Goal: Communication & Community: Participate in discussion

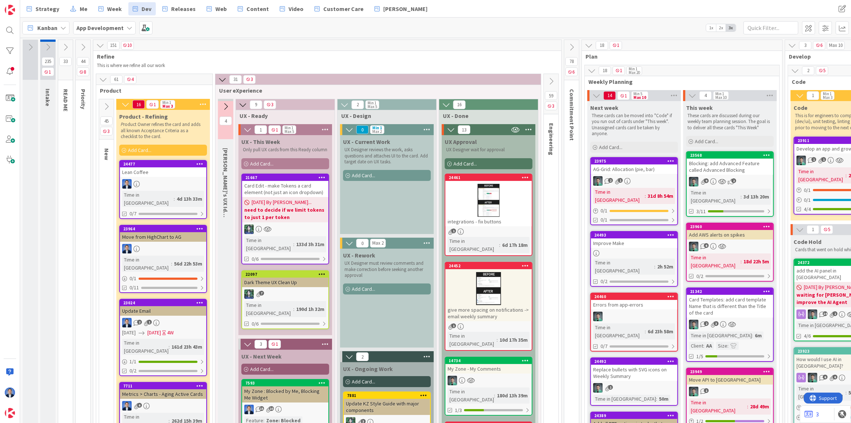
scroll to position [65, 337]
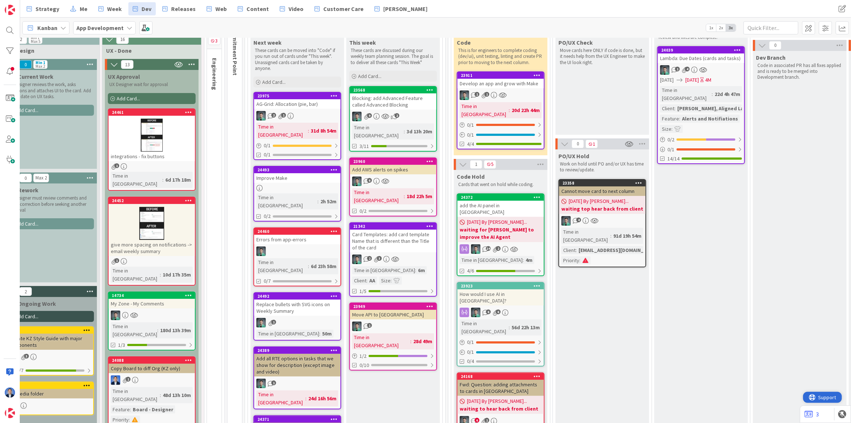
click at [826, 399] on span "Support" at bounding box center [827, 396] width 18 height 9
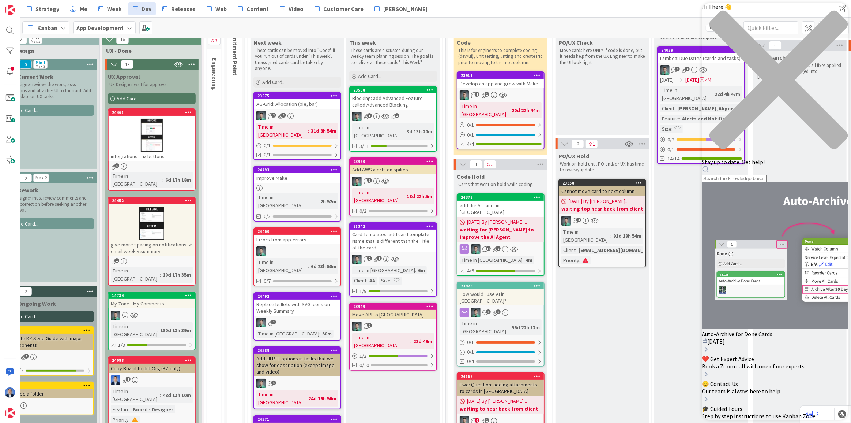
scroll to position [0, 0]
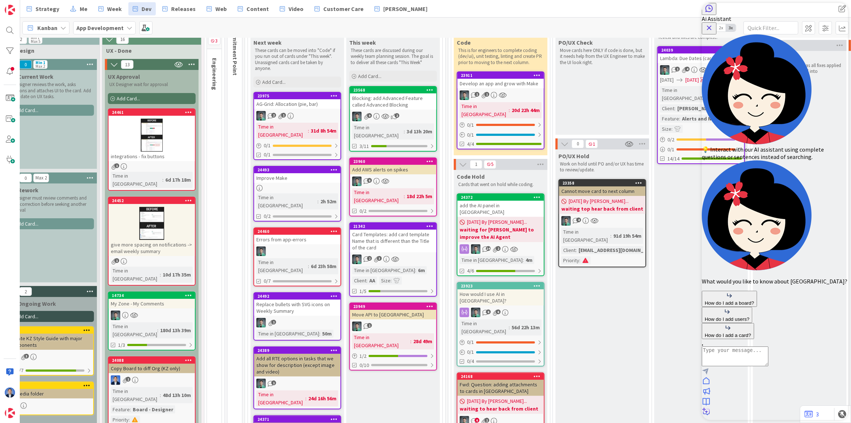
click at [710, 397] on icon at bounding box center [706, 401] width 9 height 9
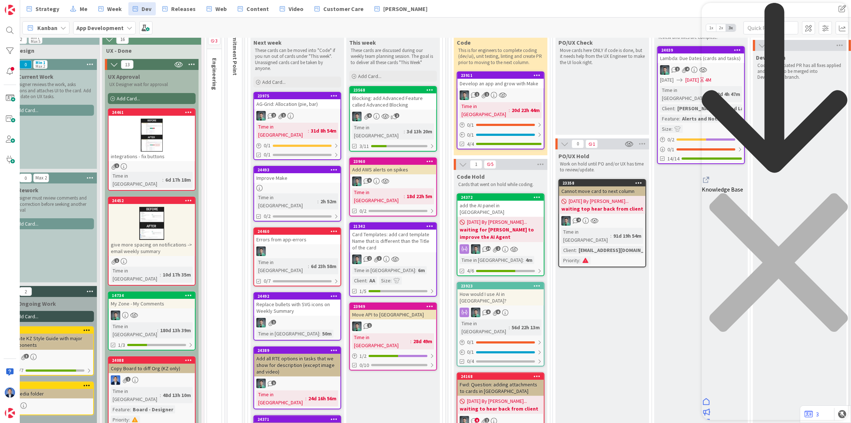
click at [710, 175] on icon "Resource Center Header" at bounding box center [706, 179] width 9 height 9
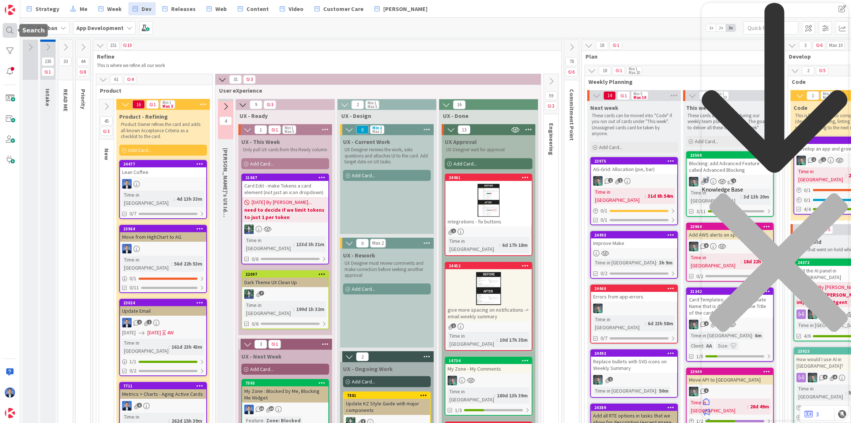
click at [11, 30] on div at bounding box center [10, 30] width 15 height 15
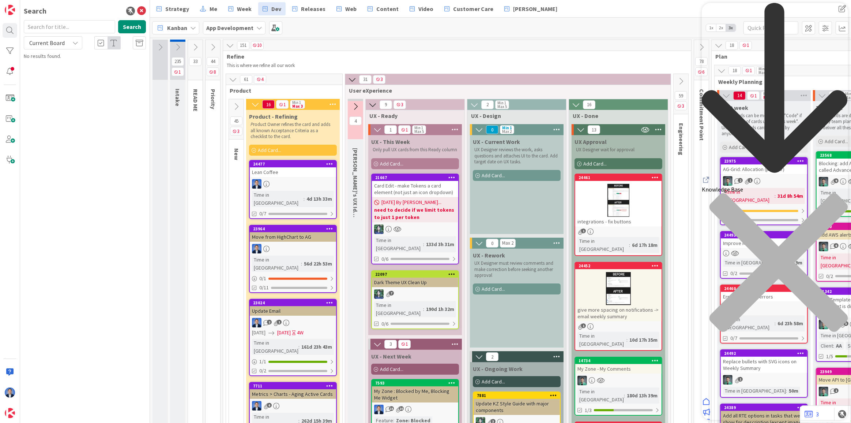
click at [48, 22] on input "text" at bounding box center [69, 26] width 91 height 13
type input "kb"
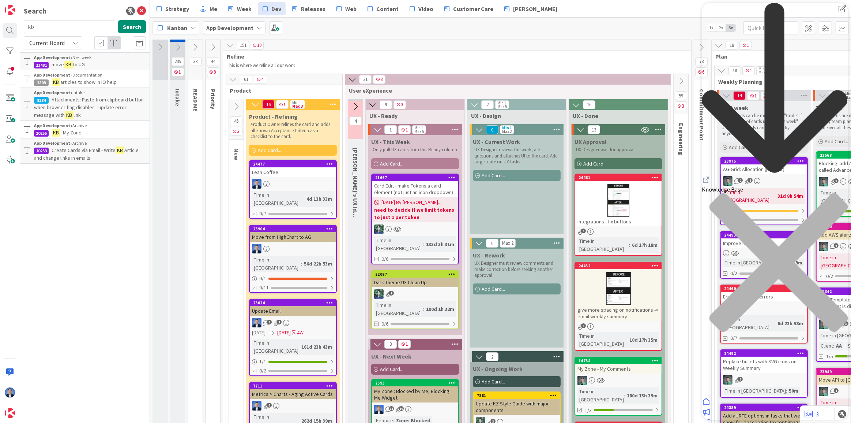
click at [101, 59] on div "App Development › Next week" at bounding box center [90, 57] width 112 height 7
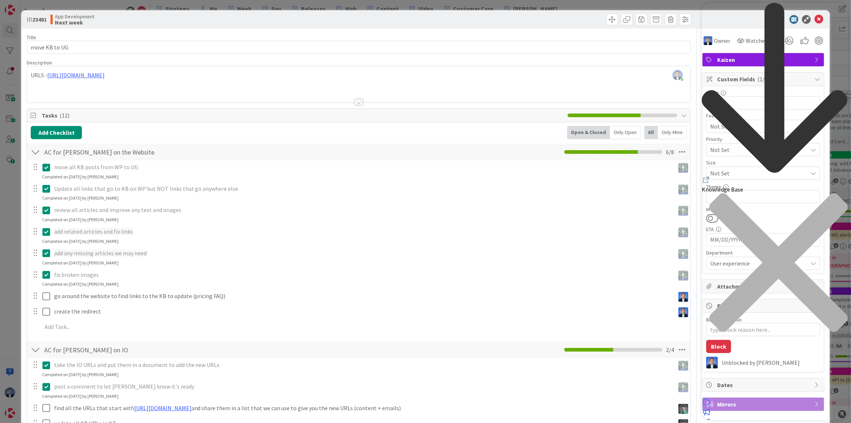
click at [334, 22] on div "App Development Next week" at bounding box center [203, 20] width 307 height 12
click at [835, 193] on icon "close resource center" at bounding box center [778, 262] width 138 height 138
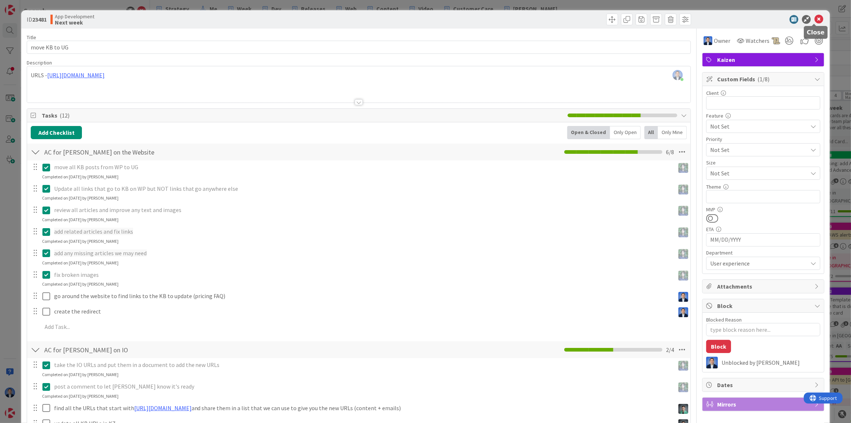
click at [815, 22] on icon at bounding box center [819, 19] width 9 height 9
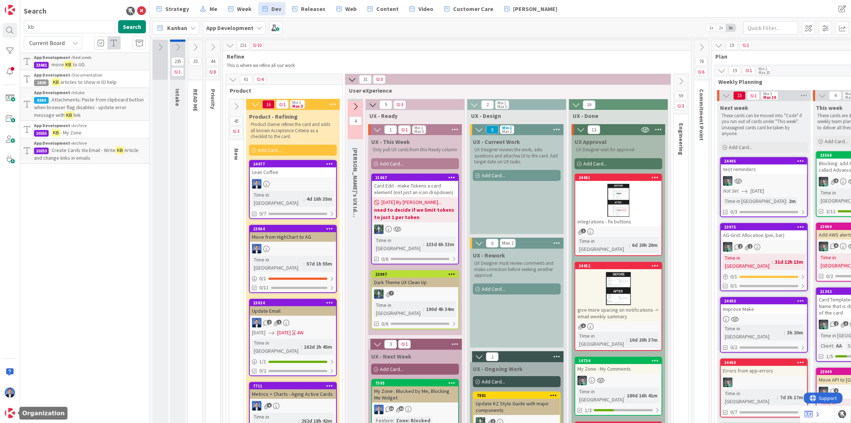
drag, startPoint x: 5, startPoint y: 413, endPoint x: 8, endPoint y: 403, distance: 10.5
click at [5, 413] on img at bounding box center [10, 413] width 10 height 10
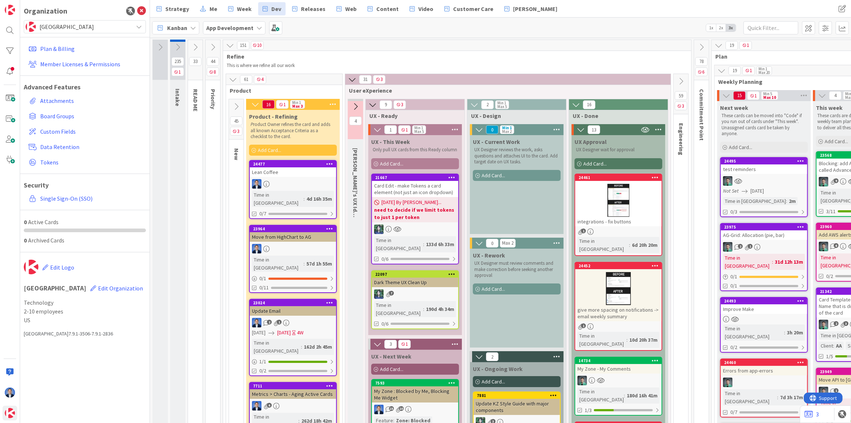
click at [75, 31] on span "[GEOGRAPHIC_DATA]" at bounding box center [85, 27] width 90 height 10
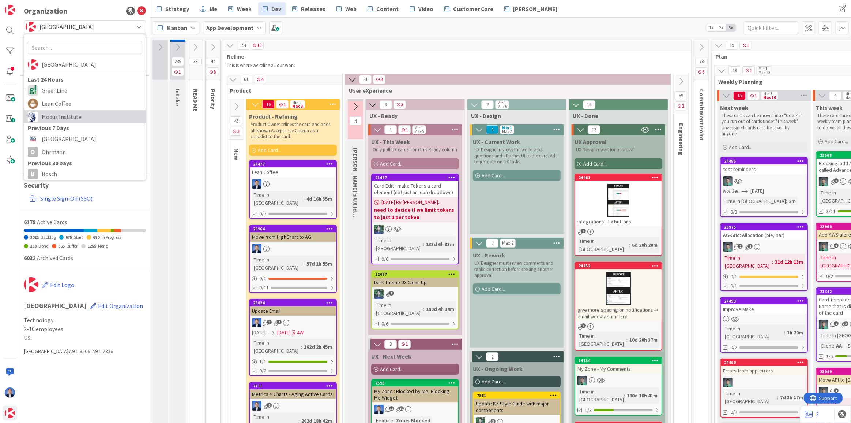
click at [68, 114] on span "Modus Institute" at bounding box center [92, 116] width 100 height 11
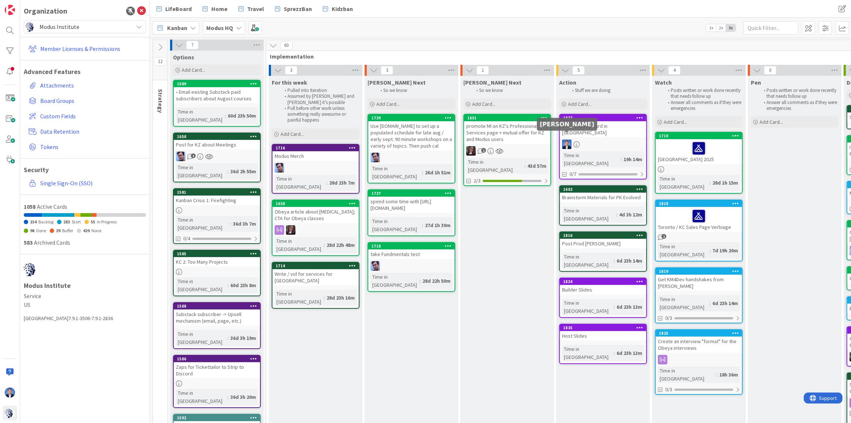
click at [523, 137] on div "promote MI on KZ's Professional Services page + mutual offer for KZ and Modus u…" at bounding box center [507, 132] width 86 height 23
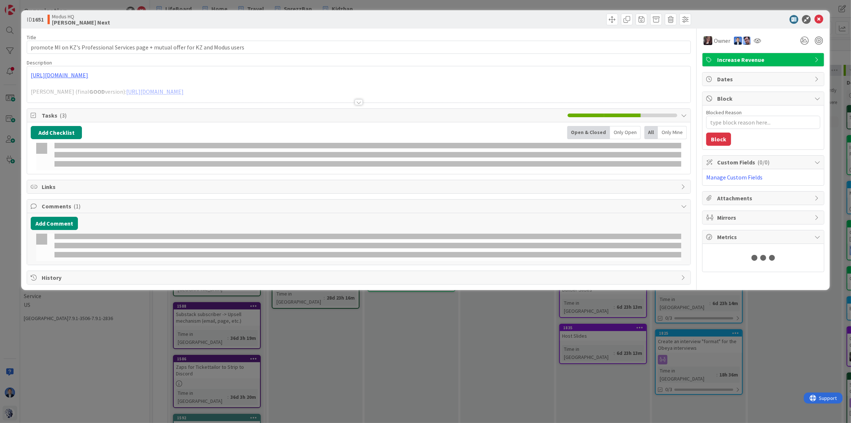
type textarea "x"
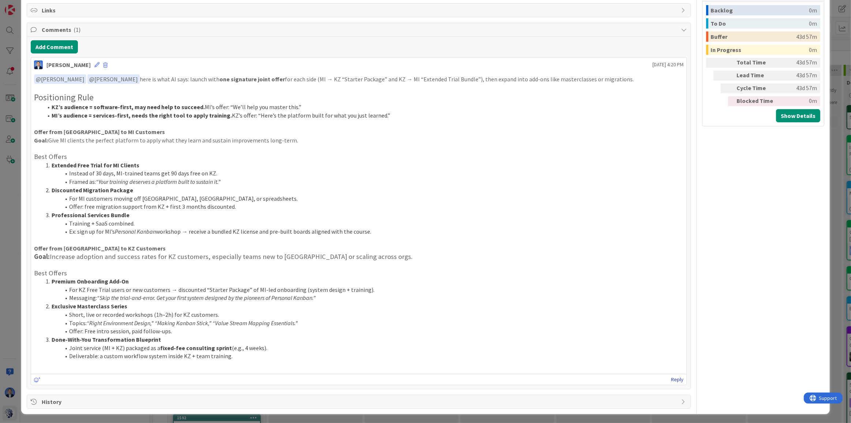
click at [673, 380] on link "Reply" at bounding box center [677, 379] width 12 height 9
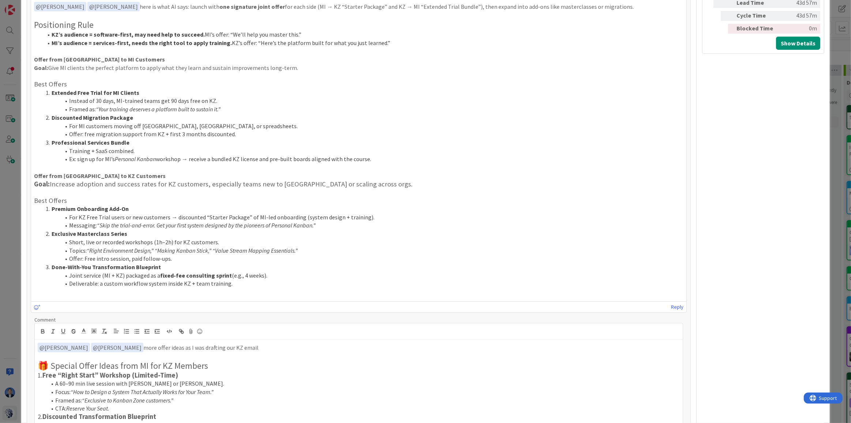
scroll to position [410, 0]
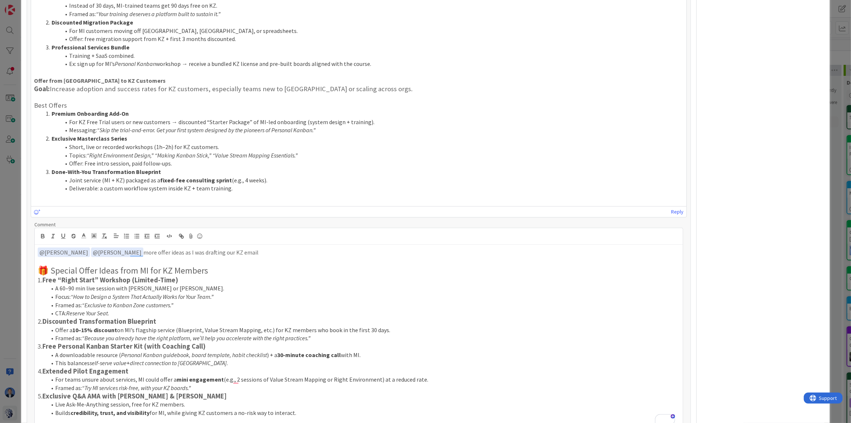
click at [255, 249] on p "﻿ @ Jim Benson ﻿ ﻿ @ Tonianne DeMaria ﻿ more offer ideas as I was drafting our …" at bounding box center [359, 252] width 642 height 10
click at [261, 249] on p "﻿ @ Jim Benson ﻿ ﻿ @ Tonianne DeMaria ﻿ more offer ideas as I was drafting our …" at bounding box center [359, 252] width 642 height 10
click at [272, 251] on p "﻿ @ Jim Benson ﻿ ﻿ @ Tonianne DeMaria ﻿ more offer ideas as I was drafting our …" at bounding box center [359, 252] width 642 height 10
click at [322, 251] on p "﻿ @ Jim Benson ﻿ ﻿ @ Tonianne DeMaria ﻿ more offer ideas as I was drafting our …" at bounding box center [359, 252] width 642 height 10
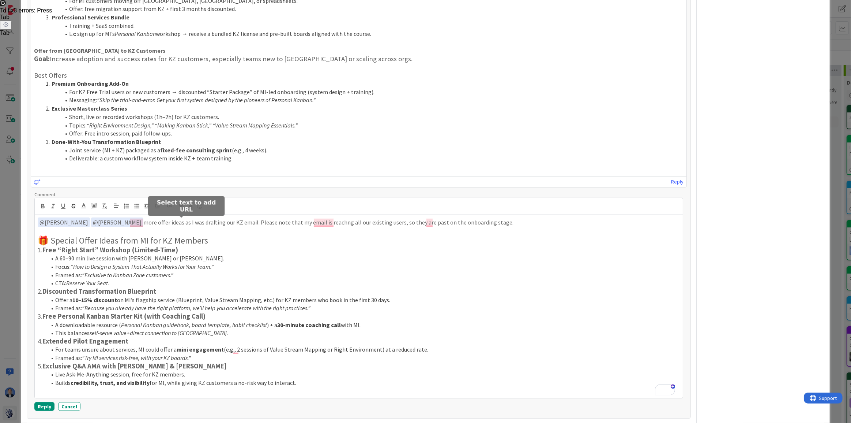
scroll to position [469, 0]
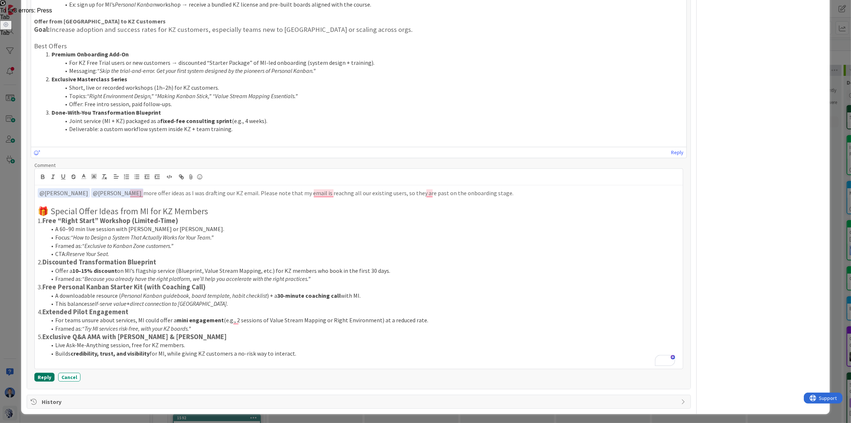
click at [40, 379] on button "Reply" at bounding box center [44, 376] width 20 height 9
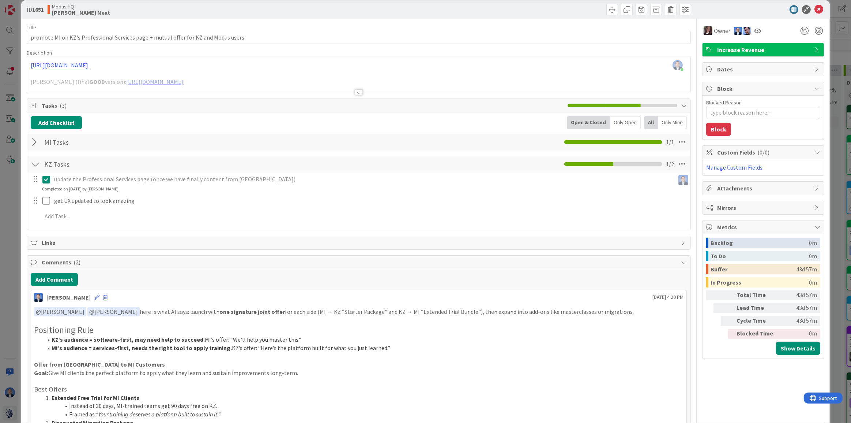
scroll to position [0, 0]
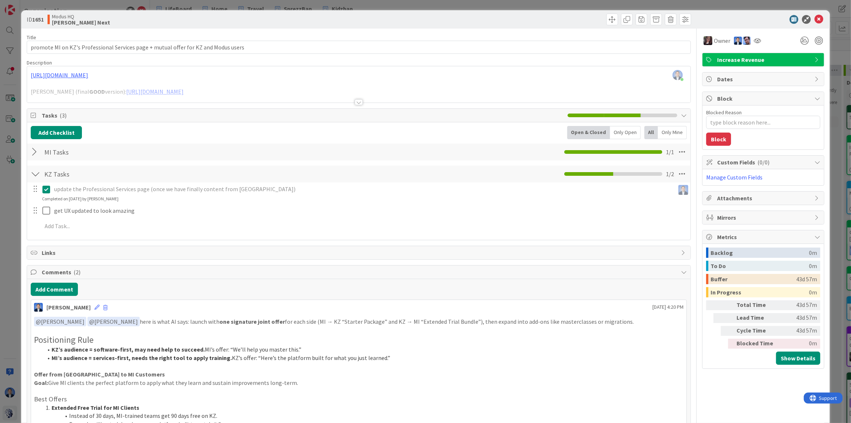
click at [482, 84] on div at bounding box center [359, 93] width 664 height 19
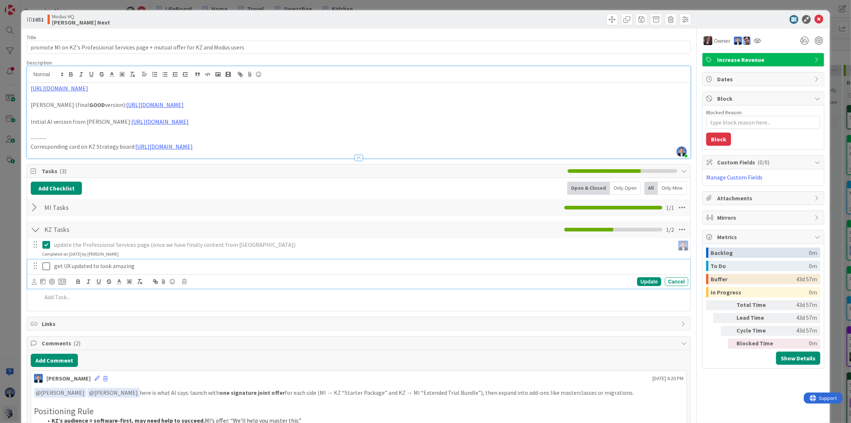
click at [48, 265] on icon at bounding box center [47, 266] width 11 height 9
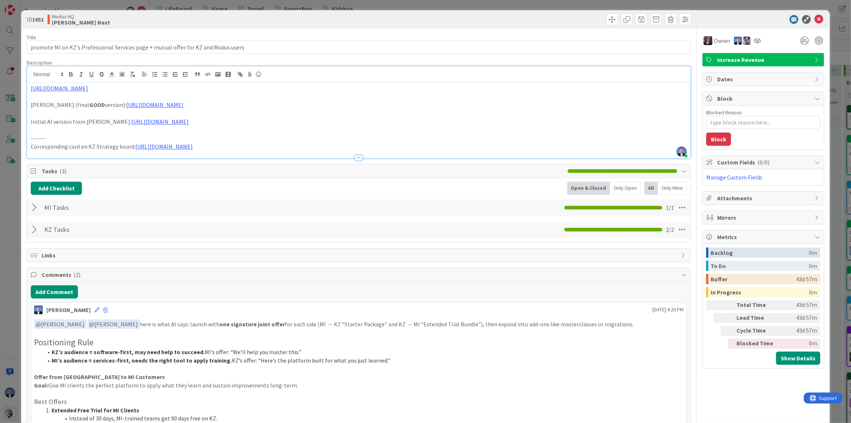
click at [31, 207] on div at bounding box center [36, 207] width 10 height 13
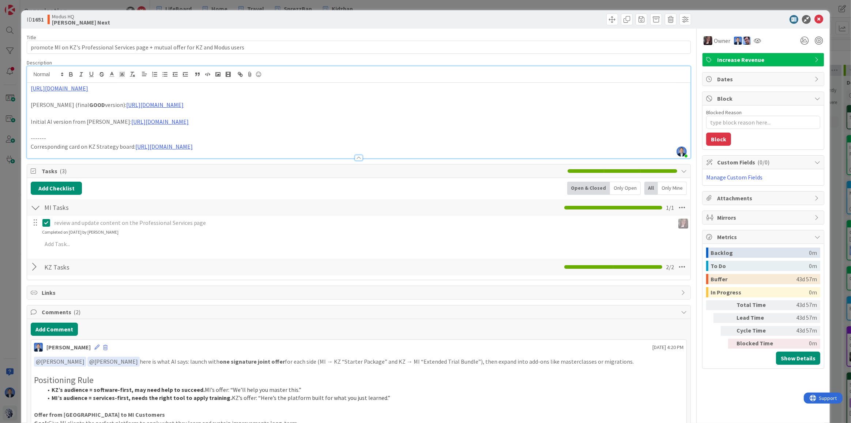
click at [33, 207] on div at bounding box center [36, 207] width 10 height 13
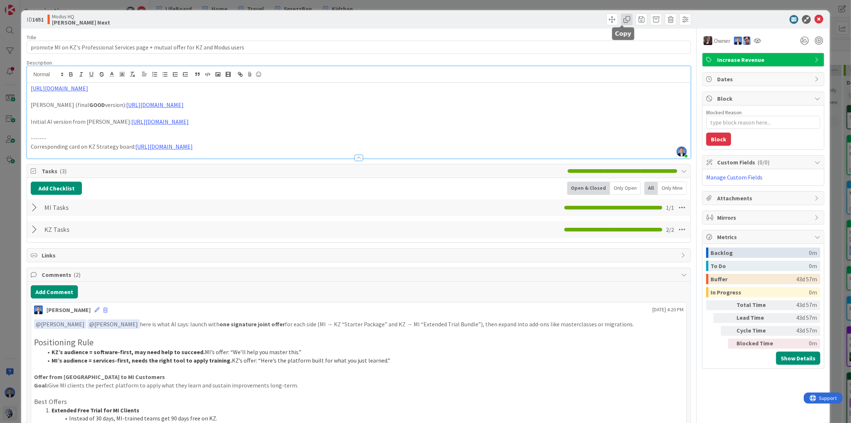
click at [622, 18] on span at bounding box center [627, 20] width 12 height 12
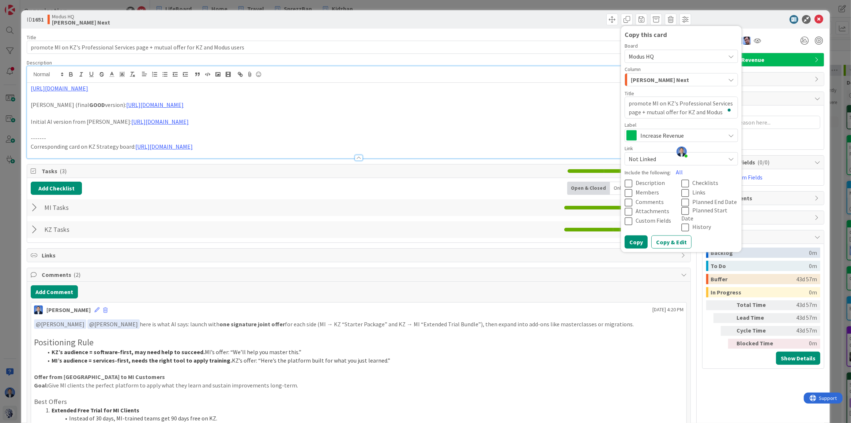
drag, startPoint x: 644, startPoint y: 112, endPoint x: 623, endPoint y: 99, distance: 24.4
click at [625, 99] on textarea "promote MI on KZ's Professional Services page + mutual offer for KZ and Modus u…" at bounding box center [681, 108] width 113 height 22
click at [714, 19] on div at bounding box center [759, 19] width 129 height 9
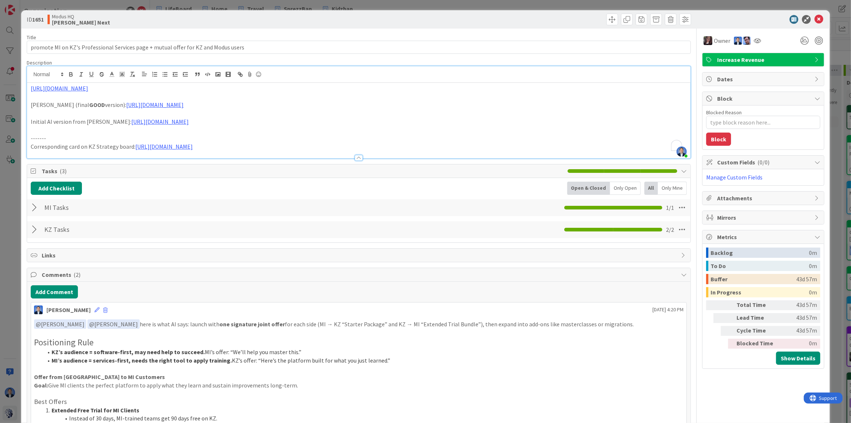
click at [140, 89] on p "https://kanbanzone.com/services/" at bounding box center [359, 88] width 656 height 8
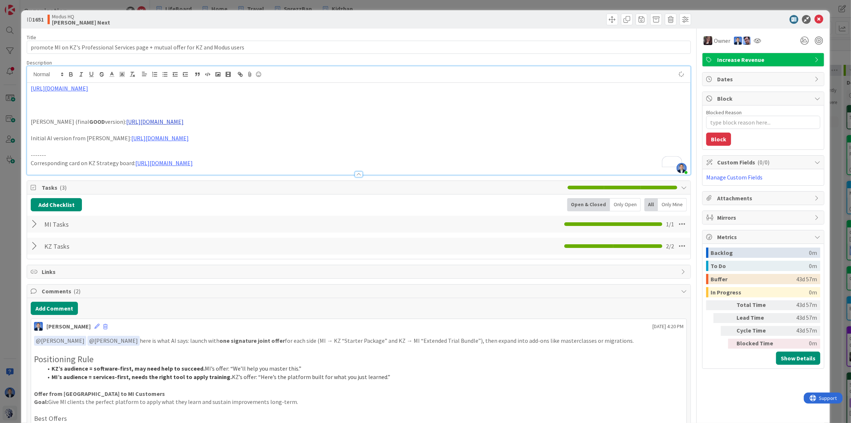
type textarea "x"
click at [108, 101] on p "KZ email about MI draft:" at bounding box center [359, 105] width 656 height 8
click at [29, 104] on div "https://kanbanzone.com/services/ KZ email about MI draft: https://docs.google.c…" at bounding box center [359, 129] width 664 height 92
drag, startPoint x: 29, startPoint y: 104, endPoint x: 79, endPoint y: 103, distance: 49.8
click at [79, 103] on div "https://kanbanzone.com/services/ KZ email about MI draft: https://docs.google.c…" at bounding box center [359, 129] width 664 height 92
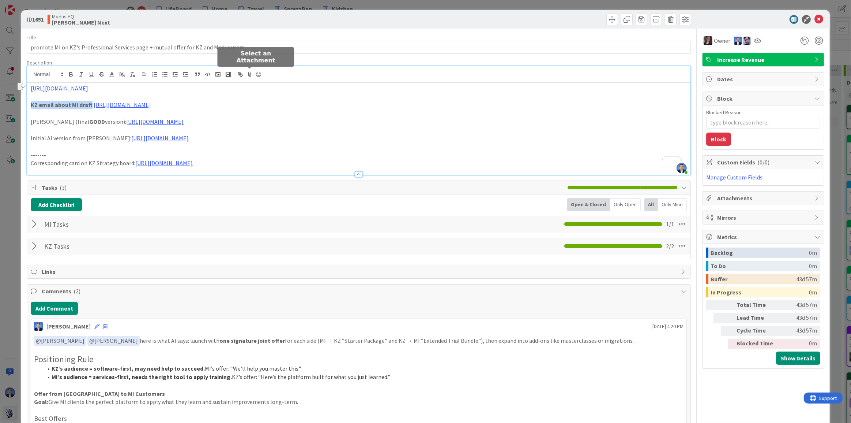
type textarea "x"
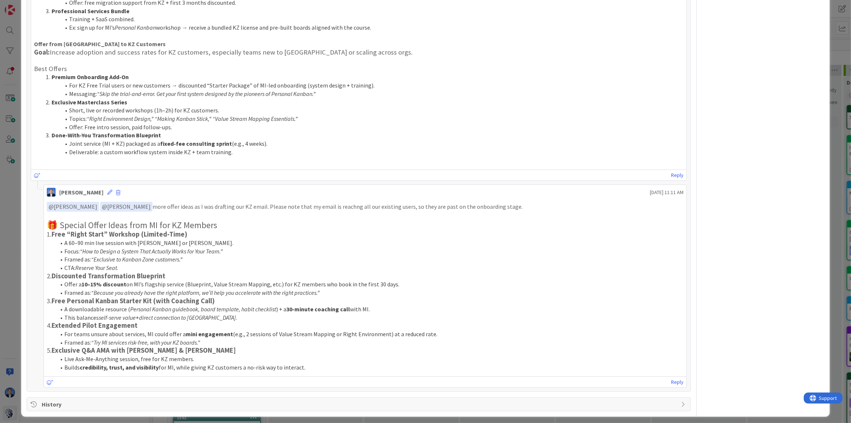
scroll to position [468, 0]
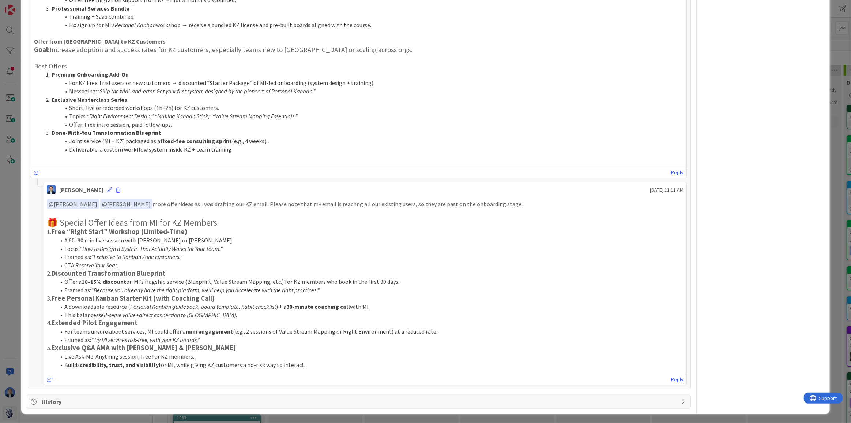
click at [112, 189] on icon at bounding box center [109, 189] width 5 height 5
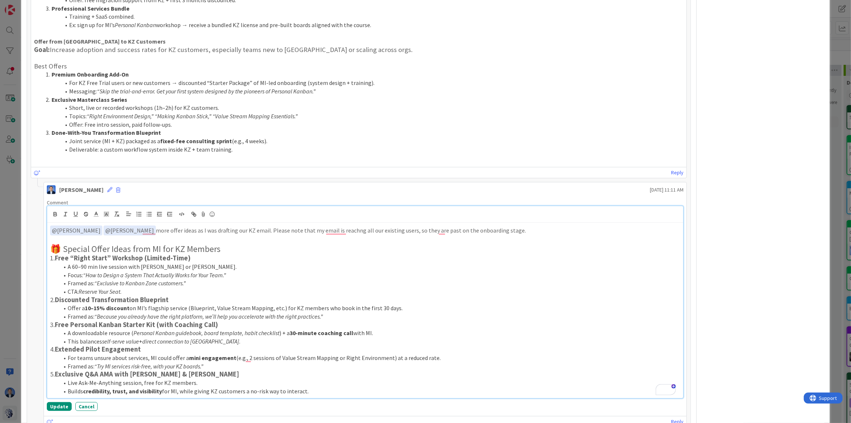
click at [254, 228] on p "﻿ @ Jim Benson ﻿ ﻿ @ Tonianne DeMaria ﻿ more offer ideas as I was drafting our …" at bounding box center [365, 230] width 630 height 10
click at [63, 410] on button "Update" at bounding box center [59, 406] width 25 height 9
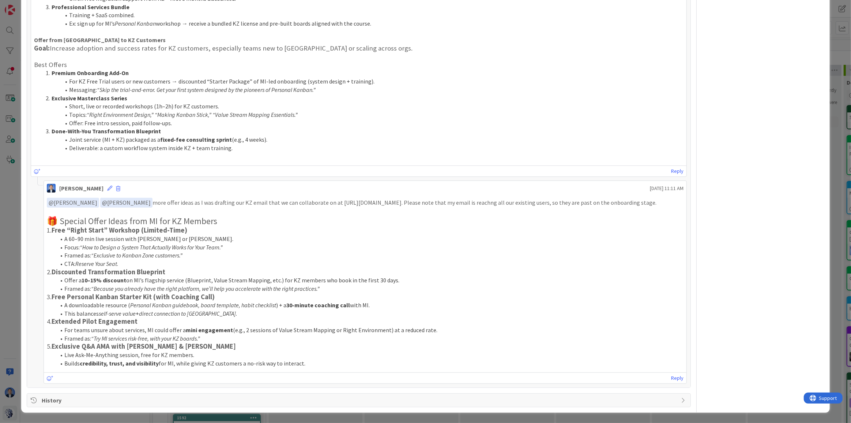
scroll to position [476, 0]
click at [111, 181] on div "Dimitri Ponomareff September 02 2025 11:11 AM" at bounding box center [365, 187] width 643 height 12
click at [112, 185] on icon at bounding box center [109, 187] width 5 height 5
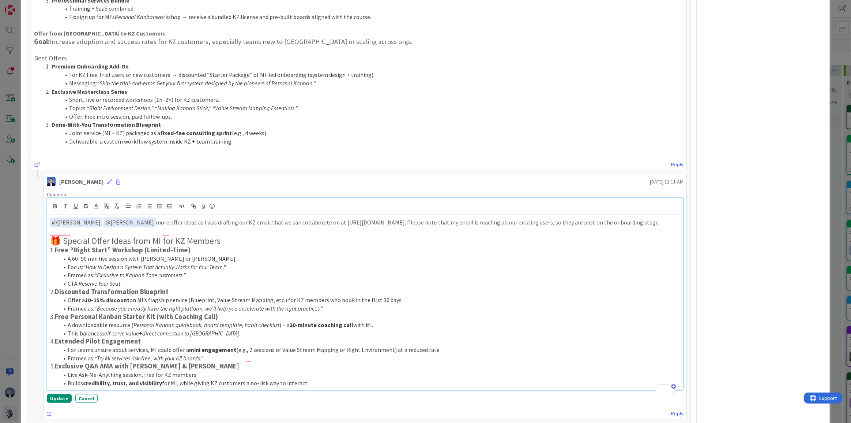
click at [66, 246] on h2 "🎁 Special Offer Ideas from MI for KZ Members" at bounding box center [365, 241] width 630 height 11
click at [63, 405] on button "Update" at bounding box center [59, 400] width 25 height 9
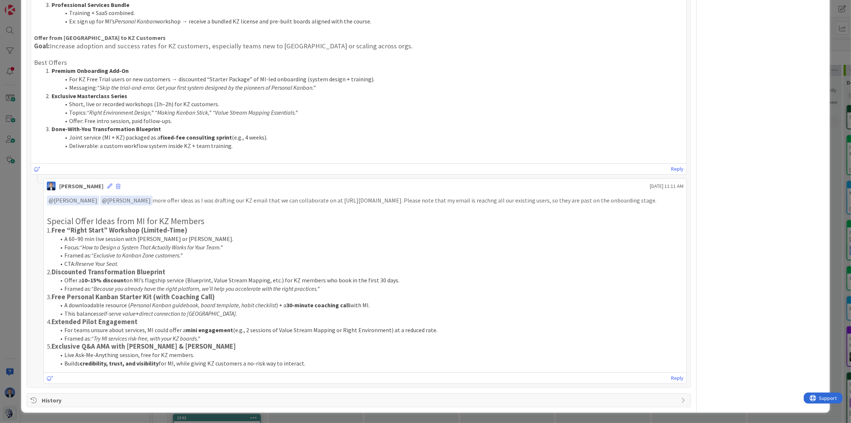
type textarea "x"
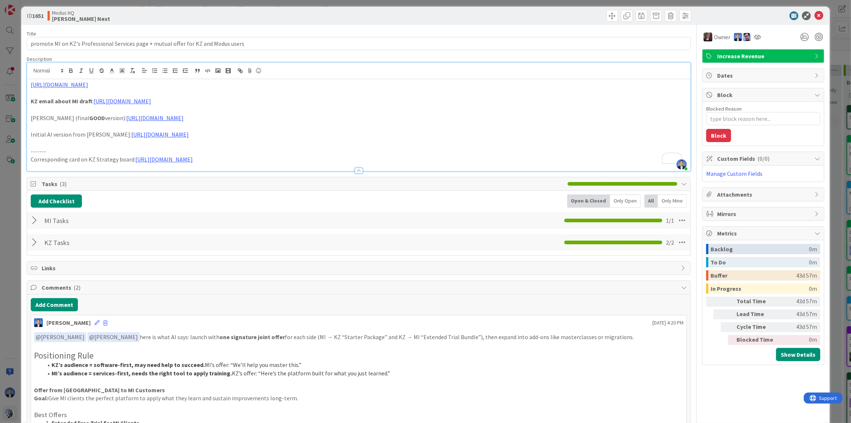
scroll to position [0, 0]
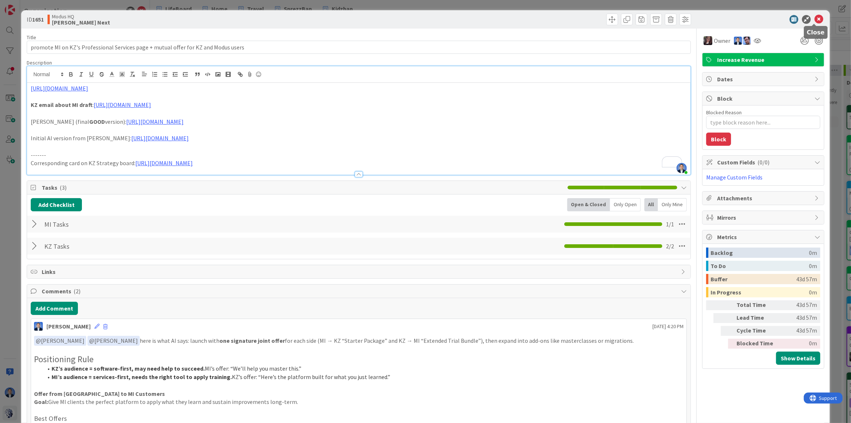
click at [815, 20] on icon at bounding box center [819, 19] width 9 height 9
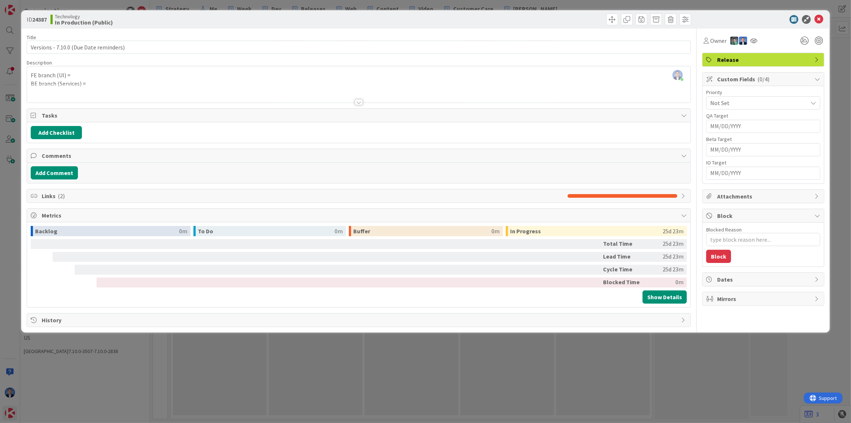
click at [198, 191] on span "Links ( 2 )" at bounding box center [303, 195] width 522 height 9
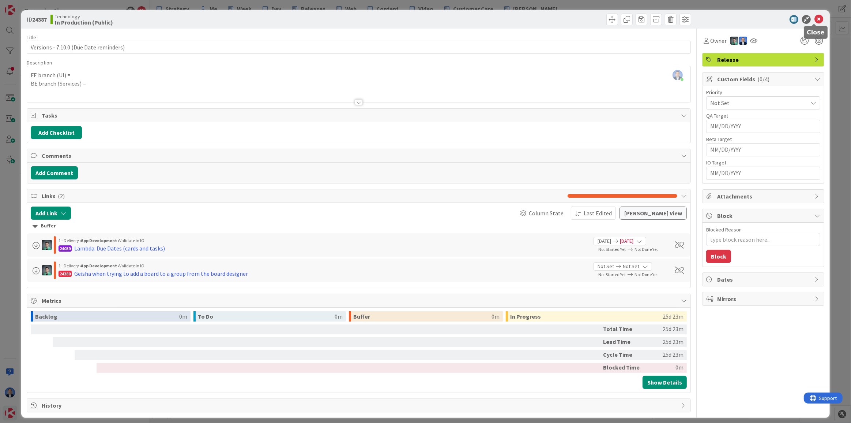
click at [815, 17] on icon at bounding box center [819, 19] width 9 height 9
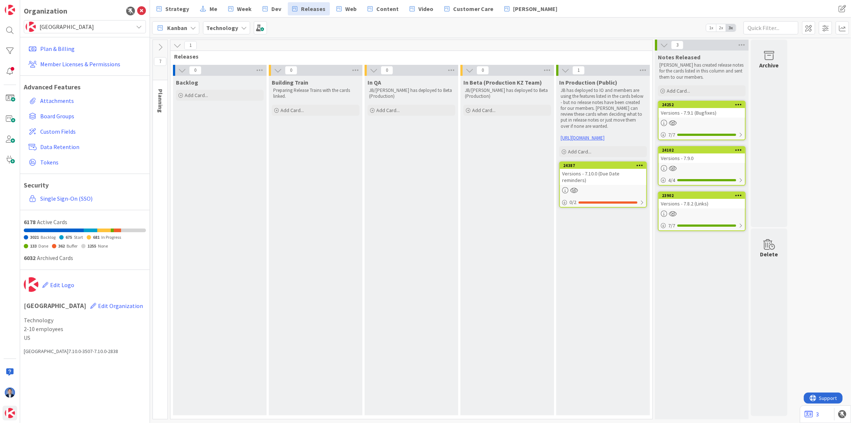
click at [573, 169] on div "Versions - 7.10.0 (Due Date reminders)" at bounding box center [603, 177] width 86 height 16
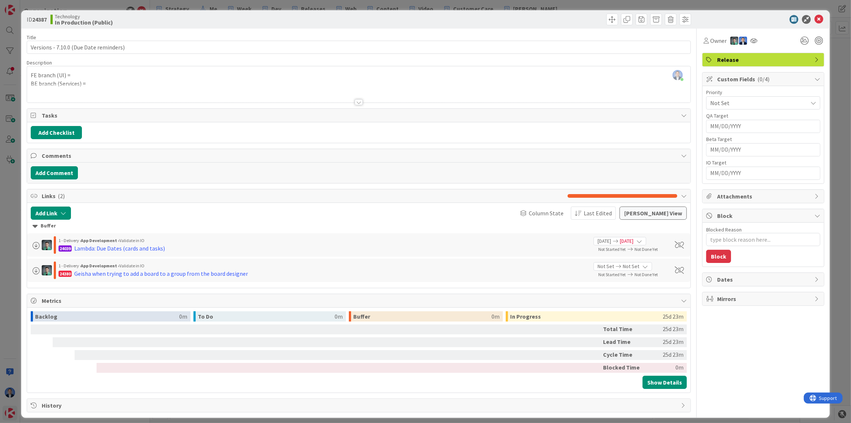
click at [734, 273] on div "Dates" at bounding box center [763, 279] width 121 height 13
click at [739, 301] on span "Not Set" at bounding box center [748, 304] width 19 height 9
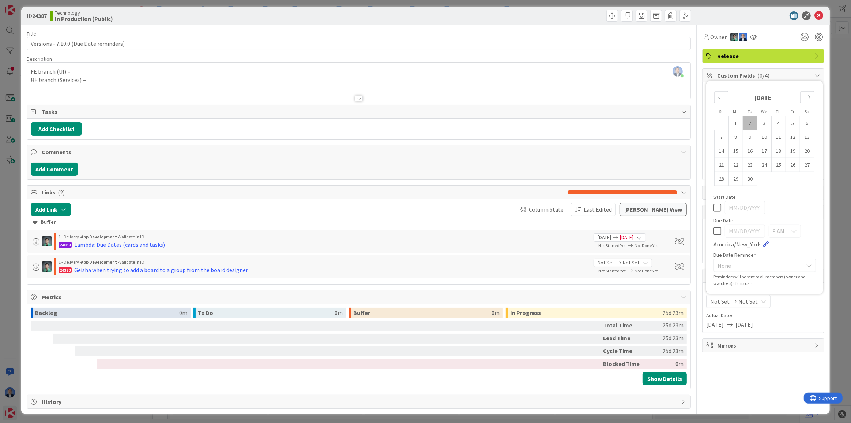
click at [763, 244] on link at bounding box center [766, 244] width 6 height 6
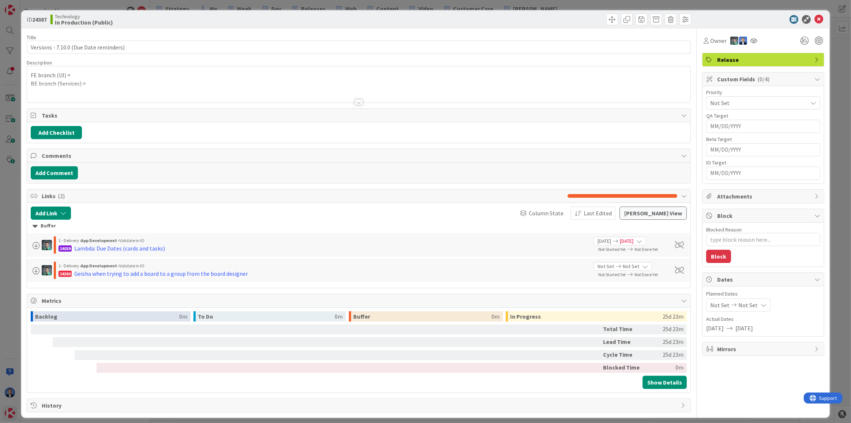
type textarea "x"
click at [70, 133] on button "Add Checklist" at bounding box center [56, 132] width 51 height 13
click at [815, 22] on icon at bounding box center [819, 19] width 9 height 9
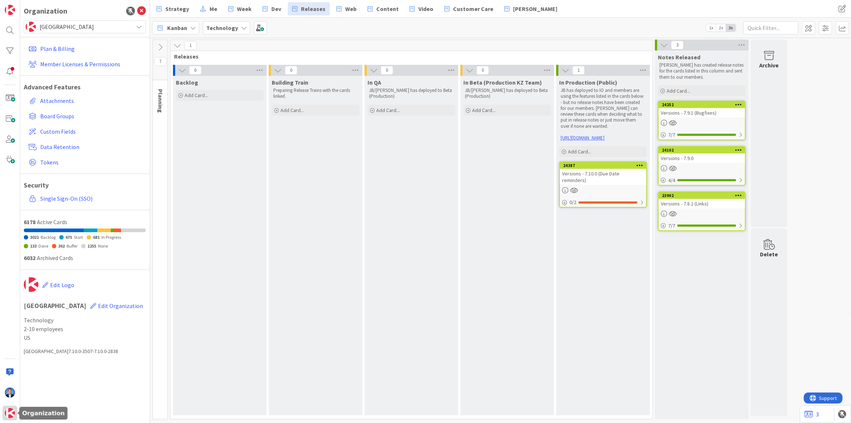
click at [9, 415] on img at bounding box center [10, 413] width 10 height 10
click at [65, 25] on span "[GEOGRAPHIC_DATA]" at bounding box center [85, 27] width 90 height 10
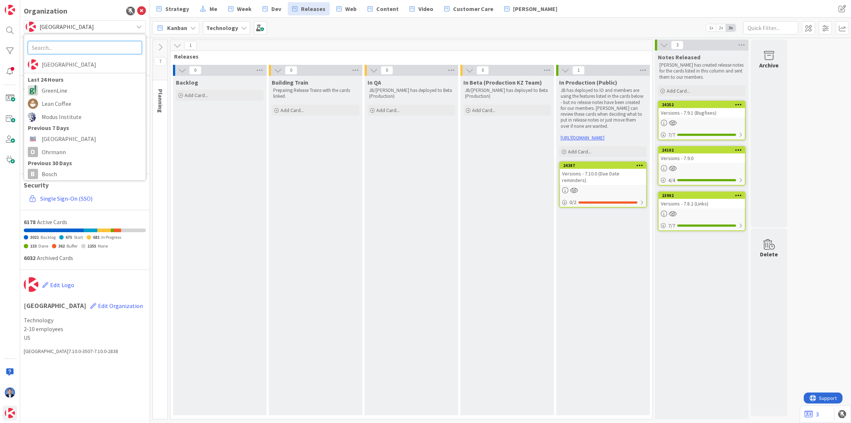
click at [71, 50] on input "text" at bounding box center [85, 47] width 114 height 13
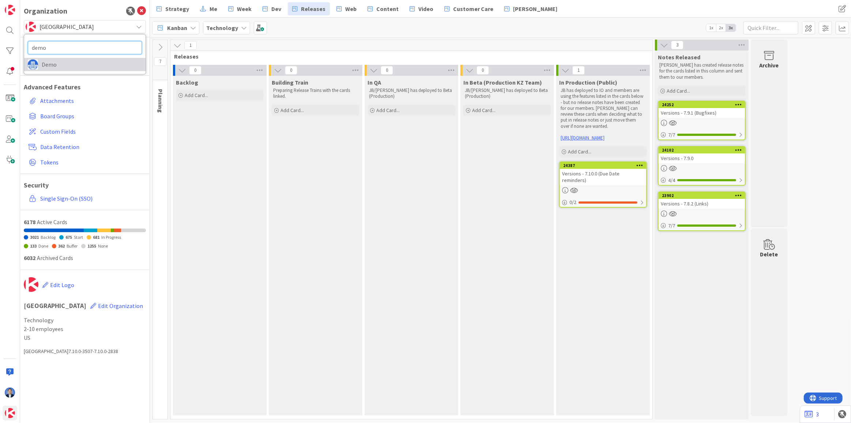
type input "demo"
click at [73, 67] on span "Demo" at bounding box center [92, 64] width 100 height 11
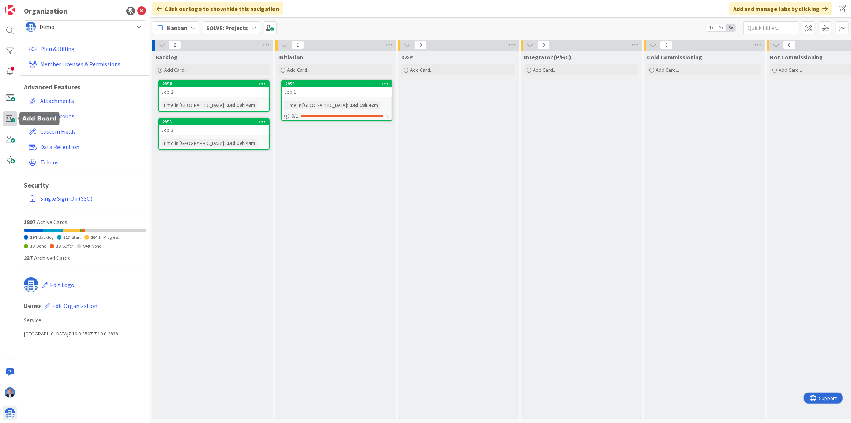
click at [8, 121] on span at bounding box center [10, 118] width 15 height 15
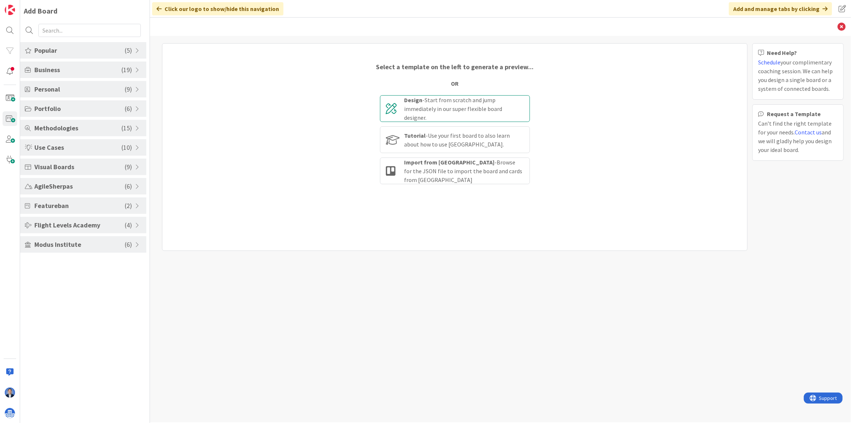
click at [479, 112] on div "Design - Start from scratch and jump immediately in our super flexible board de…" at bounding box center [464, 108] width 119 height 26
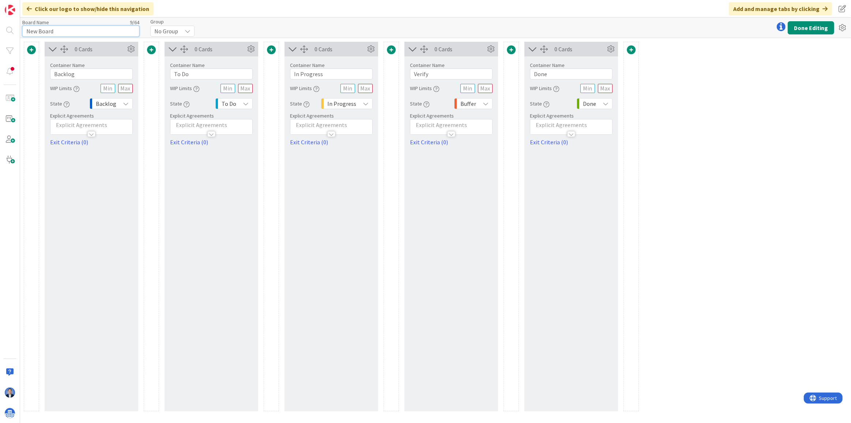
click at [44, 29] on input "New Board" at bounding box center [80, 31] width 117 height 11
type input "Due Date Reminders"
click at [164, 33] on span "No Group" at bounding box center [166, 31] width 24 height 10
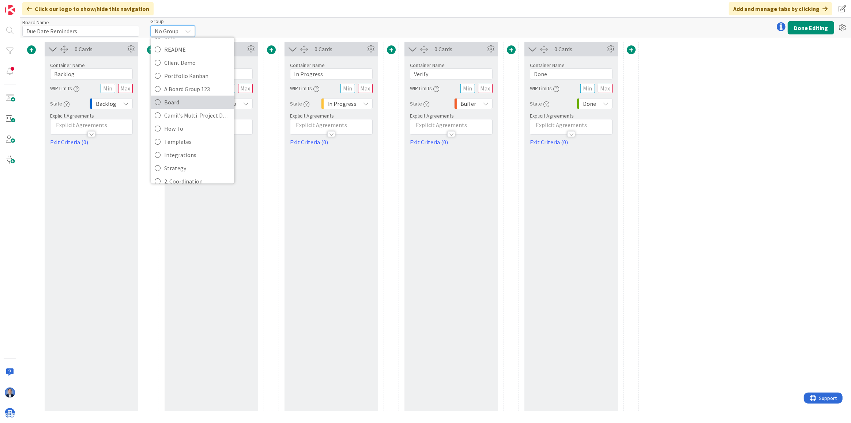
scroll to position [97, 0]
click at [195, 106] on span "How To" at bounding box center [197, 107] width 67 height 11
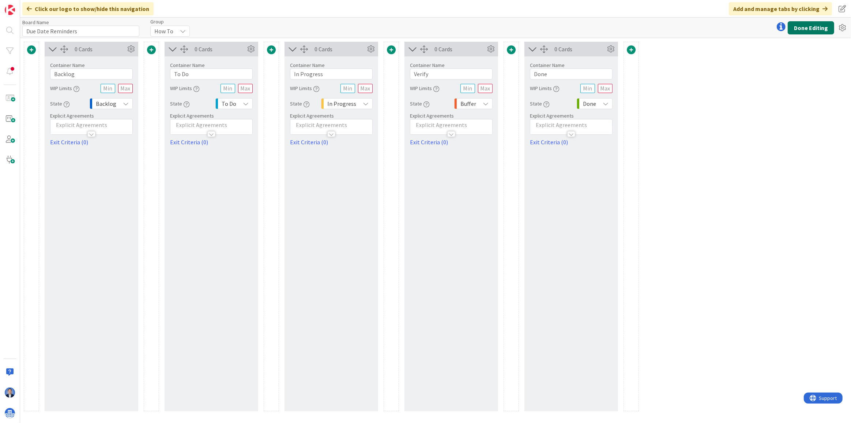
click at [818, 27] on button "Done Editing" at bounding box center [811, 27] width 46 height 13
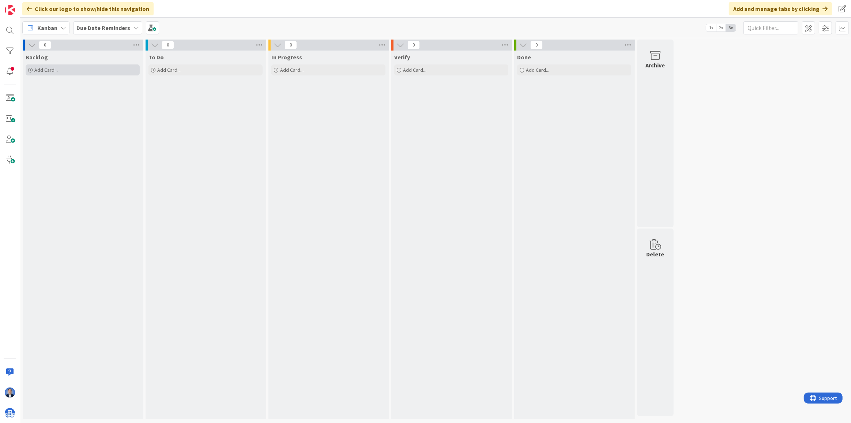
click at [81, 75] on div "Add Card..." at bounding box center [83, 69] width 114 height 11
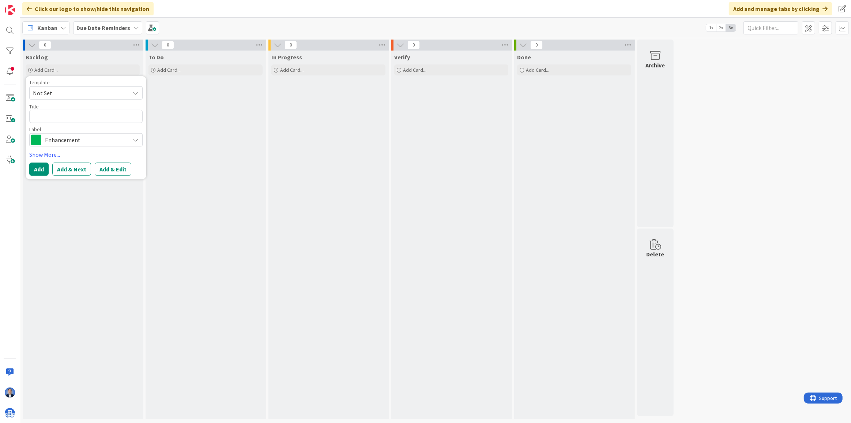
type textarea "x"
type textarea "D"
type textarea "x"
type textarea "Du"
type textarea "x"
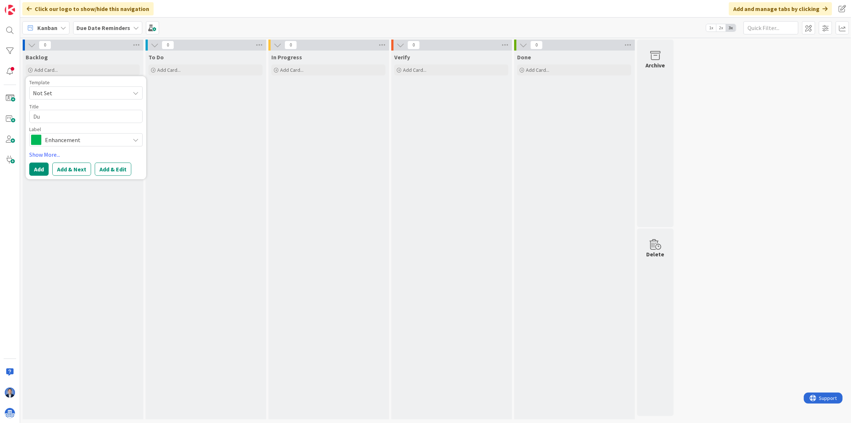
type textarea "Due"
type textarea "x"
type textarea "Due D"
type textarea "x"
type textarea "Due Da"
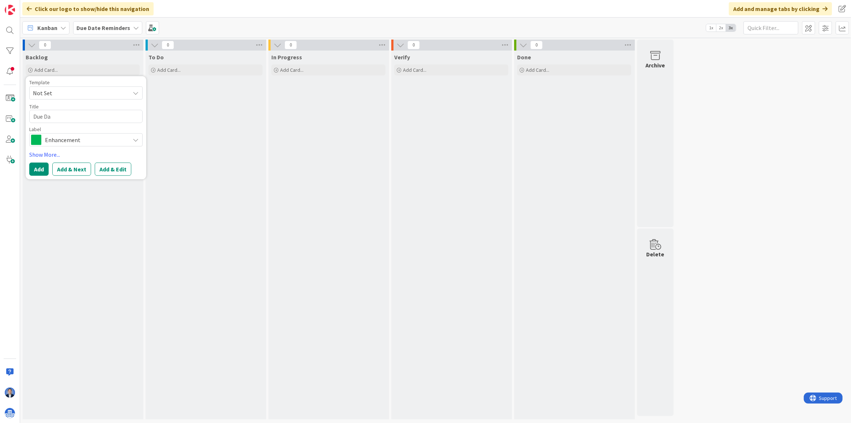
type textarea "x"
type textarea "Due Dat"
type textarea "x"
type textarea "Due Date"
type textarea "x"
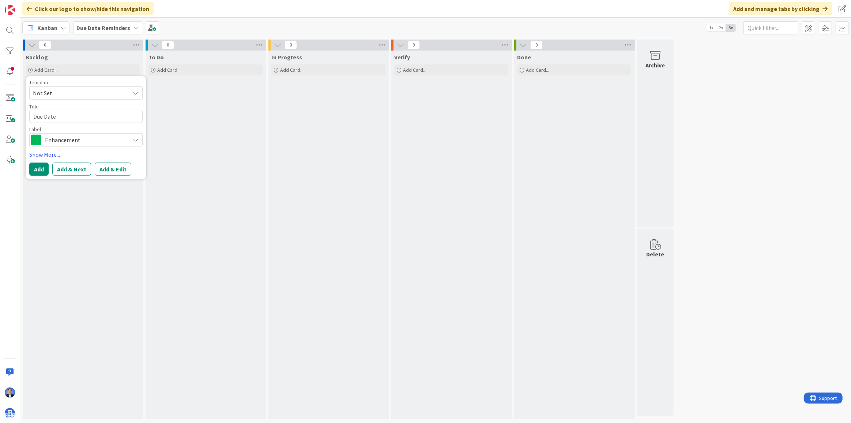
type textarea "Due Dates"
type textarea "x"
type textarea "Due Date"
type textarea "x"
type textarea "Due Date"
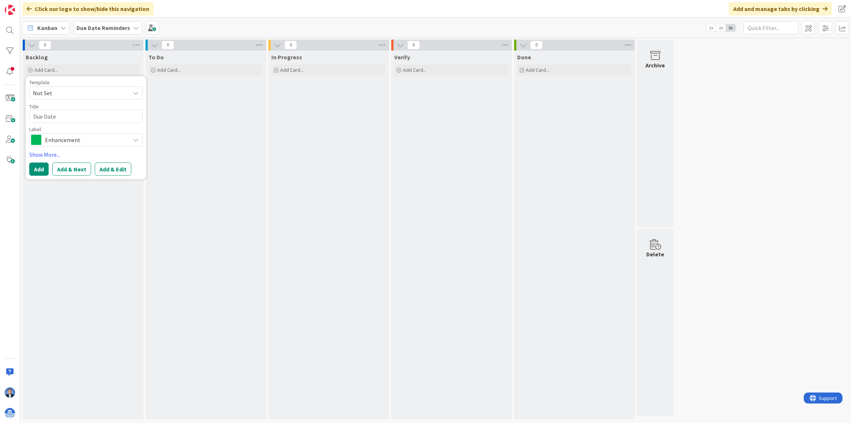
type textarea "x"
type textarea "Due Date R"
type textarea "x"
type textarea "Due Date Re"
type textarea "x"
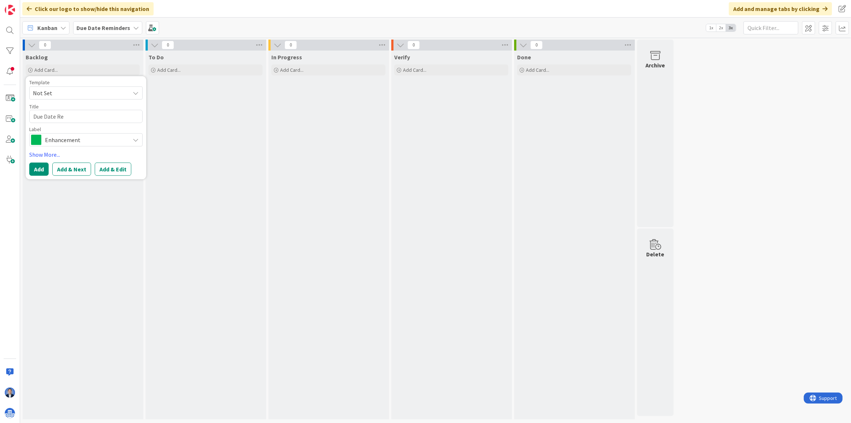
type textarea "Due Date Rem"
type textarea "x"
type textarea "Due Date Remi"
type textarea "x"
type textarea "Due Date Remin"
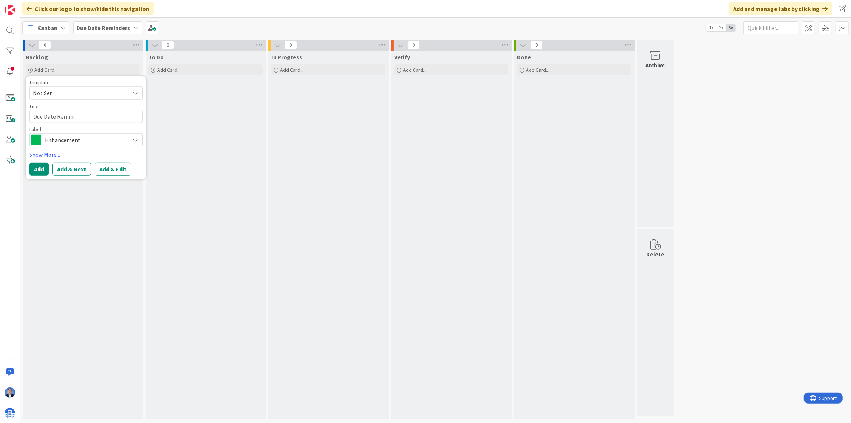
type textarea "x"
type textarea "Due Date Remind"
type textarea "x"
type textarea "Due Date Reminde"
type textarea "x"
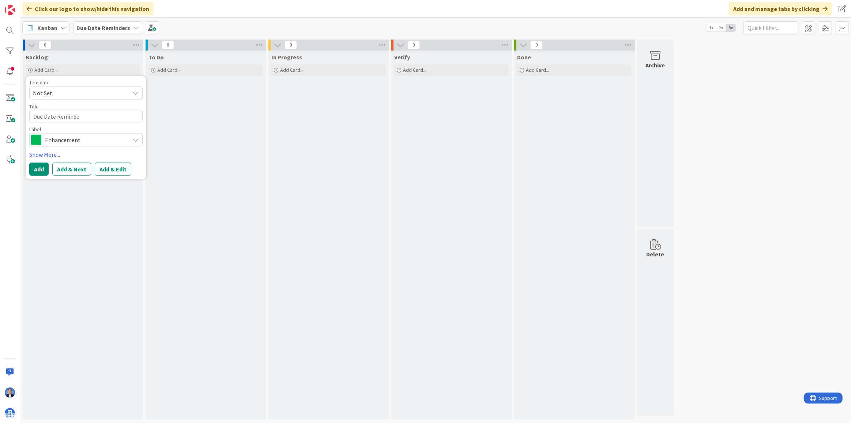
type textarea "Due Date Reminder"
type textarea "x"
type textarea "Due Date Reminders"
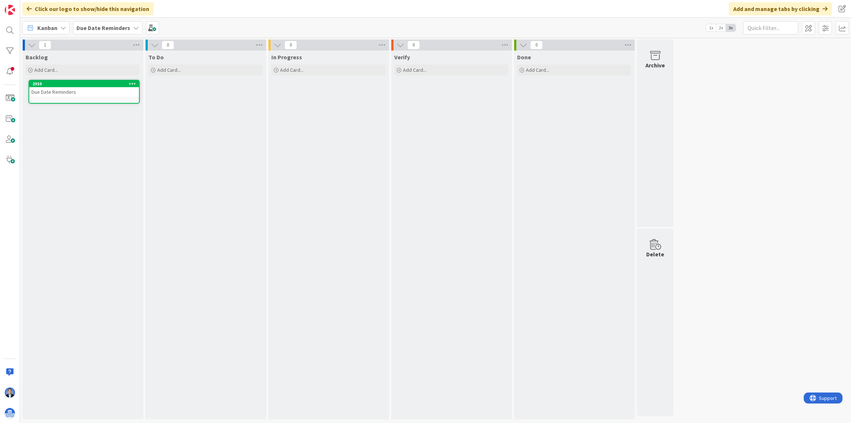
click at [86, 91] on div "Due Date Reminders" at bounding box center [84, 92] width 110 height 10
type textarea "x"
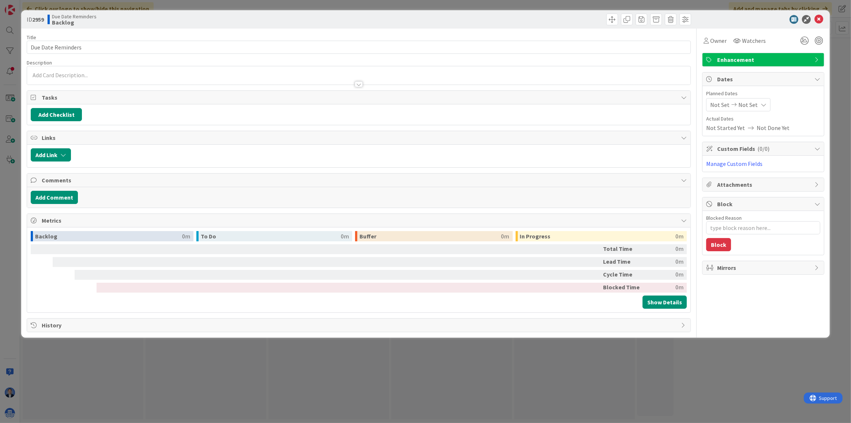
click at [736, 102] on icon at bounding box center [734, 104] width 9 height 5
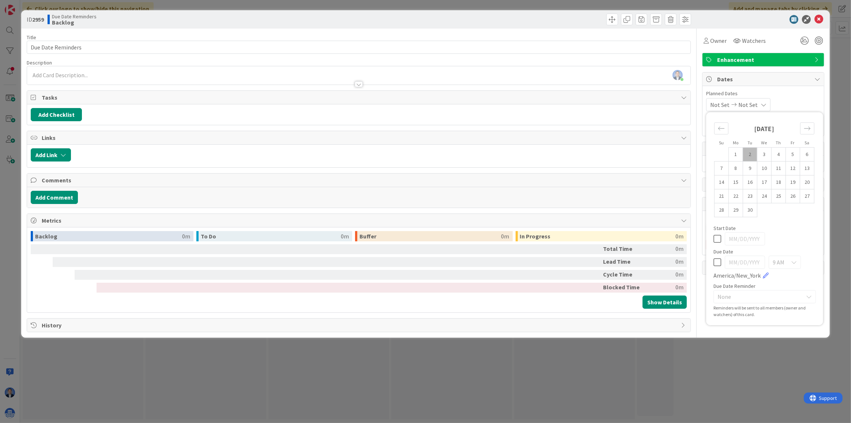
click at [714, 237] on icon at bounding box center [718, 238] width 8 height 9
type input "[DATE]"
type textarea "x"
click at [718, 261] on icon at bounding box center [718, 262] width 8 height 9
type input "09/03/2025"
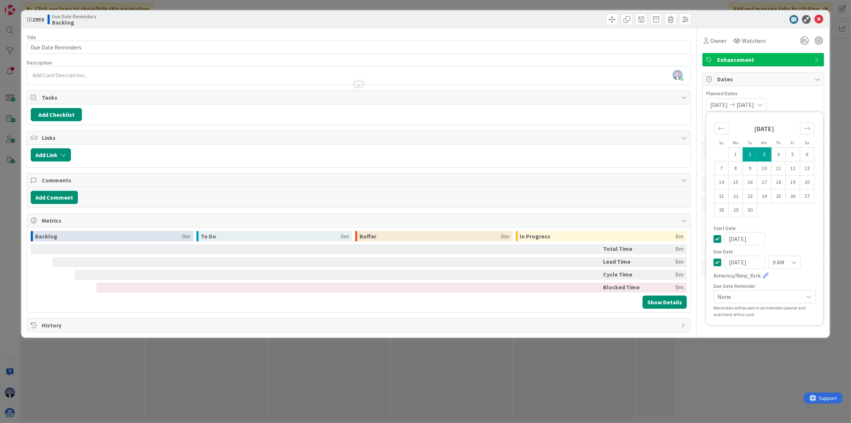
type textarea "x"
click at [746, 260] on input "09/03/2025" at bounding box center [745, 261] width 40 height 13
click at [740, 260] on input "09/03/2025" at bounding box center [745, 261] width 40 height 13
type input "09/05/2025"
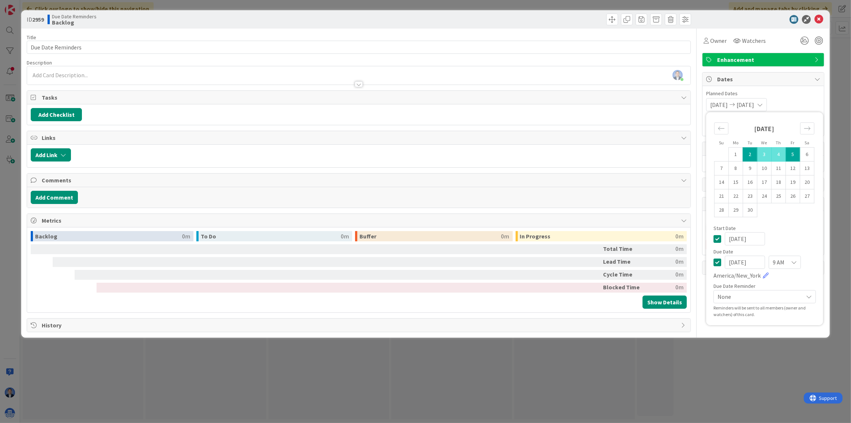
type textarea "x"
type input "09/05/2025"
click at [779, 297] on span "None" at bounding box center [759, 296] width 82 height 10
click at [749, 264] on span "2 Days Before" at bounding box center [770, 266] width 84 height 11
type textarea "x"
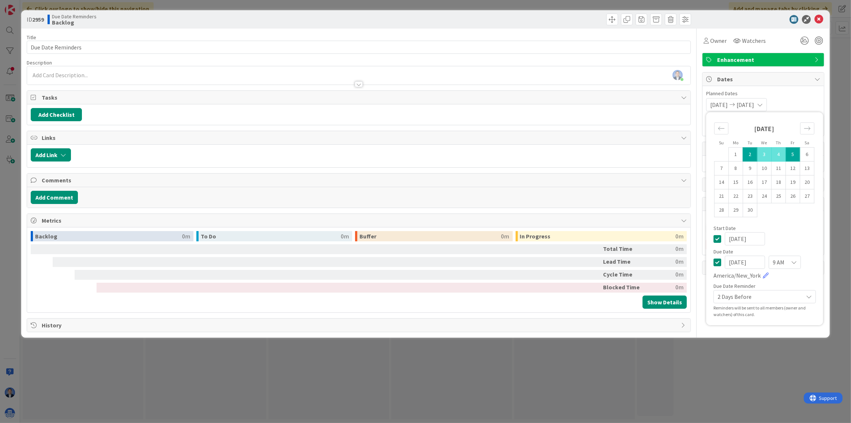
click at [804, 93] on span "Planned Dates" at bounding box center [763, 94] width 114 height 8
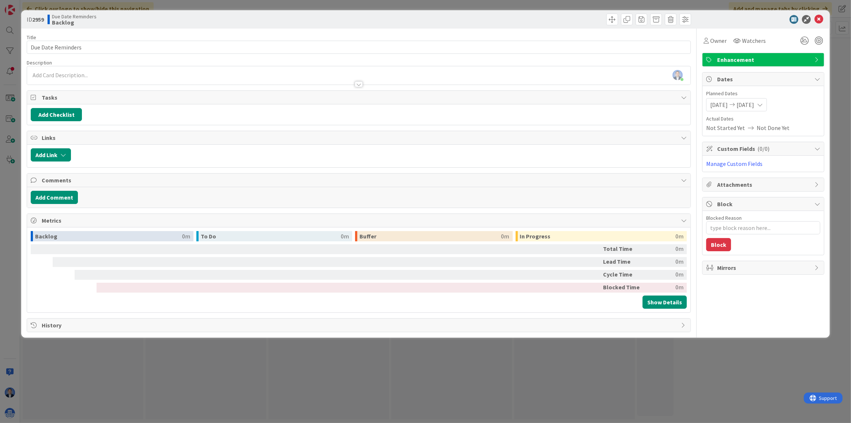
click at [754, 102] on span "09/05/2025" at bounding box center [746, 104] width 18 height 9
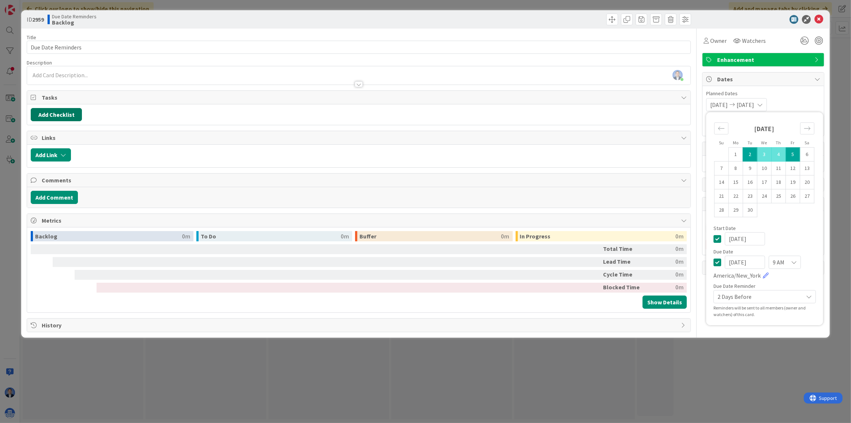
click at [55, 117] on button "Add Checklist" at bounding box center [56, 114] width 51 height 13
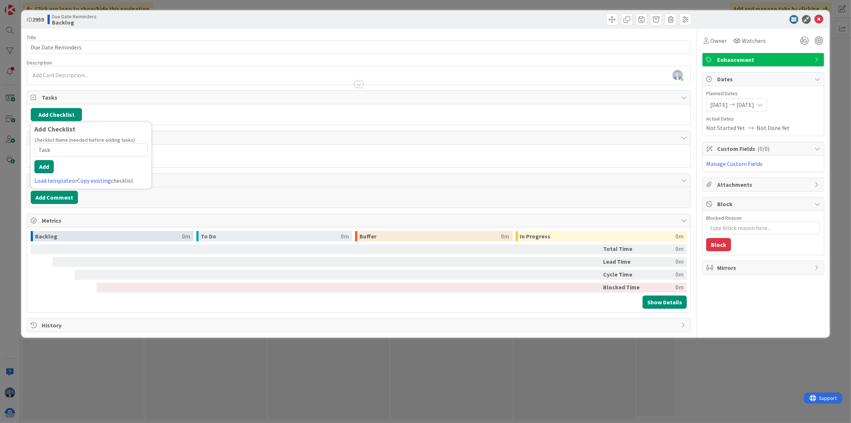
type input "Tasks"
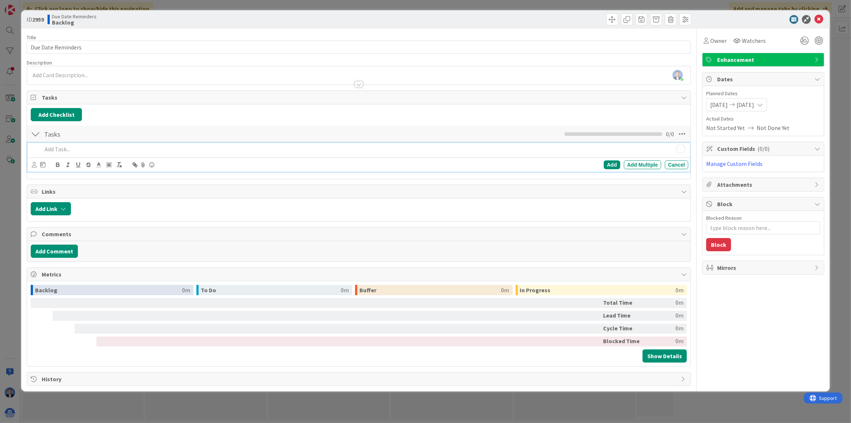
type textarea "x"
click at [716, 41] on span "Owner" at bounding box center [718, 40] width 16 height 9
click at [142, 148] on p "due date reminder" at bounding box center [363, 149] width 643 height 8
type textarea "x"
click at [44, 162] on icon at bounding box center [42, 164] width 5 height 6
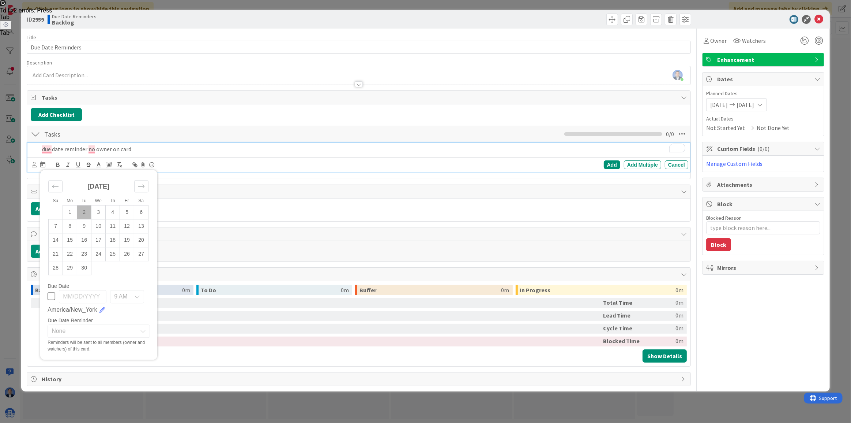
click at [53, 296] on icon at bounding box center [52, 296] width 8 height 9
type input "[DATE]"
click at [125, 295] on span "9 AM" at bounding box center [120, 296] width 13 height 10
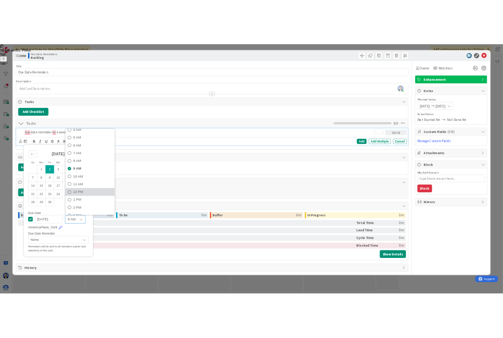
scroll to position [66, 0]
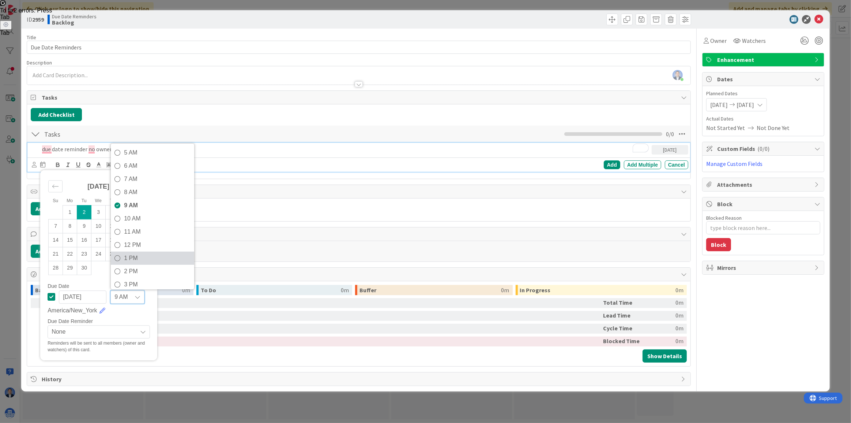
click at [138, 258] on span "1 PM" at bounding box center [157, 257] width 67 height 11
click at [93, 329] on span "None" at bounding box center [93, 331] width 82 height 10
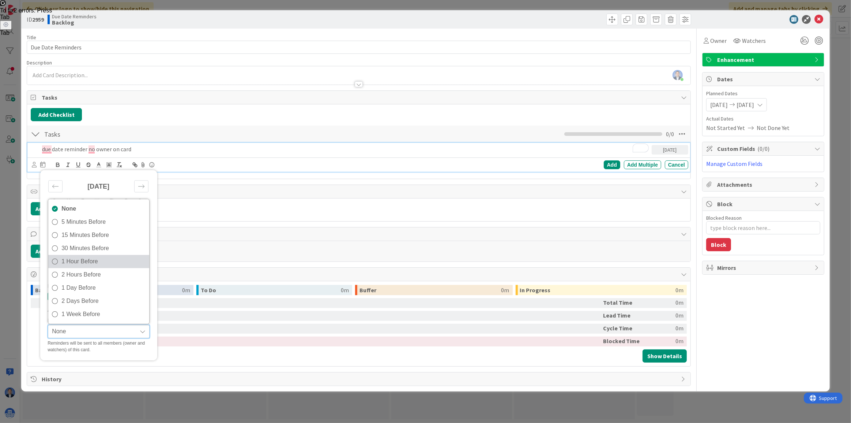
click at [101, 260] on span "1 Hour Before" at bounding box center [103, 261] width 84 height 11
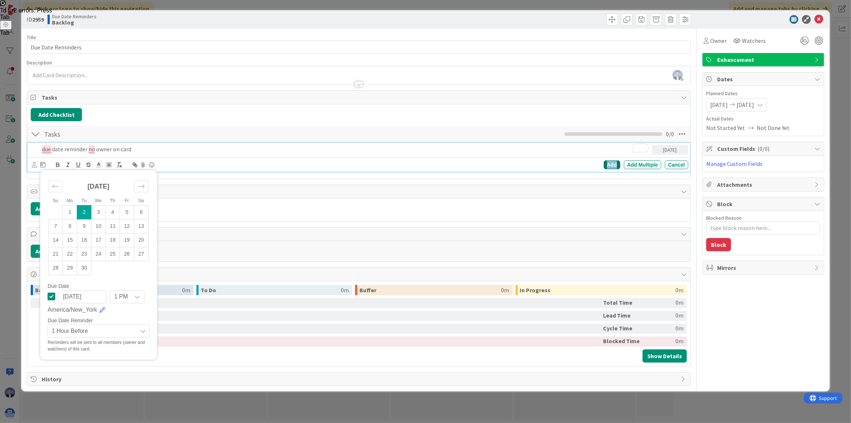
click at [615, 163] on div "Add" at bounding box center [612, 164] width 16 height 9
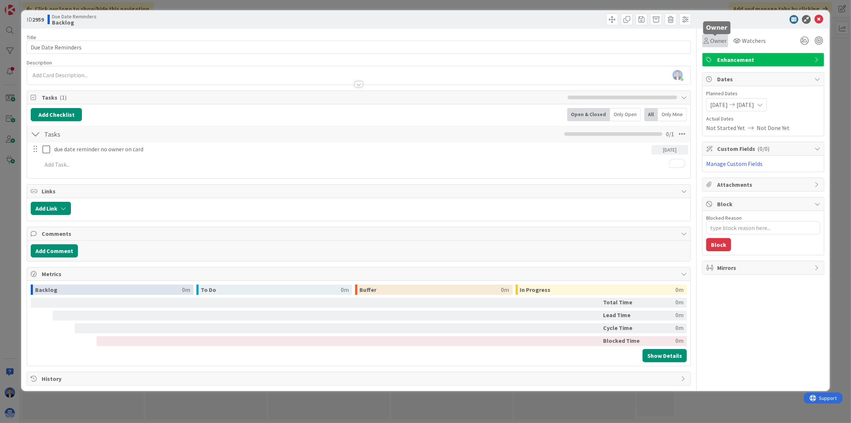
click at [717, 40] on span "Owner" at bounding box center [718, 40] width 16 height 9
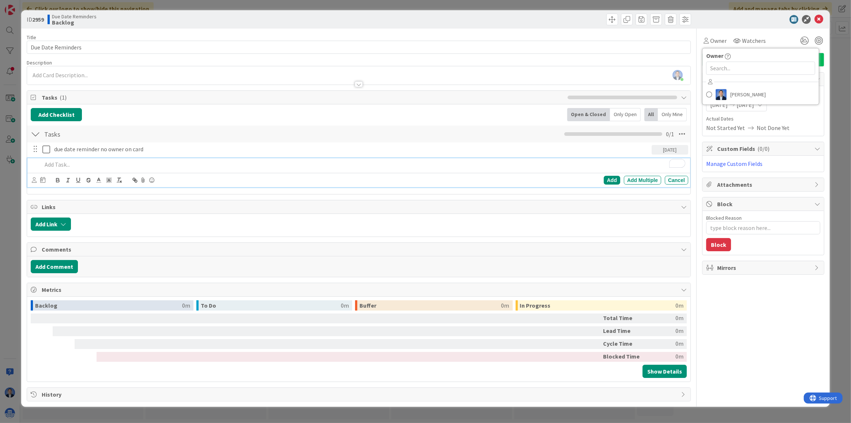
click at [57, 164] on p "To enrich screen reader interactions, please activate Accessibility in Grammarl…" at bounding box center [363, 164] width 643 height 8
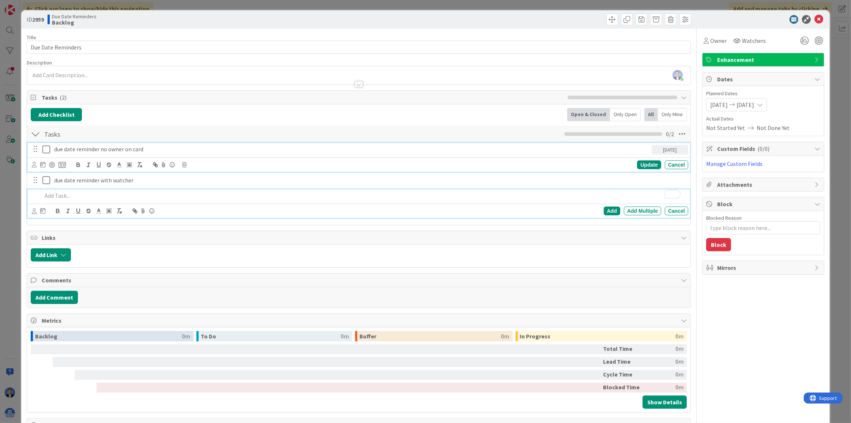
click at [90, 148] on p "due date reminder no owner on card" at bounding box center [351, 149] width 595 height 8
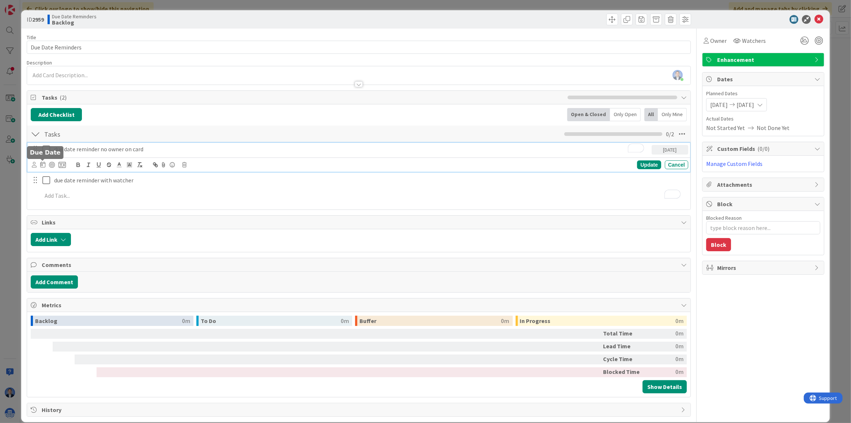
click at [40, 165] on icon at bounding box center [42, 164] width 5 height 6
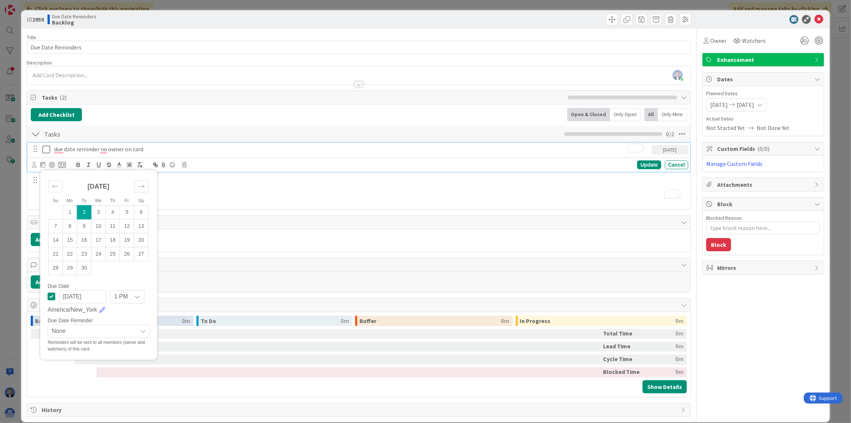
click at [87, 332] on span "None" at bounding box center [93, 331] width 82 height 10
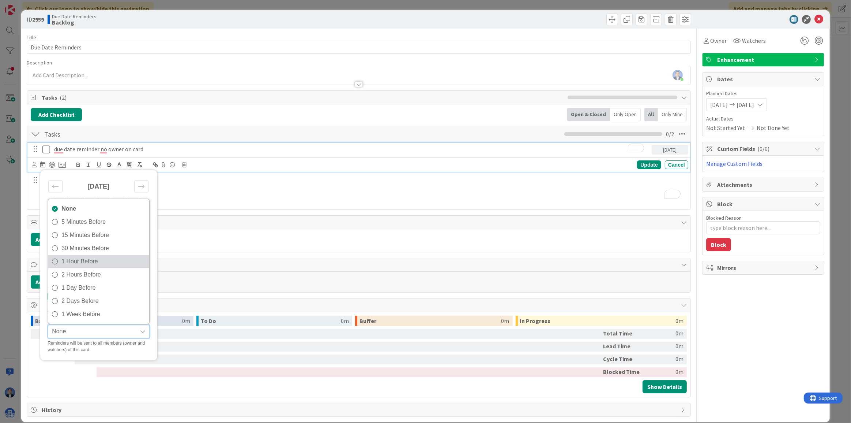
click at [101, 262] on span "1 Hour Before" at bounding box center [103, 261] width 84 height 11
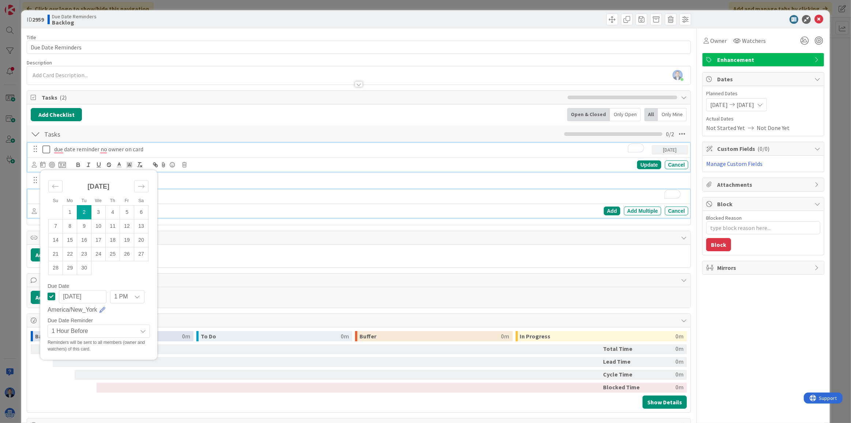
click at [243, 189] on div "To enrich screen reader interactions, please activate Accessibility in Grammarl…" at bounding box center [363, 195] width 649 height 13
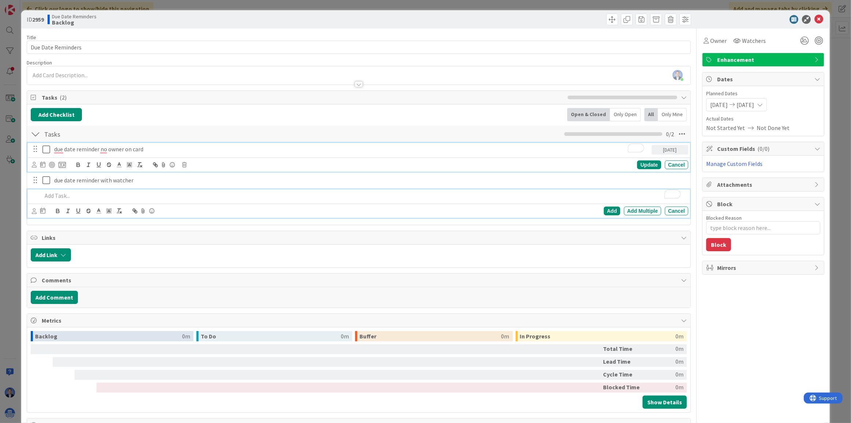
click at [136, 147] on p "due date reminder no owner on card" at bounding box center [351, 149] width 595 height 8
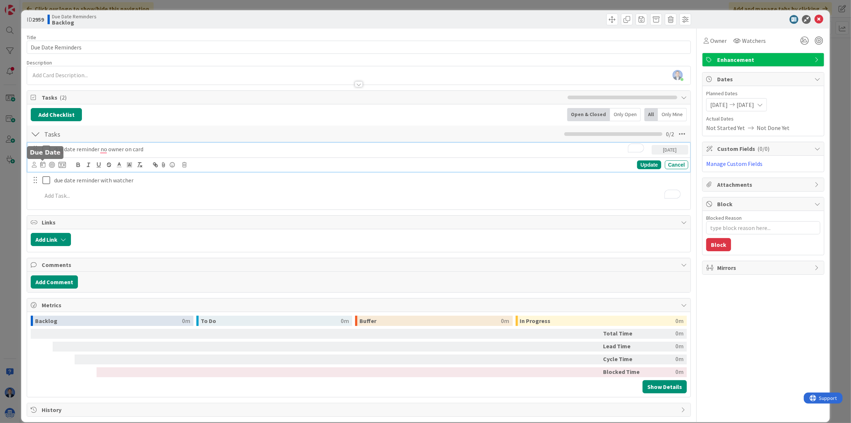
click at [43, 164] on icon at bounding box center [42, 164] width 5 height 6
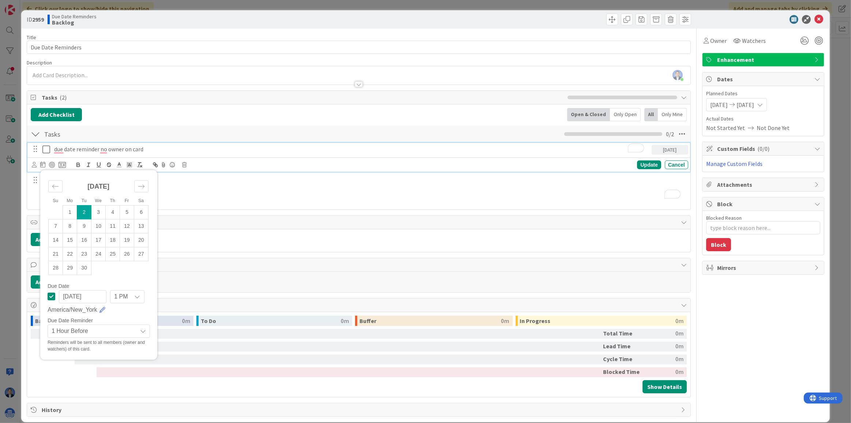
click at [730, 302] on div "Owner Owner Dimitri Ponomareff Watchers Enhancement Dates Planned Dates 09/02/2…" at bounding box center [763, 223] width 122 height 388
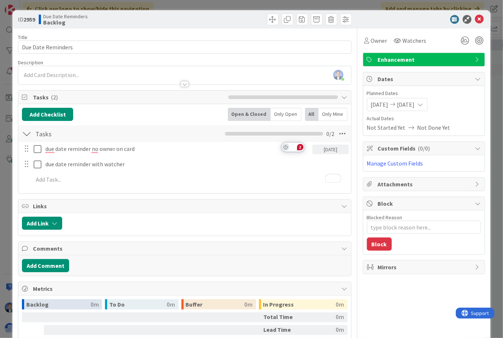
click at [285, 148] on icon "Turn off Grammarly on this website" at bounding box center [286, 147] width 4 height 4
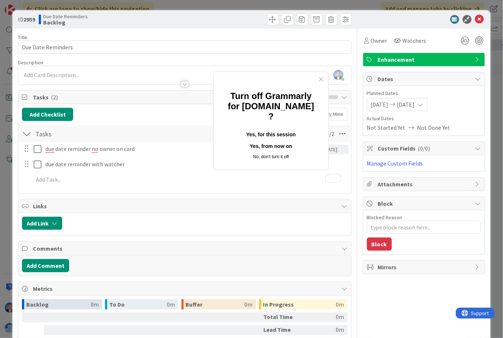
click at [274, 129] on button "Yes, for this session" at bounding box center [270, 135] width 91 height 12
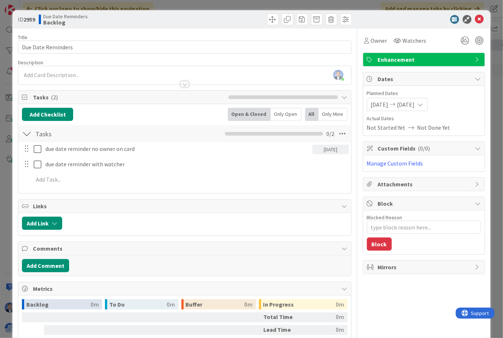
click at [65, 157] on div "due date reminder no owner on card 09/02/2025 Su Mo Tu We Th Fr Sa August 2025 …" at bounding box center [184, 165] width 325 height 47
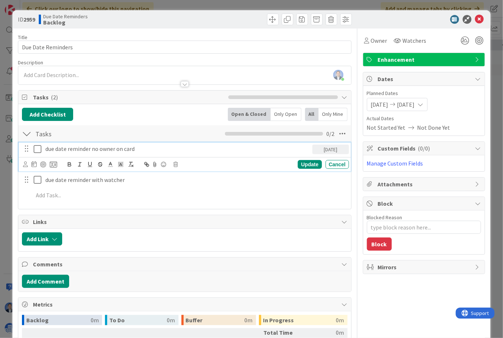
click at [139, 149] on p "due date reminder no owner on card" at bounding box center [177, 149] width 264 height 8
click at [34, 164] on icon at bounding box center [33, 164] width 5 height 6
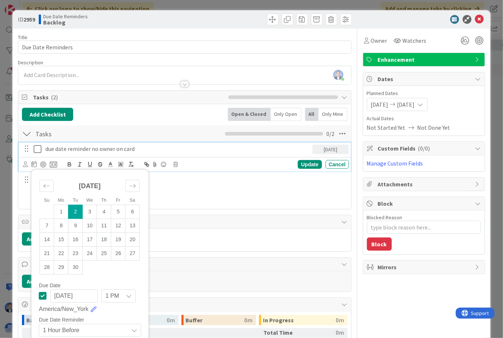
click at [113, 294] on span "1 PM" at bounding box center [112, 296] width 14 height 10
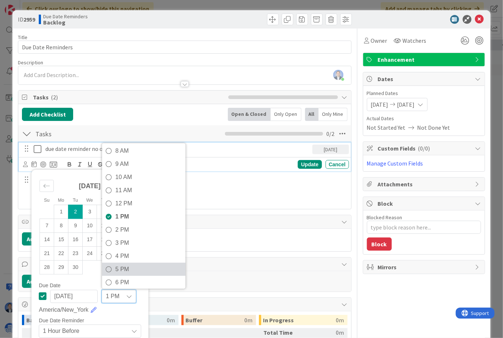
scroll to position [133, 0]
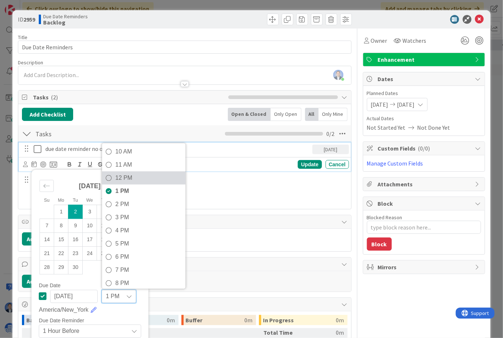
click at [139, 177] on span "12 PM" at bounding box center [148, 178] width 67 height 11
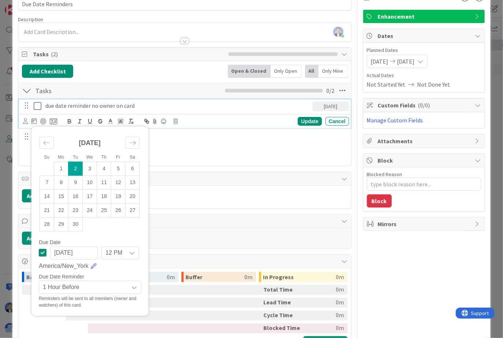
scroll to position [66, 0]
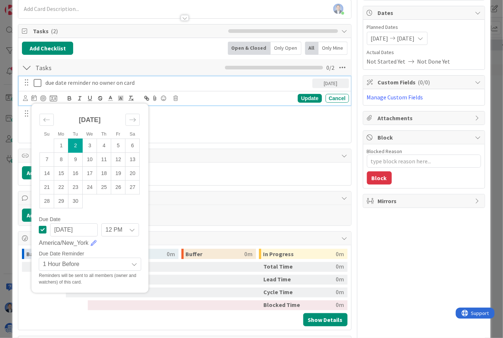
click at [97, 262] on span "1 Hour Before" at bounding box center [84, 264] width 82 height 10
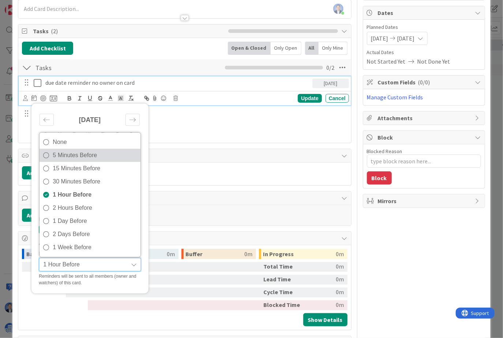
click at [87, 158] on span "5 Minutes Before" at bounding box center [95, 155] width 84 height 11
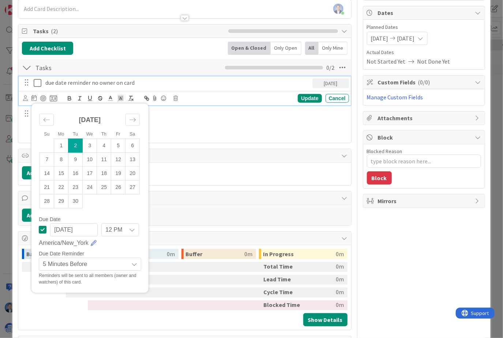
click at [380, 263] on div "Owner Owner Dimitri Ponomareff Watchers Enhancement Dates Planned Dates 09/02/2…" at bounding box center [424, 156] width 122 height 388
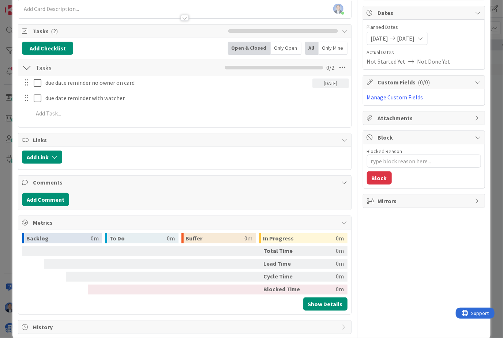
scroll to position [0, 0]
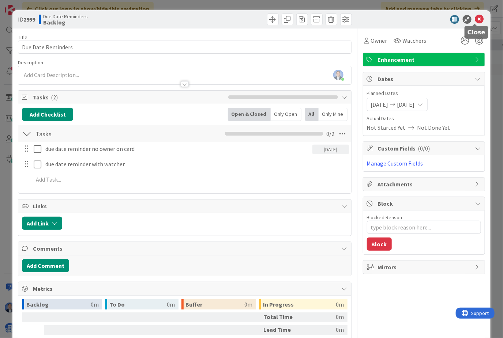
click at [475, 18] on icon at bounding box center [479, 19] width 9 height 9
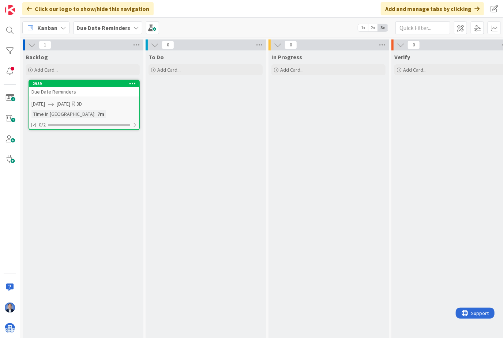
click at [86, 92] on div "Due Date Reminders" at bounding box center [84, 92] width 110 height 10
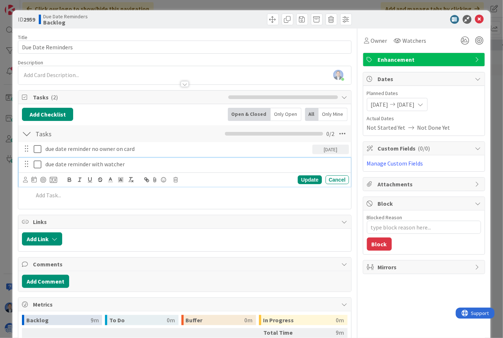
click at [40, 163] on icon at bounding box center [38, 164] width 8 height 9
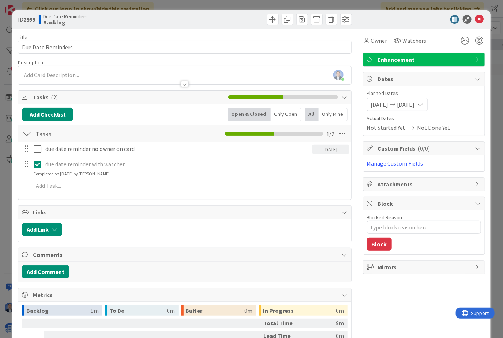
click at [36, 165] on icon at bounding box center [38, 164] width 8 height 9
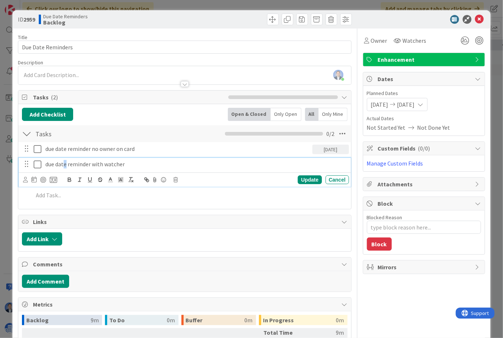
click at [65, 164] on p "due date reminder with watcher" at bounding box center [195, 164] width 301 height 8
click at [90, 161] on p "due date reminder with watcher" at bounding box center [195, 164] width 301 height 8
click at [32, 180] on icon at bounding box center [33, 180] width 5 height 6
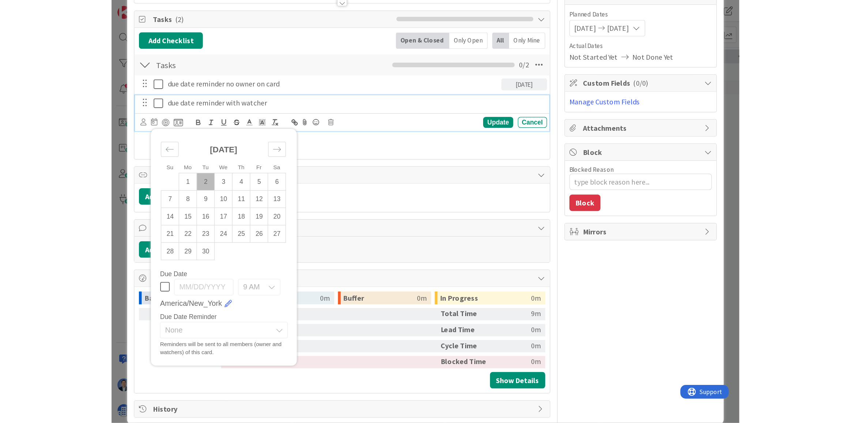
scroll to position [93, 0]
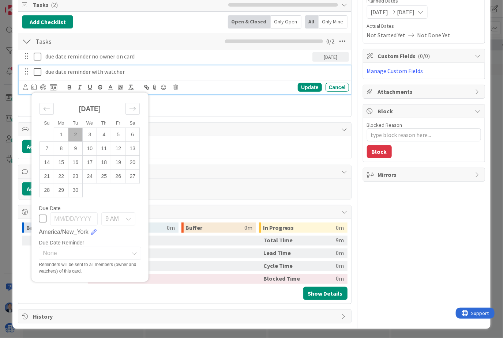
drag, startPoint x: 89, startPoint y: 271, endPoint x: 43, endPoint y: 265, distance: 46.1
click at [43, 265] on div "Reminders will be sent to all members (owner and watchers) of this card." at bounding box center [90, 268] width 102 height 13
drag, startPoint x: 38, startPoint y: 263, endPoint x: 99, endPoint y: 268, distance: 60.9
click at [99, 268] on div "Reminders will be sent to all members (owner and watchers) of this card." at bounding box center [90, 268] width 102 height 13
drag, startPoint x: 80, startPoint y: 271, endPoint x: 53, endPoint y: 267, distance: 27.8
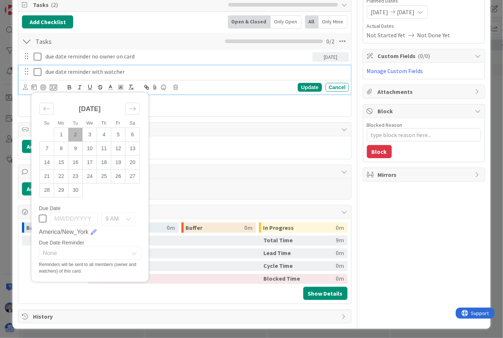
click at [53, 267] on div "Reminders will be sent to all members (owner and watchers) of this card." at bounding box center [90, 268] width 102 height 13
drag, startPoint x: 41, startPoint y: 264, endPoint x: 105, endPoint y: 279, distance: 66.3
click at [103, 280] on div "Su Mo Tu We Th Fr Sa August 2025 1 2 3 4 5 6 7 8 9 10 11 12 13 14 15 16 17 18 1…" at bounding box center [89, 187] width 117 height 189
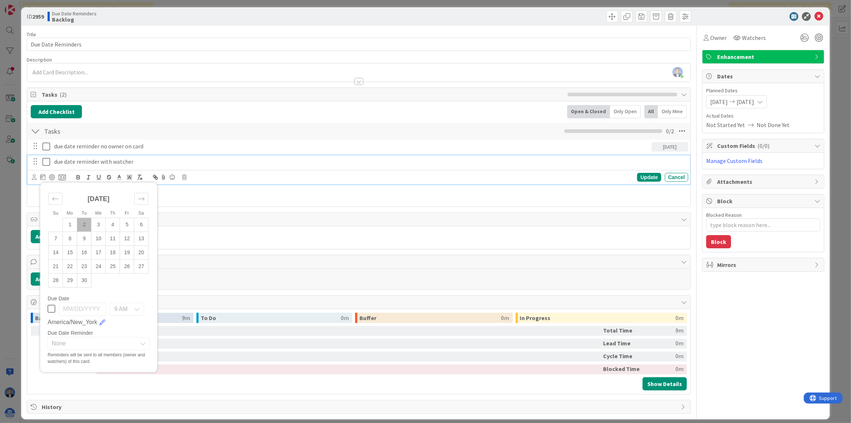
scroll to position [0, 0]
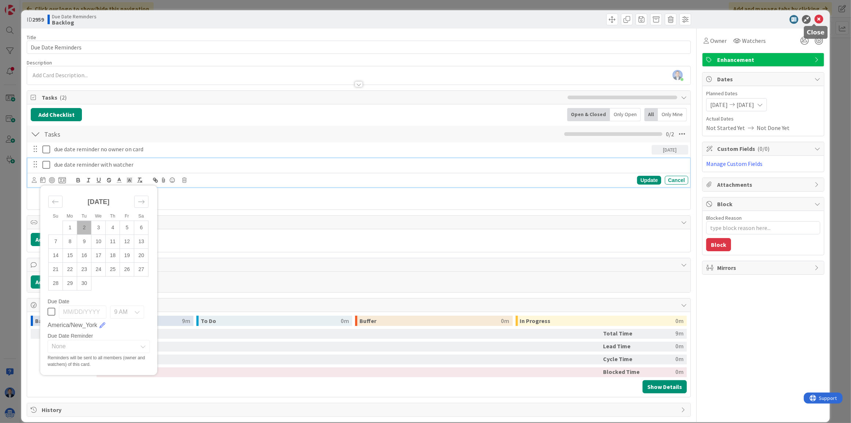
click at [815, 18] on icon at bounding box center [819, 19] width 9 height 9
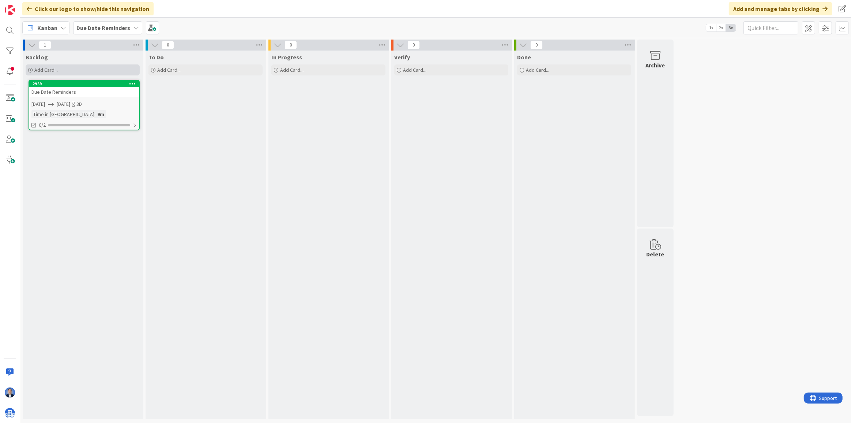
click at [67, 74] on div "Add Card..." at bounding box center [83, 69] width 114 height 11
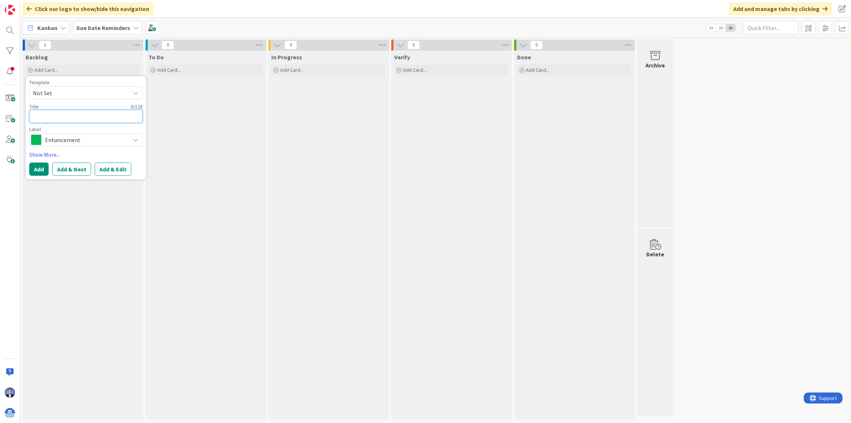
type textarea "x"
type textarea "d"
type textarea "x"
type textarea "du"
type textarea "x"
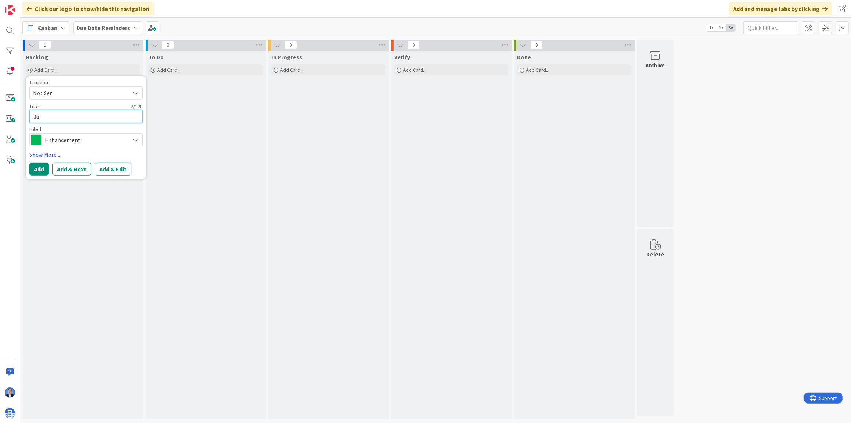
type textarea "due"
type textarea "x"
type textarea "due"
type textarea "x"
type textarea "due d"
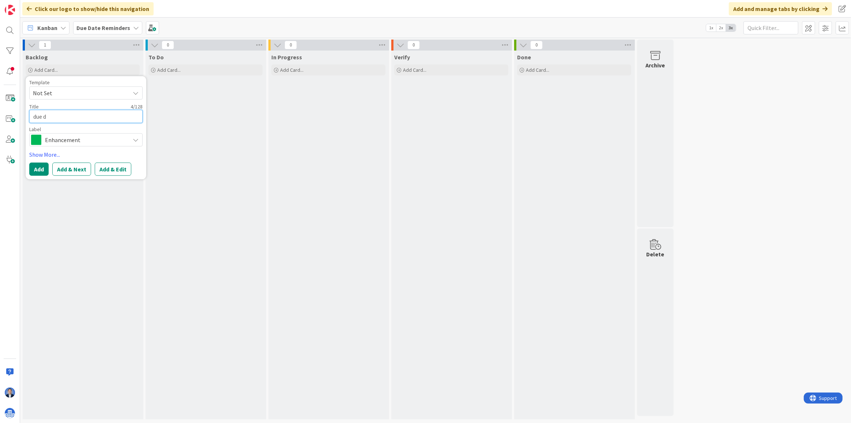
type textarea "x"
type textarea "due da"
type textarea "x"
type textarea "due dat"
type textarea "x"
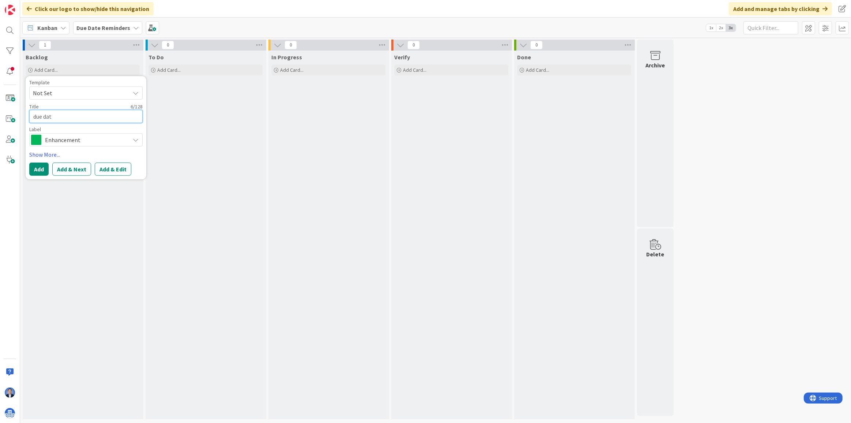
type textarea "due date"
type textarea "x"
type textarea "due dates"
type textarea "x"
type textarea "due dates"
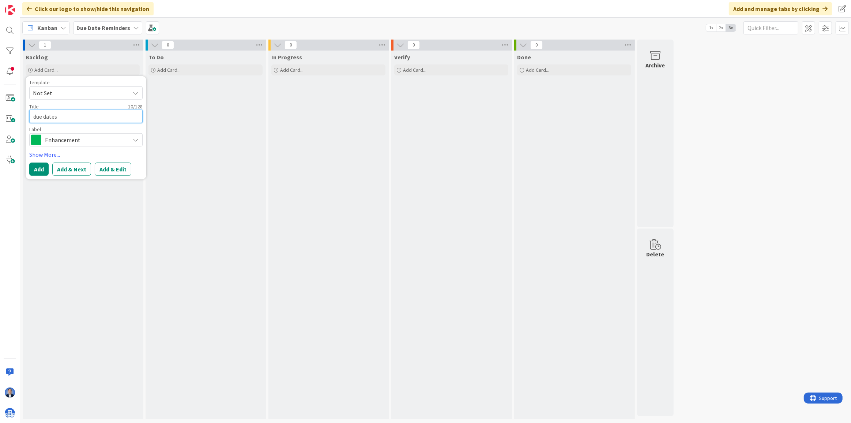
type textarea "x"
type textarea "due dates t"
type textarea "x"
type textarea "due dates to"
type textarea "x"
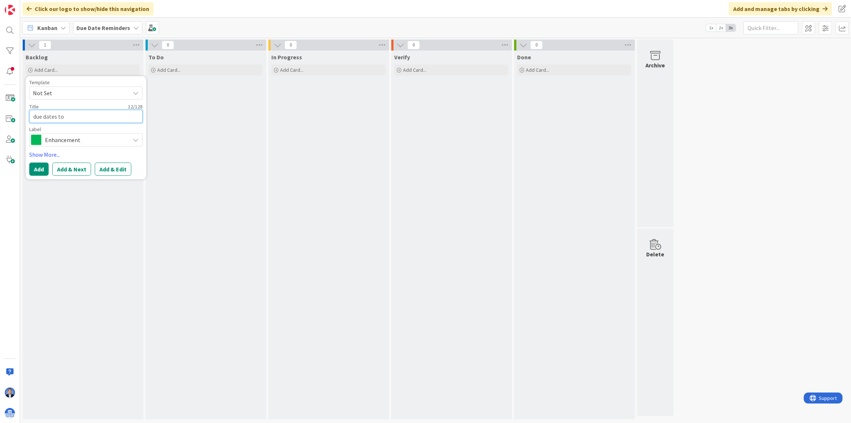
type textarea "due dates tod"
type textarea "x"
type textarea "due dates toda"
type textarea "x"
type textarea "due dates today"
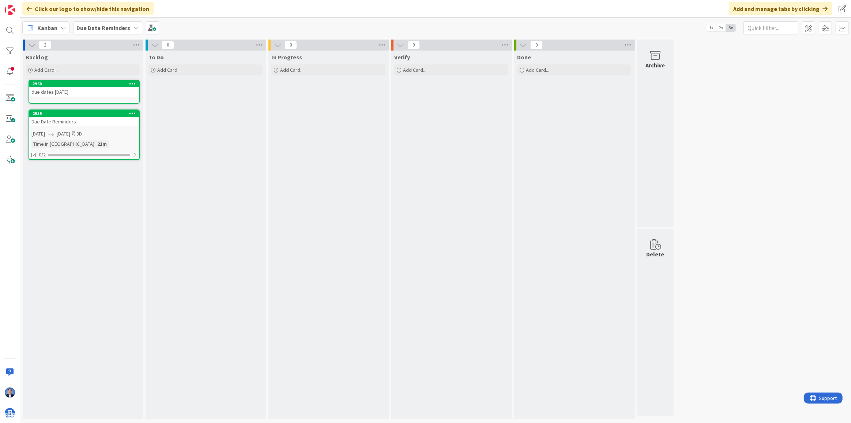
click at [100, 124] on div "Due Date Reminders" at bounding box center [84, 122] width 110 height 10
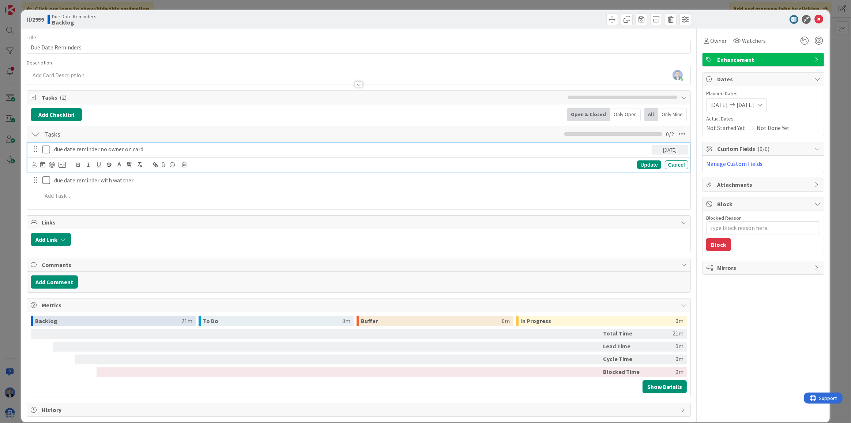
click at [140, 151] on p "due date reminder no owner on card" at bounding box center [351, 149] width 595 height 8
click at [41, 166] on icon at bounding box center [42, 164] width 5 height 6
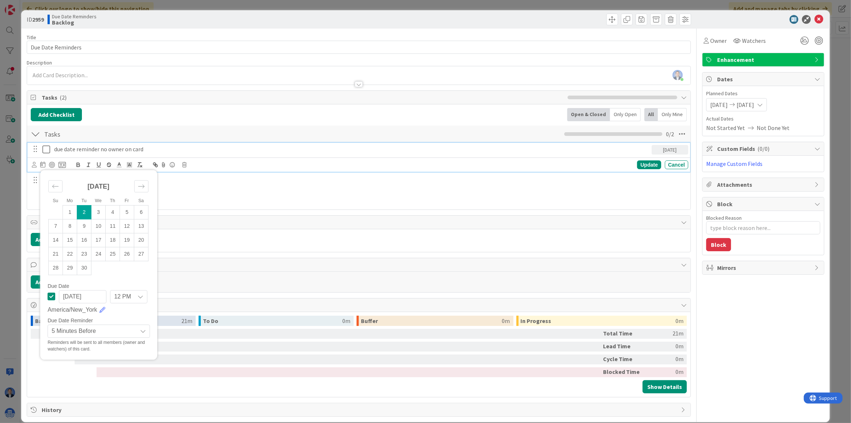
click at [754, 326] on div "Owner Watchers Enhancement Dates Planned Dates 09/02/2025 09/05/2025 Actual Dat…" at bounding box center [763, 223] width 122 height 388
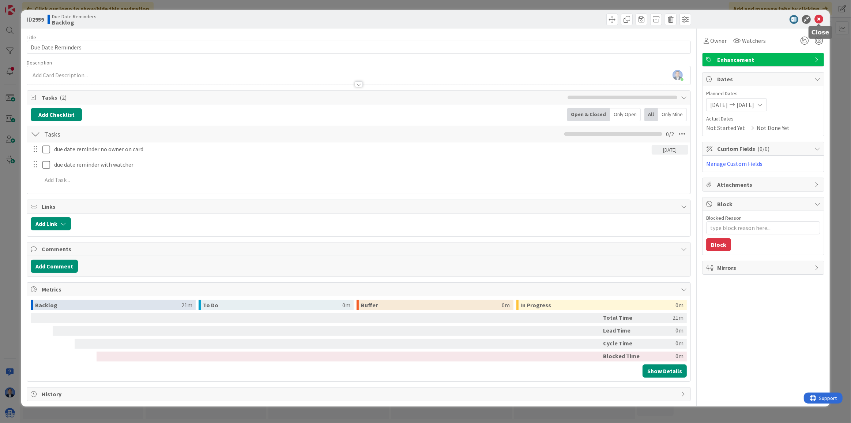
click at [820, 21] on icon at bounding box center [819, 19] width 9 height 9
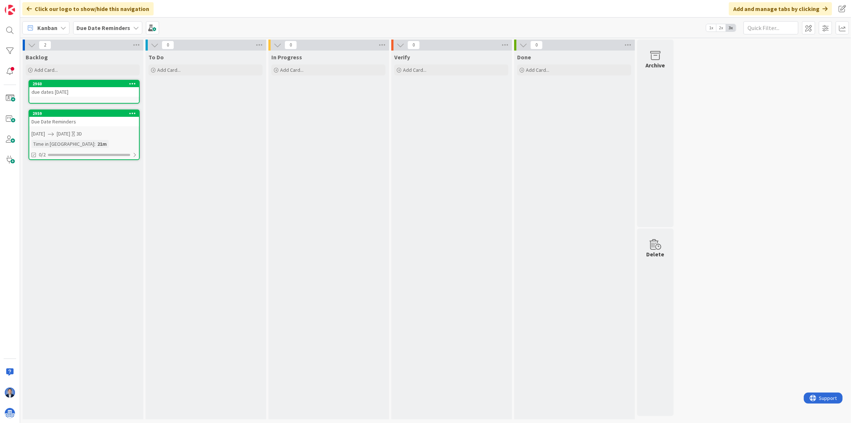
click at [101, 96] on link "2960 due dates today" at bounding box center [84, 92] width 111 height 24
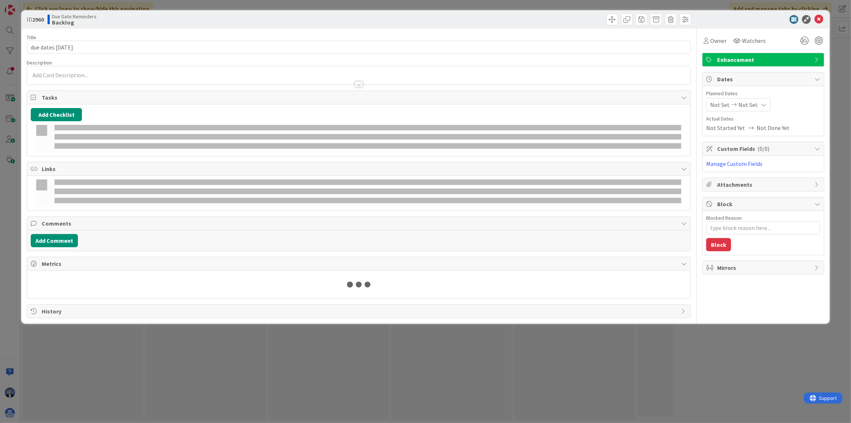
type textarea "x"
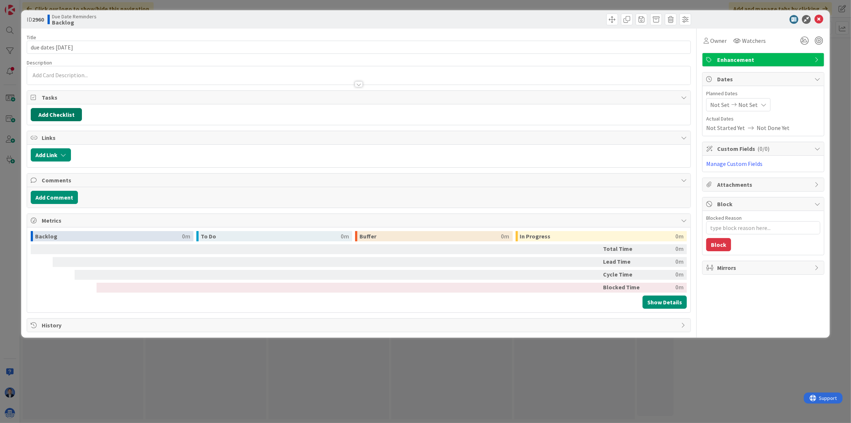
click at [55, 110] on button "Add Checklist" at bounding box center [56, 114] width 51 height 13
type input "tasks"
type textarea "x"
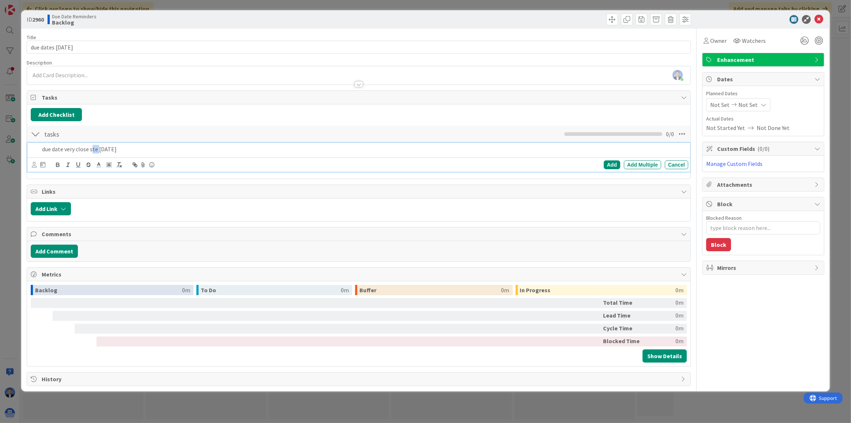
drag, startPoint x: 97, startPoint y: 149, endPoint x: 93, endPoint y: 150, distance: 3.7
click at [93, 150] on p "due date very close ste today" at bounding box center [363, 149] width 643 height 8
click at [183, 150] on p "due date very close set today" at bounding box center [363, 149] width 643 height 8
type textarea "x"
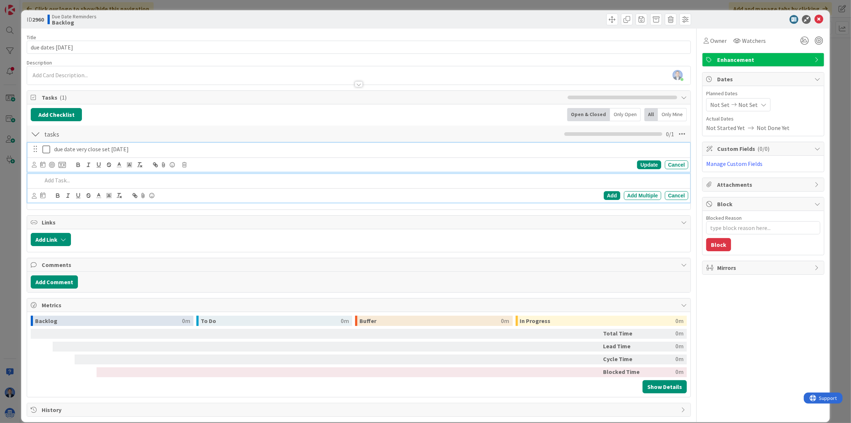
click at [149, 149] on p "due date very close set today" at bounding box center [369, 149] width 631 height 8
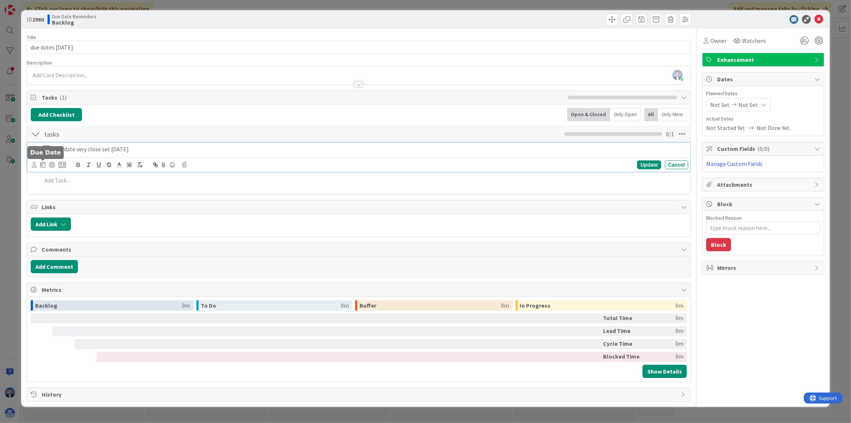
click at [42, 165] on icon at bounding box center [42, 164] width 5 height 6
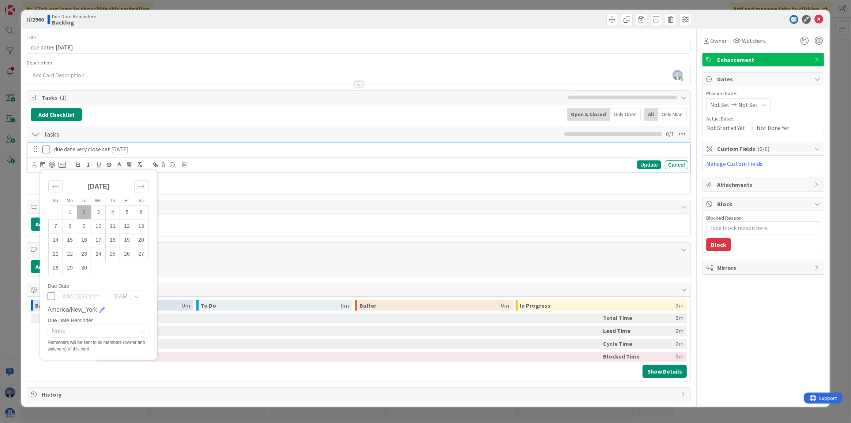
click at [84, 210] on td "2" at bounding box center [84, 212] width 14 height 14
type input "[DATE]"
click at [138, 294] on icon at bounding box center [137, 296] width 6 height 6
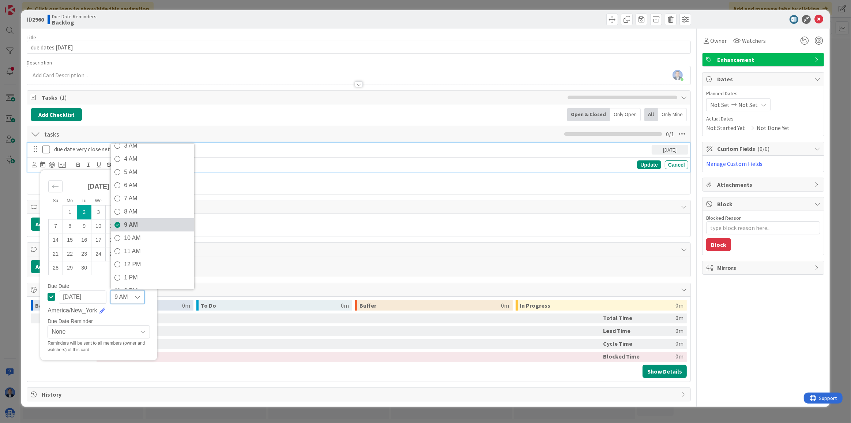
scroll to position [66, 0]
click at [149, 245] on span "12 PM" at bounding box center [157, 244] width 67 height 11
click at [85, 333] on span "None" at bounding box center [93, 331] width 82 height 10
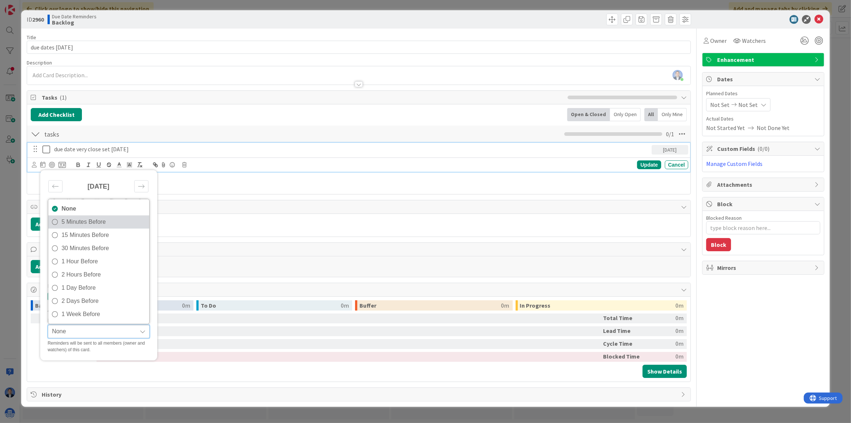
click at [100, 224] on span "5 Minutes Before" at bounding box center [103, 221] width 84 height 11
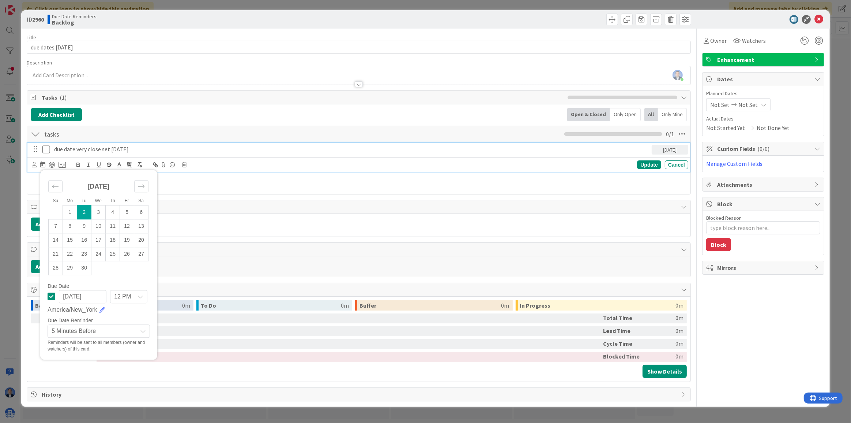
click at [709, 320] on div "Owner Watchers Enhancement Dates Planned Dates Not Set Not Set Actual Dates Not…" at bounding box center [763, 215] width 122 height 372
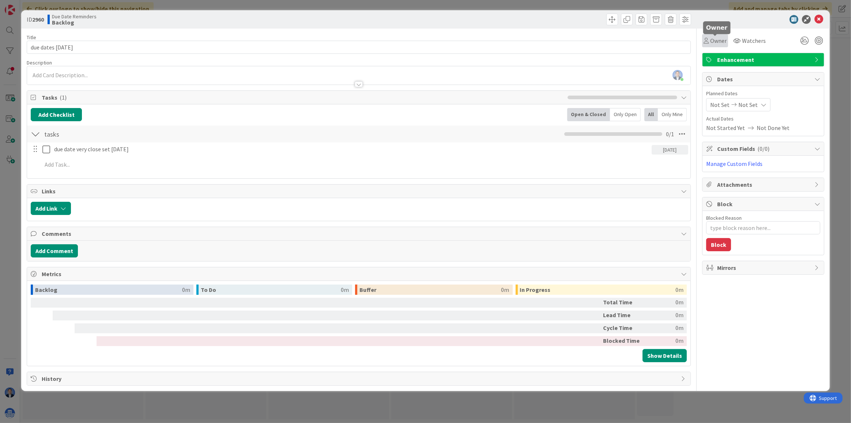
click at [716, 38] on span "Owner" at bounding box center [718, 40] width 16 height 9
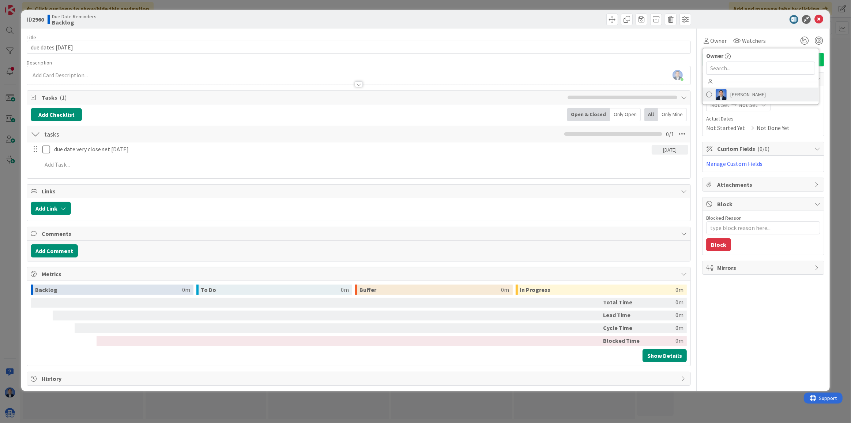
click at [739, 91] on span "[PERSON_NAME]" at bounding box center [748, 94] width 35 height 11
type textarea "x"
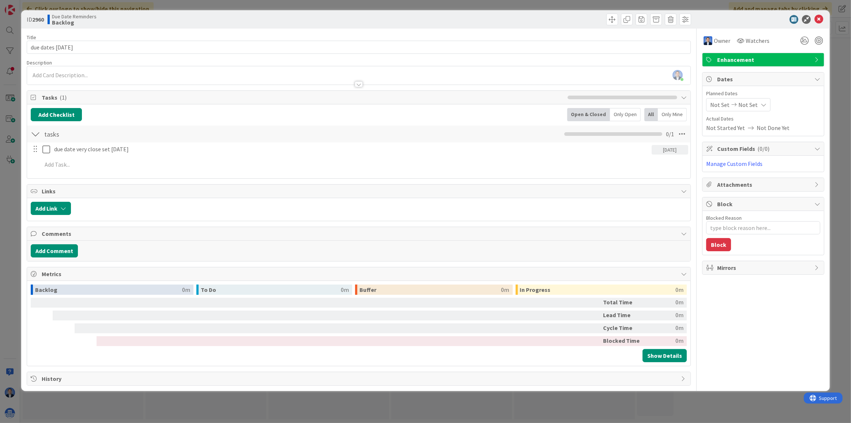
click at [752, 335] on div "Owner Owner Remove Set as Watcher Dimitri Ponomareff Watchers Enhancement Dates…" at bounding box center [763, 207] width 122 height 357
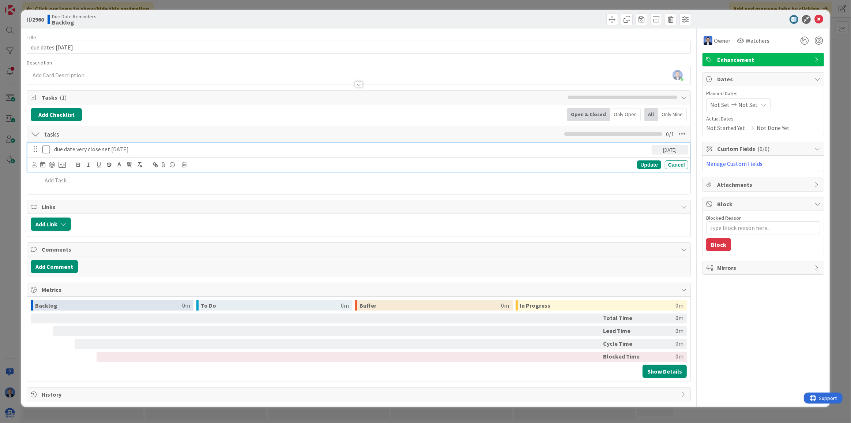
click at [74, 150] on p "due date very close set today" at bounding box center [351, 149] width 595 height 8
click at [43, 165] on icon at bounding box center [42, 164] width 5 height 6
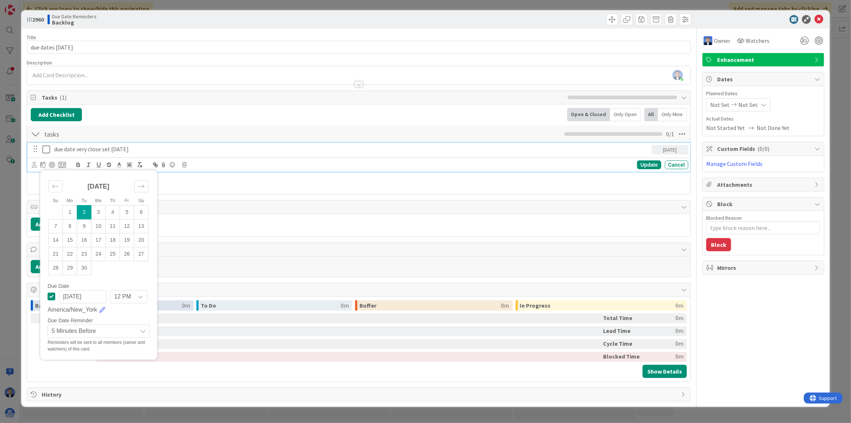
click at [777, 326] on div "Owner Owner Remove Set as Watcher Dimitri Ponomareff Watchers Enhancement Dates…" at bounding box center [763, 215] width 122 height 372
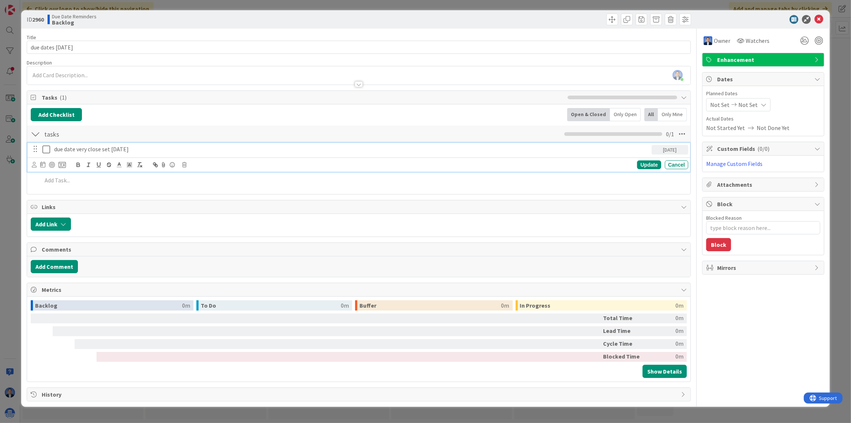
click at [149, 150] on p "due date very close set today" at bounding box center [351, 149] width 595 height 8
click at [101, 46] on input "due dates today" at bounding box center [359, 47] width 664 height 13
type textarea "x"
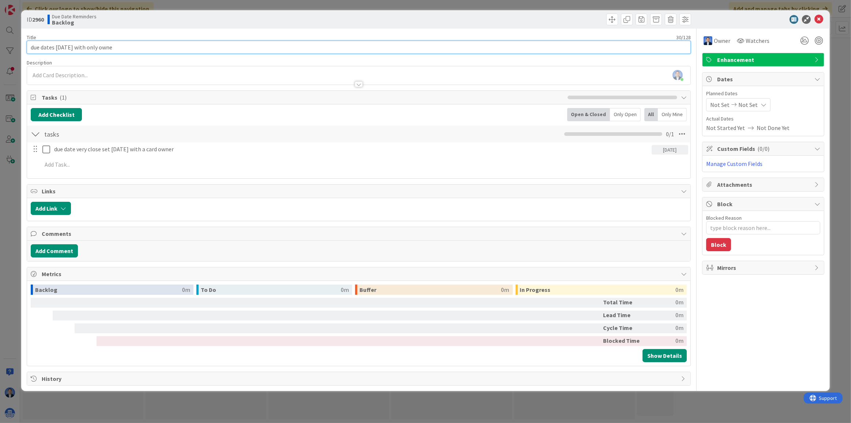
type input "due dates today with only owner"
type textarea "x"
type input "due dates today with only owner"
click at [818, 23] on icon at bounding box center [819, 19] width 9 height 9
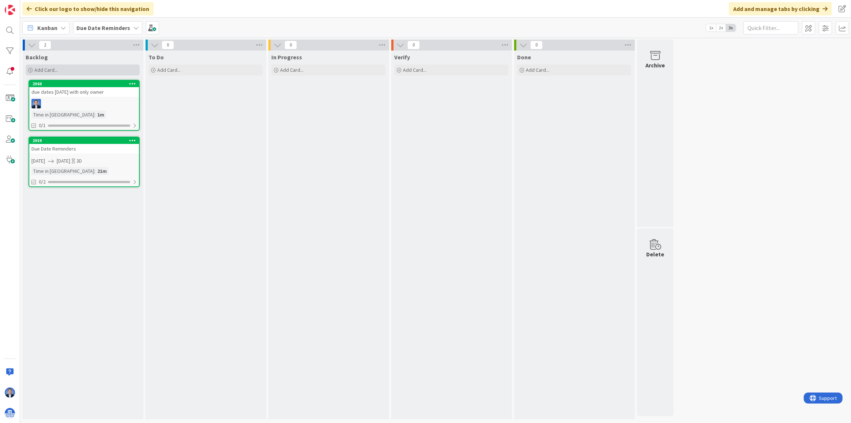
click at [86, 69] on div "Add Card..." at bounding box center [83, 69] width 114 height 11
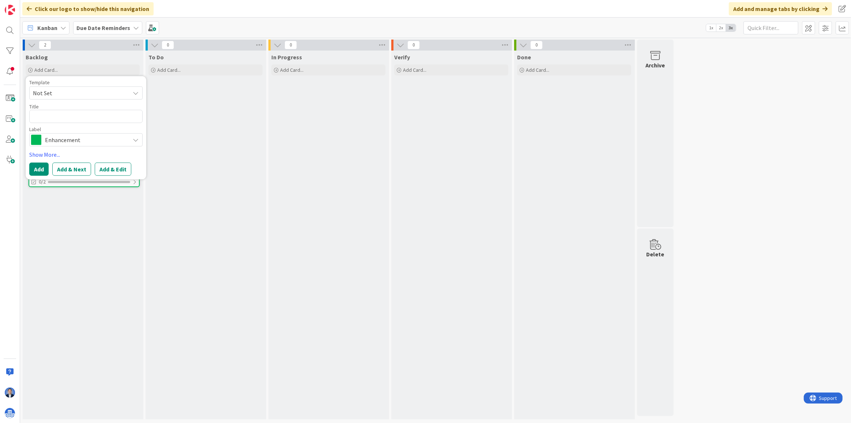
click at [198, 157] on div "To Do Add Card..." at bounding box center [206, 234] width 120 height 368
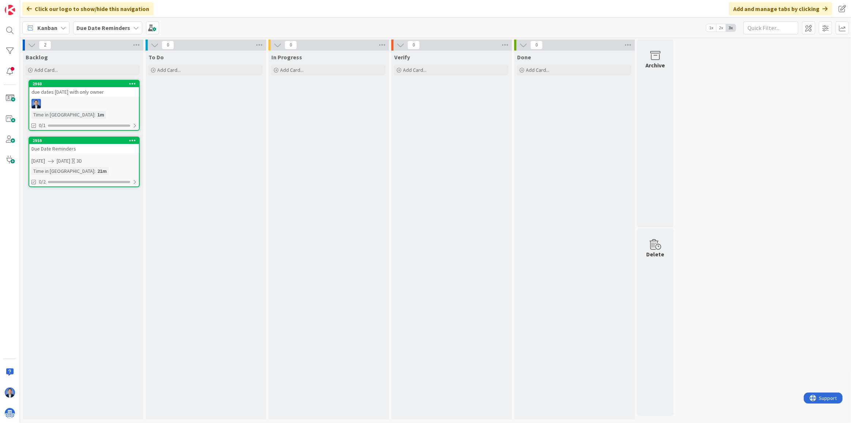
click at [88, 95] on div "due dates today with only owner" at bounding box center [84, 92] width 110 height 10
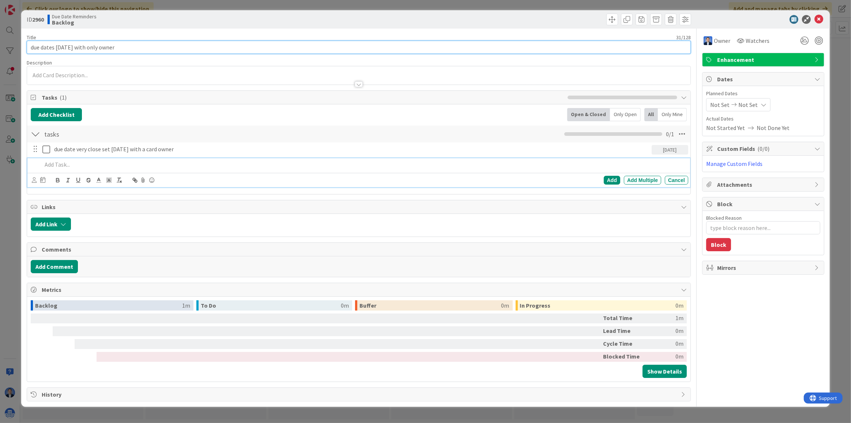
click at [122, 48] on input "due dates today with only owner" at bounding box center [359, 47] width 664 height 13
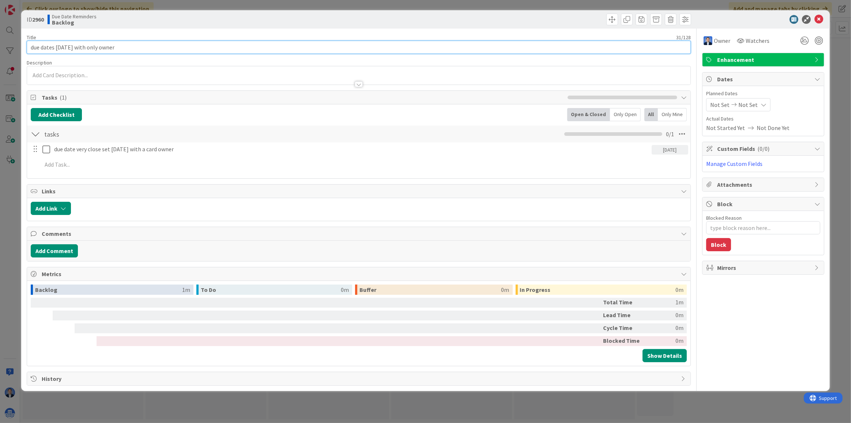
click at [122, 48] on input "due dates today with only owner" at bounding box center [359, 47] width 664 height 13
click at [819, 17] on icon at bounding box center [819, 19] width 9 height 9
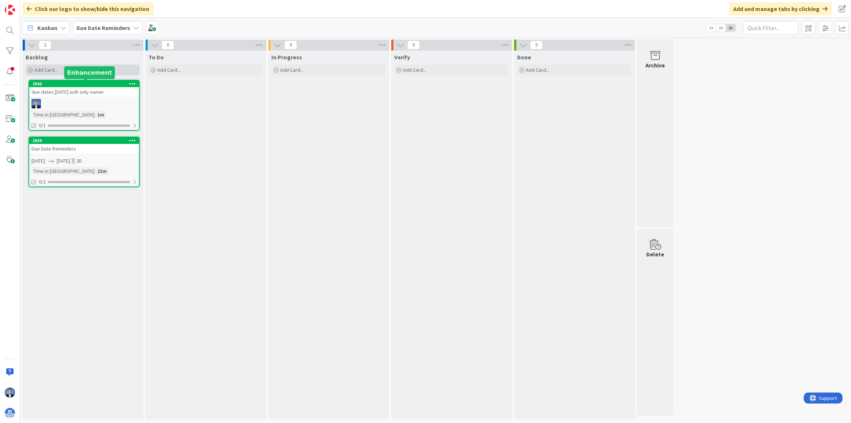
click at [86, 70] on div "Add Card..." at bounding box center [83, 69] width 114 height 11
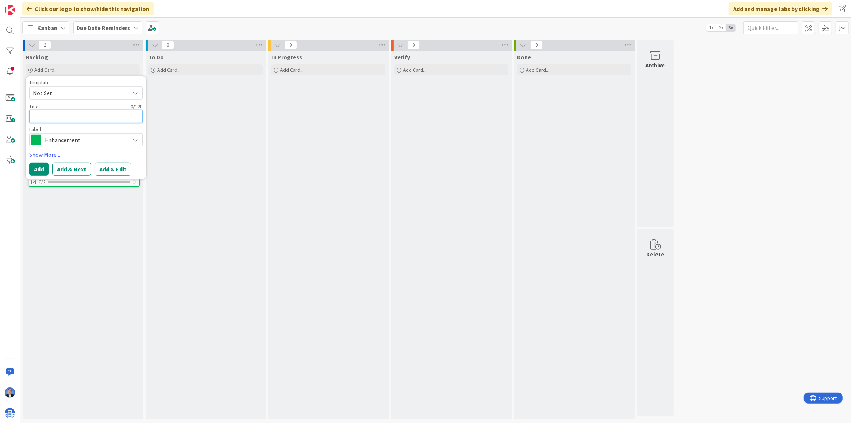
paste textarea "due dates today with only owner"
type textarea "x"
type textarea "due dates today with only owner"
click at [106, 117] on textarea "due dates today with only owner" at bounding box center [85, 116] width 113 height 13
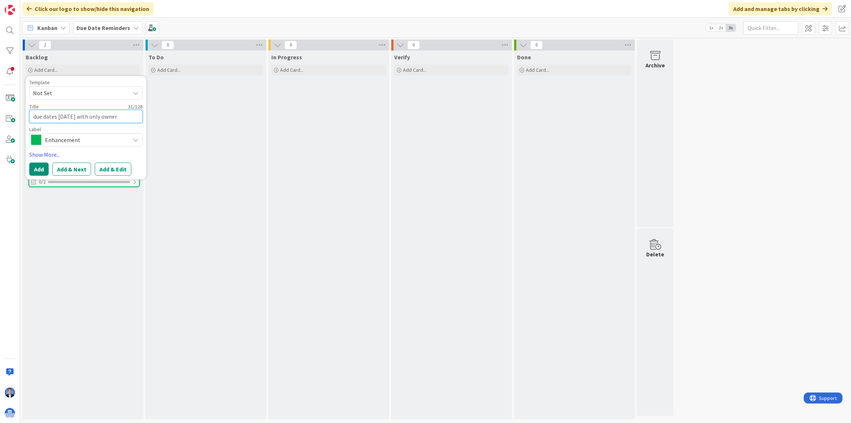
type textarea "x"
type textarea "due dates today with only w"
type textarea "x"
type textarea "due dates today with only wa"
type textarea "x"
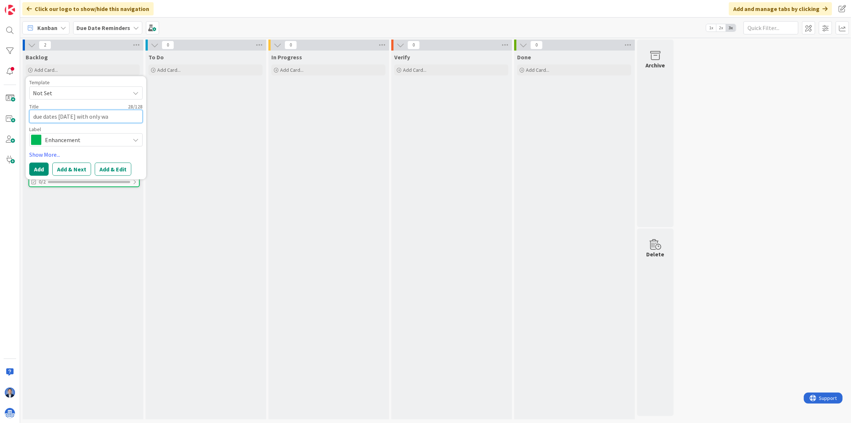
type textarea "due dates today with only wat"
type textarea "x"
type textarea "due dates today with only watc"
type textarea "x"
type textarea "due dates today with only watch"
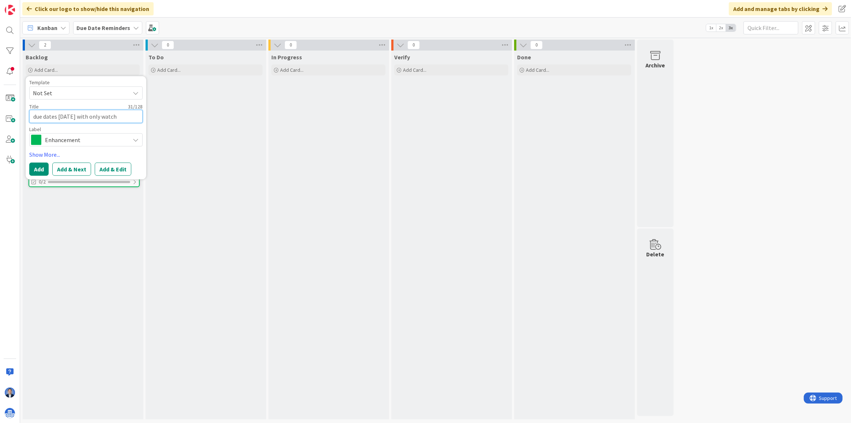
type textarea "x"
type textarea "due dates today with only watche"
type textarea "x"
type textarea "due dates today with only watcher"
click at [41, 170] on button "Add" at bounding box center [38, 168] width 19 height 13
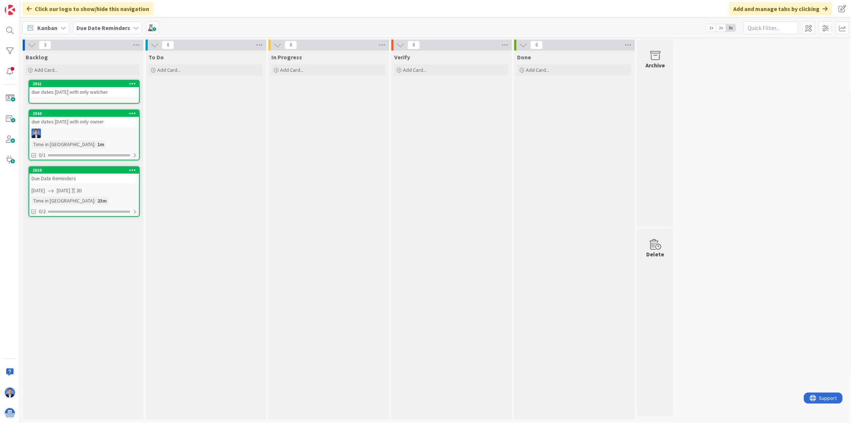
click at [85, 127] on link "2960 due dates today with only owner Time in Column : 1m 0/1" at bounding box center [84, 134] width 111 height 51
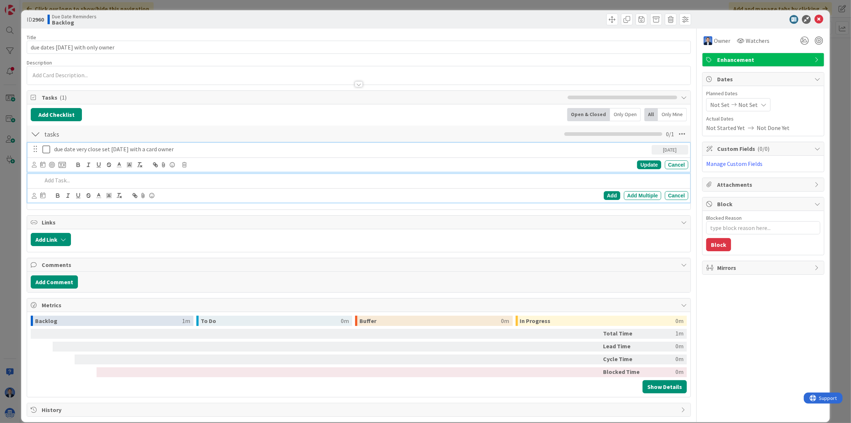
click at [99, 149] on p "due date very close set today with a card owner" at bounding box center [351, 149] width 595 height 8
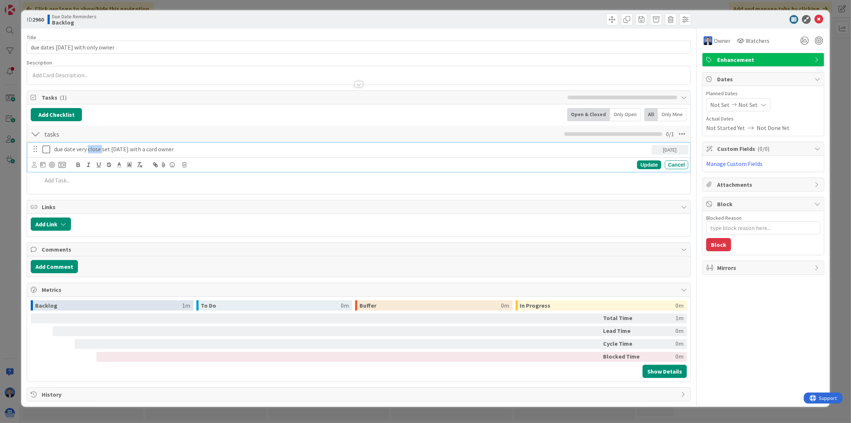
click at [99, 149] on p "due date very close set today with a card owner" at bounding box center [351, 149] width 595 height 8
copy p "due date very close set today with a card owner"
click at [817, 20] on icon at bounding box center [819, 19] width 9 height 9
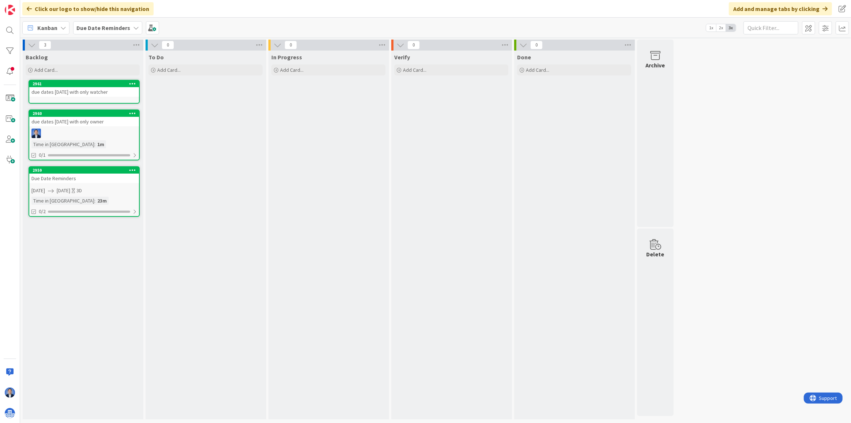
click at [58, 97] on link "2961 due dates today with only watcher" at bounding box center [84, 92] width 111 height 24
type textarea "x"
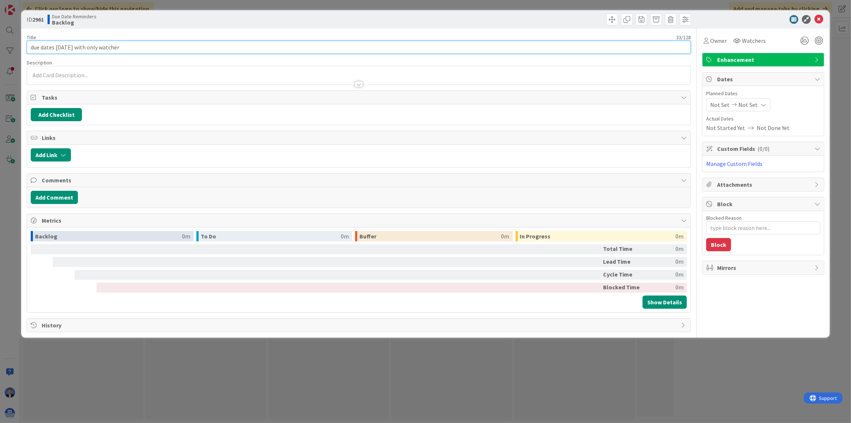
click at [98, 44] on input "due dates today with only watcher" at bounding box center [359, 47] width 664 height 13
click at [61, 115] on button "Add Checklist" at bounding box center [56, 114] width 51 height 13
type input "tasks"
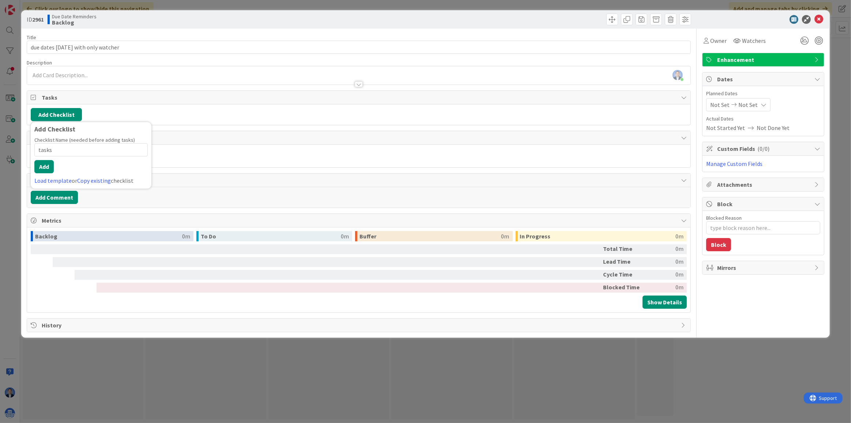
type textarea "x"
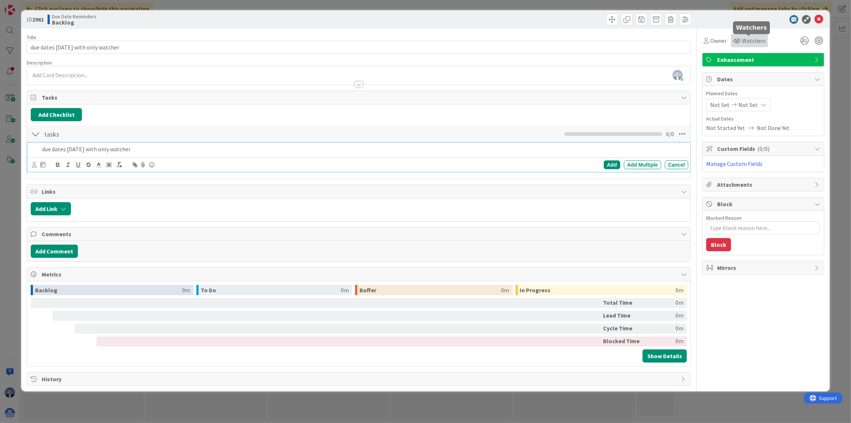
click at [751, 36] on span "Watchers" at bounding box center [754, 40] width 24 height 9
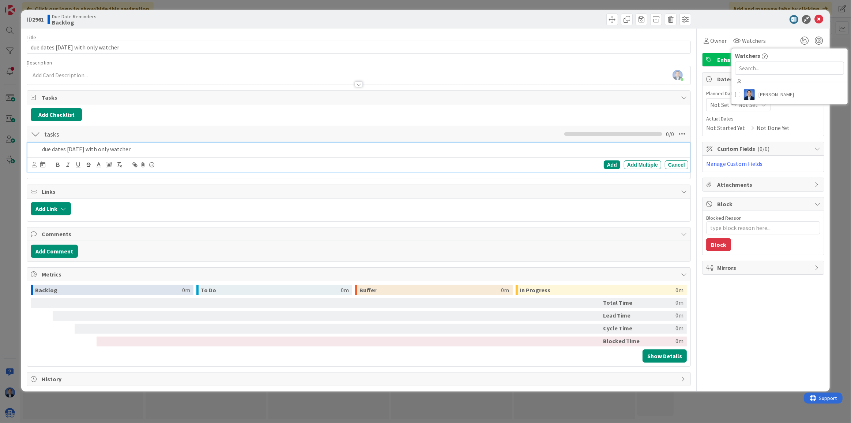
click at [85, 151] on p "due dates today with only watcher" at bounding box center [363, 149] width 643 height 8
click at [56, 143] on div "due dates today with only watcher" at bounding box center [363, 149] width 649 height 13
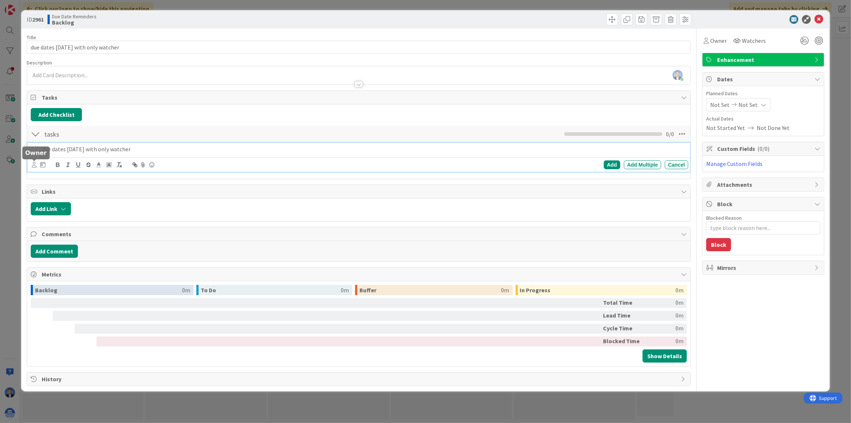
click at [34, 163] on icon at bounding box center [34, 164] width 5 height 5
click at [60, 193] on span "[PERSON_NAME]" at bounding box center [82, 196] width 48 height 11
click at [45, 165] on icon at bounding box center [44, 164] width 5 height 6
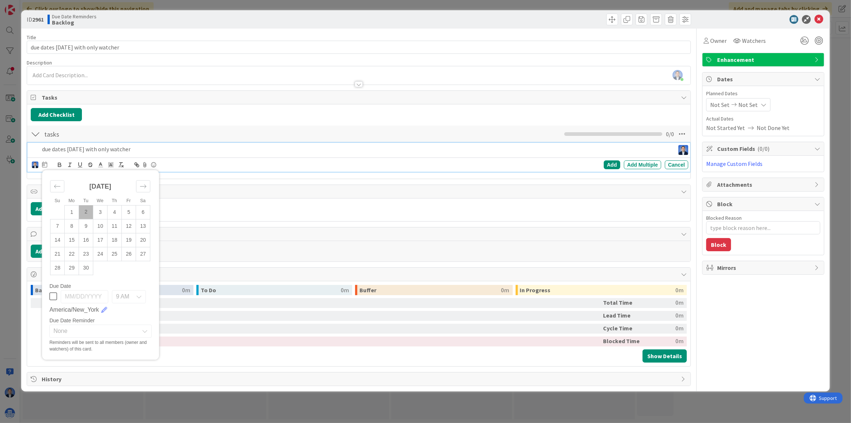
click at [85, 213] on td "2" at bounding box center [86, 212] width 14 height 14
click at [85, 206] on td "2" at bounding box center [86, 212] width 14 height 14
click at [86, 211] on td "2" at bounding box center [86, 212] width 14 height 14
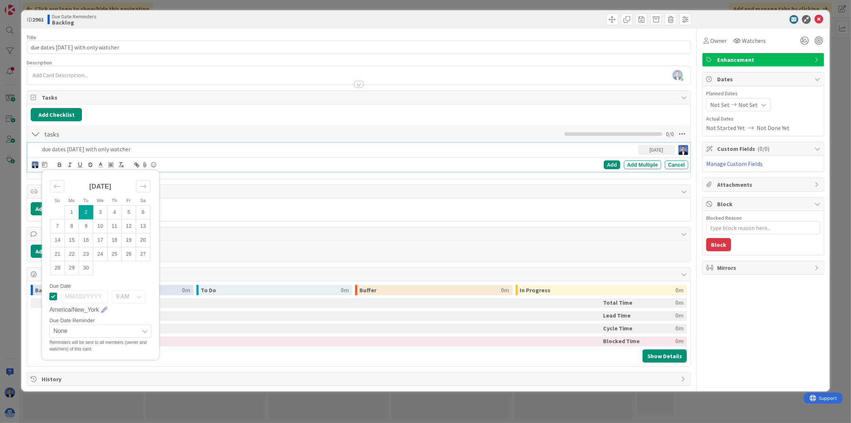
click at [86, 211] on td "2" at bounding box center [86, 212] width 14 height 14
click at [53, 296] on icon at bounding box center [53, 296] width 8 height 9
type input "[DATE]"
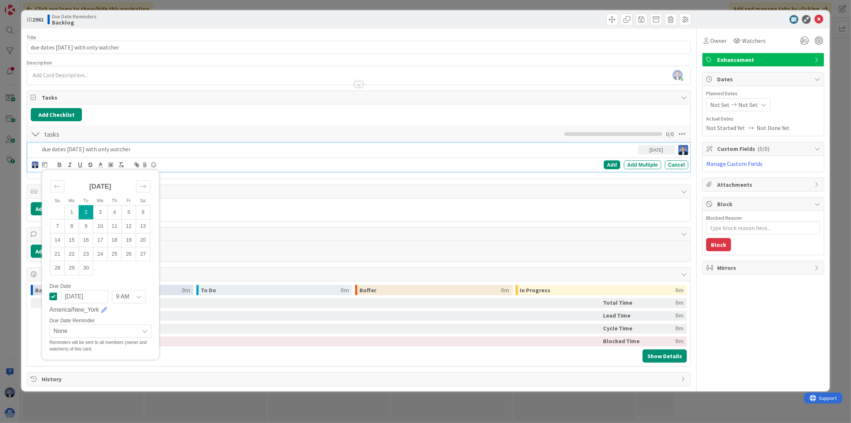
click at [135, 296] on div "9 AM" at bounding box center [129, 296] width 34 height 13
click at [136, 241] on span "12 PM" at bounding box center [159, 244] width 67 height 11
click at [95, 330] on span "None" at bounding box center [94, 331] width 82 height 10
click at [97, 219] on span "5 Minutes Before" at bounding box center [105, 221] width 84 height 11
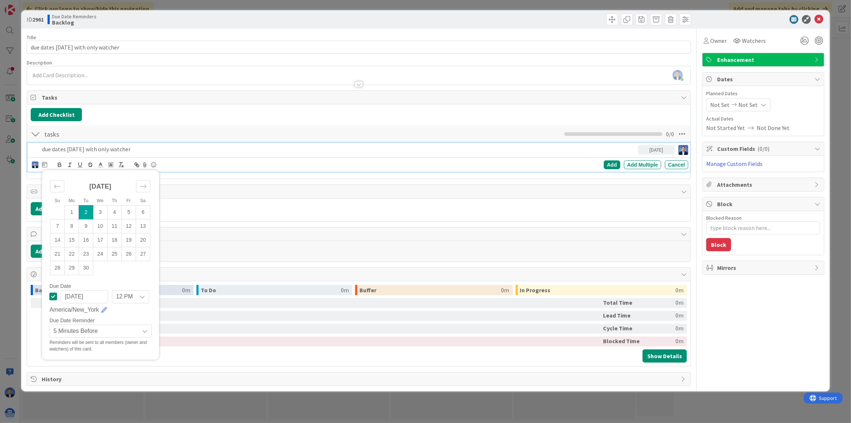
click at [737, 319] on div "Owner Watchers Watchers Dimitri Ponomareff Enhancement Dates Planned Dates Not …" at bounding box center [763, 207] width 122 height 357
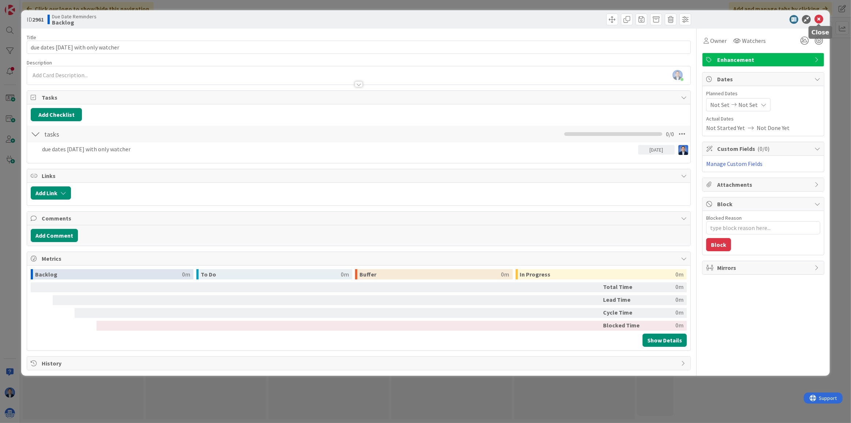
click at [821, 19] on icon at bounding box center [819, 19] width 9 height 9
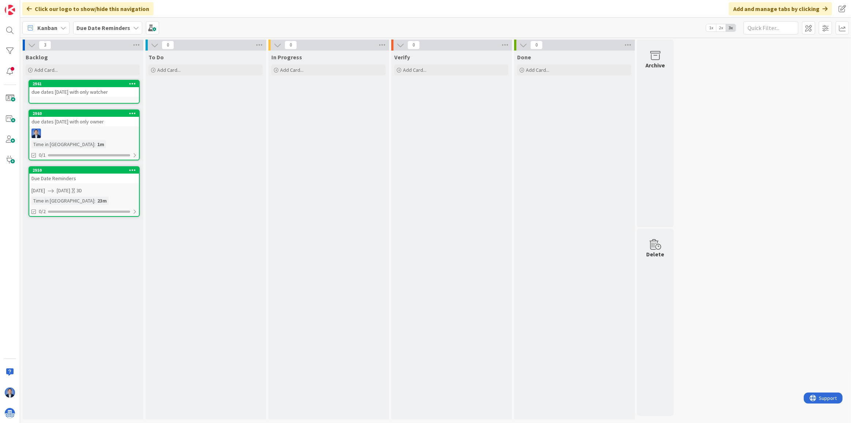
click at [91, 90] on div "due dates [DATE] with only watcher" at bounding box center [84, 92] width 110 height 10
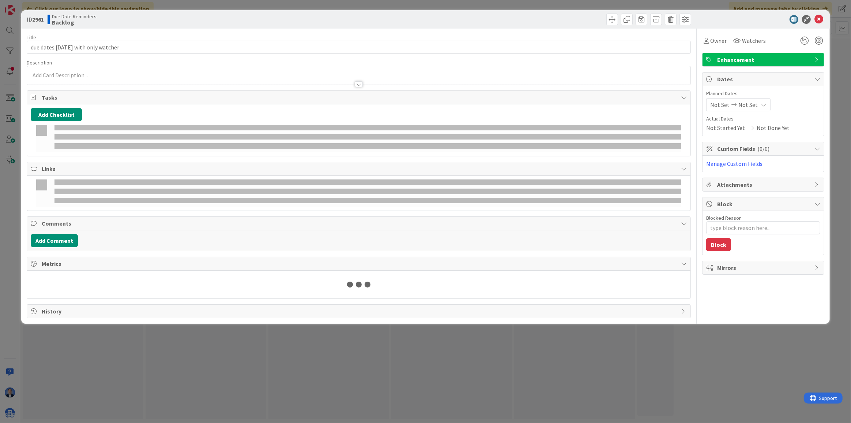
type textarea "x"
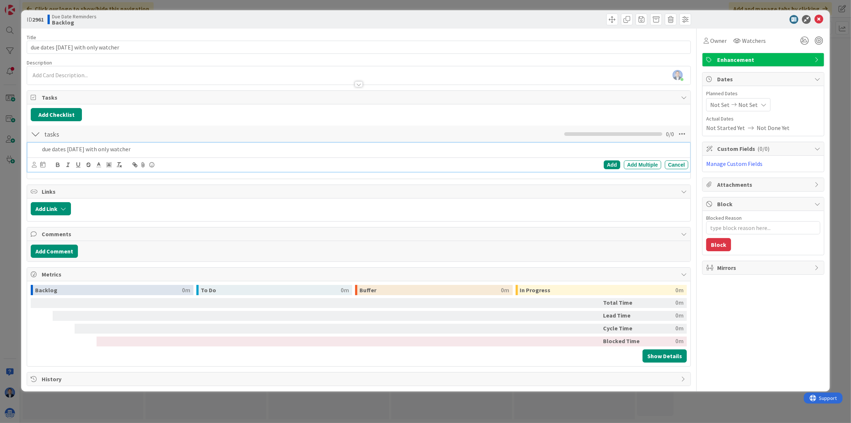
click at [73, 143] on div "due dates [DATE] with only watcher" at bounding box center [363, 149] width 649 height 13
click at [35, 164] on icon at bounding box center [34, 164] width 5 height 5
click at [55, 194] on link "[PERSON_NAME]" at bounding box center [90, 196] width 116 height 13
click at [45, 165] on icon at bounding box center [44, 164] width 5 height 6
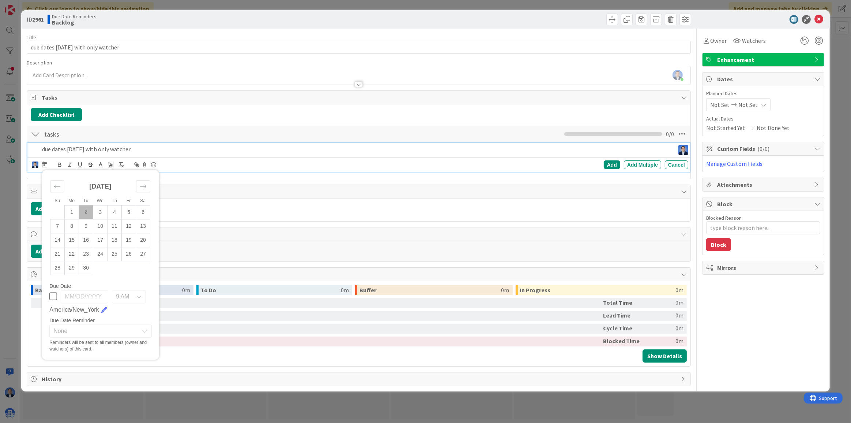
click at [84, 208] on td "2" at bounding box center [86, 212] width 14 height 14
click at [53, 295] on icon at bounding box center [53, 296] width 8 height 9
click at [760, 320] on div "Owner Watchers Enhancement Dates Planned Dates Not Set Not Set Actual Dates Not…" at bounding box center [763, 207] width 122 height 357
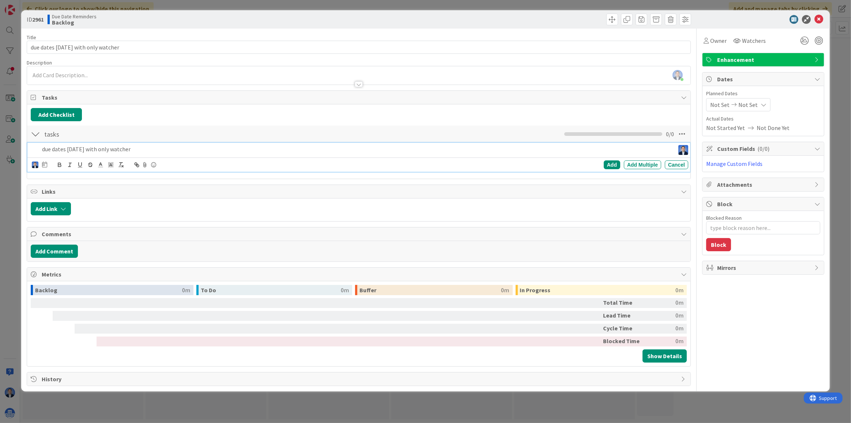
click at [79, 149] on p "due dates [DATE] with only watcher" at bounding box center [357, 149] width 630 height 8
click at [43, 164] on icon at bounding box center [44, 164] width 5 height 6
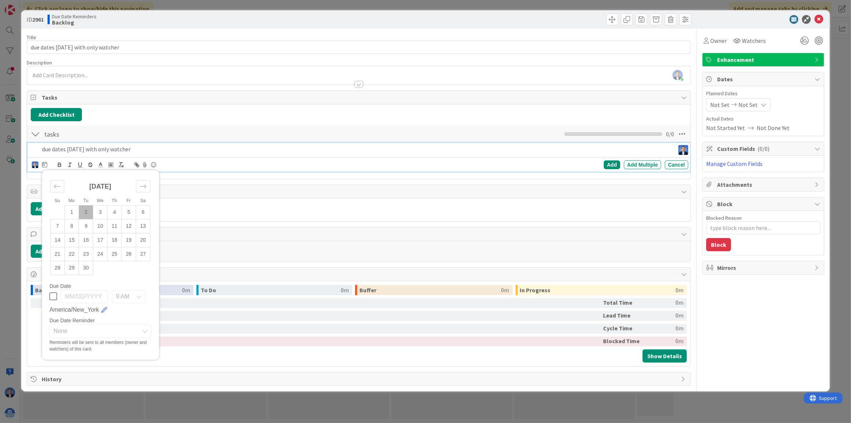
click at [56, 296] on icon at bounding box center [53, 296] width 8 height 9
type input "[DATE]"
click at [91, 294] on input "[DATE]" at bounding box center [85, 296] width 48 height 13
click at [134, 300] on div "9 AM" at bounding box center [129, 296] width 34 height 13
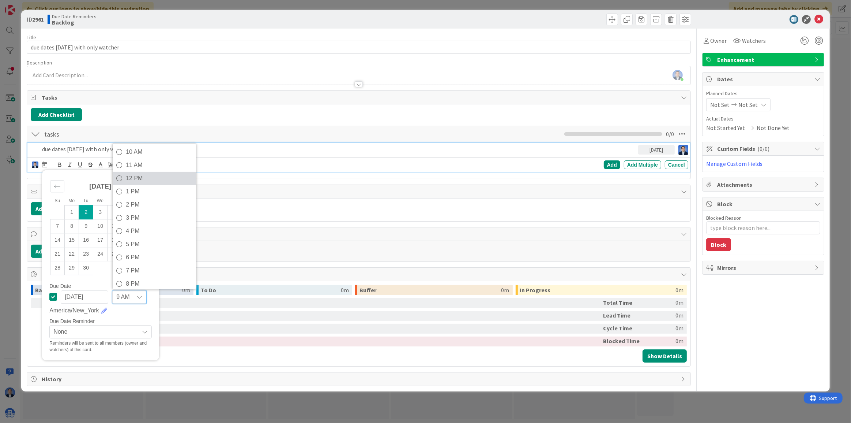
click at [151, 176] on span "12 PM" at bounding box center [159, 178] width 67 height 11
click at [95, 329] on span "None" at bounding box center [94, 331] width 82 height 10
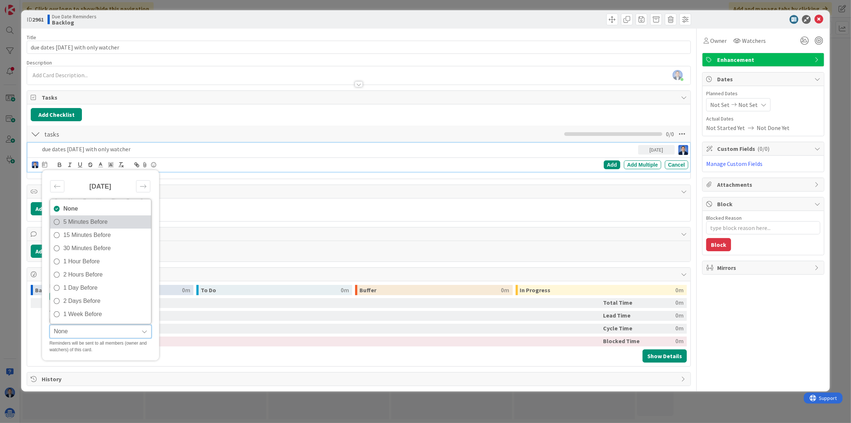
click at [97, 223] on span "5 Minutes Before" at bounding box center [105, 221] width 84 height 11
click at [188, 354] on div "Backlog 0m To Do 0m Buffer 0m In Progress 0m Total Time 0m Lead Time 0m Cycle T…" at bounding box center [359, 324] width 656 height 78
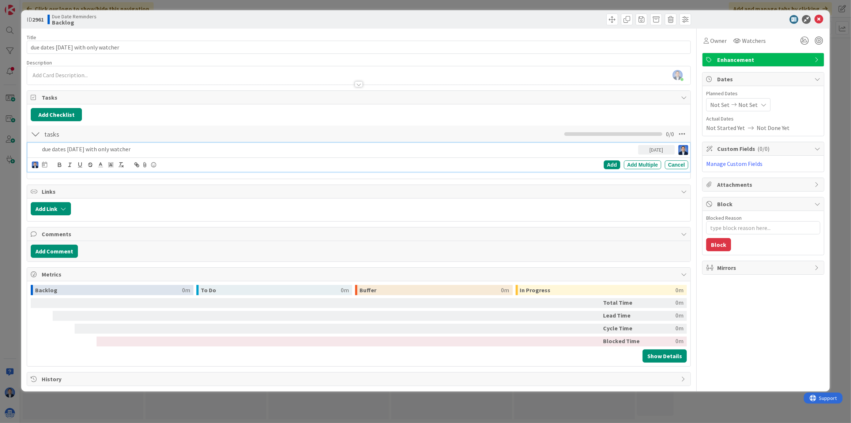
click at [264, 147] on p "due dates [DATE] with only watcher" at bounding box center [338, 149] width 593 height 8
click at [613, 161] on div "Add" at bounding box center [612, 164] width 16 height 9
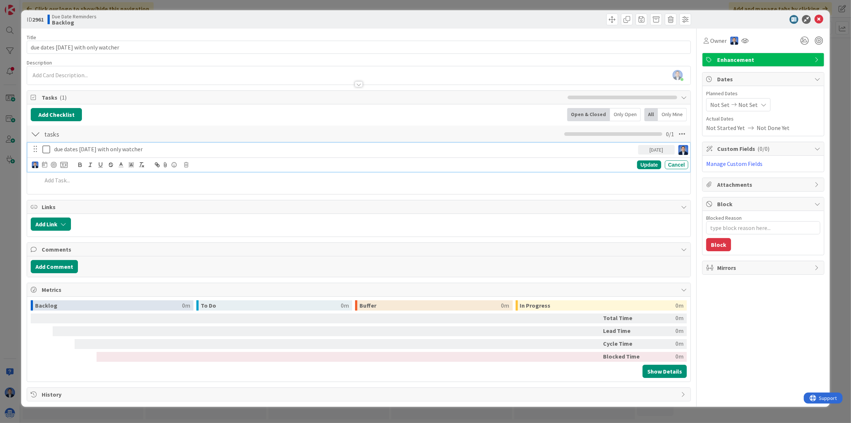
click at [98, 150] on p "due dates [DATE] with only watcher" at bounding box center [344, 149] width 581 height 8
click at [44, 169] on div "Update Cancel" at bounding box center [358, 164] width 663 height 14
click at [44, 165] on icon at bounding box center [44, 164] width 5 height 6
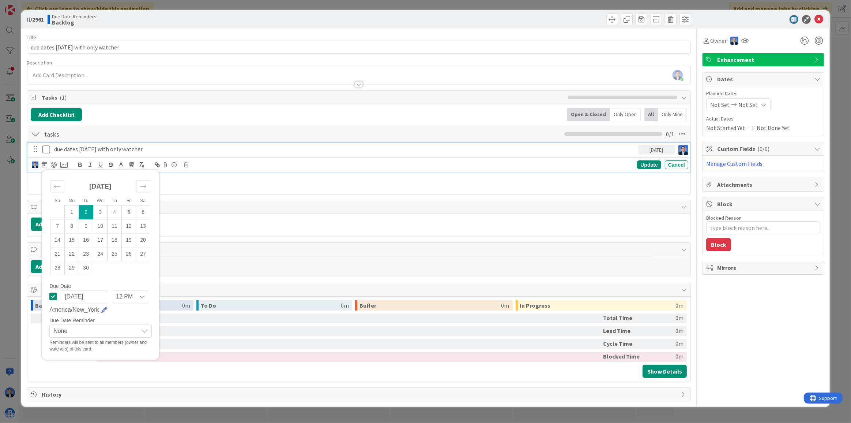
click at [90, 330] on span "None" at bounding box center [94, 331] width 82 height 10
click at [86, 223] on span "5 Minutes Before" at bounding box center [105, 221] width 84 height 11
type textarea "x"
click at [644, 162] on div "Update" at bounding box center [649, 164] width 24 height 9
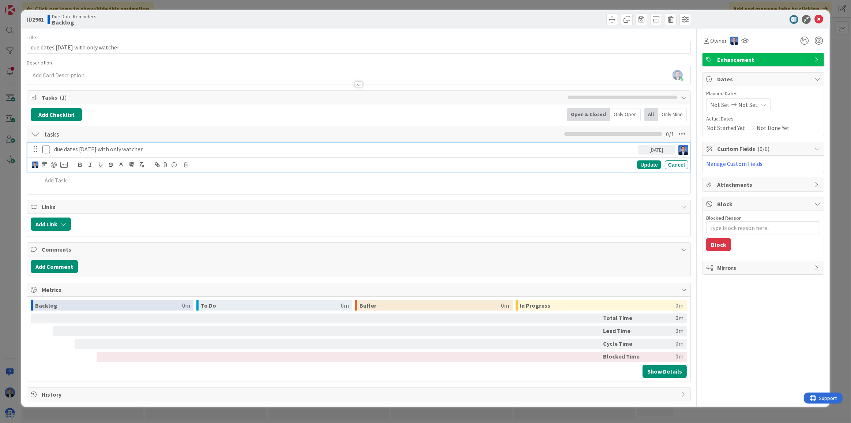
click at [102, 143] on div "due dates today with only watcher" at bounding box center [344, 149] width 587 height 13
click at [42, 167] on div at bounding box center [44, 164] width 5 height 9
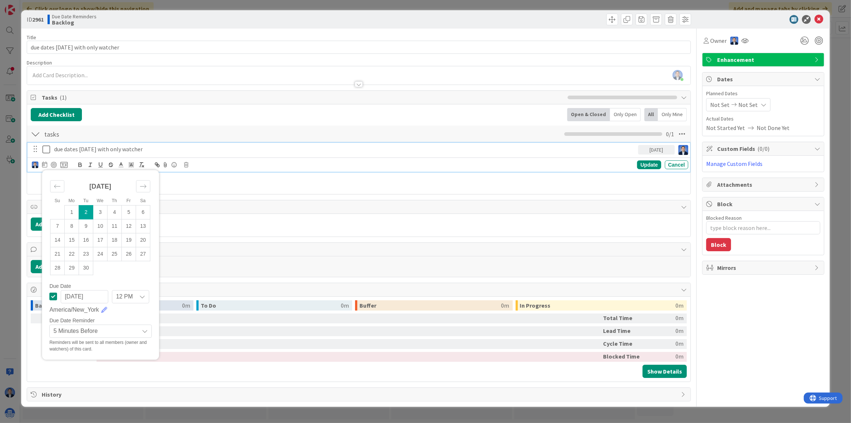
click at [805, 352] on div "Owner Enhancement Dates Planned Dates Not Set Not Set Actual Dates Not Started …" at bounding box center [763, 215] width 122 height 372
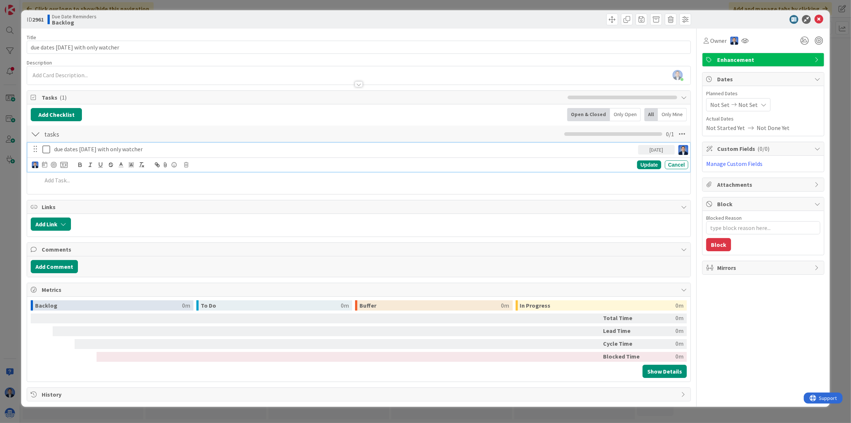
click at [172, 145] on p "due dates today with only watcher" at bounding box center [344, 149] width 581 height 8
click at [648, 168] on div "Update" at bounding box center [649, 164] width 24 height 9
type textarea "x"
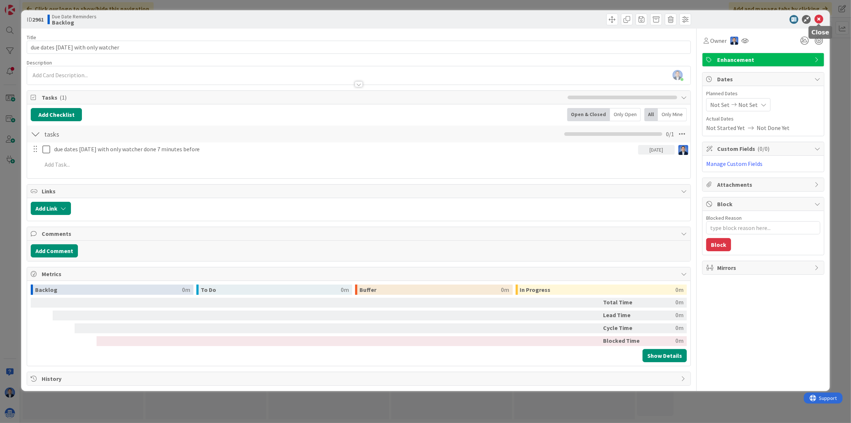
click at [822, 16] on icon at bounding box center [819, 19] width 9 height 9
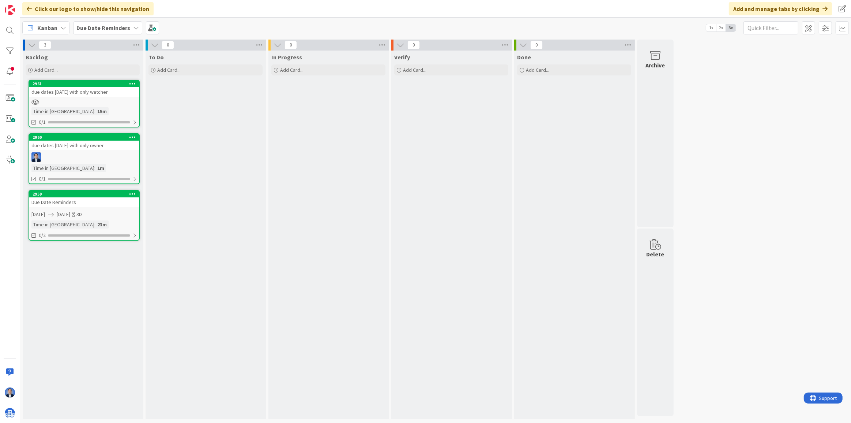
click at [735, 90] on div "3 Backlog Add Card... Template Not Set Title 0 / 128 Label Enhancement Show Mor…" at bounding box center [436, 231] width 828 height 383
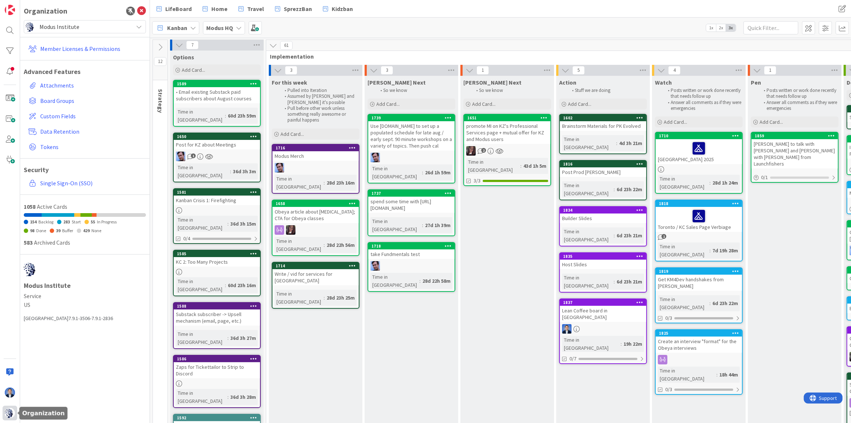
click at [8, 412] on img at bounding box center [10, 413] width 10 height 10
click at [86, 35] on div "Member Licenses & Permissions Advanced Features Attachments Board Groups Custom…" at bounding box center [85, 115] width 122 height 165
click at [86, 26] on span "Modus Institute" at bounding box center [85, 27] width 90 height 10
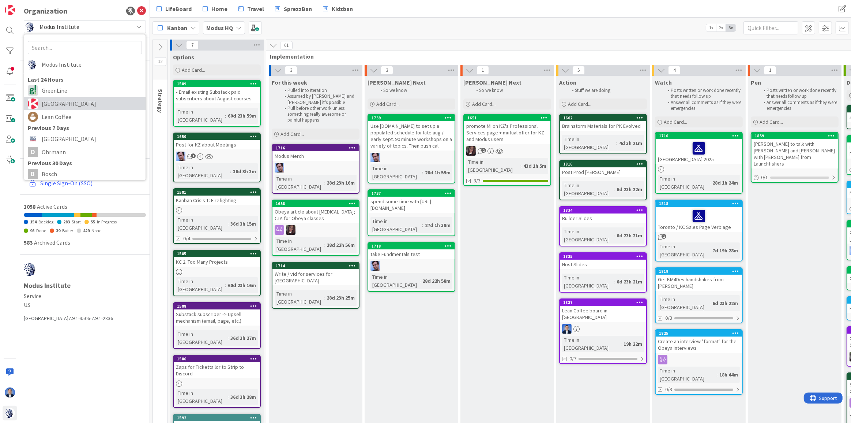
click at [63, 106] on span "[GEOGRAPHIC_DATA]" at bounding box center [92, 103] width 100 height 11
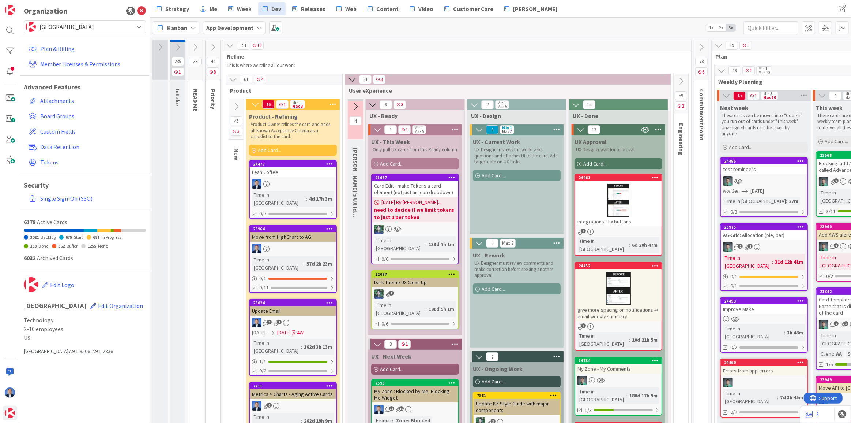
click at [507, 167] on div "UX - Current Work UX Designer reviews the work, asks questions and attaches UI …" at bounding box center [517, 158] width 94 height 47
click at [506, 172] on div "Add Card..." at bounding box center [517, 175] width 88 height 11
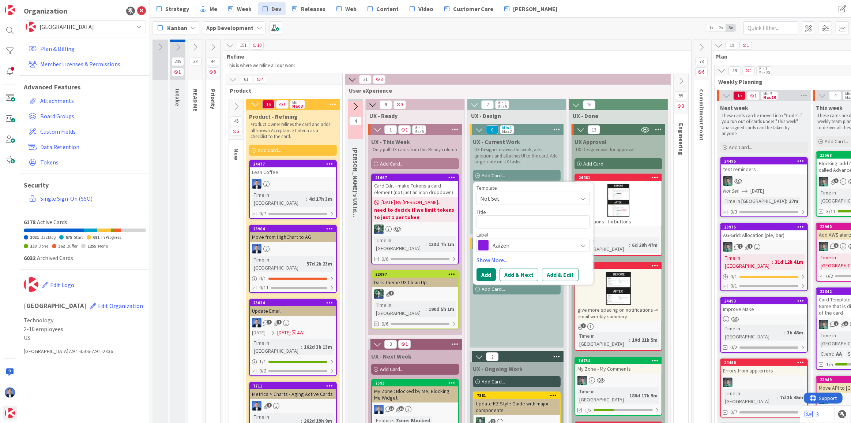
click at [517, 241] on span "Kaizen" at bounding box center [532, 245] width 81 height 10
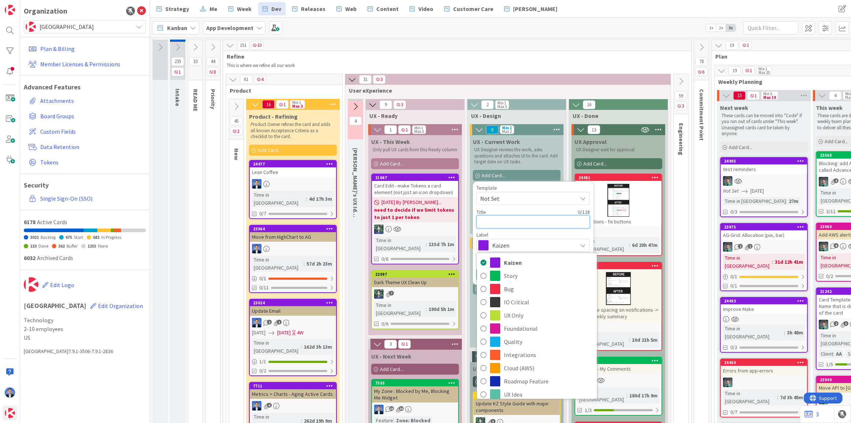
click at [496, 218] on textarea at bounding box center [533, 221] width 113 height 13
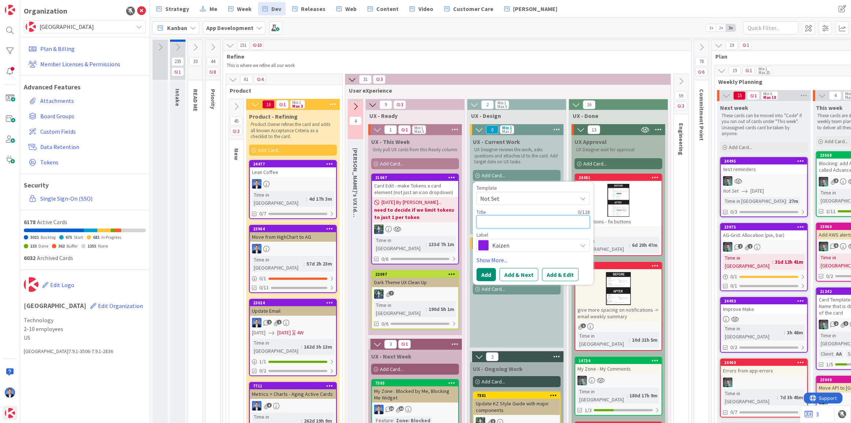
type textarea "x"
type textarea "D"
type textarea "x"
type textarea "Du"
type textarea "x"
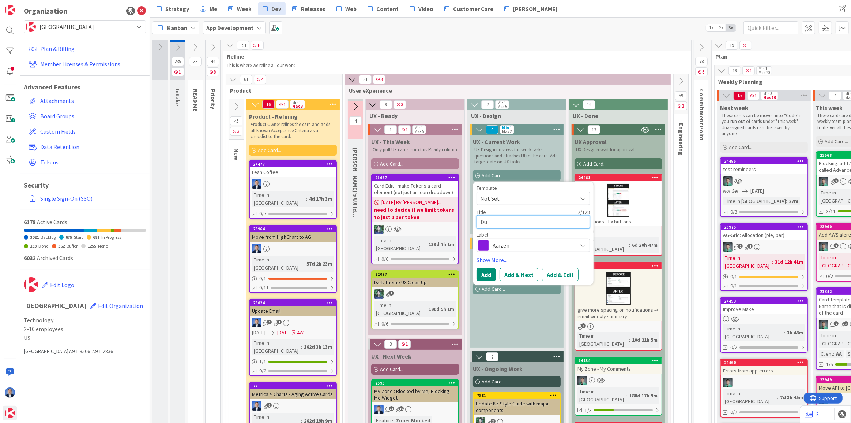
type textarea "Due"
type textarea "x"
type textarea "Due"
type textarea "x"
type textarea "Due D"
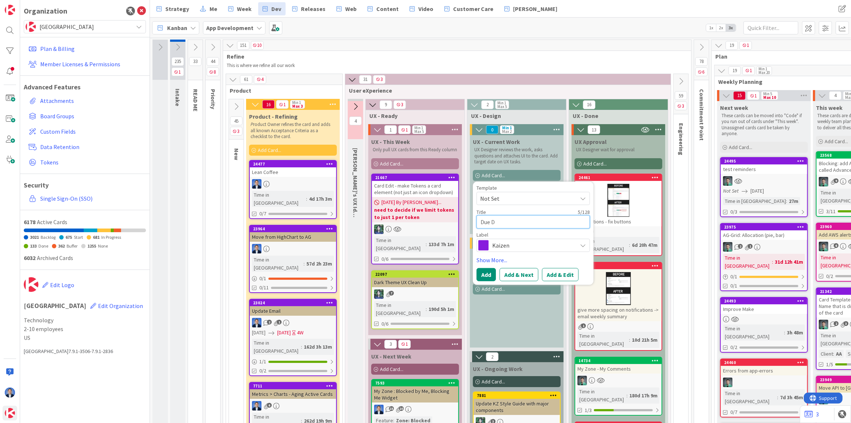
type textarea "x"
type textarea "Due Da"
type textarea "x"
type textarea "Due Dat"
type textarea "x"
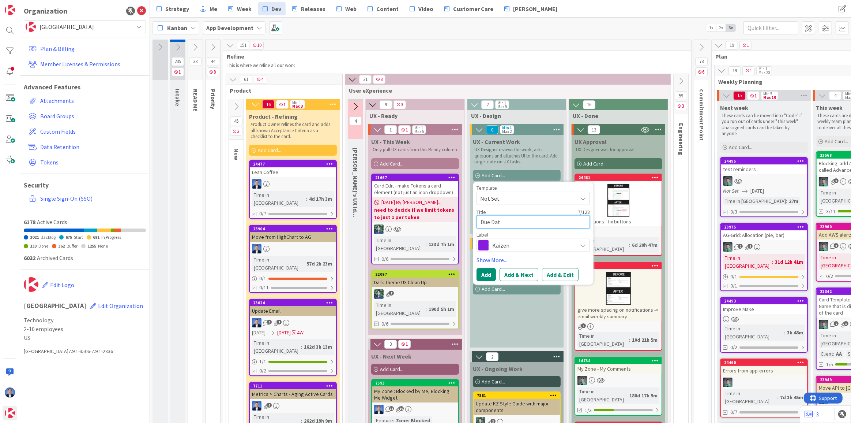
type textarea "Due Date"
type textarea "x"
type textarea "Due Date"
type textarea "x"
type textarea "Due Date R"
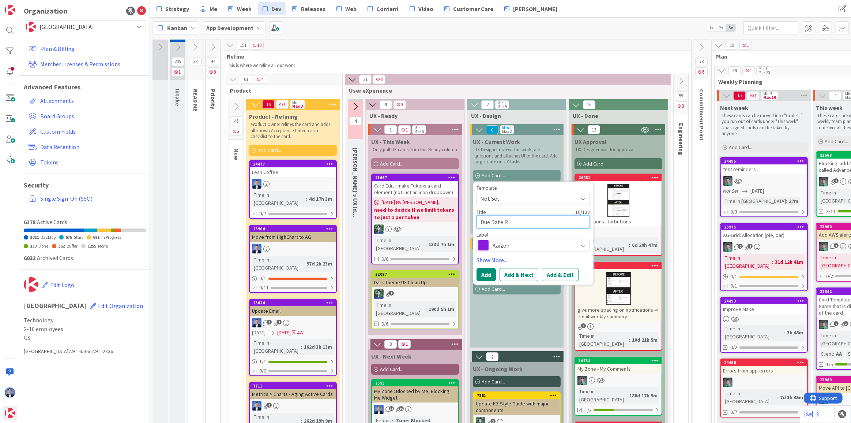
type textarea "x"
type textarea "Due Date Re"
type textarea "x"
type textarea "Due Date Remi"
type textarea "x"
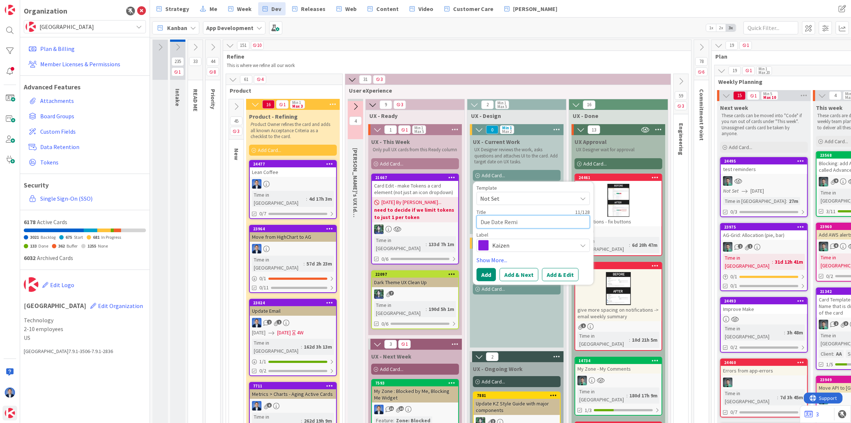
type textarea "Due Date Remio"
type textarea "x"
type textarea "Due Date Remion"
type textarea "x"
type textarea "Due Date Remiond"
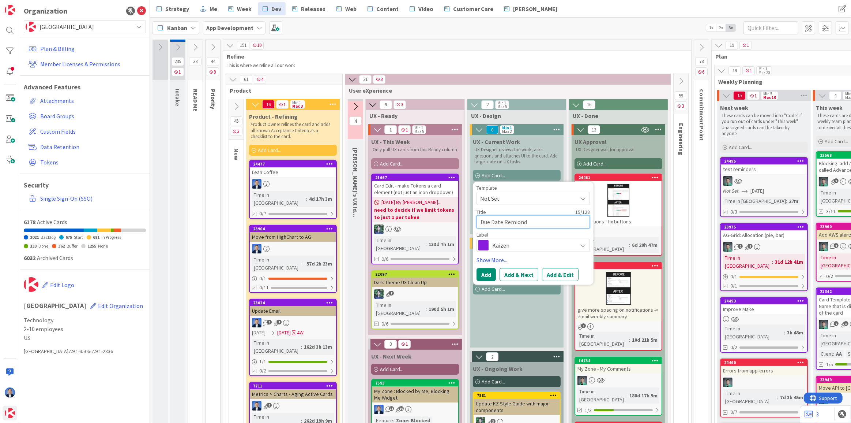
type textarea "x"
type textarea "Due Date Remionde"
type textarea "x"
type textarea "Due Date Remiond"
type textarea "x"
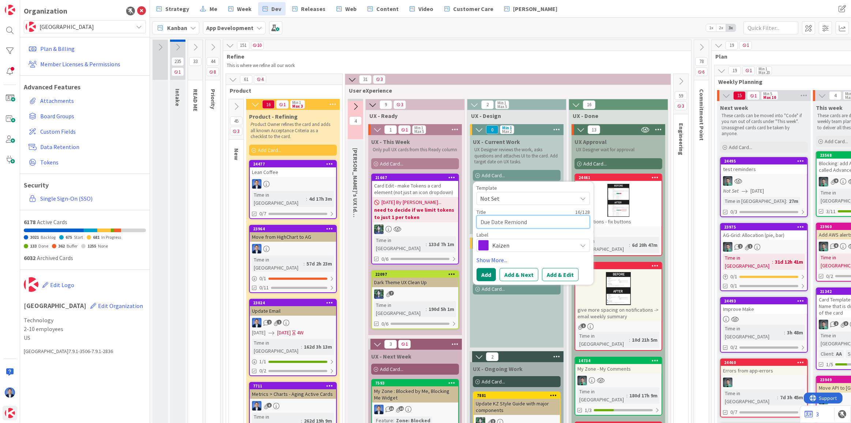
type textarea "Due Date Remion"
type textarea "x"
type textarea "Due Date Remio"
type textarea "x"
type textarea "Due Date Remi"
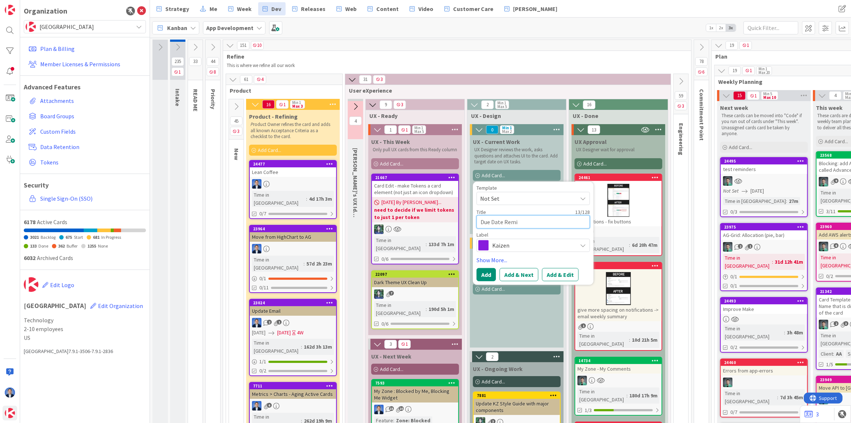
type textarea "x"
type textarea "Due Date Remind"
type textarea "x"
type textarea "Due Date Reminde"
type textarea "x"
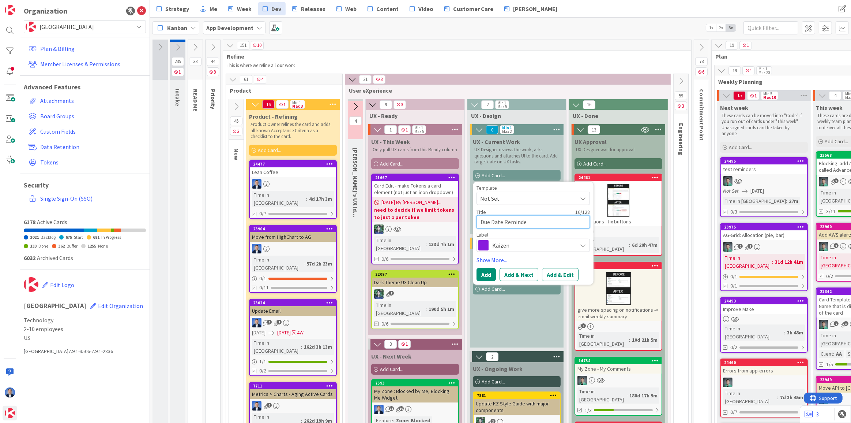
type textarea "Due Date Reminder"
type textarea "x"
type textarea "Due Date Reminders"
type textarea "x"
type textarea "Due Date Reminders"
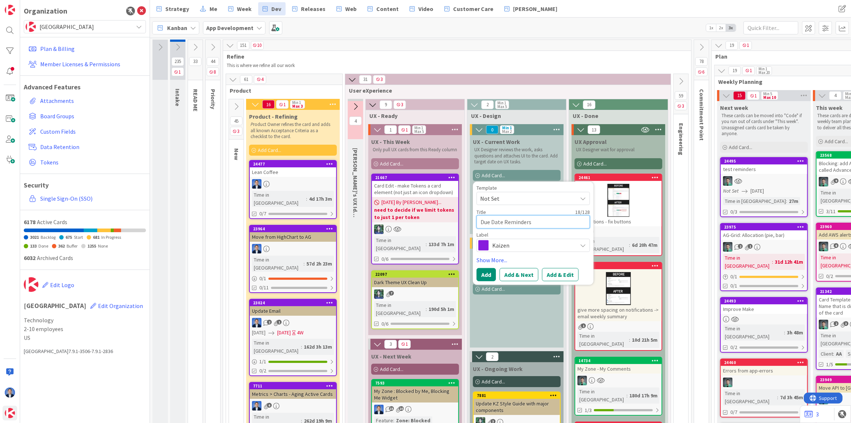
type textarea "x"
type textarea "Due Date Reminders -"
type textarea "x"
type textarea "Due Date Reminders -"
type textarea "x"
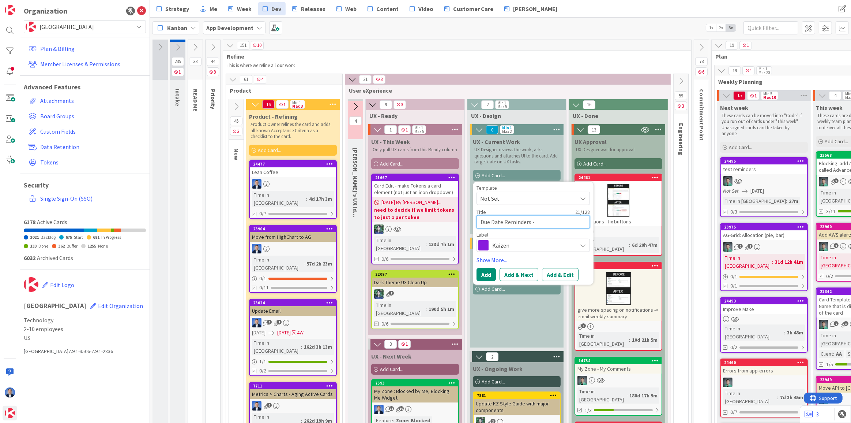
type textarea "Due Date Reminders - A"
type textarea "x"
type textarea "Due Date Reminders - Af"
type textarea "x"
type textarea "Due Date Reminders - Aft"
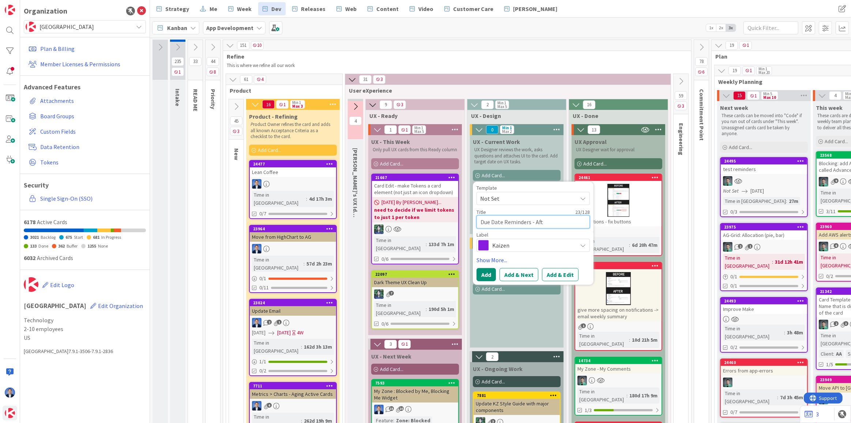
type textarea "x"
type textarea "Due Date Reminders - Afte"
type textarea "x"
type textarea "Due Date Reminders - After"
type textarea "x"
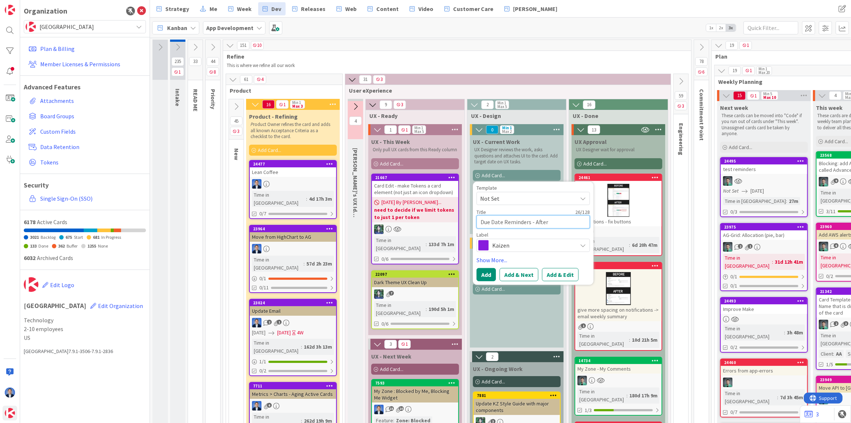
type textarea "Due Date Reminders - After"
type textarea "x"
type textarea "Due Date Reminders - After g"
type textarea "x"
type textarea "Due Date Reminders - After go"
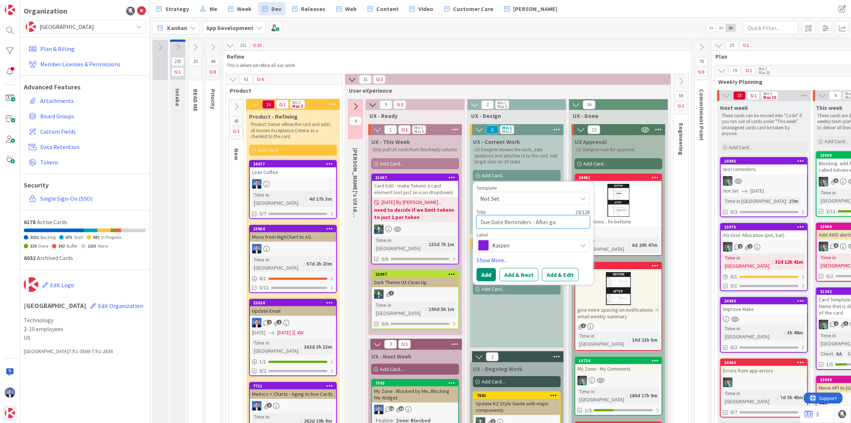
type textarea "x"
type textarea "Due Date Reminders - After go"
type textarea "x"
type textarea "Due Date Reminders - After go l"
type textarea "x"
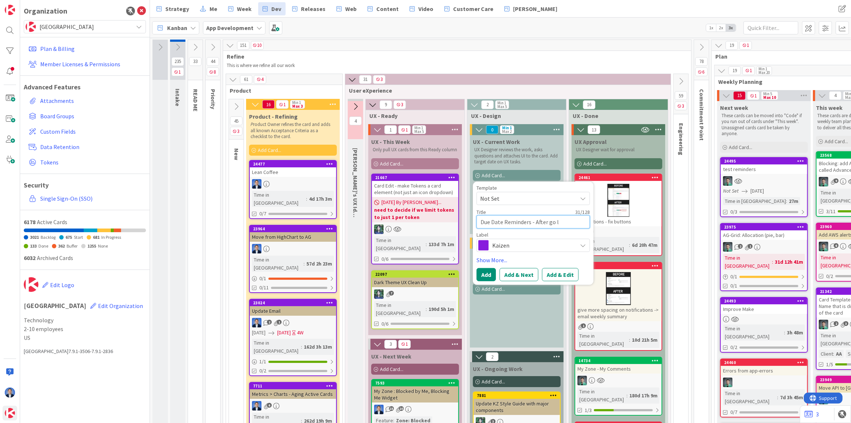
type textarea "Due Date Reminders - After go li"
type textarea "x"
type textarea "Due Date Reminders - After go liv"
type textarea "x"
type textarea "Due Date Reminders - After go live"
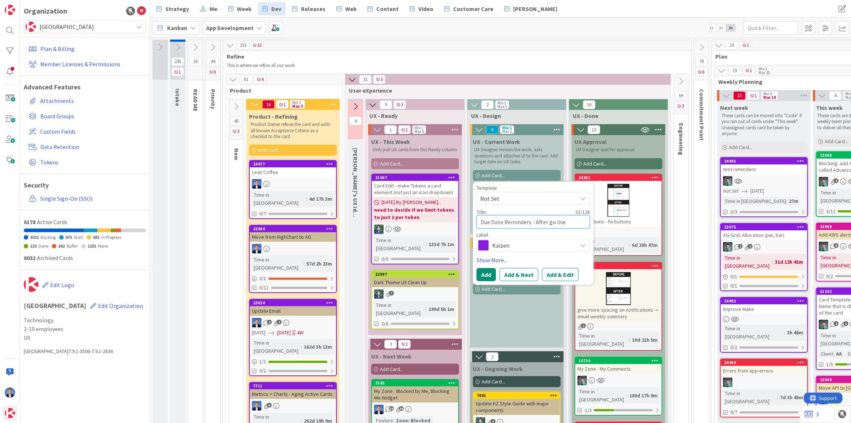
type textarea "x"
type textarea "Due Date Reminders - After go live"
type textarea "x"
type textarea "Due Date Reminders - After go live i"
type textarea "x"
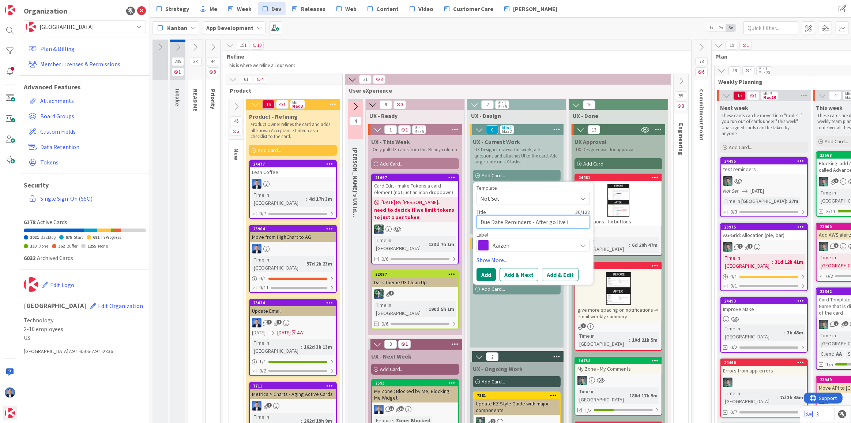
type textarea "Due Date Reminders - After go live im"
type textarea "x"
type textarea "Due Date Reminders - After go live imp"
type textarea "x"
type textarea "Due Date Reminders - After go live impr"
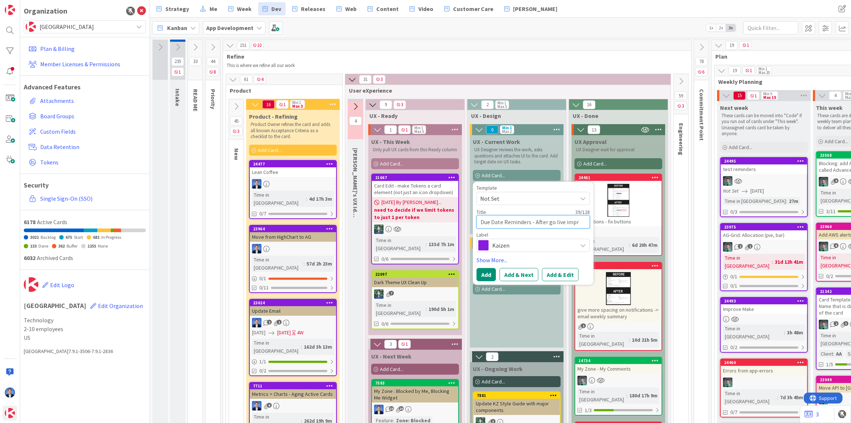
type textarea "x"
type textarea "Due Date Reminders - After go live impro"
type textarea "x"
type textarea "Due Date Reminders - After go live improv"
type textarea "x"
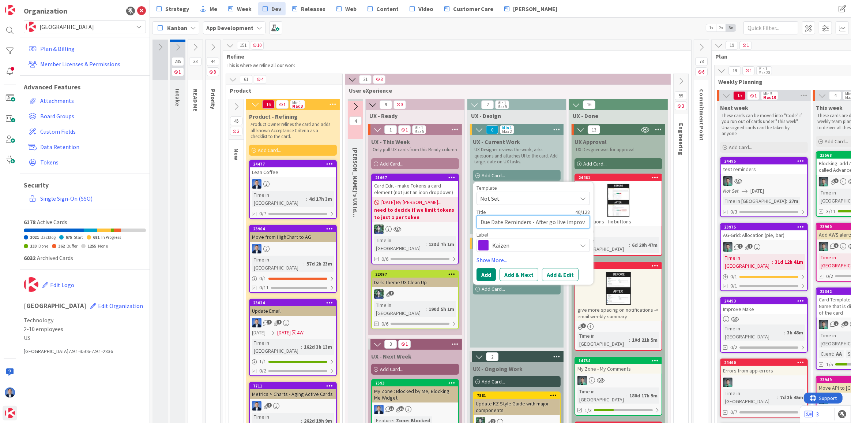
type textarea "Due Date Reminders - After go live improve"
type textarea "x"
type textarea "Due Date Reminders - After go live improvem"
type textarea "x"
type textarea "Due Date Reminders - After go live improveme"
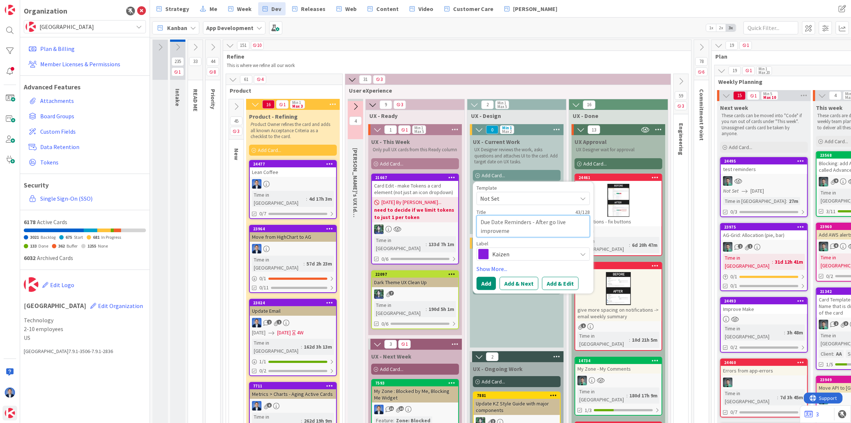
type textarea "x"
type textarea "Due Date Reminders - After go live improvemen"
type textarea "x"
type textarea "Due Date Reminders - After go live improvement"
type textarea "x"
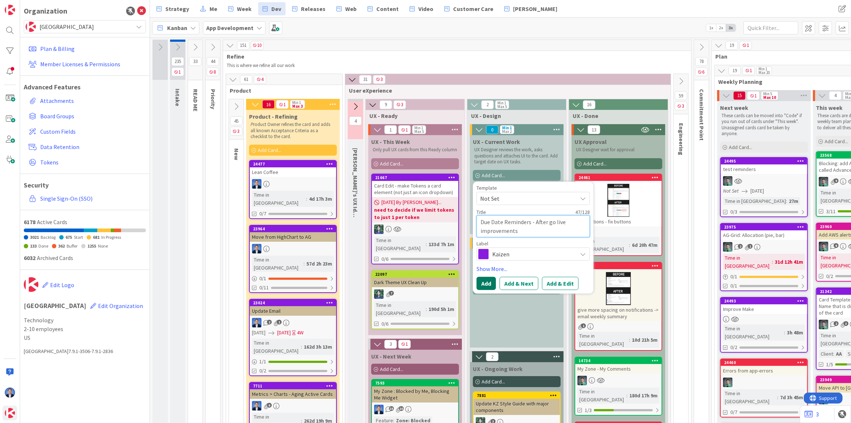
type textarea "Due Date Reminders - After go live improvements"
click at [487, 284] on button "Add" at bounding box center [486, 283] width 19 height 13
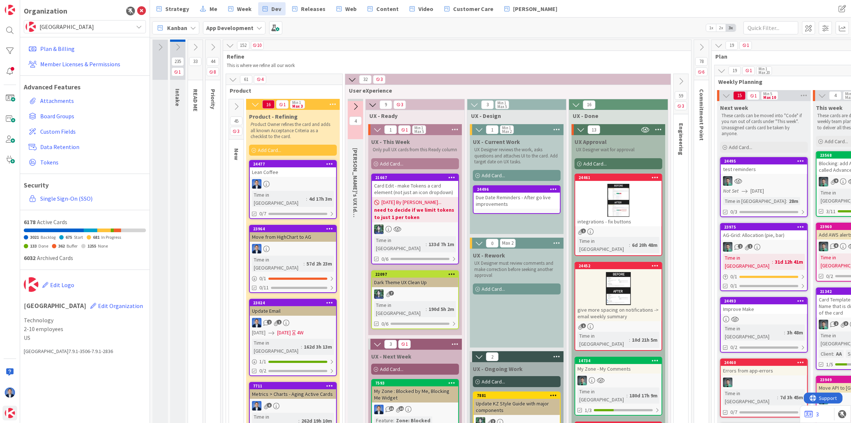
click at [502, 196] on div "Due Date Reminders - After go live improvements" at bounding box center [517, 200] width 86 height 16
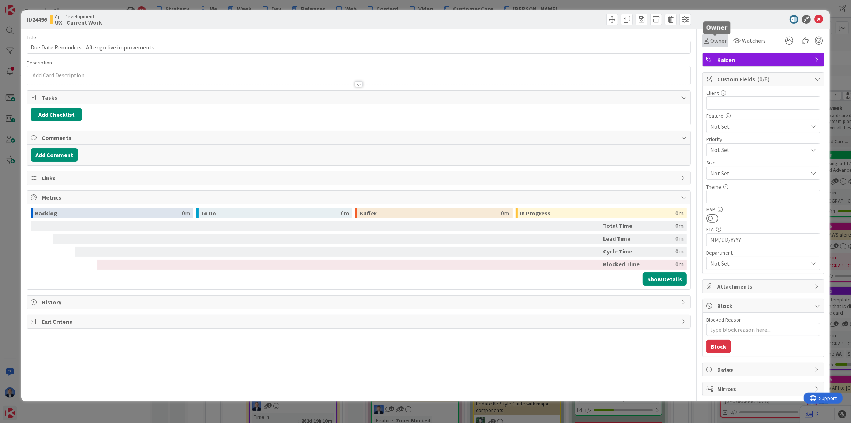
click at [709, 40] on div "Owner" at bounding box center [715, 40] width 23 height 9
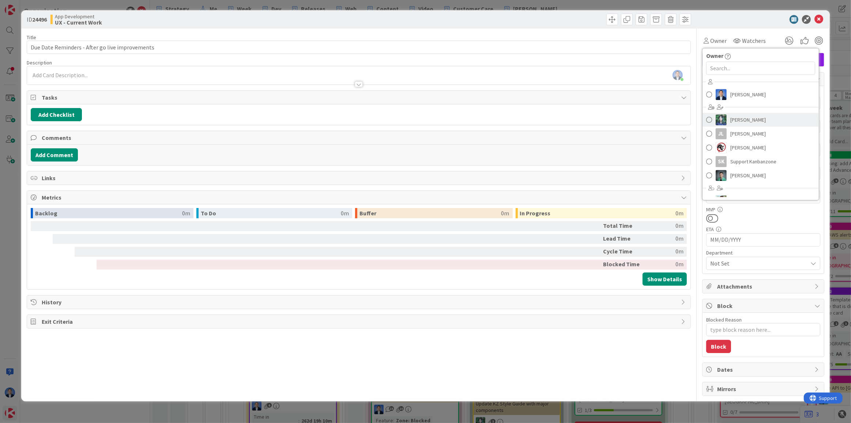
click at [744, 115] on span "[PERSON_NAME]" at bounding box center [748, 119] width 35 height 11
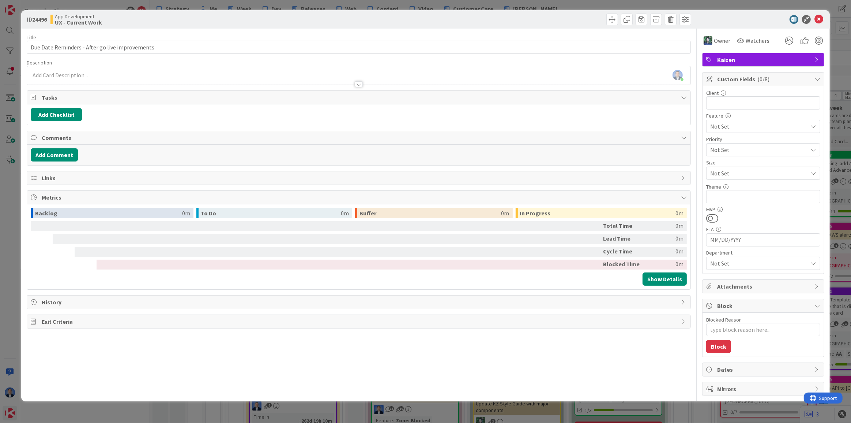
click at [755, 92] on div "Client 0 / 32" at bounding box center [763, 93] width 114 height 7
click at [749, 43] on span "Watchers" at bounding box center [758, 40] width 24 height 9
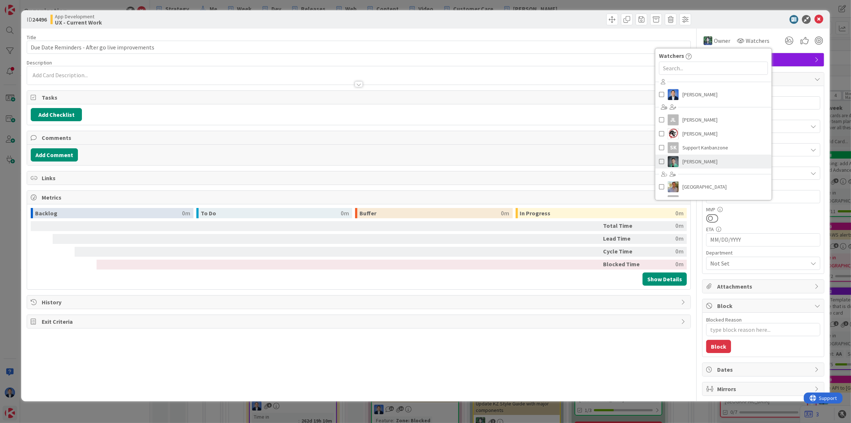
click at [699, 159] on span "[PERSON_NAME]" at bounding box center [700, 161] width 35 height 11
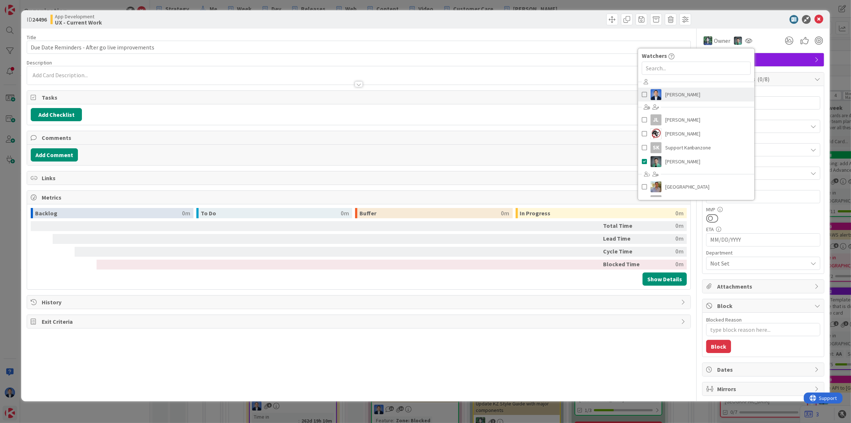
click at [701, 97] on span "[PERSON_NAME]" at bounding box center [682, 94] width 35 height 11
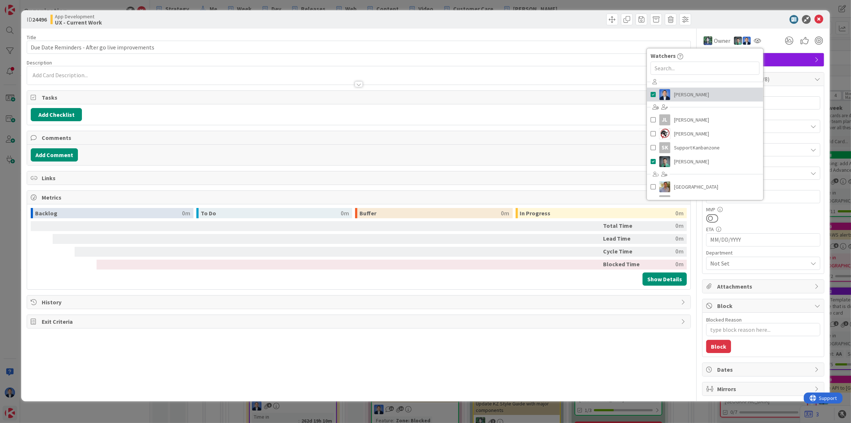
type textarea "x"
click at [56, 117] on button "Add Checklist" at bounding box center [56, 114] width 51 height 13
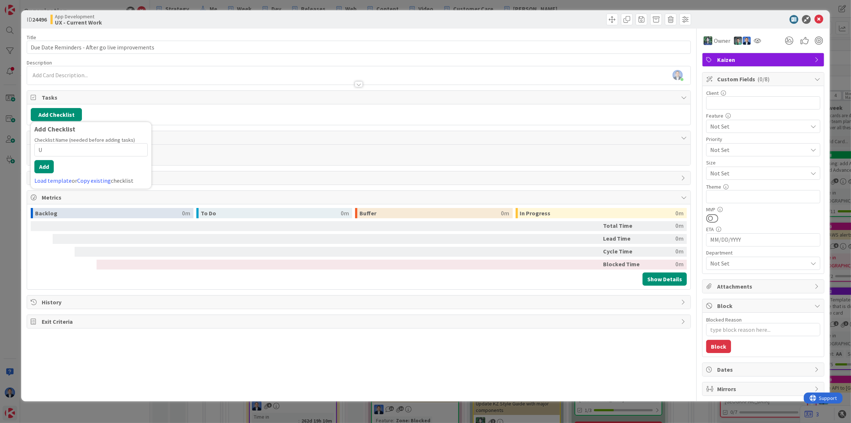
type input "UX"
type textarea "x"
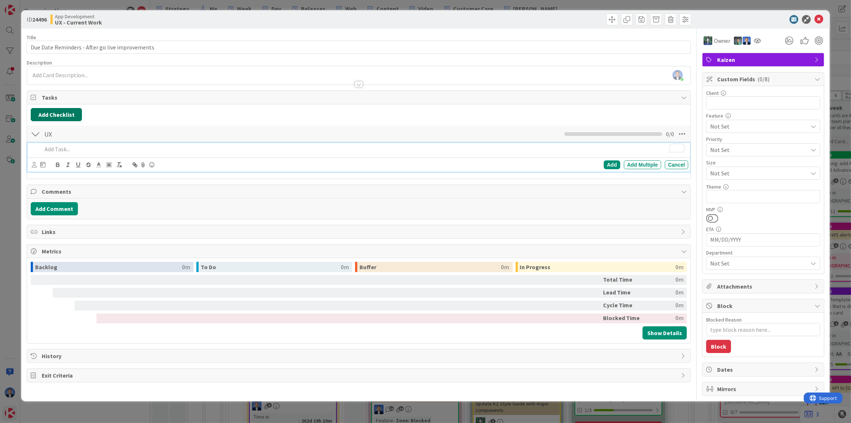
click at [79, 116] on button "Add Checklist" at bounding box center [56, 114] width 51 height 13
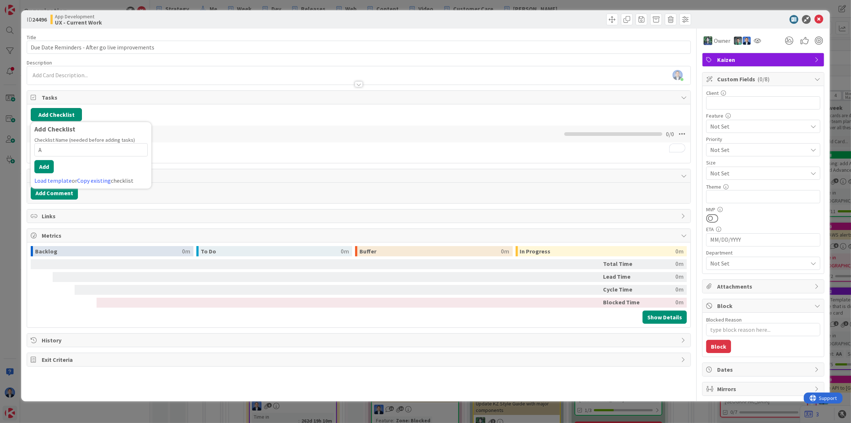
type input "AC"
type textarea "x"
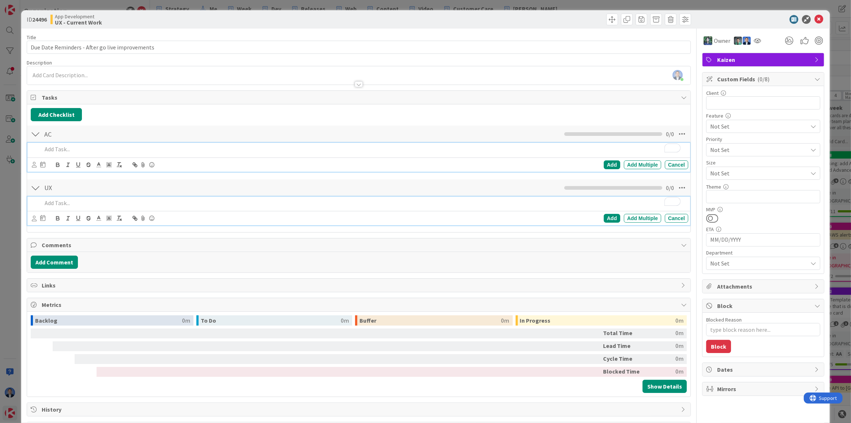
click at [79, 205] on p "To enrich screen reader interactions, please activate Accessibility in Grammarl…" at bounding box center [363, 203] width 643 height 8
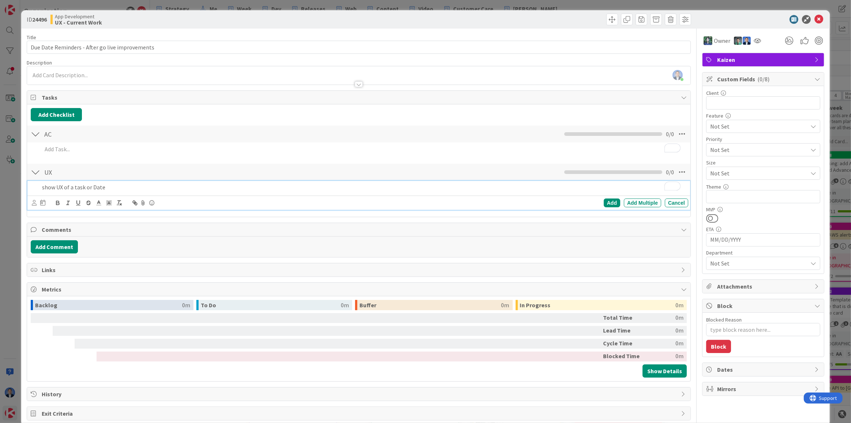
click at [92, 184] on p "show UX of a task or Date" at bounding box center [363, 187] width 643 height 8
click at [106, 187] on p "show UX of a task or card Date" at bounding box center [363, 187] width 643 height 8
click at [98, 184] on p "show UX of a task or card Date" at bounding box center [363, 187] width 643 height 8
click at [87, 185] on p "show UX of a task or card Date" at bounding box center [363, 187] width 643 height 8
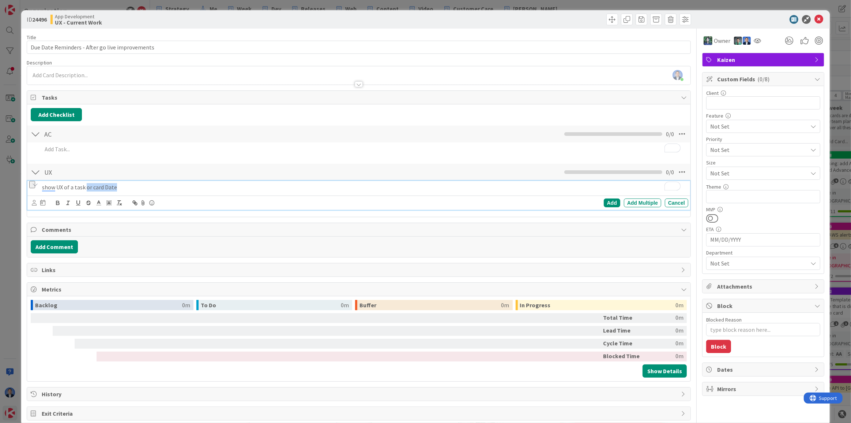
drag, startPoint x: 87, startPoint y: 185, endPoint x: 176, endPoint y: 192, distance: 88.4
click at [176, 192] on div "show UX of a task or card Date" at bounding box center [363, 187] width 649 height 13
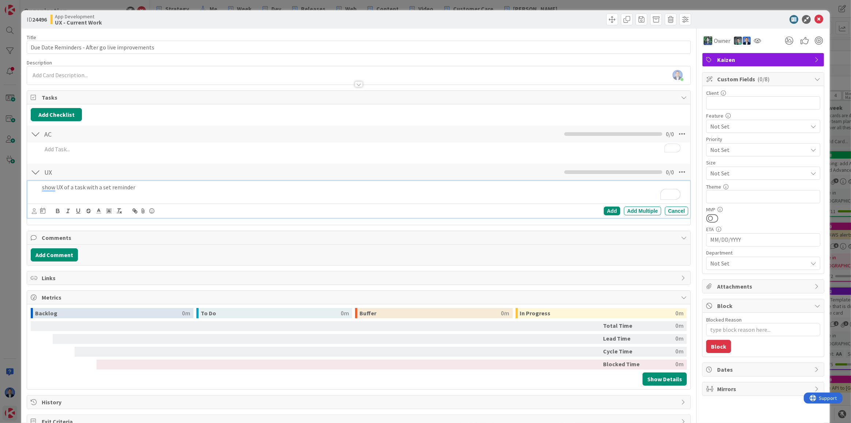
click at [127, 189] on p "show UX of a task with a set reminder" at bounding box center [363, 187] width 643 height 8
copy p "show UX of a task with a set reminder"
click at [144, 187] on p "show UX of a task with a set reminder" at bounding box center [363, 187] width 643 height 8
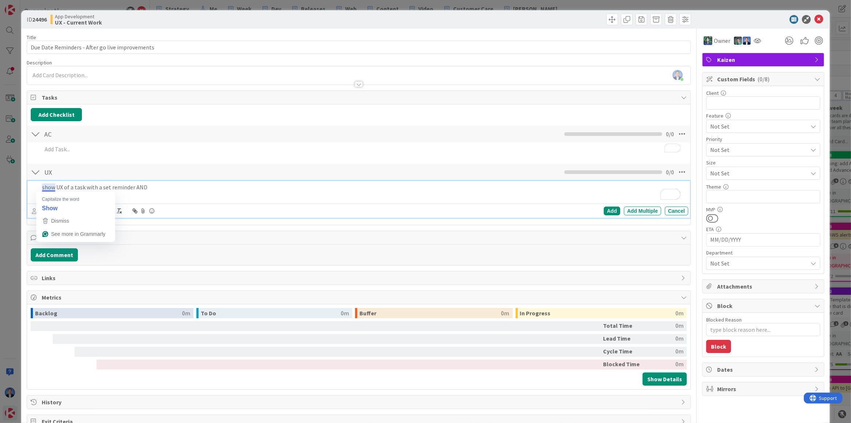
click at [43, 185] on p "show UX of a task with a set reminder AND" at bounding box center [363, 187] width 643 height 8
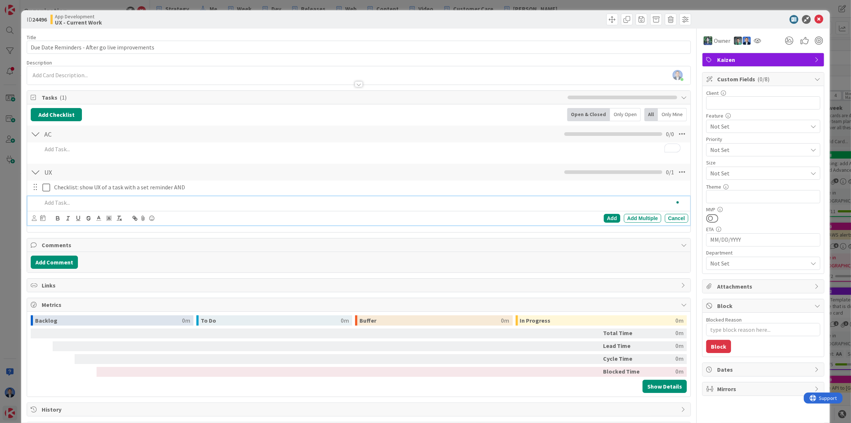
click at [123, 204] on p "To enrich screen reader interactions, please activate Accessibility in Grammarl…" at bounding box center [363, 202] width 643 height 8
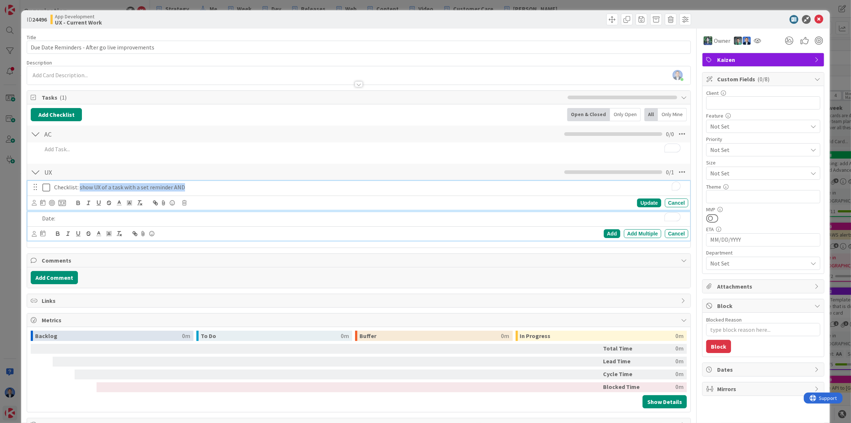
drag, startPoint x: 78, startPoint y: 186, endPoint x: 311, endPoint y: 183, distance: 233.1
click at [311, 183] on p "Checklist: show UX of a task with a set reminder AND" at bounding box center [369, 187] width 631 height 8
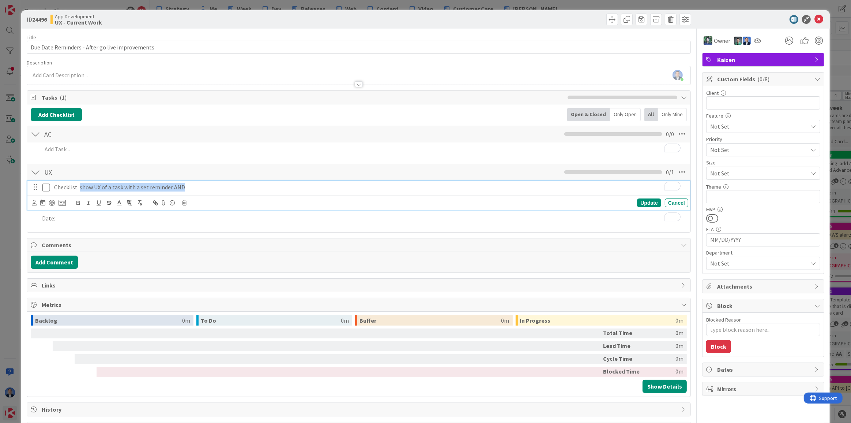
copy p "show UX of a task with a set reminder AND"
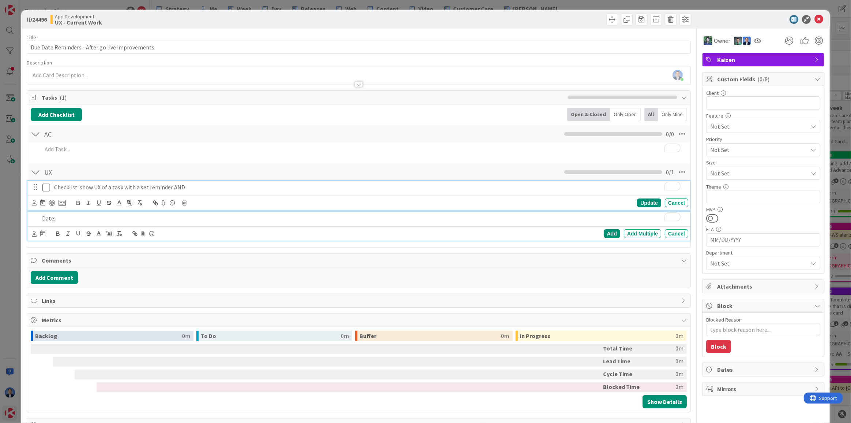
click at [87, 217] on p "Date:" at bounding box center [363, 218] width 643 height 8
click at [174, 183] on p "Checklist: show UX of a task with a set reminder AND" at bounding box center [369, 187] width 631 height 8
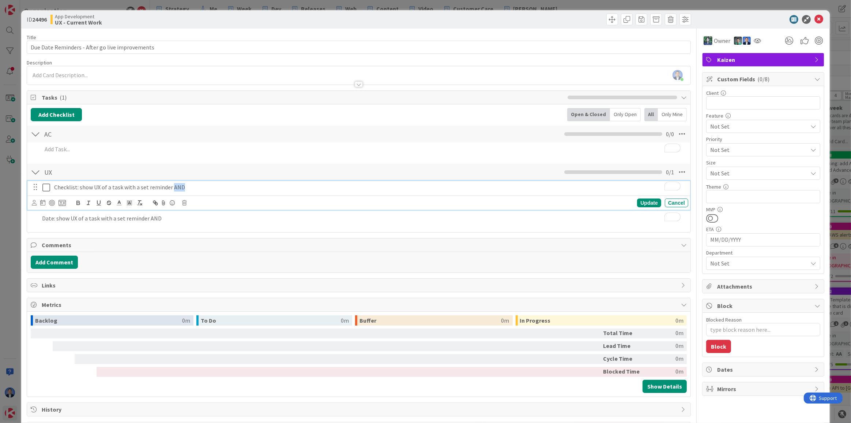
click at [174, 183] on p "Checklist: show UX of a task with a set reminder AND" at bounding box center [369, 187] width 631 height 8
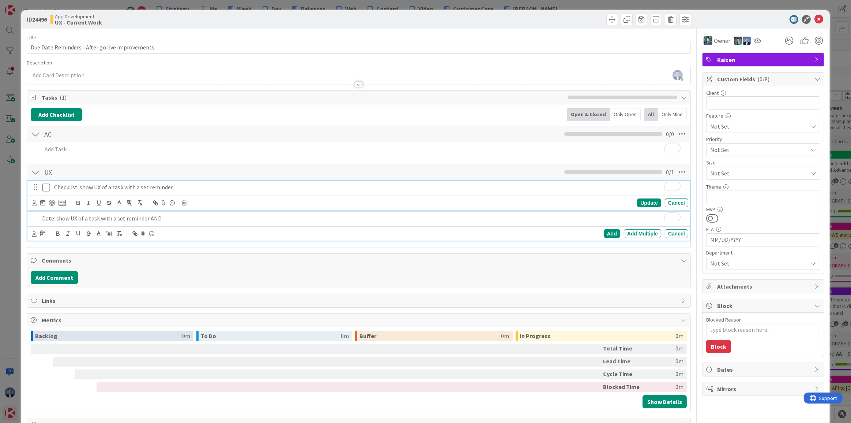
click at [154, 218] on p "Date: show UX of a task with a set reminder AND" at bounding box center [363, 218] width 643 height 8
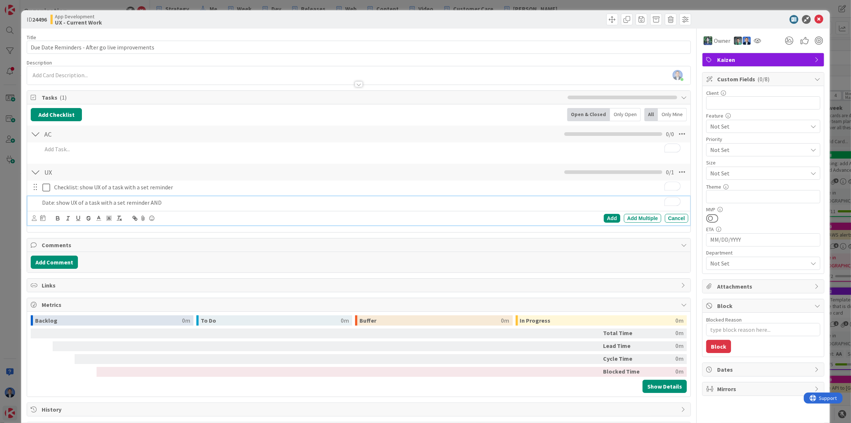
click at [154, 218] on icon at bounding box center [151, 218] width 9 height 10
click at [185, 200] on p "Date: show UX of a task with a set reminder AND" at bounding box center [363, 202] width 643 height 8
click at [153, 201] on p "Date: show UX of a task with a set reminder AND" at bounding box center [363, 202] width 643 height 8
click at [93, 202] on p "Date: show UX of a task with a set reminder" at bounding box center [363, 202] width 643 height 8
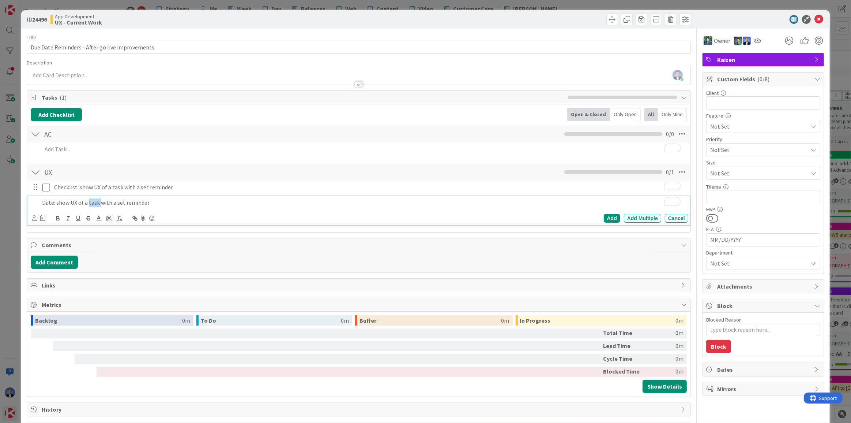
click at [93, 202] on p "Date: show UX of a task with a set reminder" at bounding box center [363, 202] width 643 height 8
click at [172, 203] on p "Date: show UX of a card with a set reminder" at bounding box center [363, 202] width 643 height 8
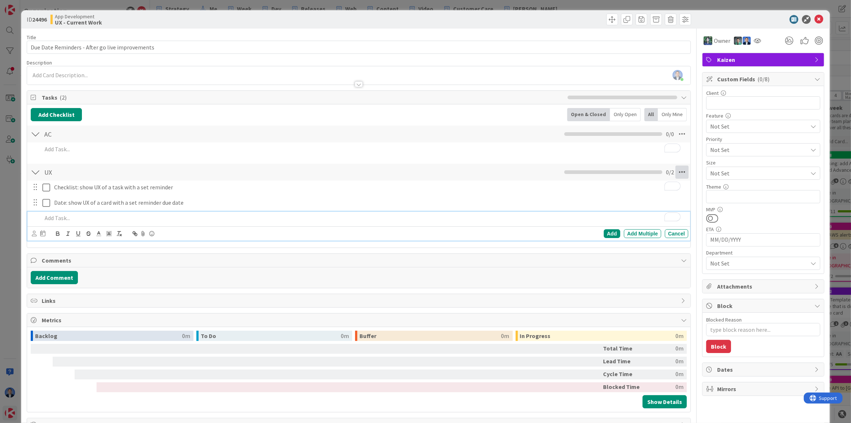
click at [676, 173] on icon at bounding box center [682, 171] width 13 height 13
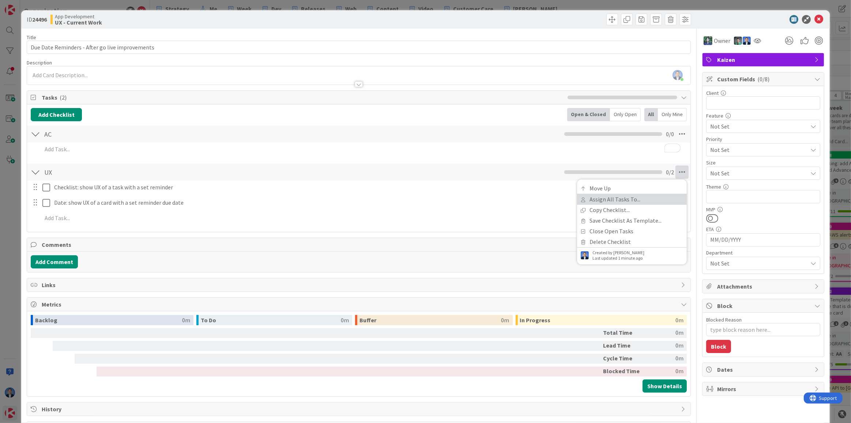
click at [658, 200] on link "Assign All Tasks To..." at bounding box center [632, 199] width 110 height 11
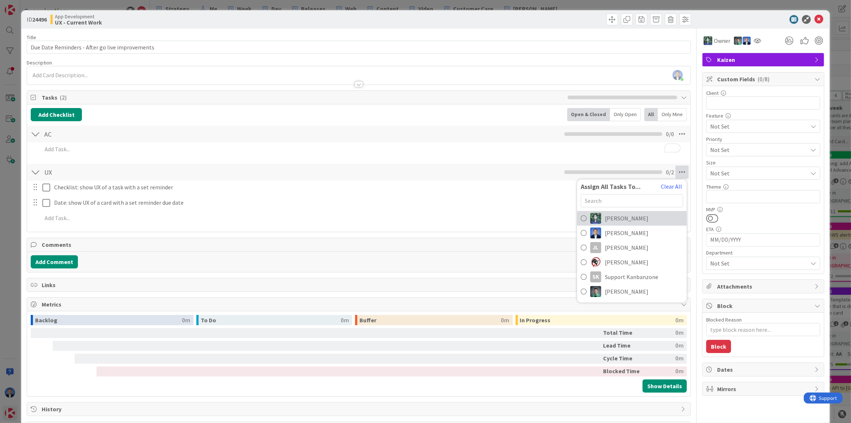
click at [631, 219] on link "[PERSON_NAME]" at bounding box center [632, 218] width 110 height 15
type textarea "x"
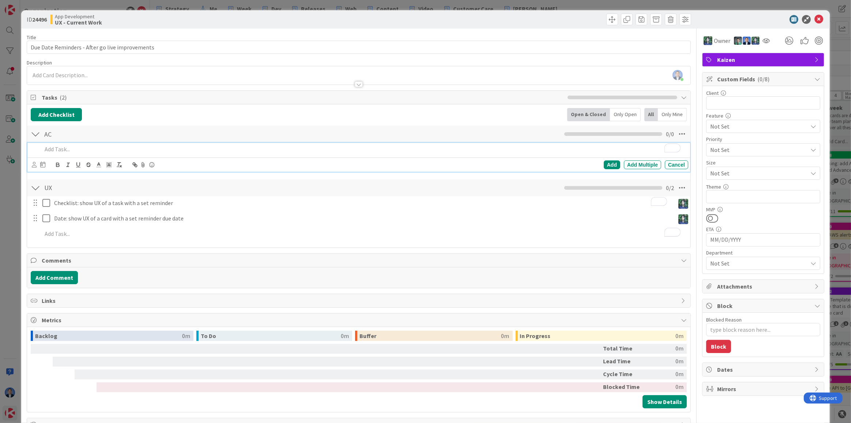
drag, startPoint x: 197, startPoint y: 144, endPoint x: 200, endPoint y: 146, distance: 4.1
click at [197, 145] on p "To enrich screen reader interactions, please activate Accessibility in Grammarl…" at bounding box center [363, 149] width 643 height 8
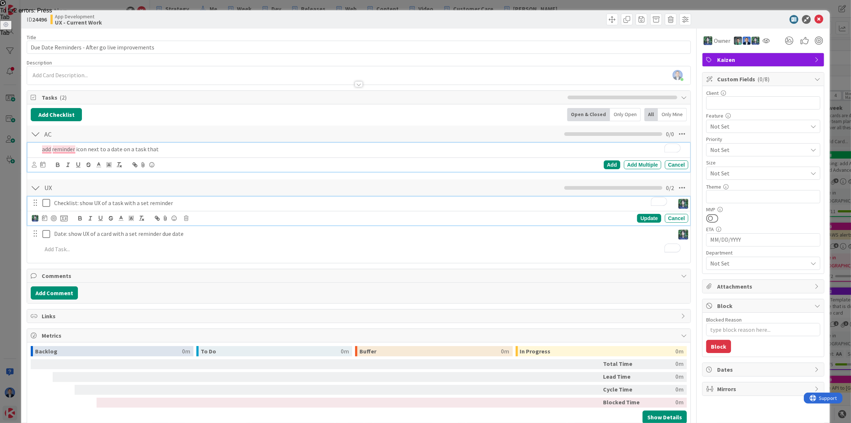
click at [108, 202] on p "Checklist: show UX of a task with a set reminder" at bounding box center [363, 203] width 618 height 8
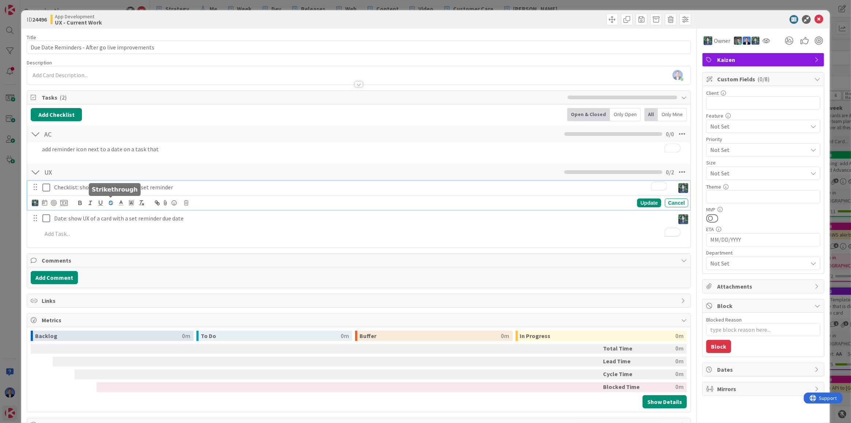
click at [108, 201] on icon "button" at bounding box center [111, 202] width 7 height 7
click at [145, 187] on p "Checklist: show UX of ﻿ a task with a set reminder" at bounding box center [363, 187] width 618 height 8
click at [145, 187] on p "Checklist: show UX of a task with a set reminder" at bounding box center [363, 187] width 618 height 8
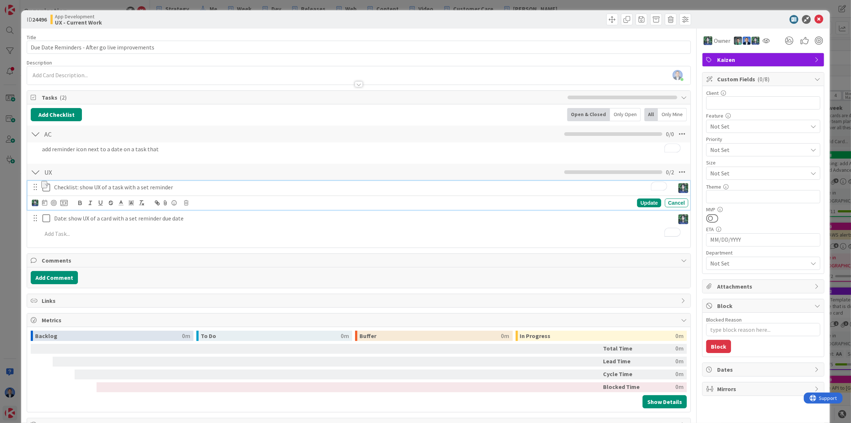
click at [145, 187] on p "Checklist: show UX of a task with a set reminder" at bounding box center [363, 187] width 618 height 8
copy p "Checklist: show UX of a task with a set reminder"
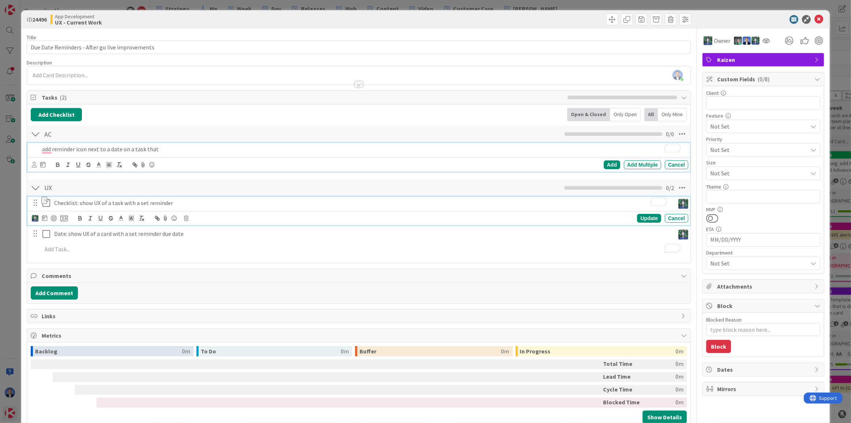
click at [117, 149] on p "add reminder icon next to a date on a task that" at bounding box center [363, 149] width 643 height 8
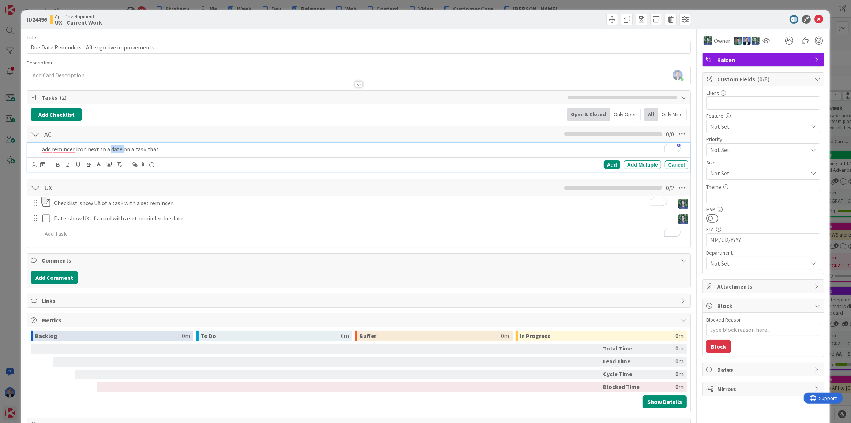
click at [117, 149] on p "add reminder icon next to a date on a task that" at bounding box center [363, 149] width 643 height 8
click at [117, 150] on p "add reminder icon next to a date on a task that" at bounding box center [363, 149] width 643 height 8
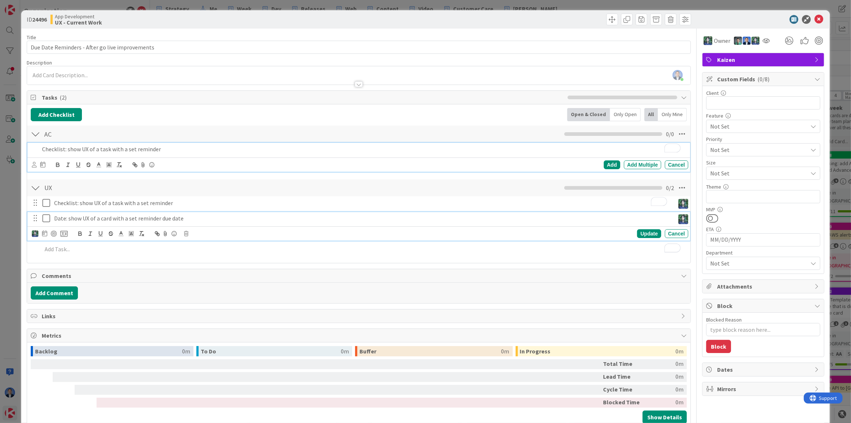
click at [115, 219] on p "Date: show UX of a card with a set reminder due date" at bounding box center [363, 218] width 618 height 8
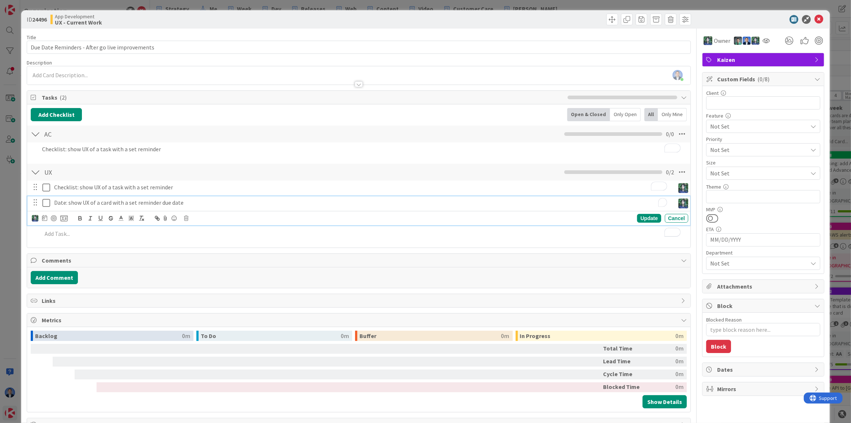
click at [115, 219] on button "button" at bounding box center [111, 218] width 10 height 9
click at [128, 202] on p "Date: show UX of a card w ﻿ ith a set reminder due date" at bounding box center [363, 202] width 618 height 8
click at [128, 202] on p "Date: show UX of a card with a set reminder due date" at bounding box center [363, 202] width 618 height 8
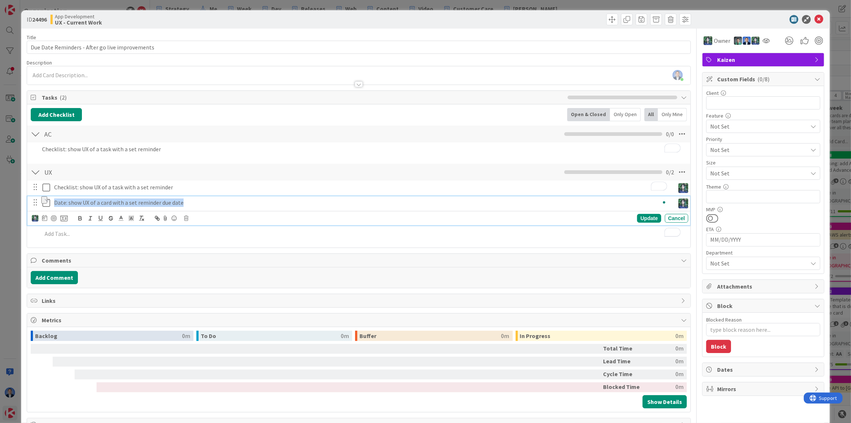
copy p "Date: show UX of a card with a set reminder due date"
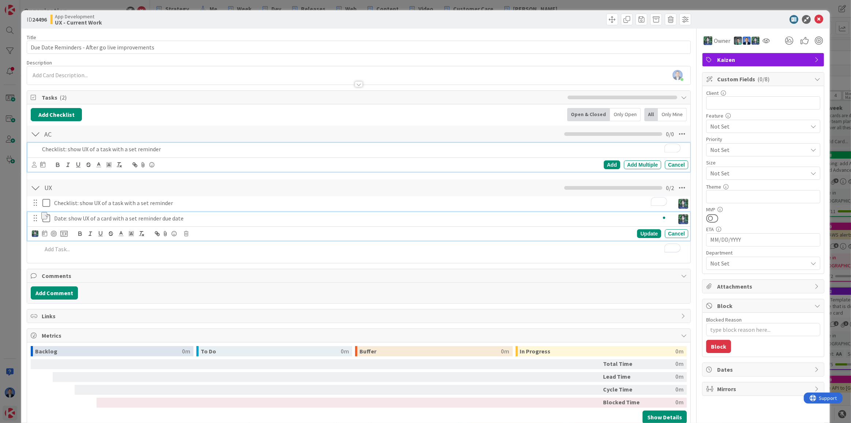
click at [177, 149] on p "Checklist: show UX of a task with a set reminder" at bounding box center [363, 149] width 643 height 8
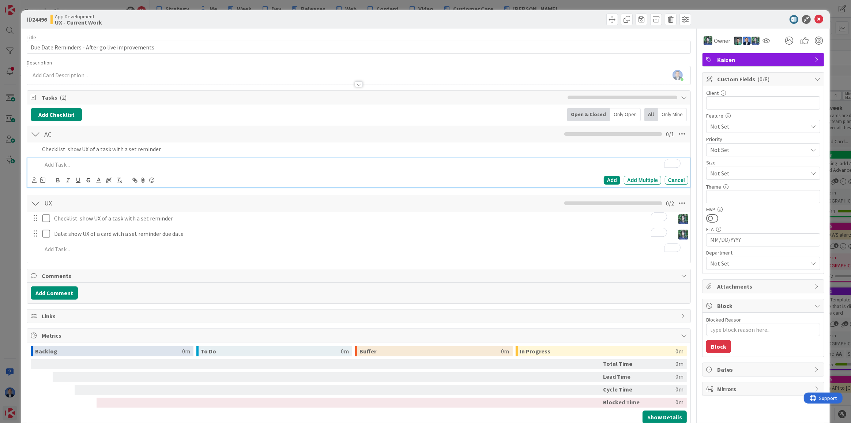
type textarea "x"
click at [64, 164] on p "Date: show UX of a card with a set reminder due date" at bounding box center [363, 164] width 643 height 8
drag, startPoint x: 64, startPoint y: 164, endPoint x: 80, endPoint y: 161, distance: 16.1
click at [80, 161] on p "Date: show UX of a card with a set reminder due date" at bounding box center [363, 164] width 643 height 8
click at [59, 163] on p "Date: add icon for a card with a set reminder due date" at bounding box center [363, 164] width 643 height 8
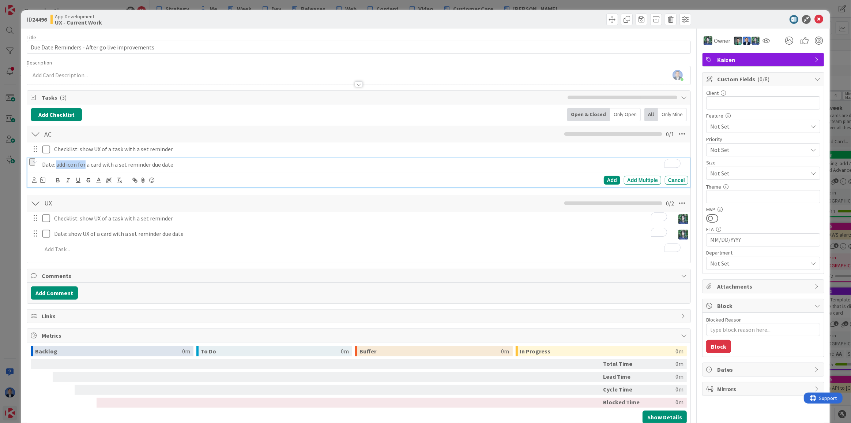
drag, startPoint x: 59, startPoint y: 163, endPoint x: 80, endPoint y: 163, distance: 21.6
click at [80, 163] on p "Date: add icon for a card with a set reminder due date" at bounding box center [363, 164] width 643 height 8
copy p "add icon for"
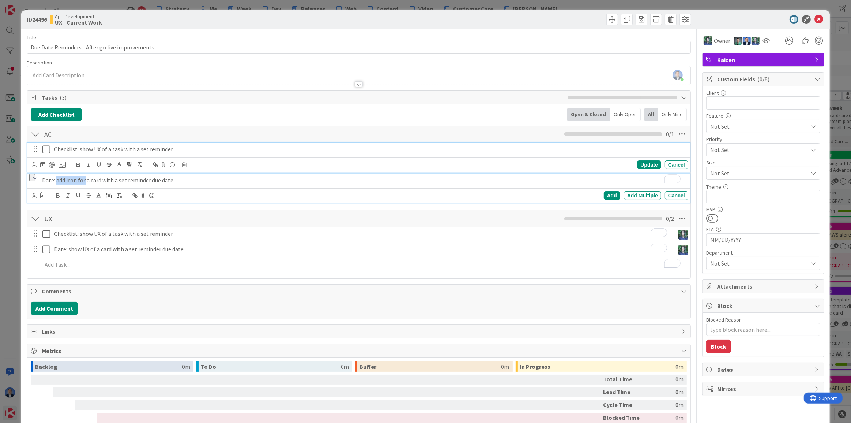
click at [82, 149] on p "Checklist: show UX of a task with a set reminder" at bounding box center [369, 149] width 631 height 8
click at [159, 177] on p "Task: only for tasks," at bounding box center [363, 180] width 643 height 8
click at [182, 179] on span "add the verbiage (and code) that says Reminders will be sent to all members (ow…" at bounding box center [228, 179] width 273 height 7
drag, startPoint x: 428, startPoint y: 178, endPoint x: 357, endPoint y: 179, distance: 71.3
click at [357, 179] on p "Task: only for tasks, add the verbiage (and code) that says: Reminders will be …" at bounding box center [363, 180] width 643 height 8
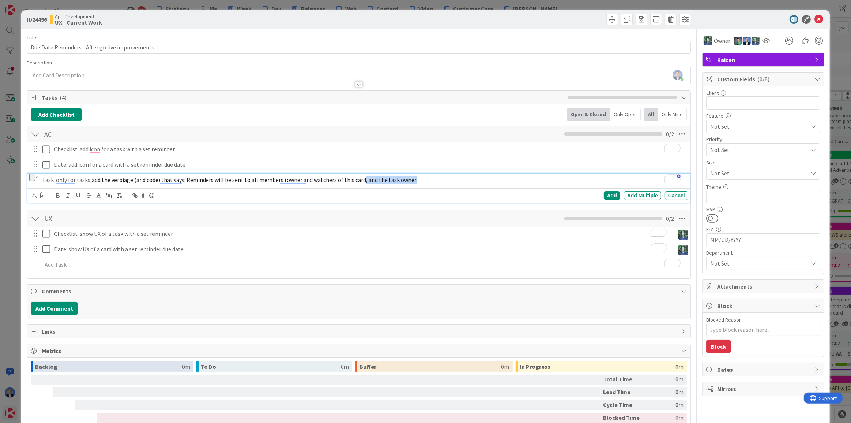
click at [419, 177] on p "Task: only for tasks, add the verbiage (and code) that says: Reminders will be …" at bounding box center [363, 180] width 643 height 8
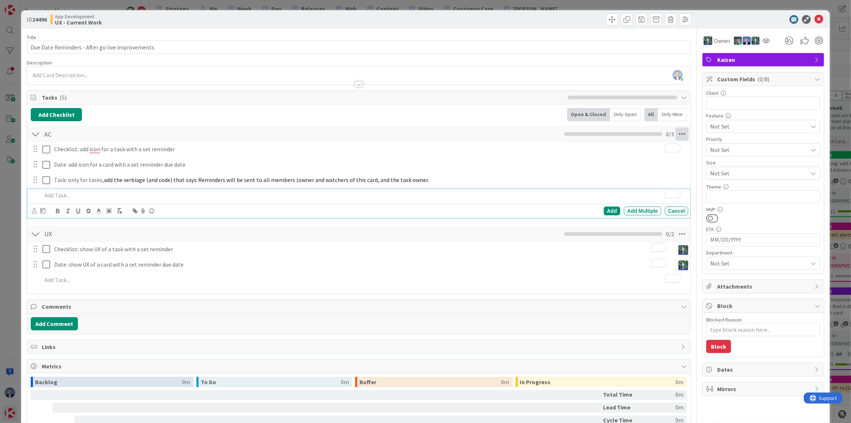
click at [680, 133] on icon at bounding box center [682, 133] width 13 height 13
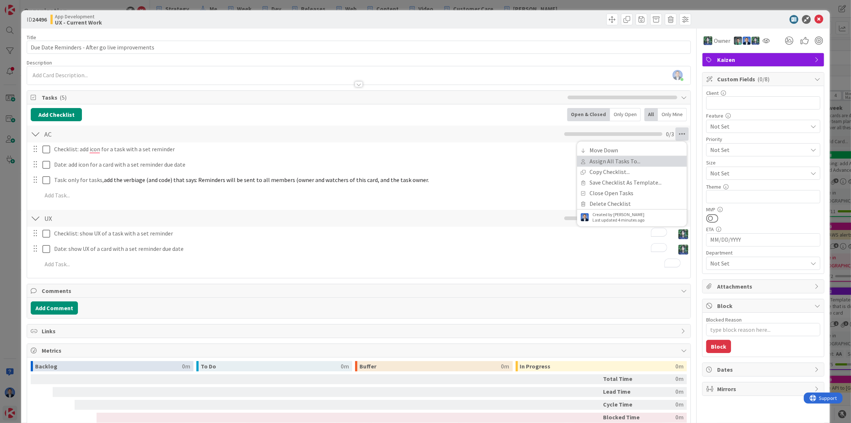
click at [654, 165] on link "Assign All Tasks To..." at bounding box center [632, 161] width 110 height 11
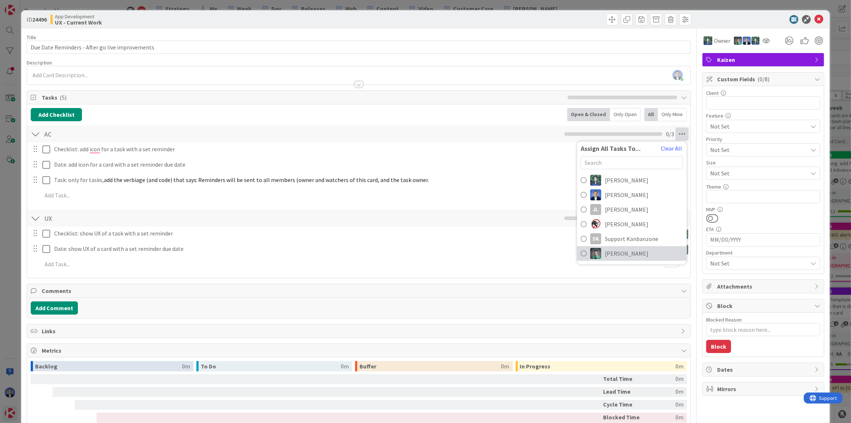
click at [618, 254] on span "[PERSON_NAME]" at bounding box center [627, 253] width 44 height 9
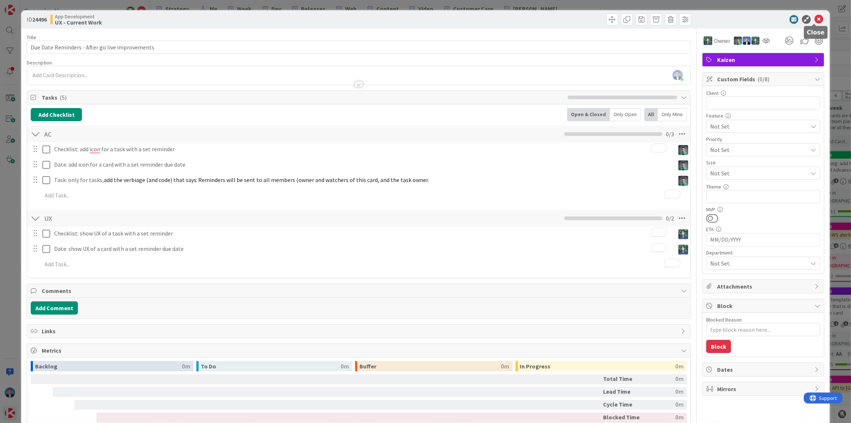
click at [816, 17] on icon at bounding box center [819, 19] width 9 height 9
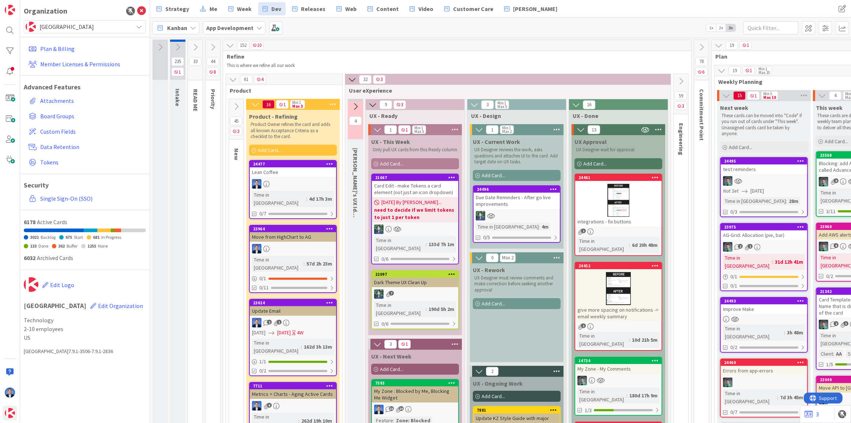
click at [529, 204] on div "Due Date Reminders - After go live improvements" at bounding box center [517, 200] width 86 height 16
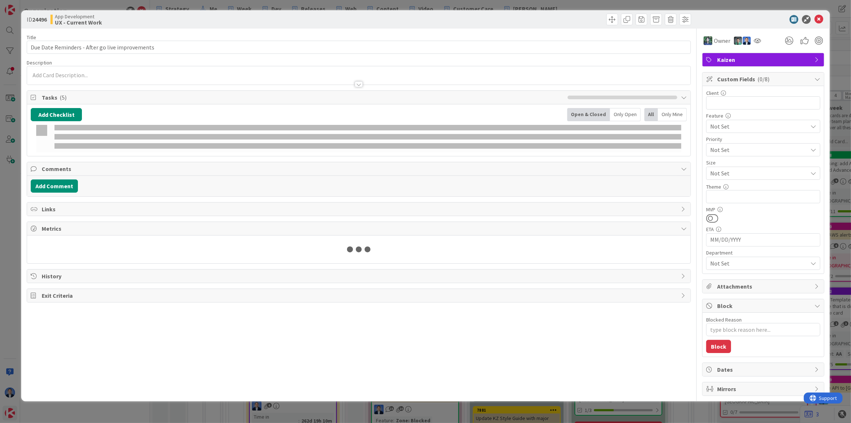
type textarea "x"
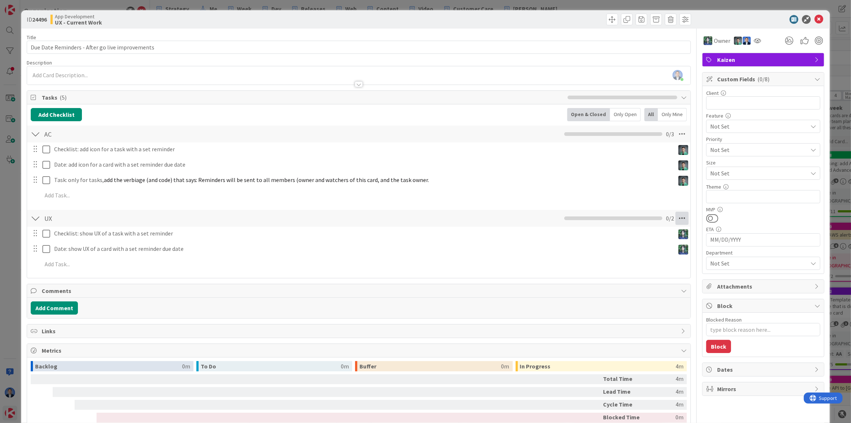
click at [678, 220] on icon at bounding box center [682, 217] width 13 height 13
click at [666, 234] on link "Move Up" at bounding box center [632, 234] width 110 height 11
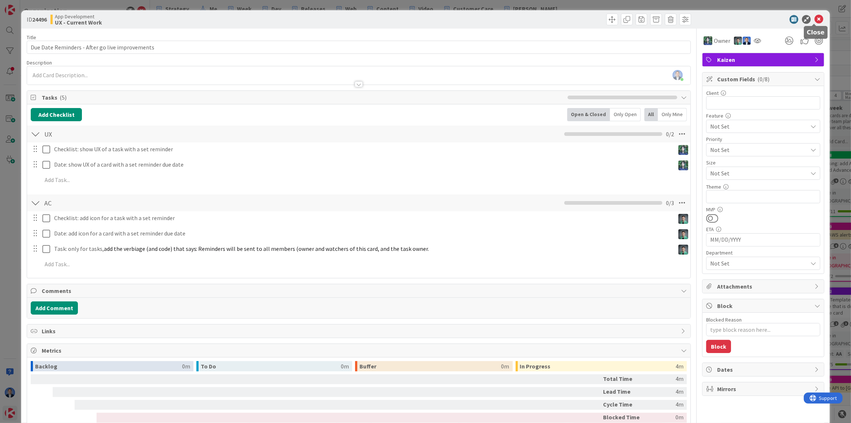
click at [817, 18] on icon at bounding box center [819, 19] width 9 height 9
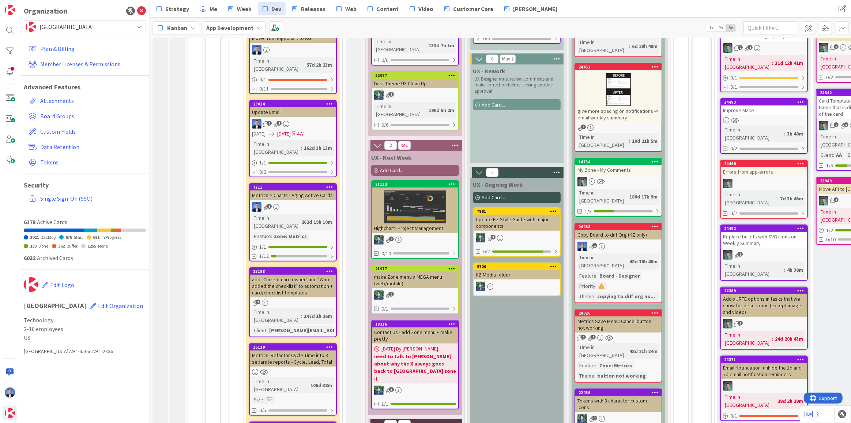
scroll to position [187, 0]
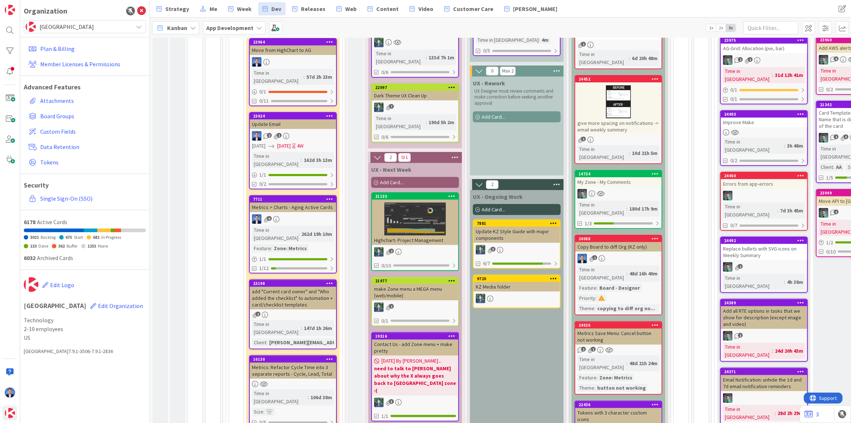
click at [452, 193] on icon at bounding box center [451, 195] width 7 height 5
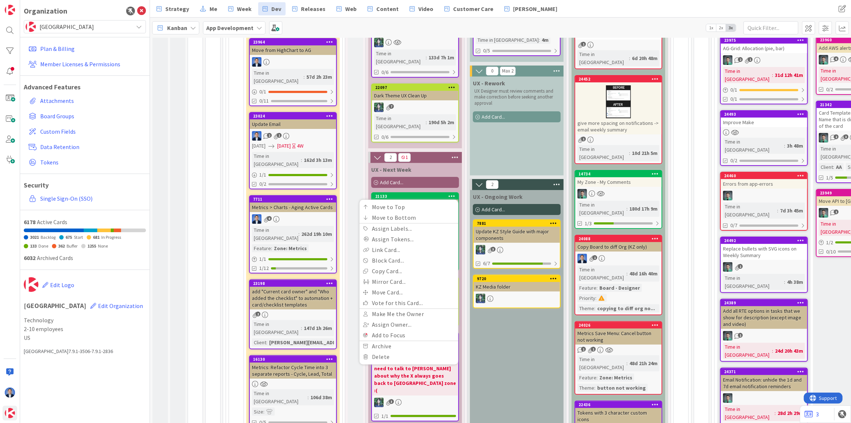
drag, startPoint x: 499, startPoint y: 333, endPoint x: 500, endPoint y: 328, distance: 4.5
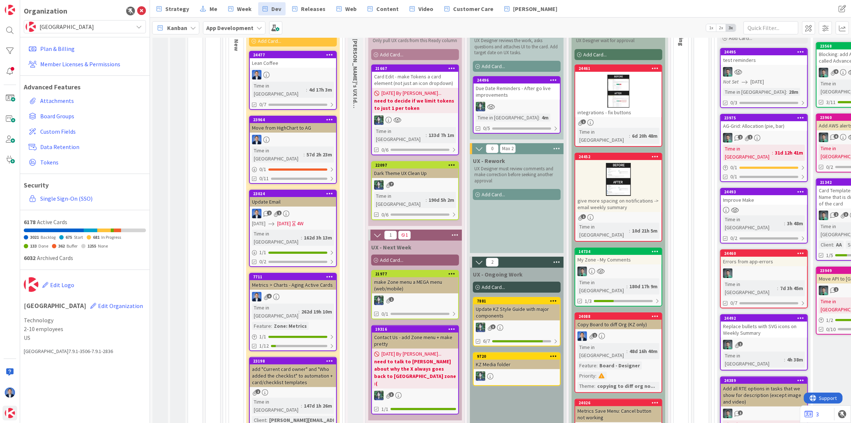
scroll to position [109, 0]
click at [430, 333] on div "Contact Us - add Zone menu + make pretty" at bounding box center [415, 341] width 86 height 16
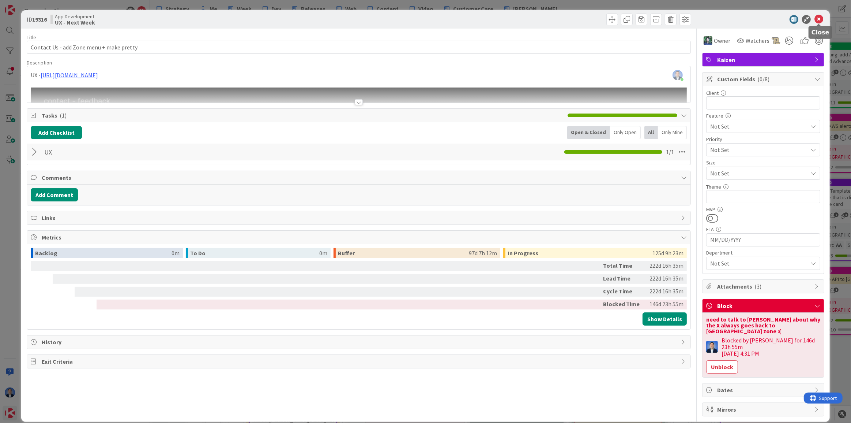
click at [815, 19] on icon at bounding box center [819, 19] width 9 height 9
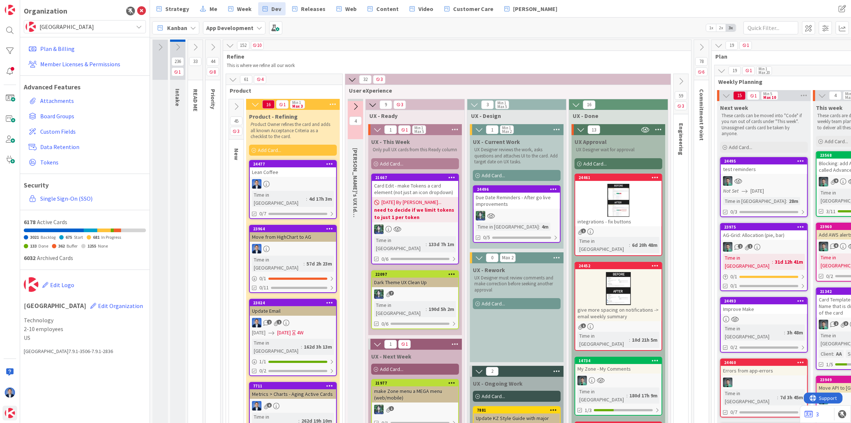
click at [360, 30] on div "Kanban App Development 1x 2x 3x" at bounding box center [500, 28] width 701 height 20
click at [386, 64] on p "This is where we refine all our work" at bounding box center [457, 66] width 461 height 6
click at [824, 393] on span "Support" at bounding box center [827, 396] width 18 height 9
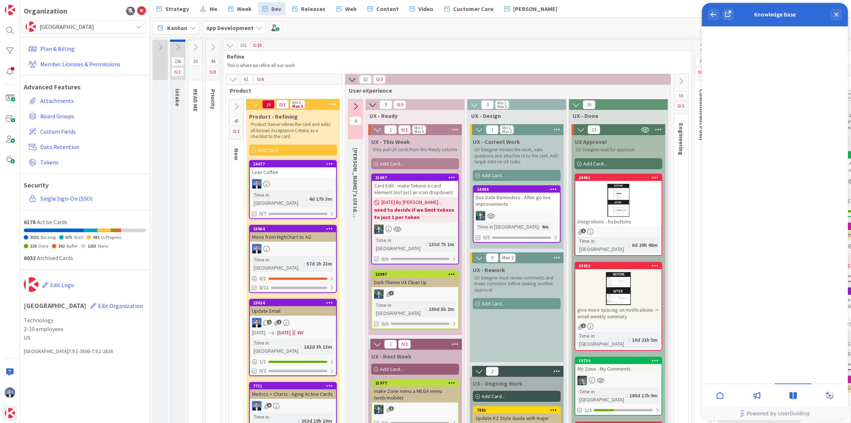
click at [719, 400] on div at bounding box center [720, 394] width 37 height 23
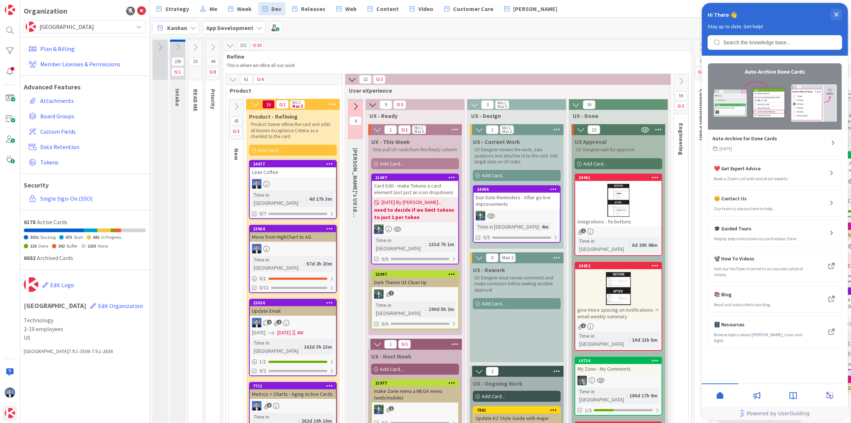
click at [307, 174] on div "Lean Coffee" at bounding box center [293, 172] width 86 height 10
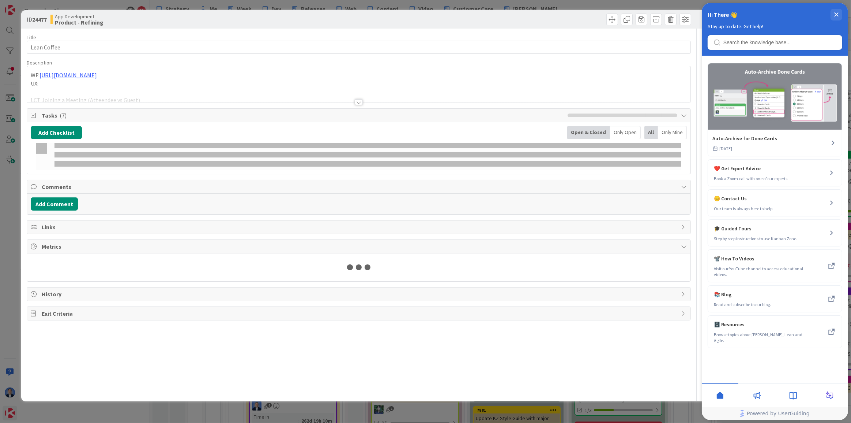
type textarea "x"
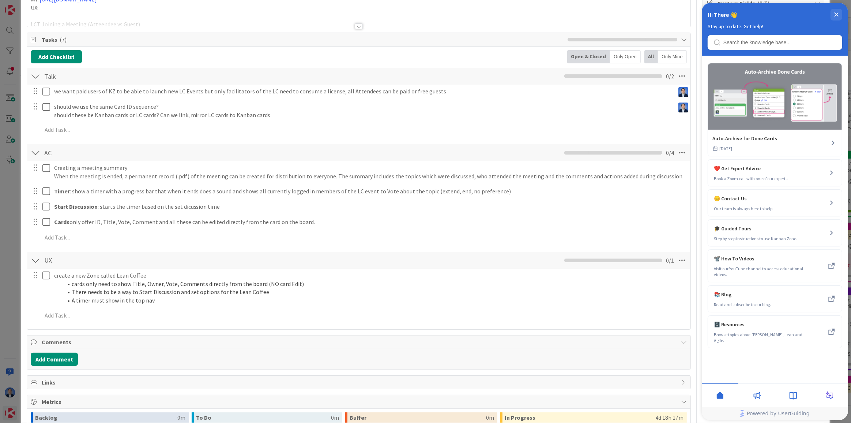
scroll to position [133, 0]
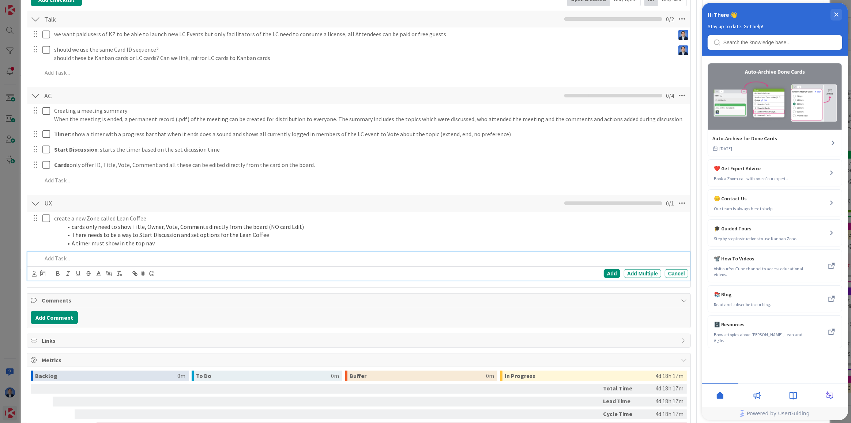
click at [64, 262] on div at bounding box center [363, 258] width 649 height 13
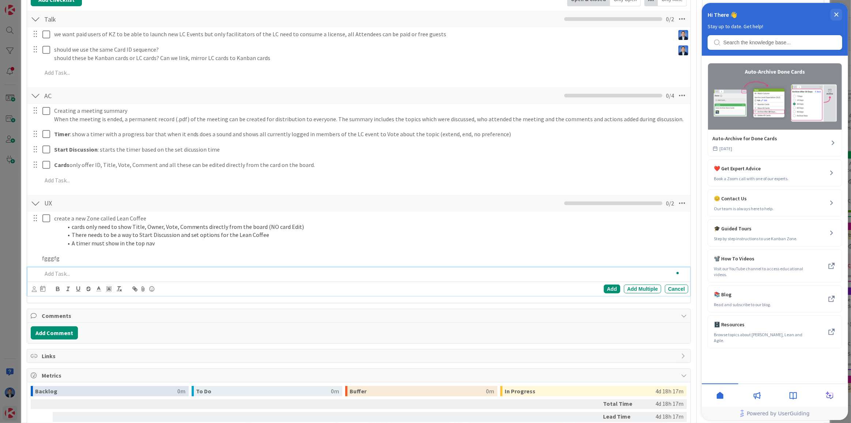
scroll to position [148, 0]
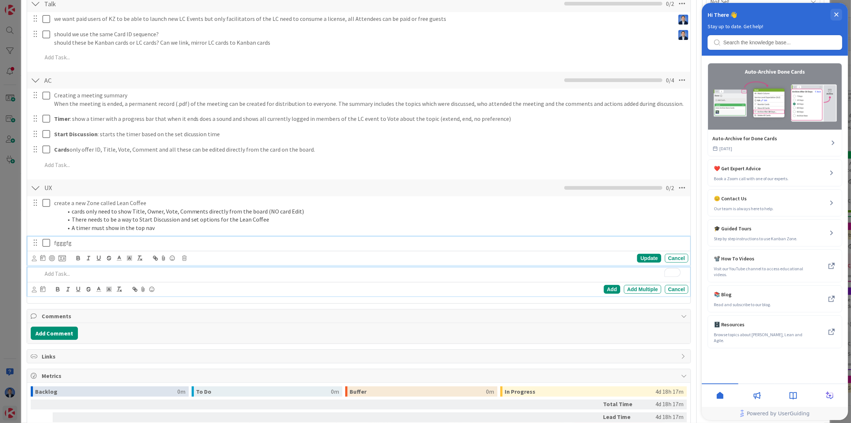
click at [60, 242] on div "fgggfg Update Cancel" at bounding box center [358, 250] width 663 height 29
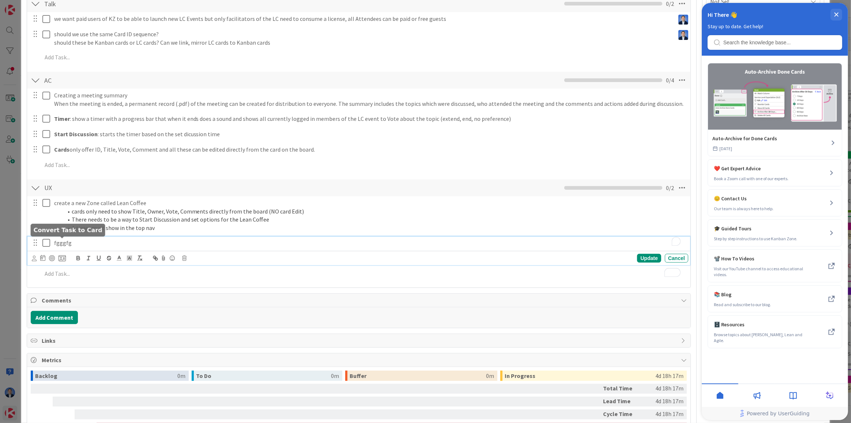
scroll to position [164, 0]
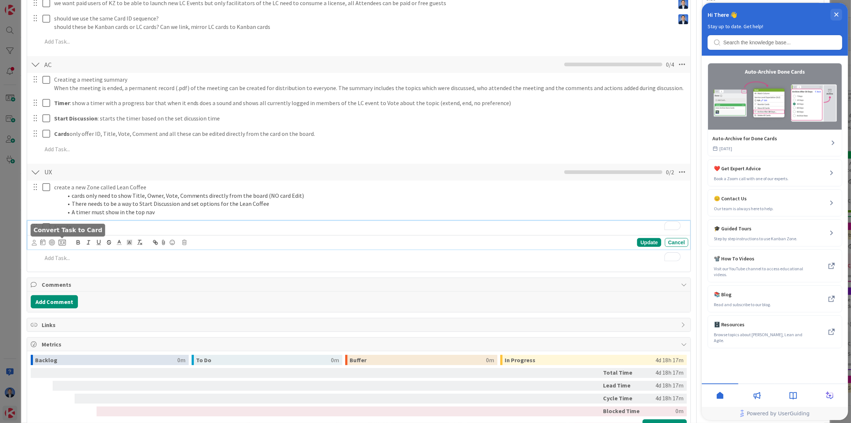
click at [63, 242] on icon at bounding box center [62, 242] width 7 height 7
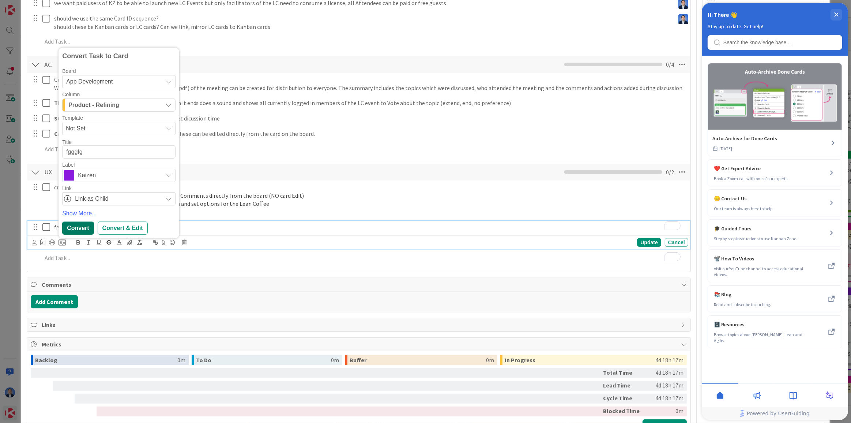
click at [81, 226] on div "Convert" at bounding box center [77, 227] width 31 height 13
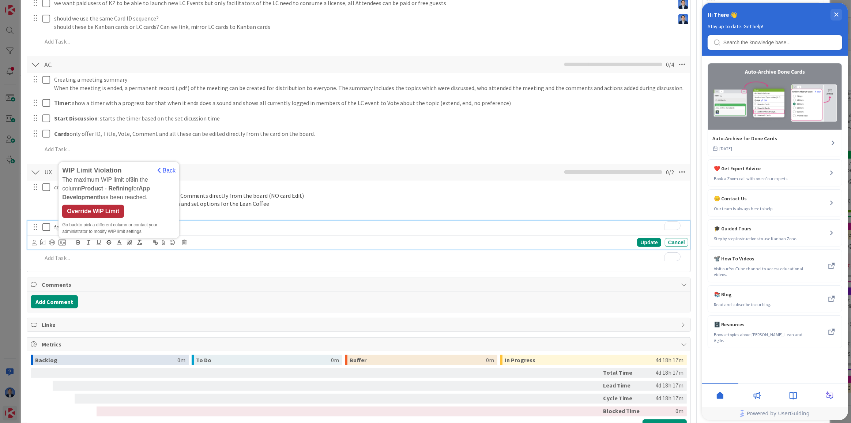
click at [93, 209] on div "Override WIP Limit" at bounding box center [93, 210] width 62 height 13
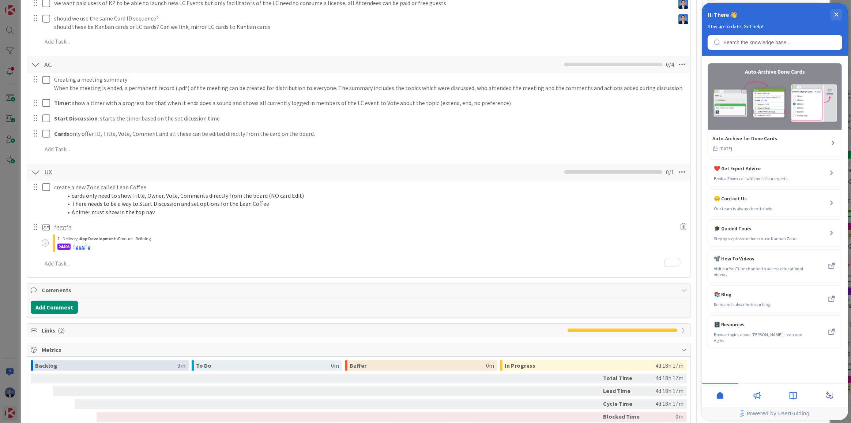
type textarea "x"
click at [10, 214] on div "ID 24477 App Development Product - Refining Title 11 / 128 Lean Coffee Descript…" at bounding box center [425, 211] width 851 height 423
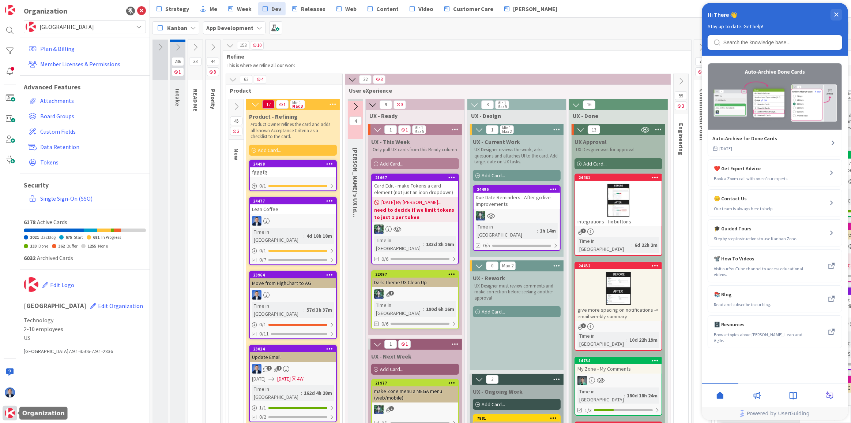
click at [7, 414] on img at bounding box center [10, 413] width 10 height 10
click at [65, 30] on span "[GEOGRAPHIC_DATA]" at bounding box center [85, 27] width 90 height 10
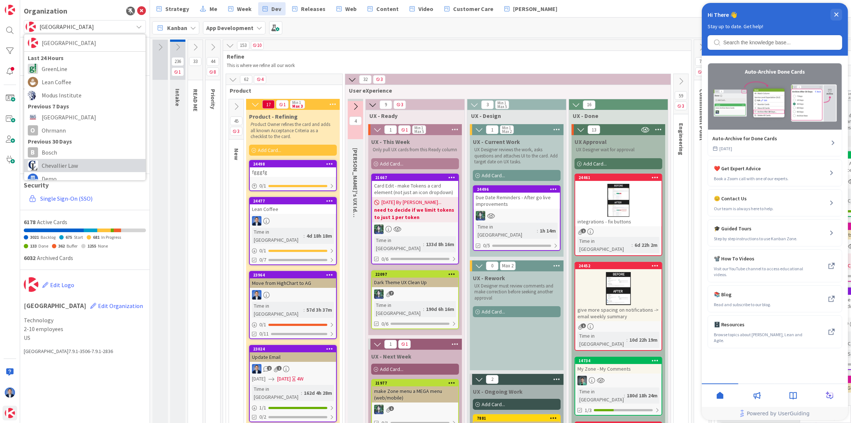
scroll to position [33, 0]
drag, startPoint x: 60, startPoint y: 170, endPoint x: 104, endPoint y: 145, distance: 51.3
click at [60, 170] on span "Demo" at bounding box center [92, 167] width 100 height 11
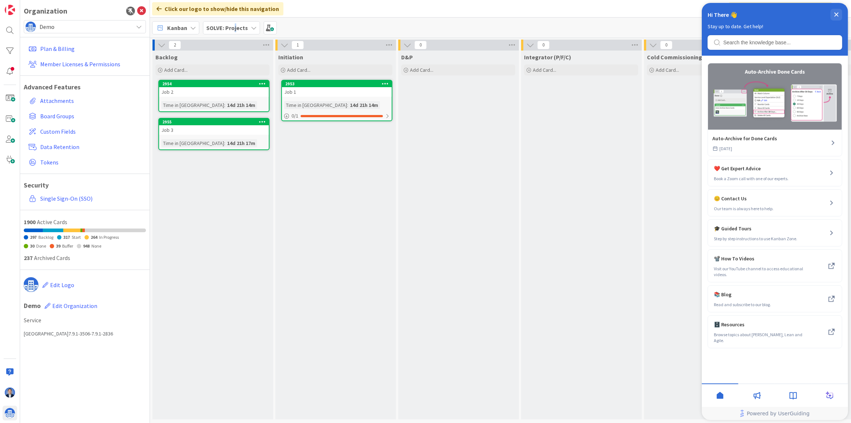
click at [235, 29] on b "SOLVE: Projects" at bounding box center [227, 27] width 42 height 7
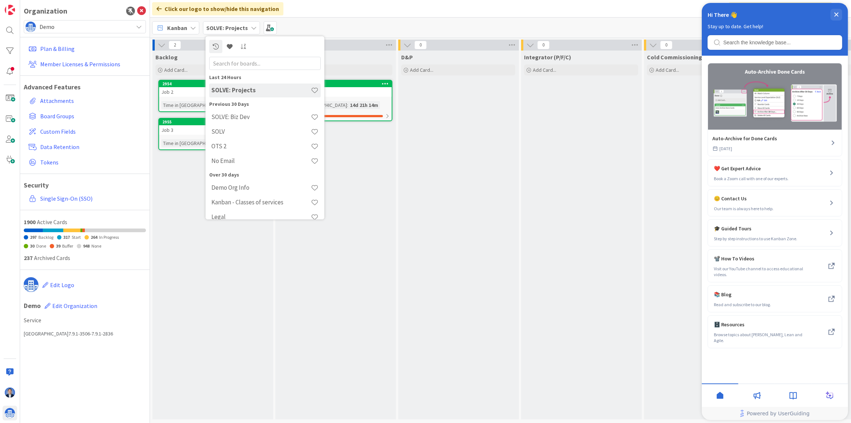
click at [234, 61] on input "text" at bounding box center [265, 63] width 112 height 13
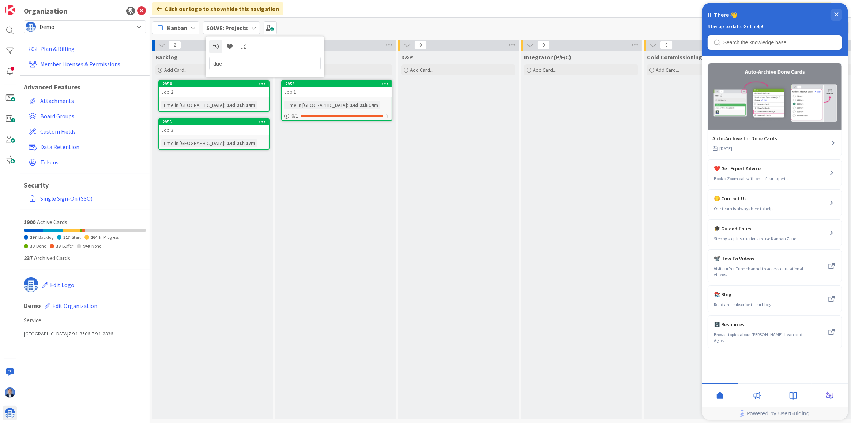
click at [240, 64] on input "due" at bounding box center [265, 63] width 112 height 13
type input "d"
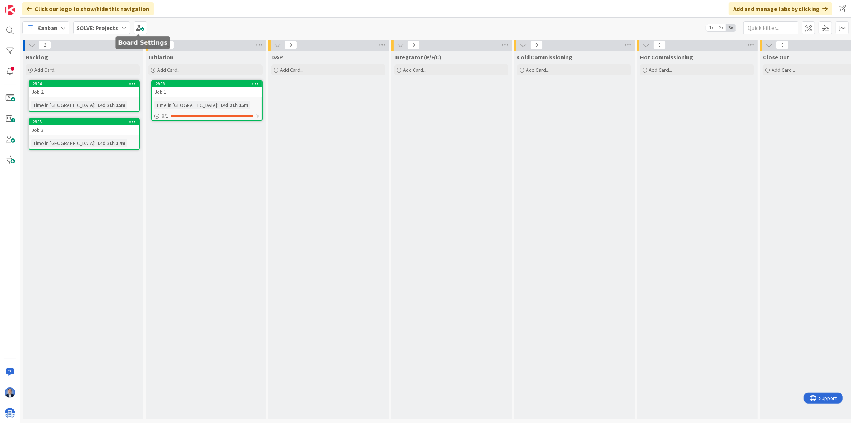
click at [106, 29] on b "SOLVE: Projects" at bounding box center [97, 27] width 42 height 7
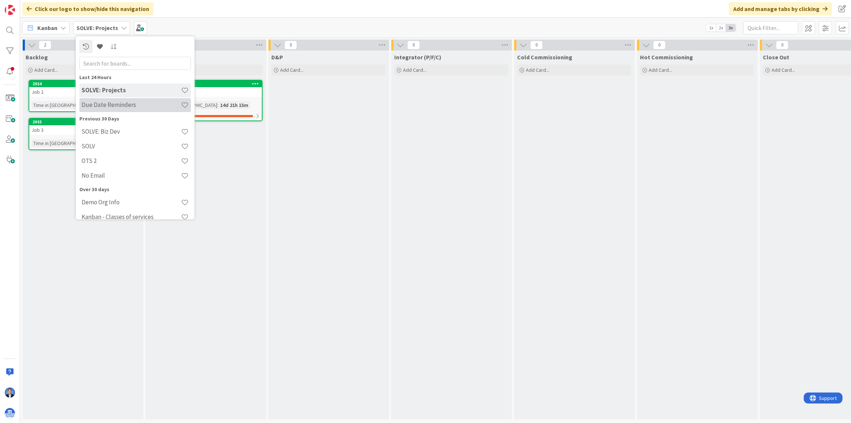
click at [113, 102] on h4 "Due Date Reminders" at bounding box center [132, 104] width 100 height 7
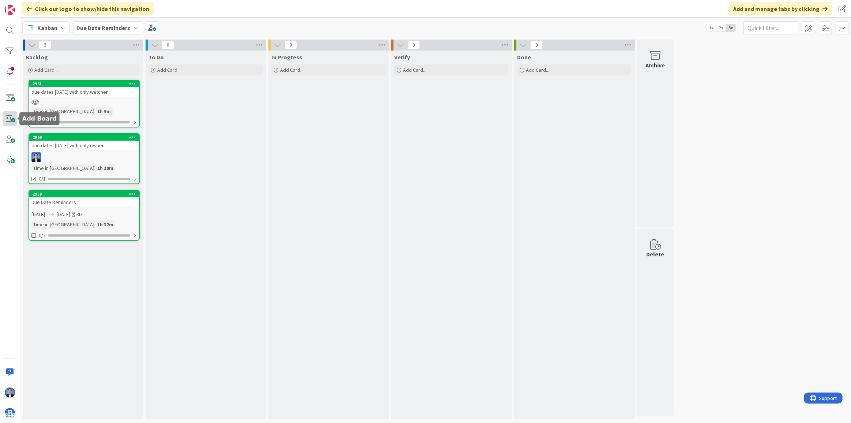
click at [9, 121] on span at bounding box center [10, 118] width 15 height 15
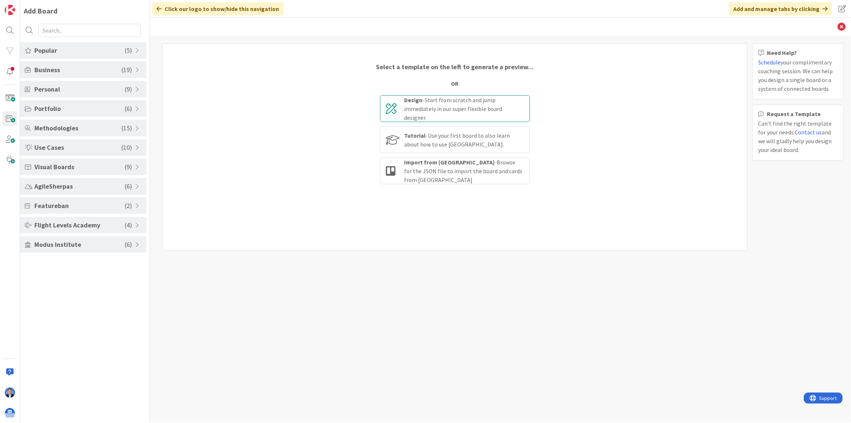
click at [437, 105] on div "Design - Start from scratch and jump immediately in our super flexible board de…" at bounding box center [464, 108] width 119 height 26
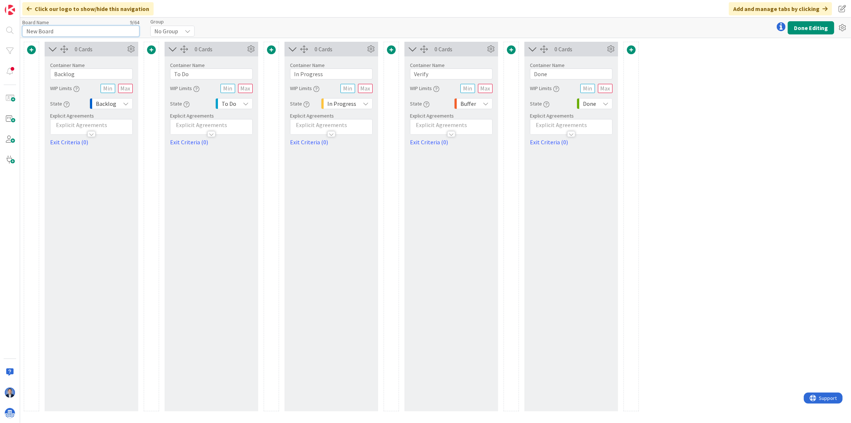
click at [46, 29] on input "New Board" at bounding box center [80, 31] width 117 height 11
click at [46, 28] on input "New Board" at bounding box center [80, 31] width 117 height 11
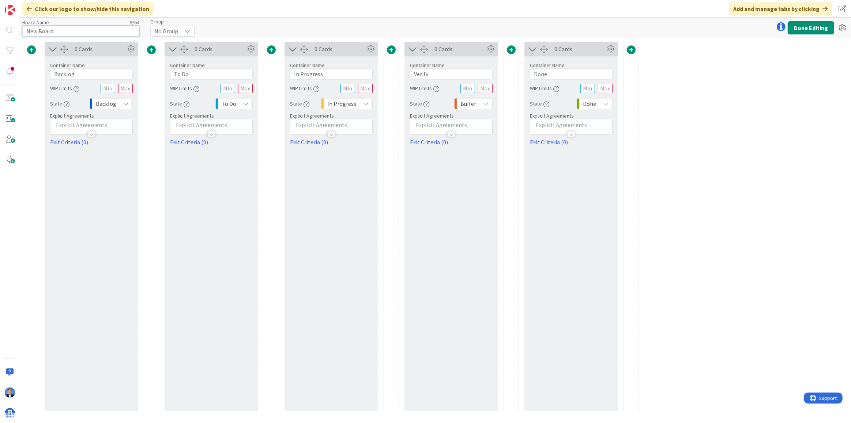
click at [46, 28] on input "New Board" at bounding box center [80, 31] width 117 height 11
type input "Convert Task to Card"
click at [181, 31] on div "No Group" at bounding box center [172, 31] width 44 height 11
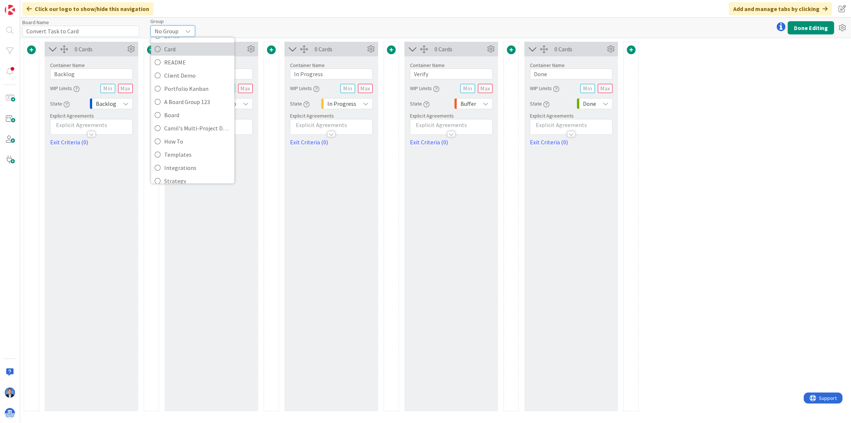
scroll to position [66, 0]
click at [180, 135] on span "How To" at bounding box center [197, 138] width 67 height 11
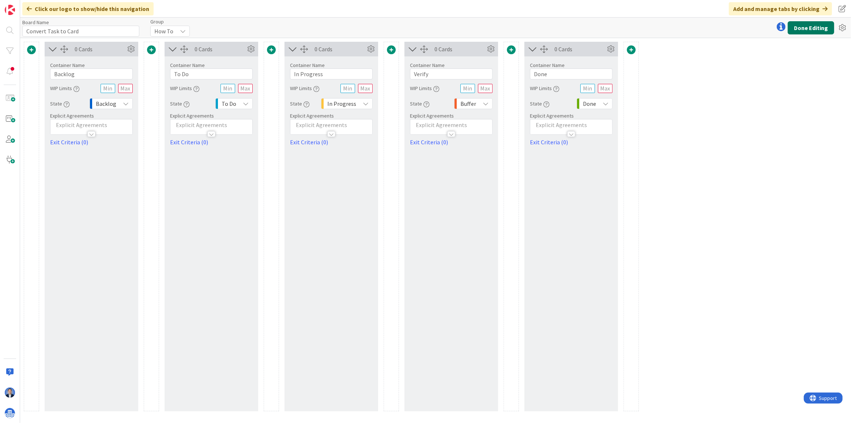
click at [800, 32] on button "Done Editing" at bounding box center [811, 27] width 46 height 13
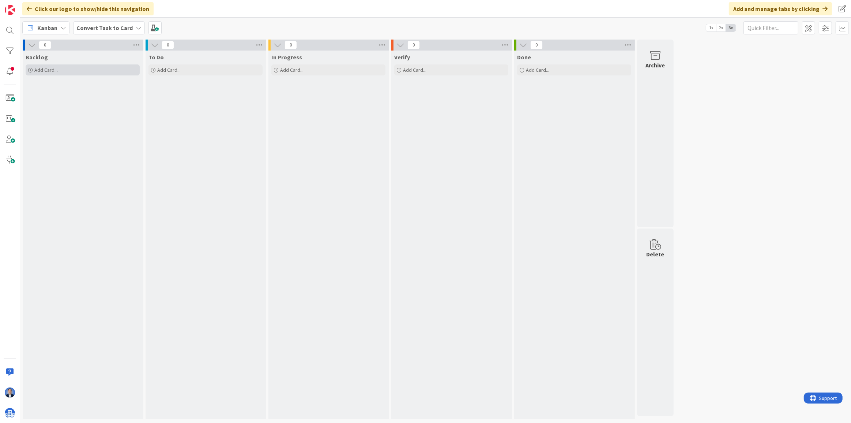
click at [83, 73] on div "Add Card..." at bounding box center [83, 69] width 114 height 11
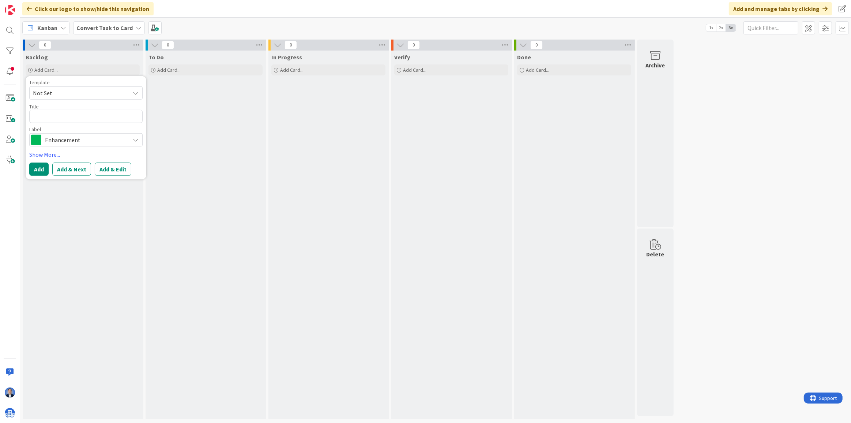
type textarea "x"
type textarea "C"
type textarea "x"
type textarea "Ca"
type textarea "x"
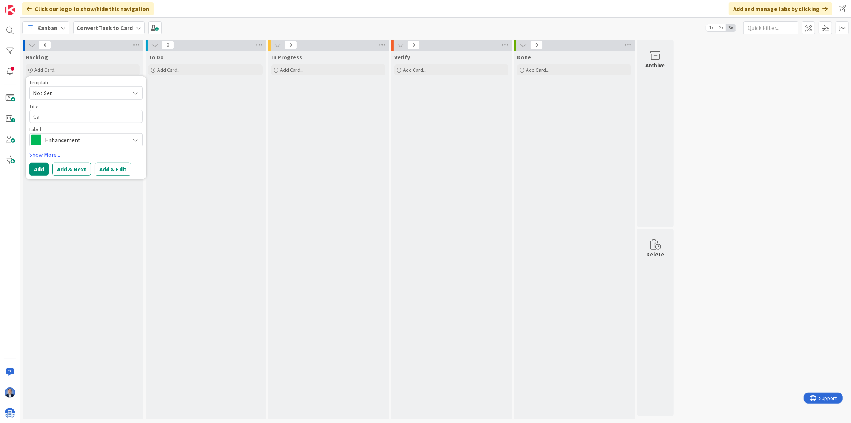
type textarea "Car"
type textarea "x"
type textarea "Card"
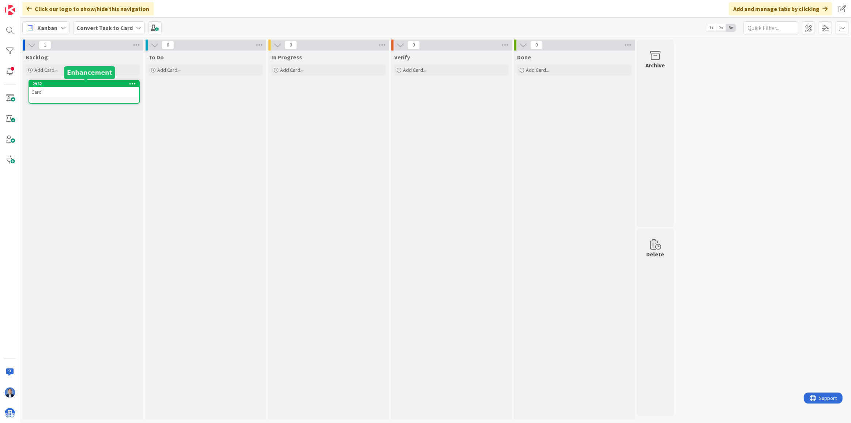
click at [96, 92] on div "Card" at bounding box center [84, 92] width 110 height 10
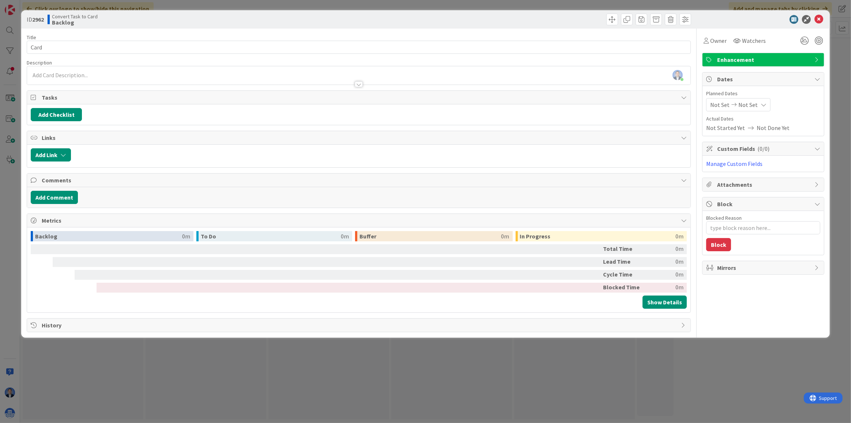
click at [78, 137] on span "Links" at bounding box center [360, 137] width 636 height 9
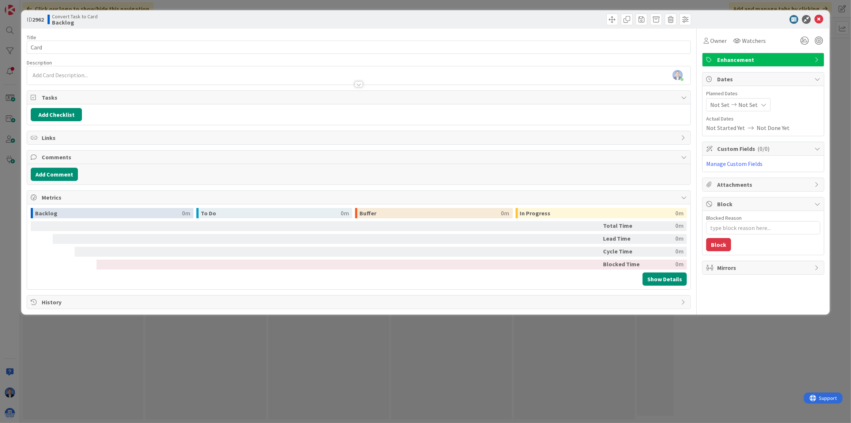
click at [125, 158] on span "Comments" at bounding box center [360, 157] width 636 height 9
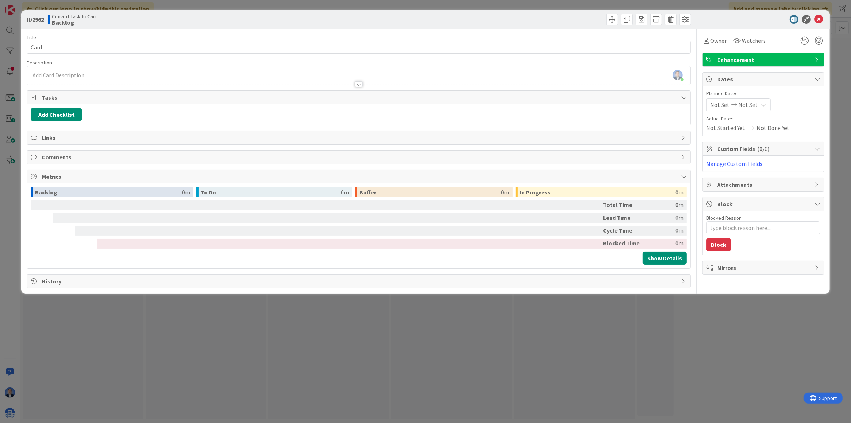
click at [128, 179] on span "Metrics" at bounding box center [360, 176] width 636 height 9
type textarea "x"
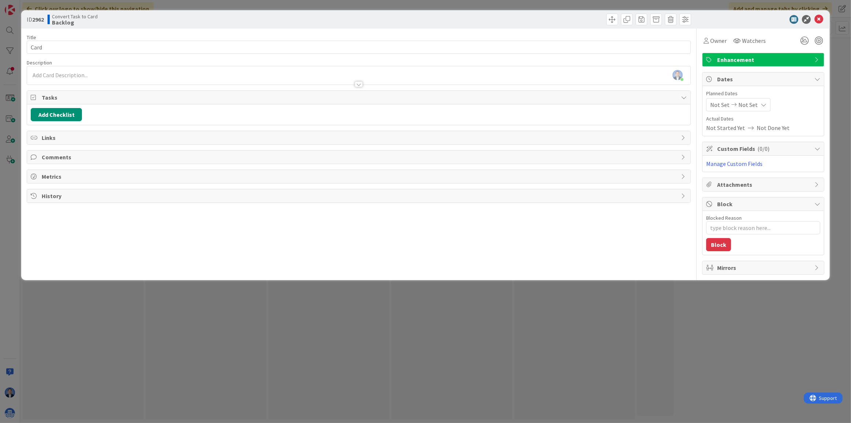
click at [742, 201] on span "Block" at bounding box center [764, 203] width 94 height 9
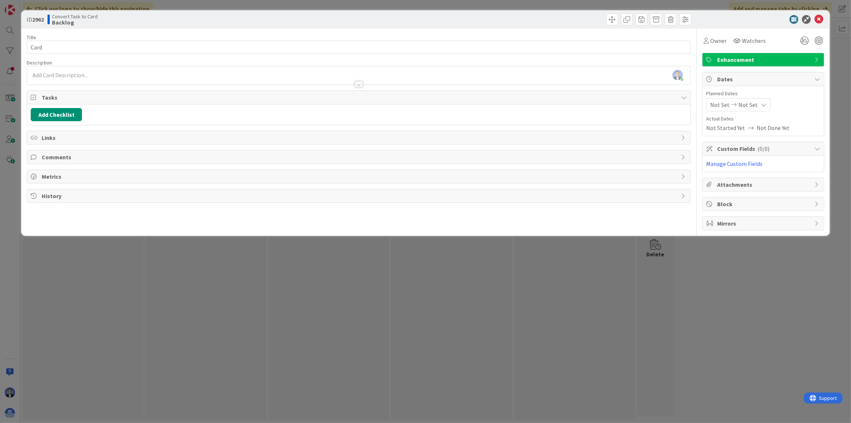
drag, startPoint x: 743, startPoint y: 141, endPoint x: 739, endPoint y: 122, distance: 19.8
click at [743, 141] on div "Owner Watchers Enhancement Dates Planned Dates Not Set Not Set Actual Dates Not…" at bounding box center [763, 130] width 122 height 202
click at [737, 76] on span "Dates" at bounding box center [764, 79] width 94 height 9
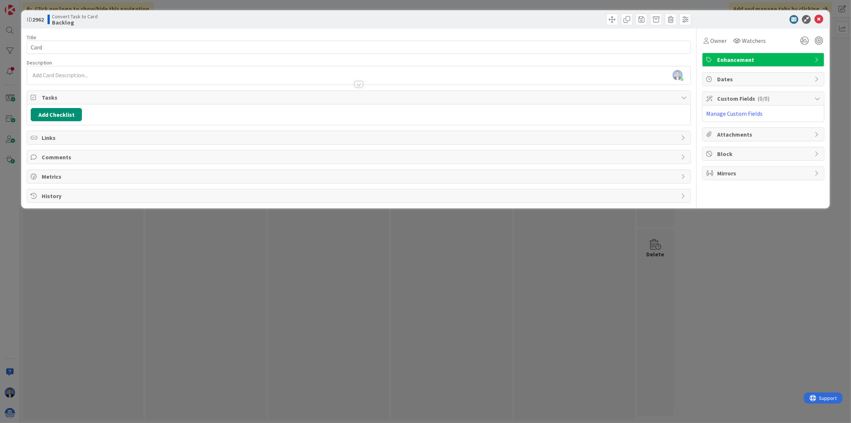
click at [733, 100] on span "Custom Fields ( 0/0 )" at bounding box center [764, 98] width 94 height 9
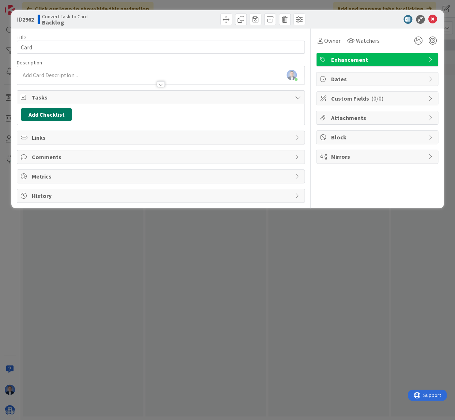
click at [60, 114] on button "Add Checklist" at bounding box center [46, 114] width 51 height 13
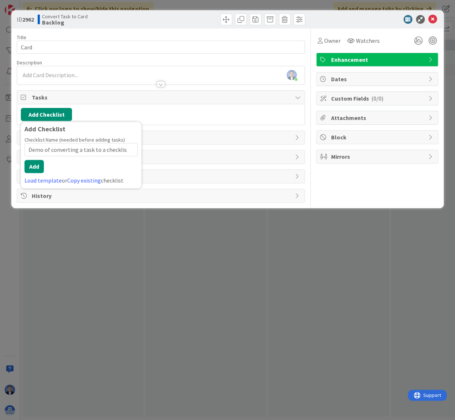
type input "Demo of converting a task to a checklist"
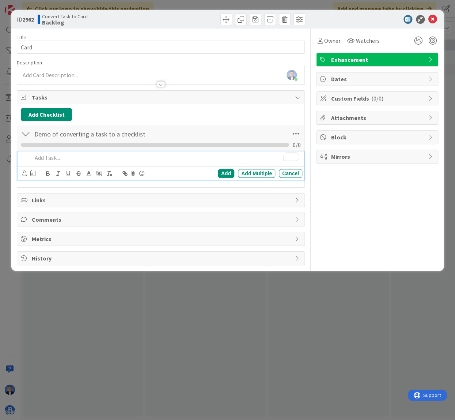
click at [54, 158] on p "To enrich screen reader interactions, please activate Accessibility in Grammarl…" at bounding box center [165, 158] width 267 height 8
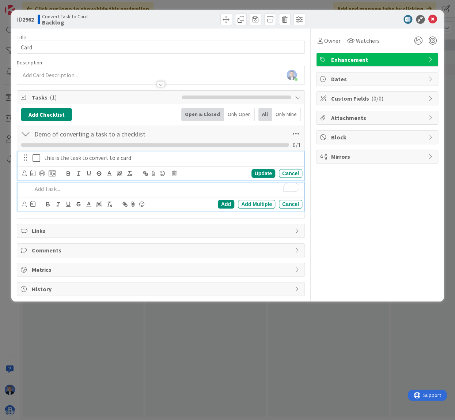
click at [62, 158] on p "this is the task to convert to a card" at bounding box center [171, 158] width 255 height 8
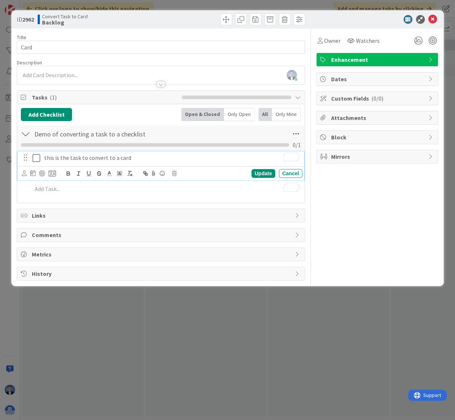
drag, startPoint x: 374, startPoint y: 218, endPoint x: 368, endPoint y: 202, distance: 17.4
click at [373, 216] on div "Owner Watchers Enhancement Dates Custom Fields ( 0/0 ) Attachments Block Mirrors" at bounding box center [377, 155] width 122 height 252
click at [62, 158] on p "this is the task to convert to a card" at bounding box center [171, 158] width 255 height 8
click at [32, 174] on icon at bounding box center [32, 173] width 5 height 6
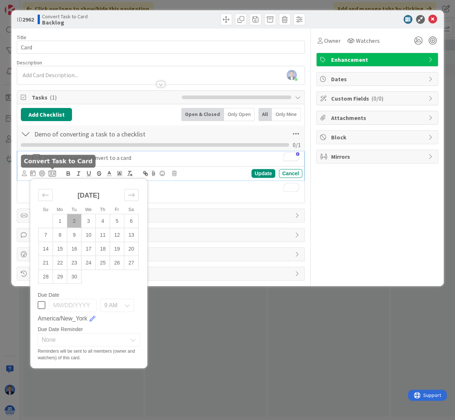
click at [51, 172] on icon at bounding box center [52, 173] width 7 height 7
type textarea "x"
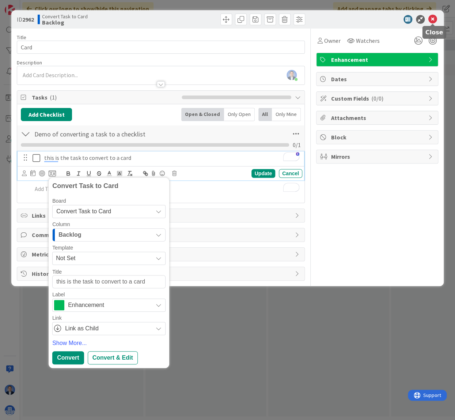
click at [435, 22] on icon at bounding box center [433, 19] width 9 height 9
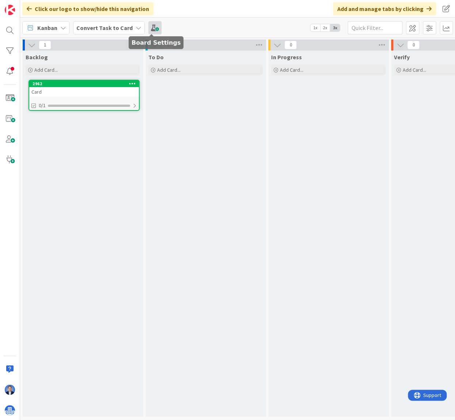
click at [155, 27] on span at bounding box center [155, 27] width 13 height 13
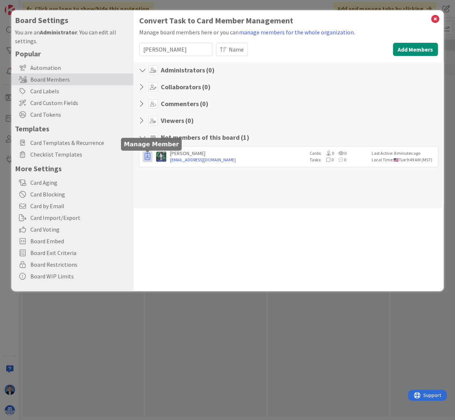
type input "chloe"
click at [147, 155] on icon "button" at bounding box center [147, 156] width 5 height 7
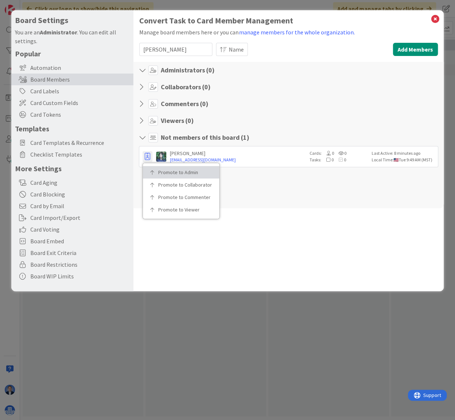
click at [159, 170] on p "Promote to Admin" at bounding box center [183, 172] width 51 height 5
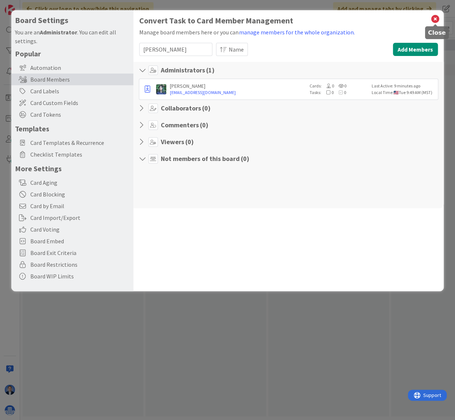
drag, startPoint x: 438, startPoint y: 18, endPoint x: 422, endPoint y: 24, distance: 16.4
click at [437, 18] on icon at bounding box center [436, 19] width 10 height 10
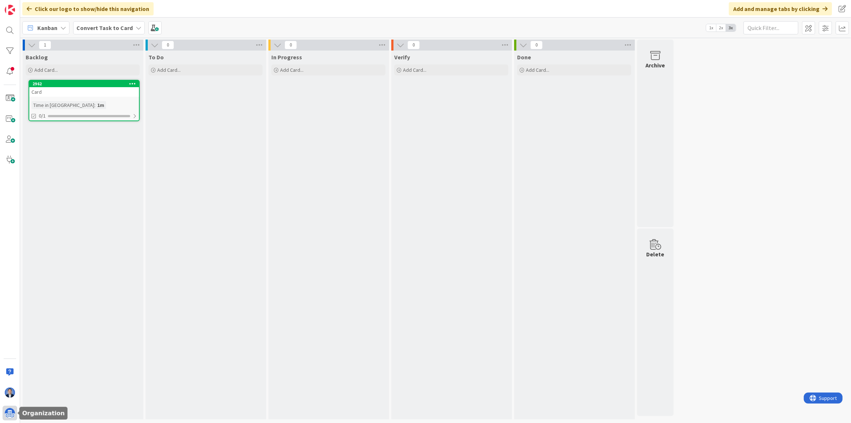
click at [12, 413] on img at bounding box center [10, 413] width 10 height 10
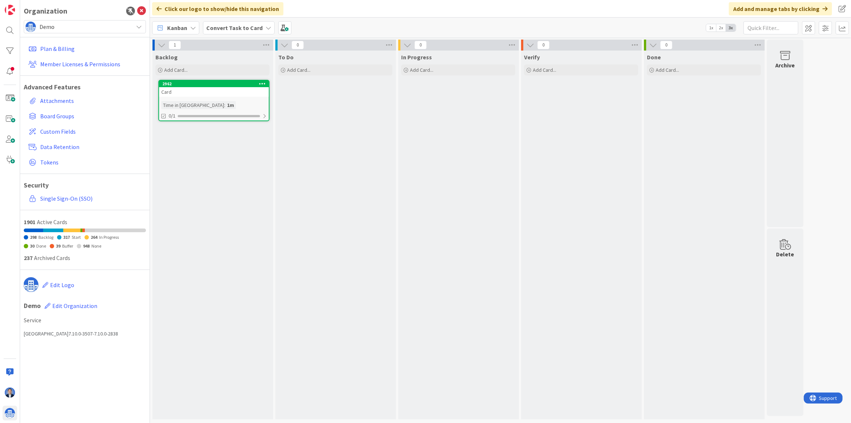
click at [76, 26] on span "Demo" at bounding box center [85, 27] width 90 height 10
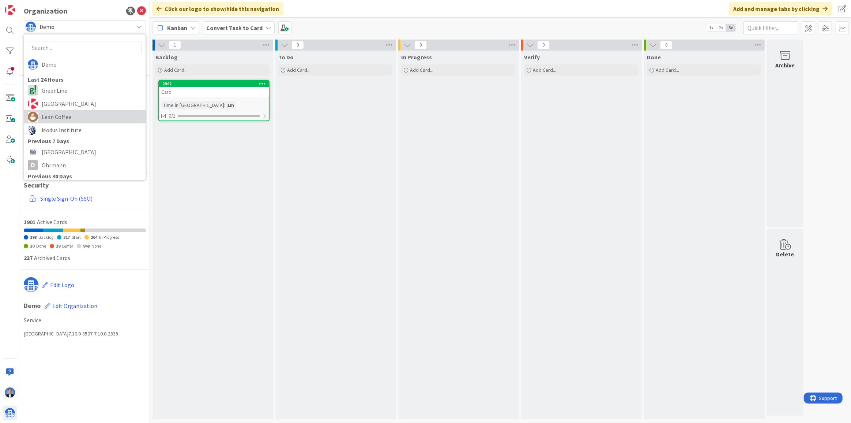
click at [64, 121] on span "Lean Coffee" at bounding box center [92, 116] width 100 height 11
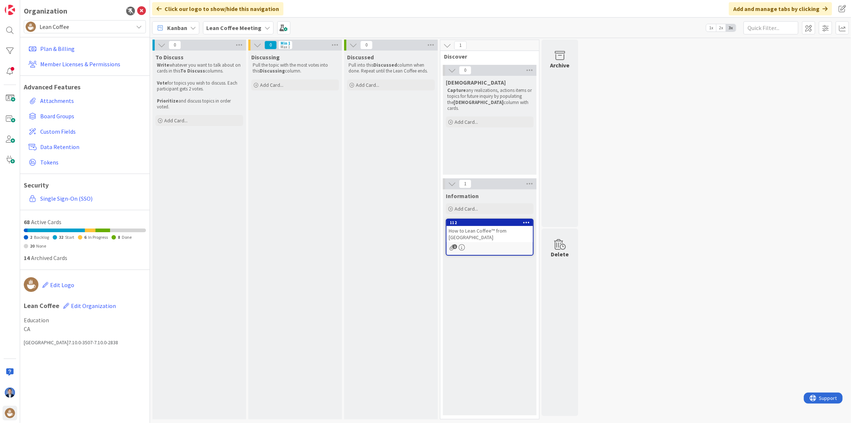
click at [487, 233] on div "How to Lean Coffee™ from [GEOGRAPHIC_DATA]" at bounding box center [490, 234] width 86 height 16
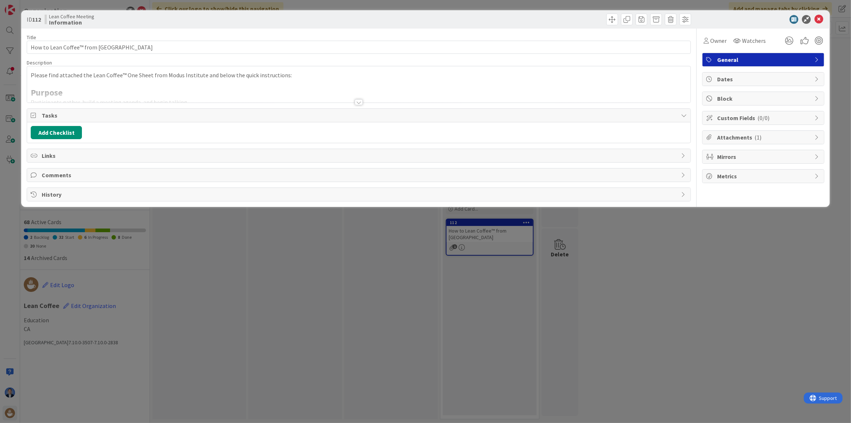
click at [164, 84] on div at bounding box center [359, 93] width 664 height 19
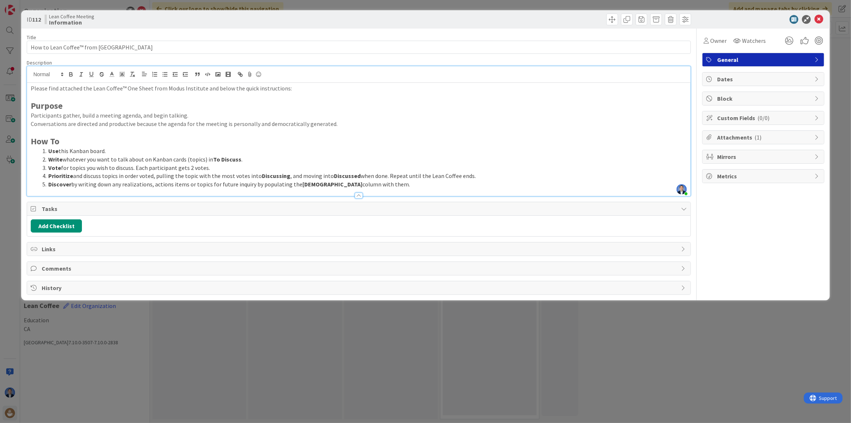
click at [727, 136] on span "Attachments ( 1 )" at bounding box center [764, 137] width 94 height 9
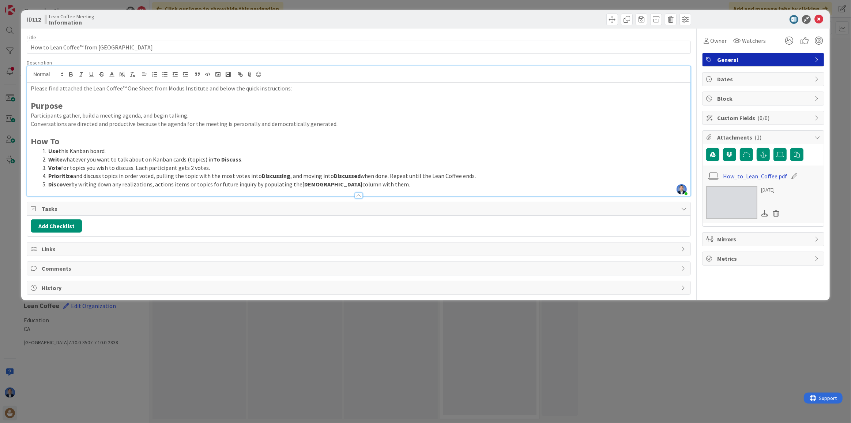
click at [759, 178] on link "How_to_Lean_Coffee.pdf" at bounding box center [755, 176] width 64 height 9
click at [819, 22] on icon at bounding box center [819, 19] width 9 height 9
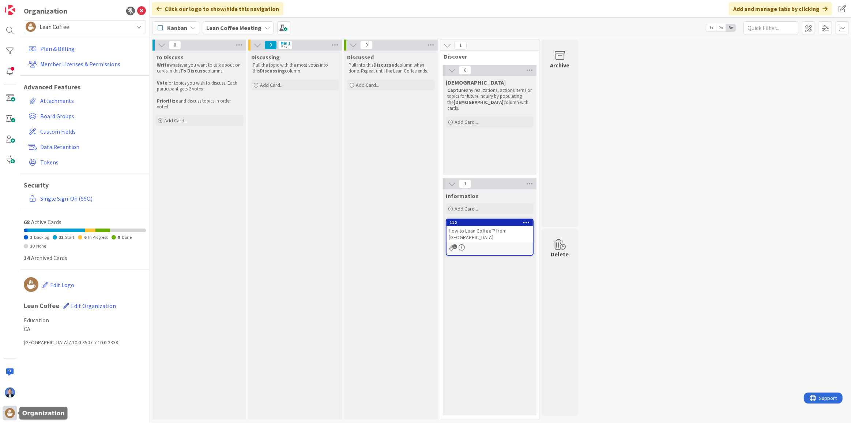
click at [11, 413] on img at bounding box center [10, 413] width 10 height 10
click at [71, 27] on span "Lean Coffee" at bounding box center [85, 27] width 90 height 10
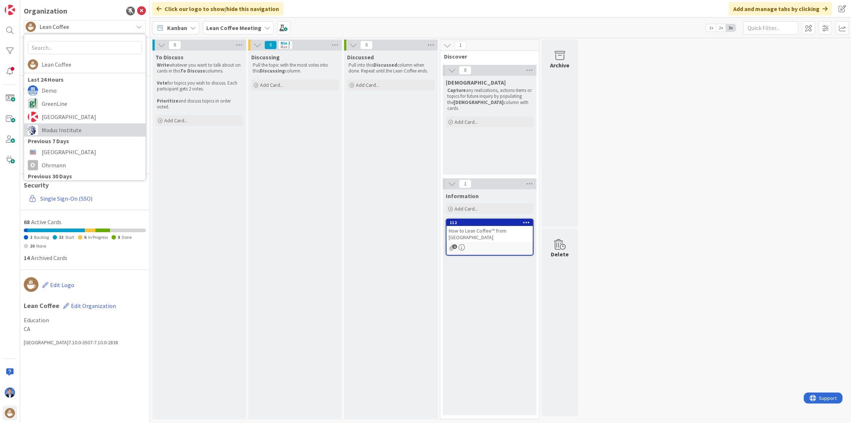
click at [49, 128] on span "Modus Institute" at bounding box center [92, 129] width 100 height 11
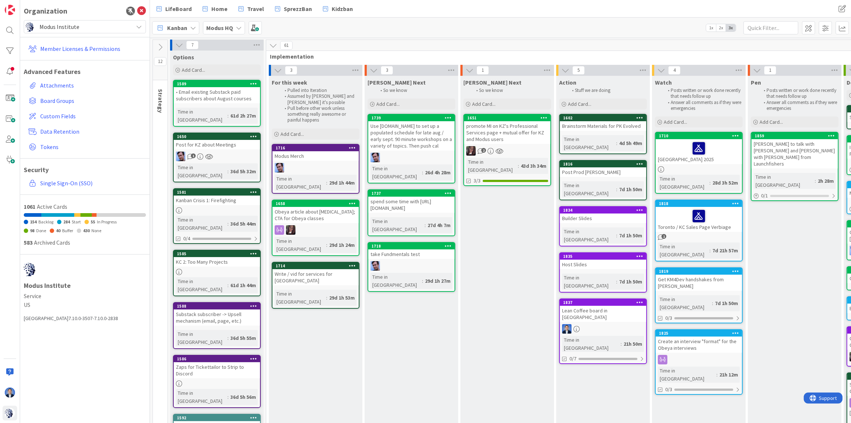
click at [595, 324] on div at bounding box center [603, 329] width 86 height 10
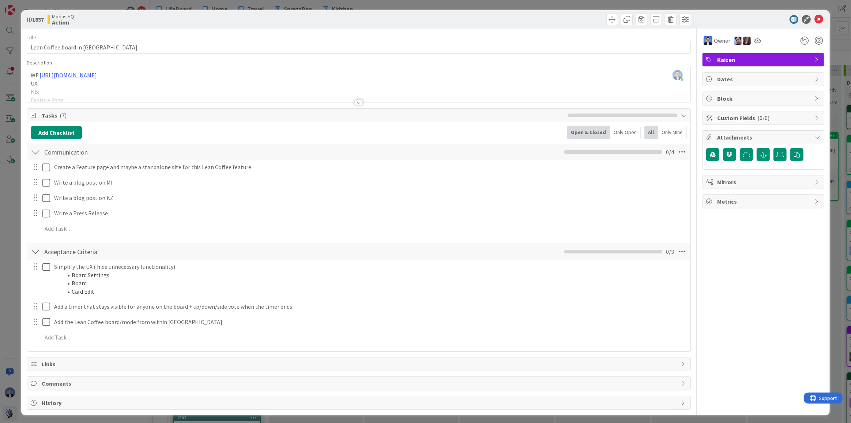
click at [71, 379] on span "Comments" at bounding box center [360, 383] width 636 height 9
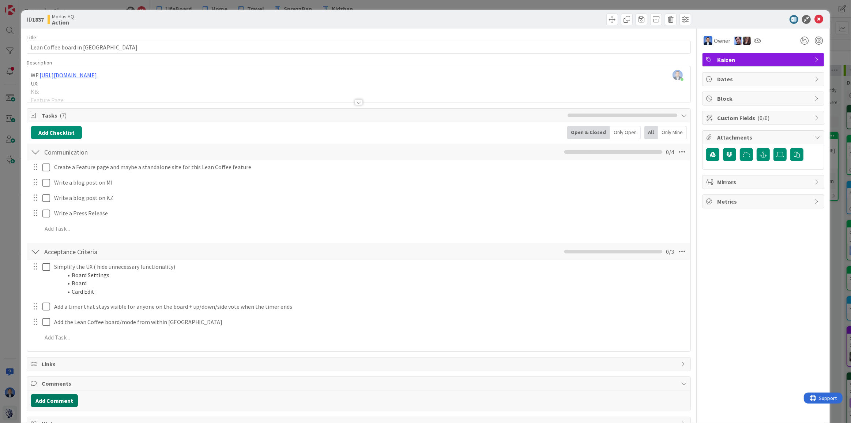
click at [64, 396] on button "Add Comment" at bounding box center [54, 400] width 47 height 13
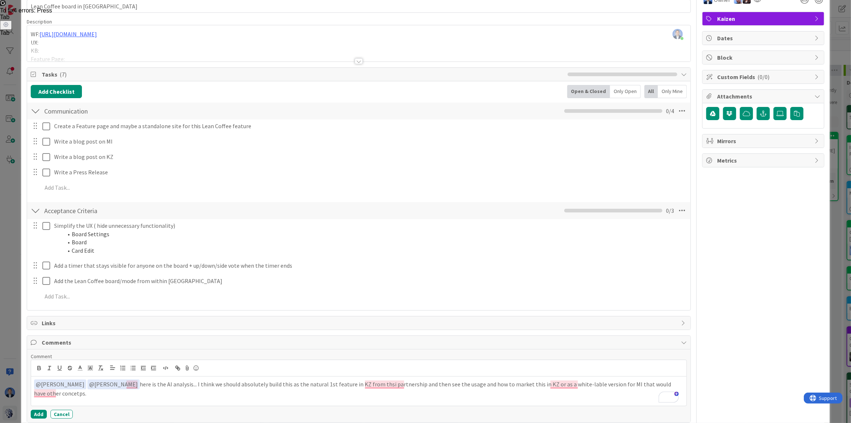
scroll to position [75, 0]
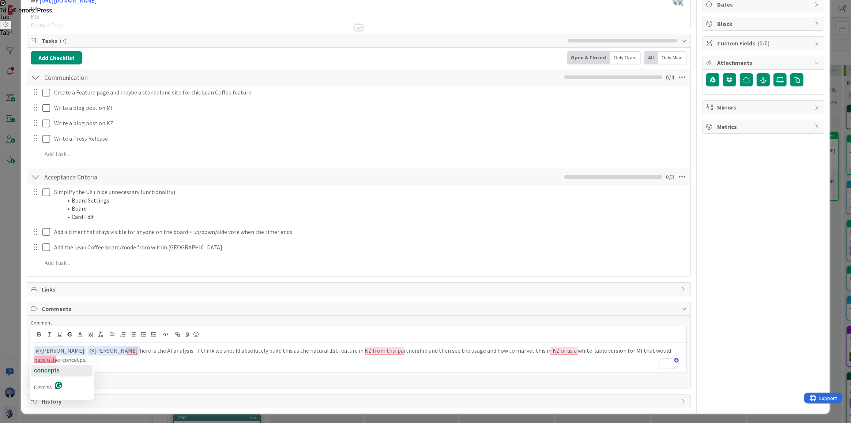
click at [52, 371] on span "concepts" at bounding box center [47, 370] width 26 height 6
drag, startPoint x: 392, startPoint y: 349, endPoint x: 370, endPoint y: 350, distance: 22.4
click at [370, 350] on p "﻿ @ Jim Benson ﻿ ﻿ @ Tonianne DeMaria ﻿ here is the AI analysis... I think we s…" at bounding box center [359, 354] width 650 height 18
click at [73, 361] on p "﻿ @ Jim Benson ﻿ ﻿ @ Tonianne DeMaria ﻿ here is the AI analysis... I think we s…" at bounding box center [359, 354] width 650 height 18
click at [184, 348] on p "﻿ @ Jim Benson ﻿ ﻿ @ Tonianne DeMaria ﻿ here is the AI analysis... I think we s…" at bounding box center [359, 354] width 650 height 18
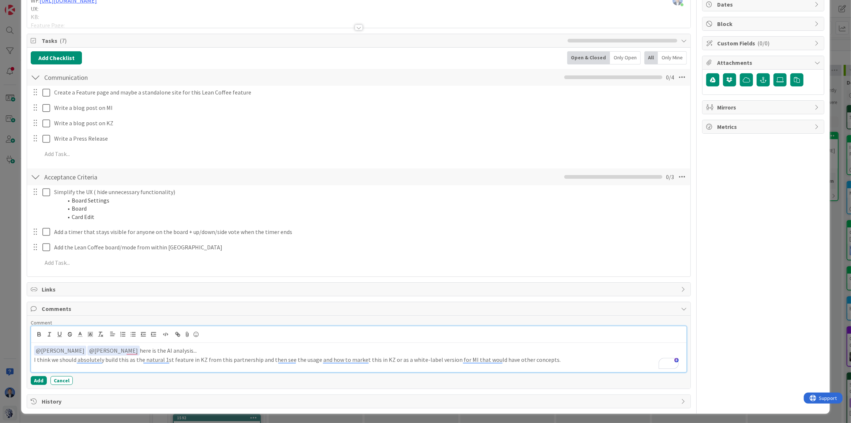
click at [207, 348] on p "﻿ @ Jim Benson ﻿ ﻿ @ Tonianne DeMaria ﻿ here is the AI analysis..." at bounding box center [359, 350] width 650 height 10
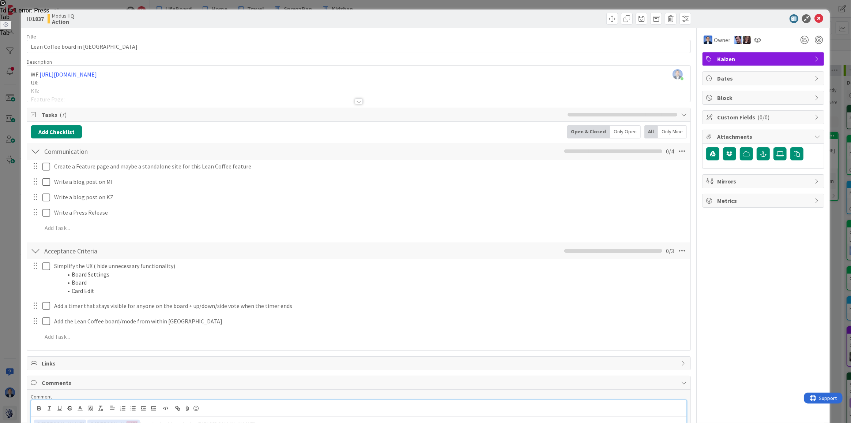
scroll to position [0, 0]
click at [32, 76] on p "WF: https://docs.google.com/presentation/d/1pFYPm-MnQiSacPT-g1JZOSL9urJUnJakXAJ…" at bounding box center [359, 75] width 656 height 8
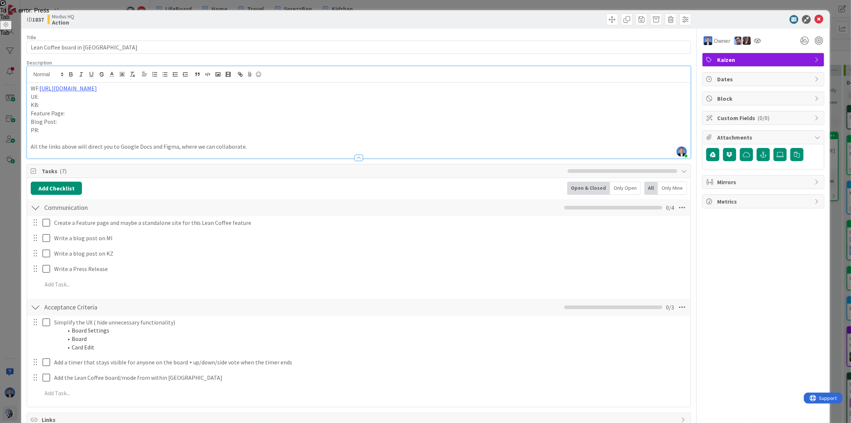
click at [31, 90] on p "WF: https://docs.google.com/presentation/d/1pFYPm-MnQiSacPT-g1JZOSL9urJUnJakXAJ…" at bounding box center [359, 88] width 656 height 8
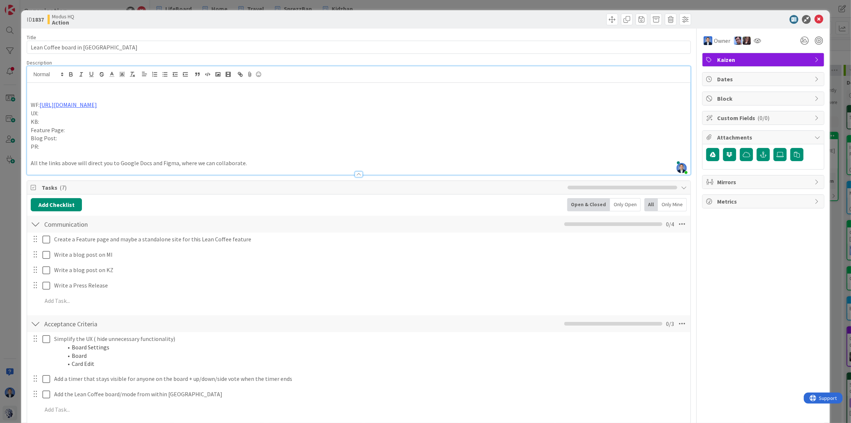
click at [35, 89] on p "To enrich screen reader interactions, please activate Accessibility in Grammarl…" at bounding box center [359, 88] width 656 height 8
click at [45, 113] on p "UX:" at bounding box center [359, 113] width 656 height 8
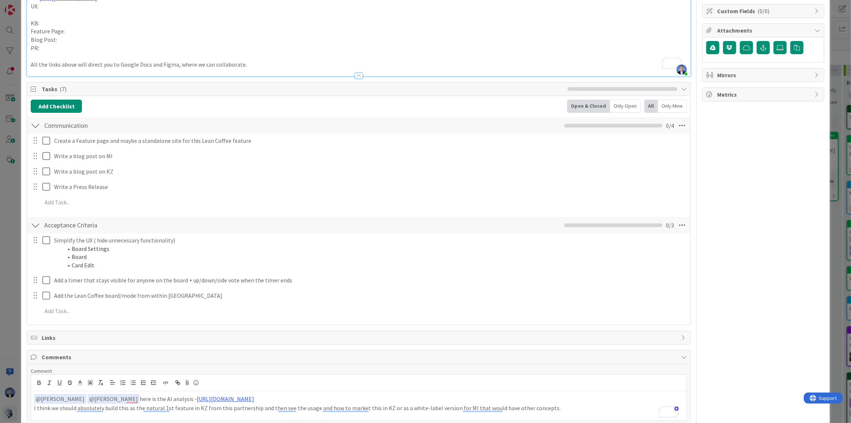
scroll to position [155, 0]
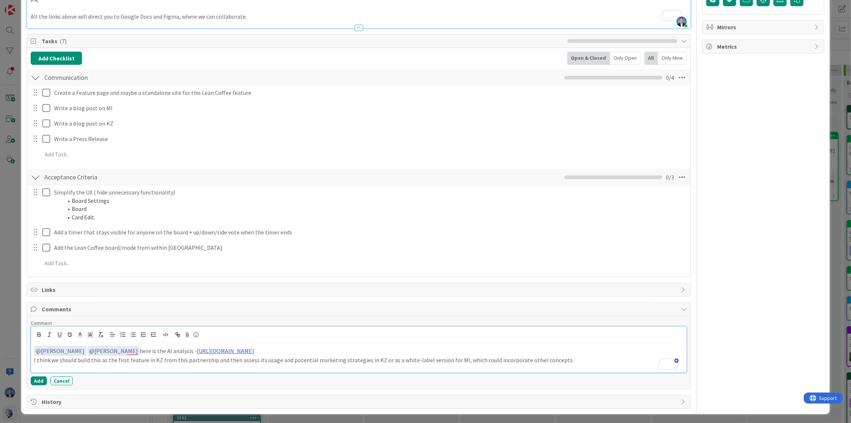
click at [373, 362] on p "I think we should build this as the first feature in KZ from this partnership a…" at bounding box center [359, 360] width 650 height 8
click at [44, 379] on button "Add" at bounding box center [39, 380] width 16 height 9
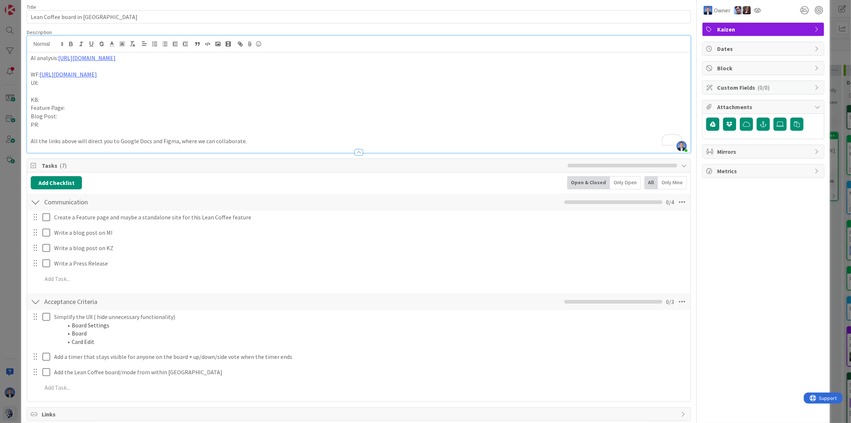
scroll to position [0, 0]
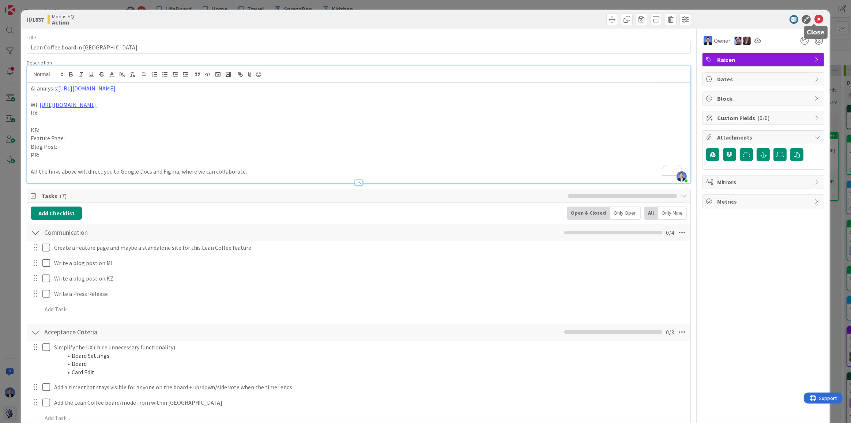
click at [815, 15] on icon at bounding box center [819, 19] width 9 height 9
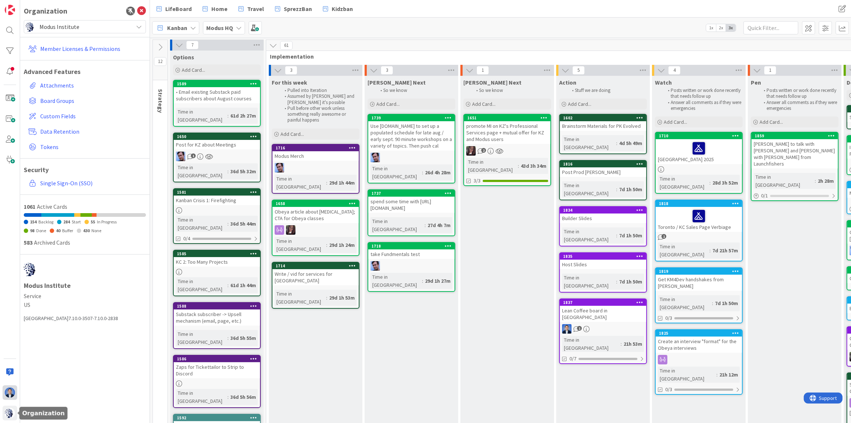
drag, startPoint x: 8, startPoint y: 411, endPoint x: 13, endPoint y: 393, distance: 19.3
click at [8, 411] on img at bounding box center [10, 413] width 10 height 10
click at [98, 27] on span "Modus Institute" at bounding box center [85, 27] width 90 height 10
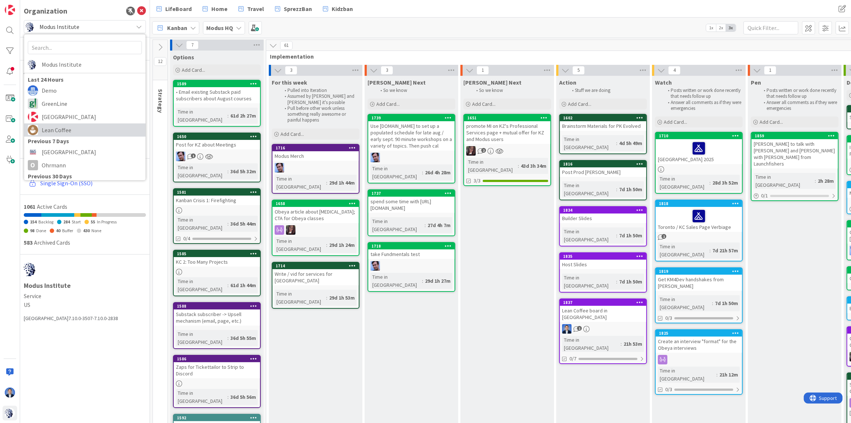
click at [69, 125] on span "Lean Coffee" at bounding box center [92, 129] width 100 height 11
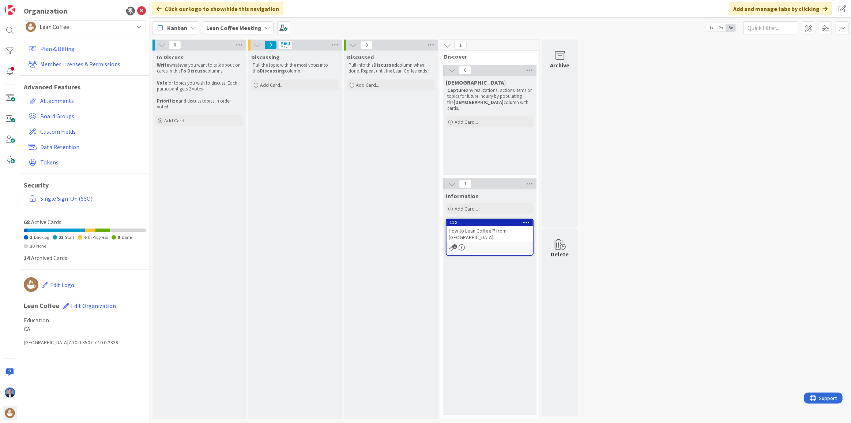
click at [470, 225] on div "112" at bounding box center [490, 222] width 86 height 7
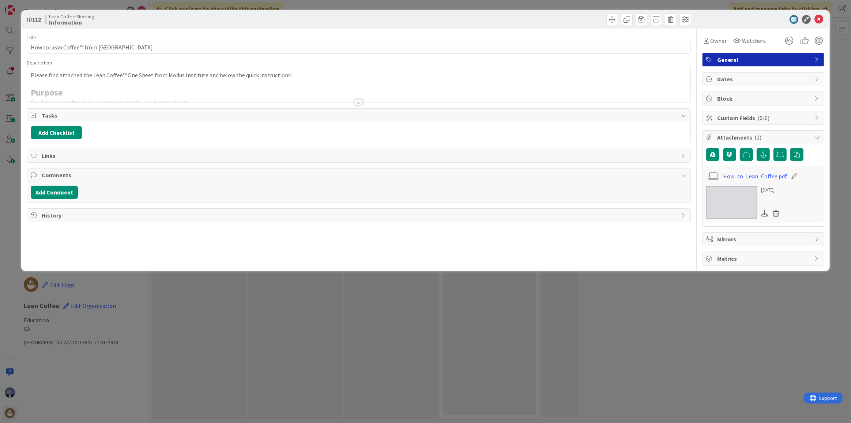
click at [98, 77] on div "Please find attached the Lean Coffee™ One Sheet from Modus Institute and below …" at bounding box center [359, 84] width 664 height 36
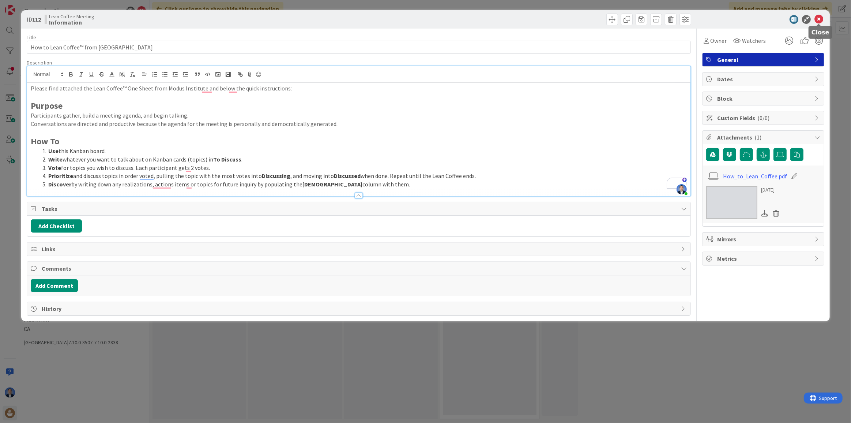
click at [818, 21] on icon at bounding box center [819, 19] width 9 height 9
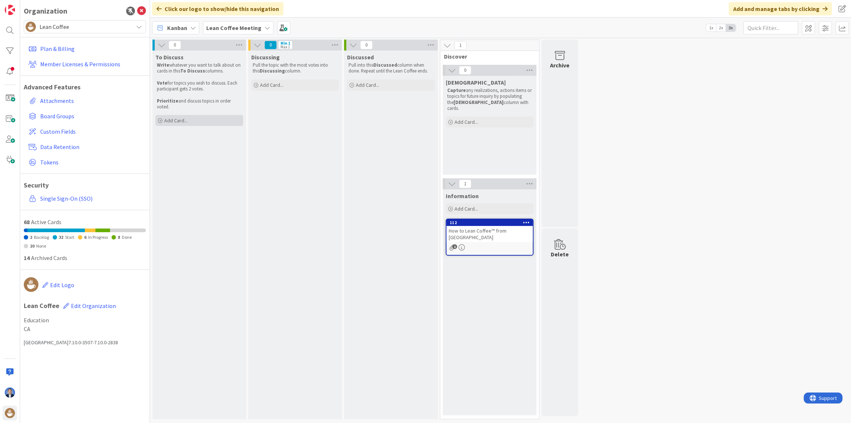
click at [191, 123] on div "Add Card..." at bounding box center [199, 120] width 88 height 11
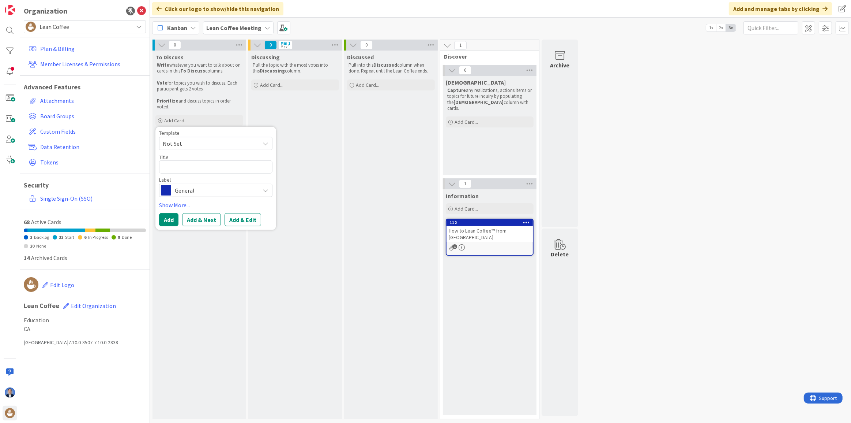
type textarea "x"
type textarea "d"
type textarea "x"
type textarea "dfd"
type textarea "x"
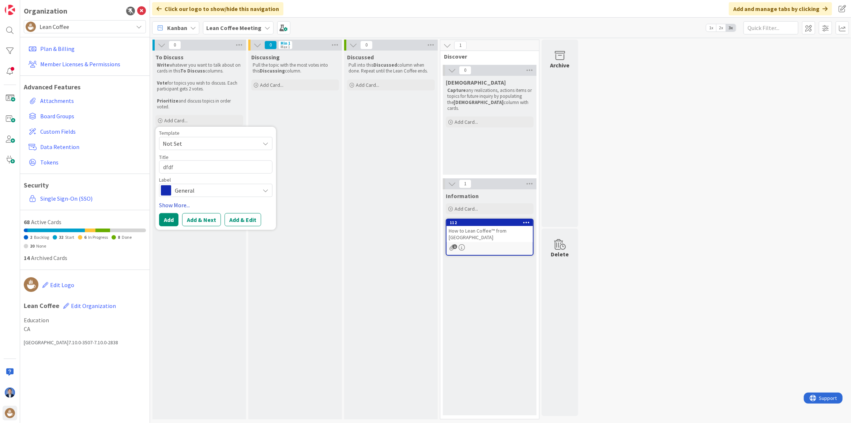
type textarea "dfdf"
click at [184, 202] on link "Show More..." at bounding box center [215, 204] width 113 height 9
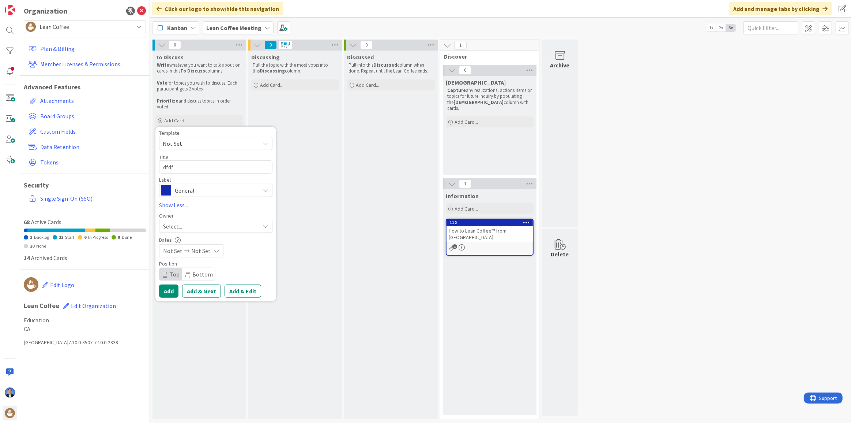
click at [175, 222] on span "Select..." at bounding box center [172, 226] width 19 height 9
click at [185, 260] on link "[PERSON_NAME]" at bounding box center [219, 260] width 120 height 14
type textarea "x"
click at [168, 290] on button "Add" at bounding box center [168, 290] width 19 height 13
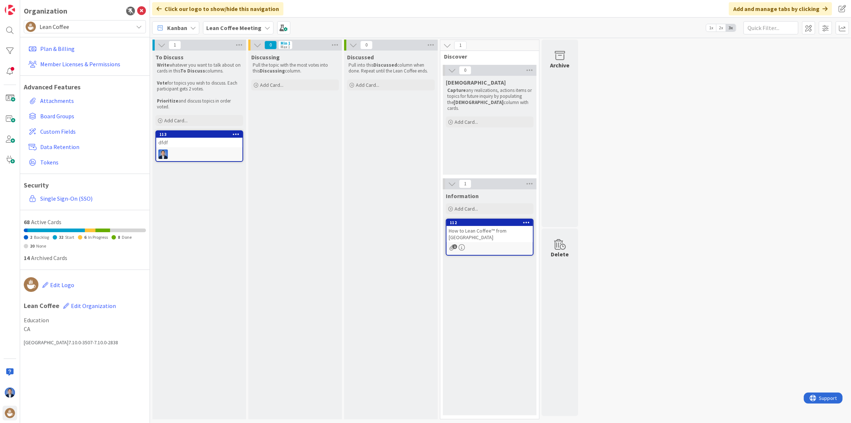
click at [233, 135] on icon at bounding box center [236, 133] width 7 height 5
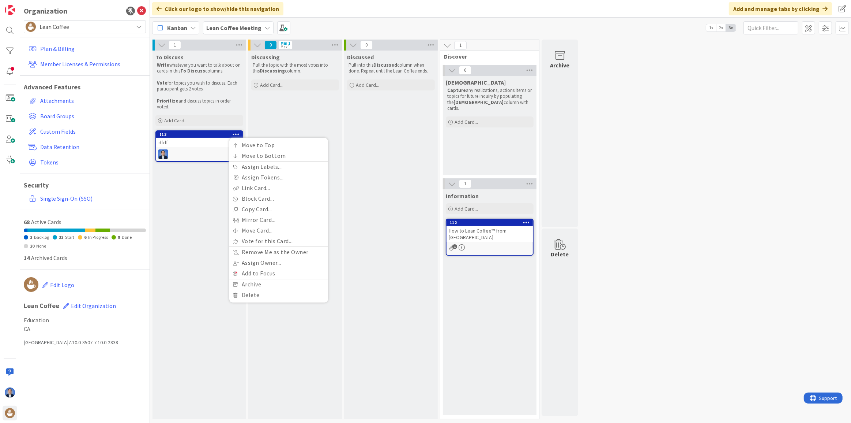
click at [386, 161] on div "Discussed Pull into this Discussed column when done. Repeat until the Lean Coff…" at bounding box center [391, 234] width 94 height 368
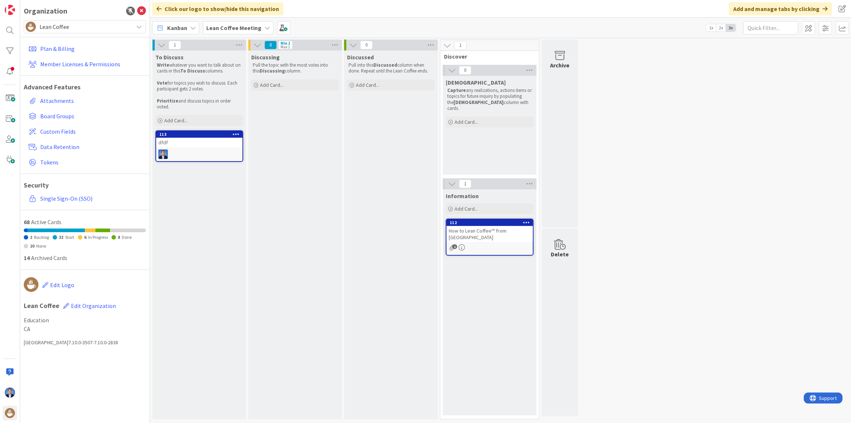
click at [234, 133] on icon at bounding box center [236, 133] width 7 height 5
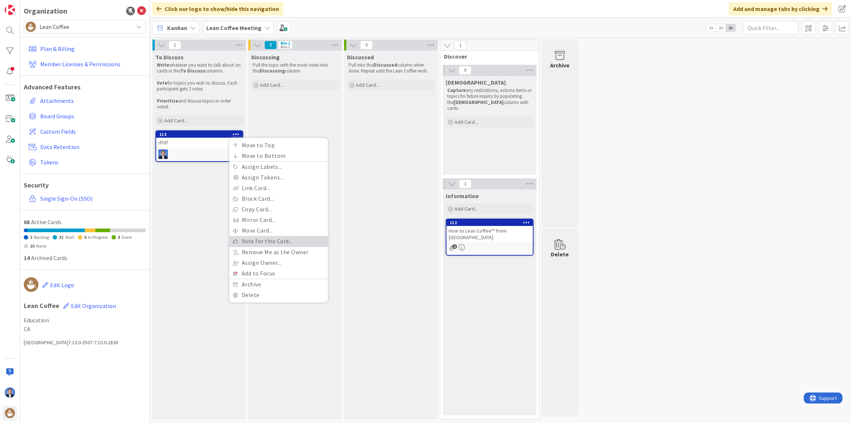
drag, startPoint x: 270, startPoint y: 240, endPoint x: 274, endPoint y: 240, distance: 4.5
click at [270, 240] on link "Vote for this Card..." at bounding box center [278, 241] width 99 height 11
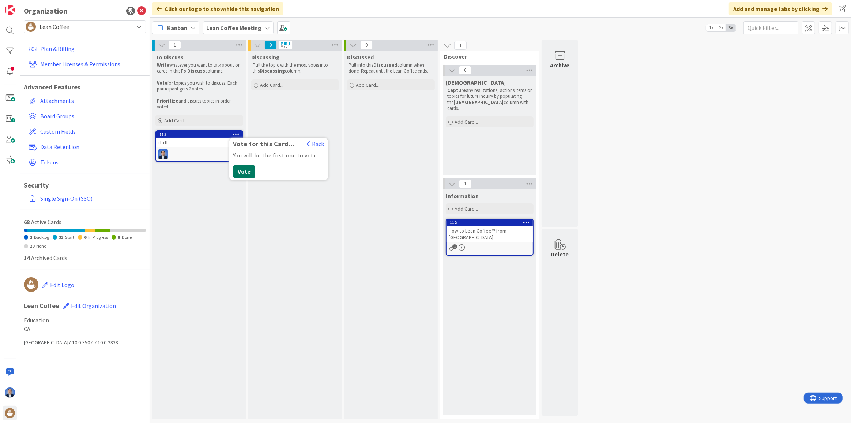
click at [244, 173] on button "Vote" at bounding box center [244, 171] width 22 height 13
click at [313, 144] on button "Back" at bounding box center [316, 144] width 18 height 8
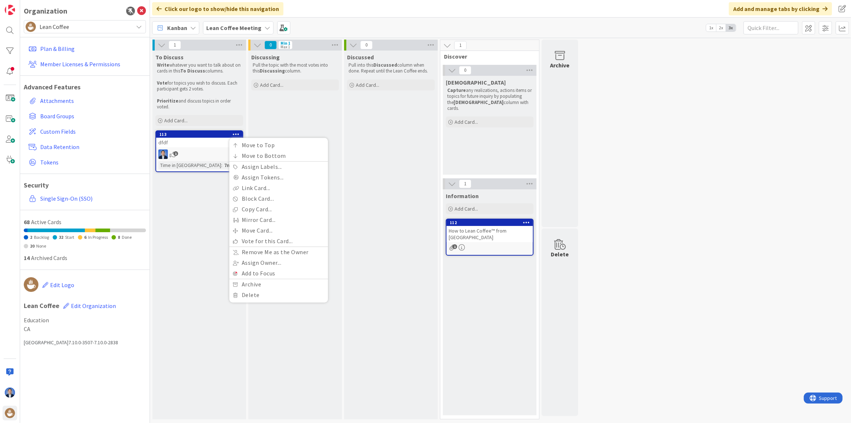
click at [371, 233] on div "Discussed Pull into this Discussed column when done. Repeat until the Lean Coff…" at bounding box center [391, 234] width 94 height 368
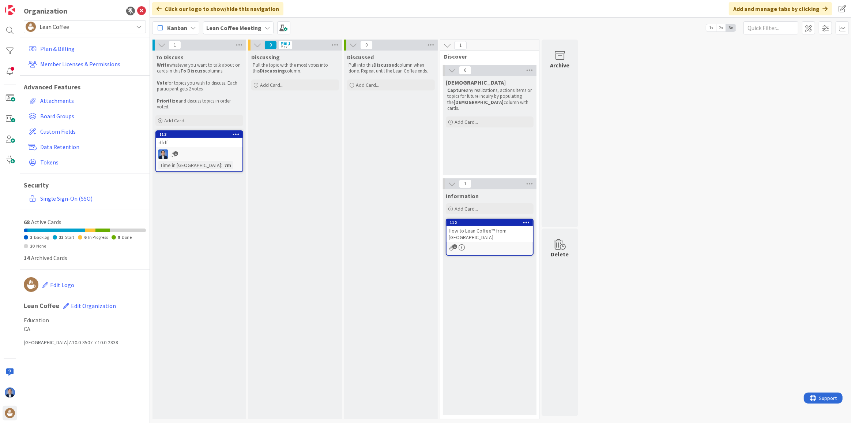
click at [173, 153] on span "1" at bounding box center [175, 153] width 5 height 5
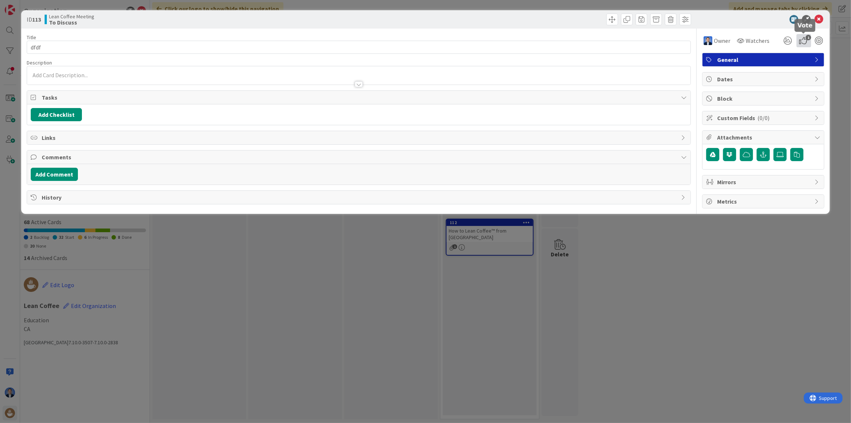
click at [804, 40] on icon "1" at bounding box center [804, 40] width 15 height 13
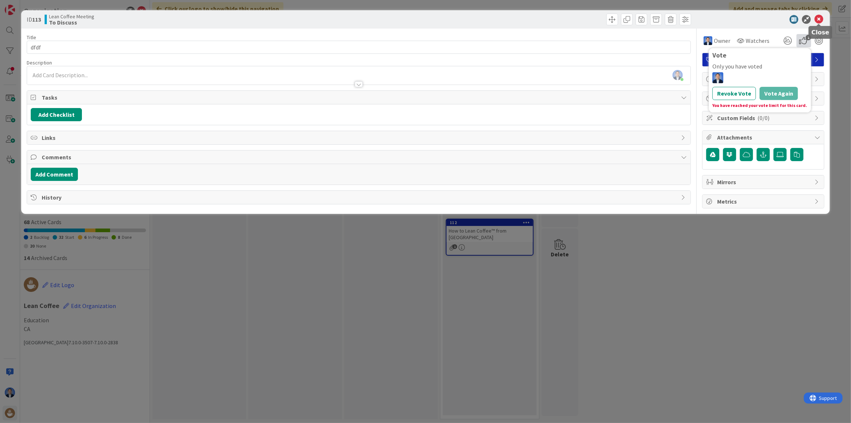
click at [816, 19] on icon at bounding box center [819, 19] width 9 height 9
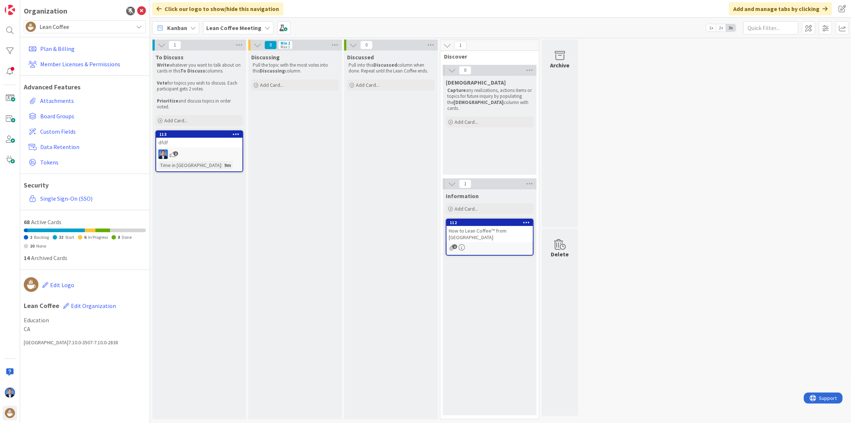
click at [236, 132] on icon at bounding box center [236, 133] width 7 height 5
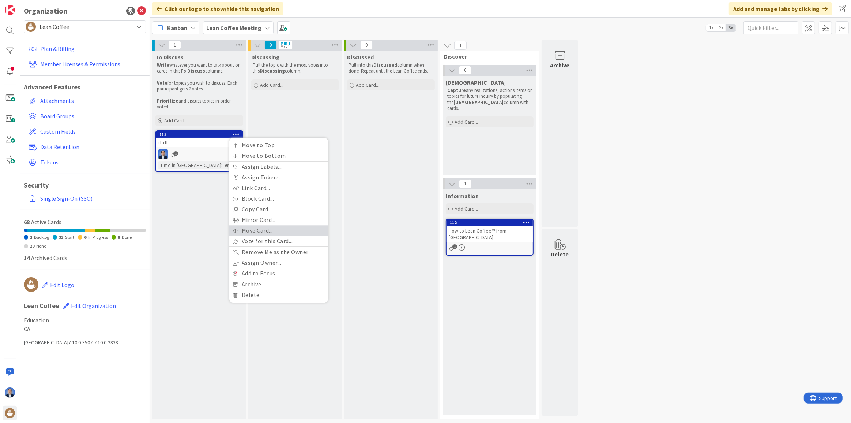
click at [268, 227] on link "Move Card..." at bounding box center [278, 230] width 99 height 11
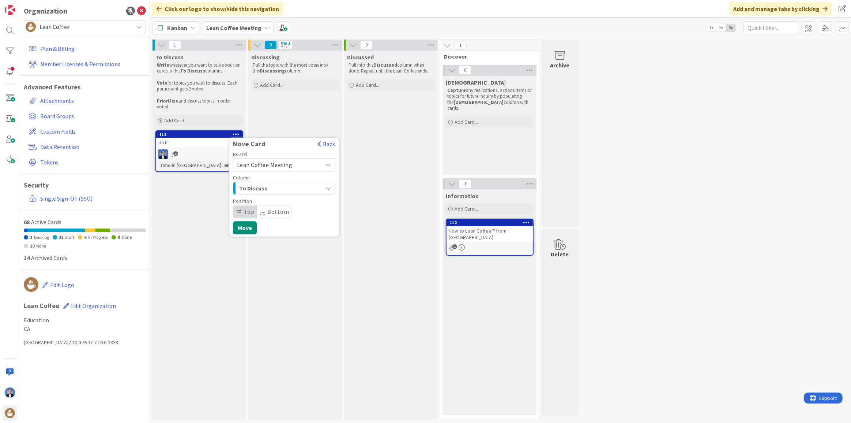
click at [324, 142] on button "Back" at bounding box center [327, 144] width 18 height 8
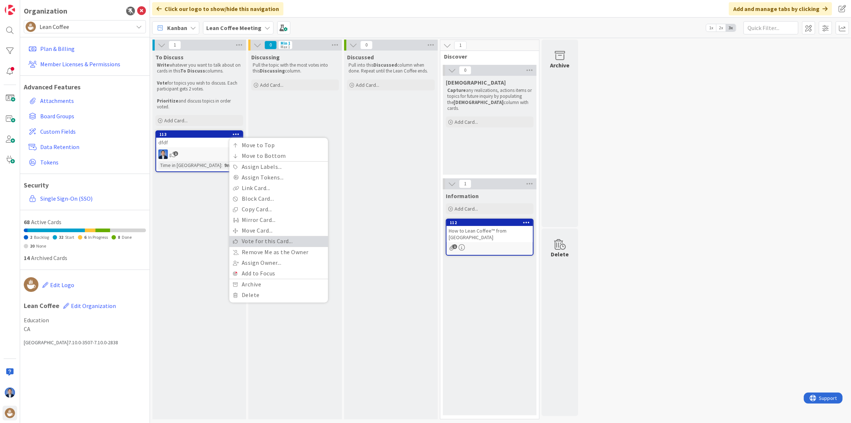
click at [268, 239] on link "Vote for this Card..." at bounding box center [278, 241] width 99 height 11
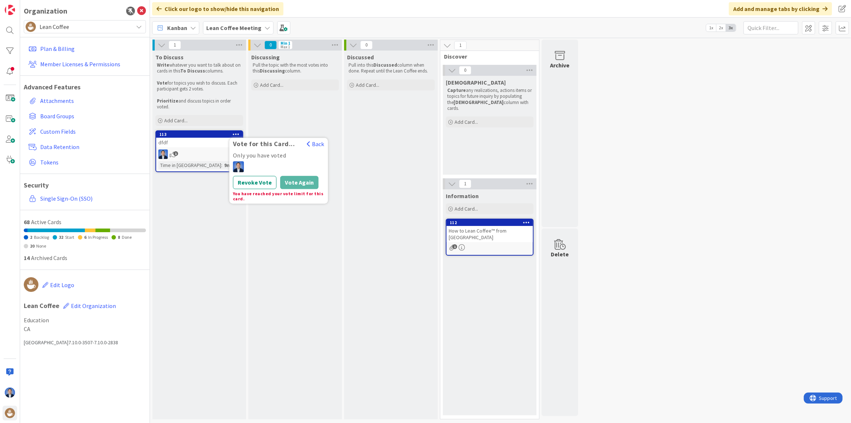
click at [380, 132] on div "Discussed Pull into this Discussed column when done. Repeat until the Lean Coff…" at bounding box center [391, 234] width 94 height 368
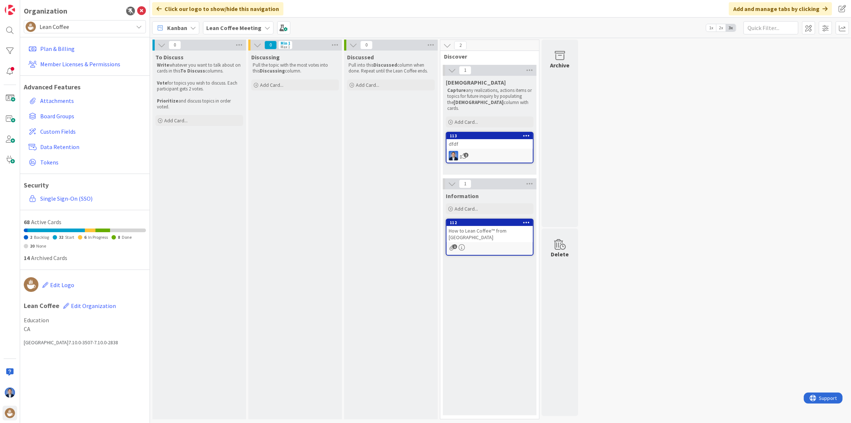
click at [646, 262] on div "0 To Discuss Write whatever you want to talk about on cards in this To Discuss …" at bounding box center [500, 231] width 698 height 383
